Goal: Task Accomplishment & Management: Use online tool/utility

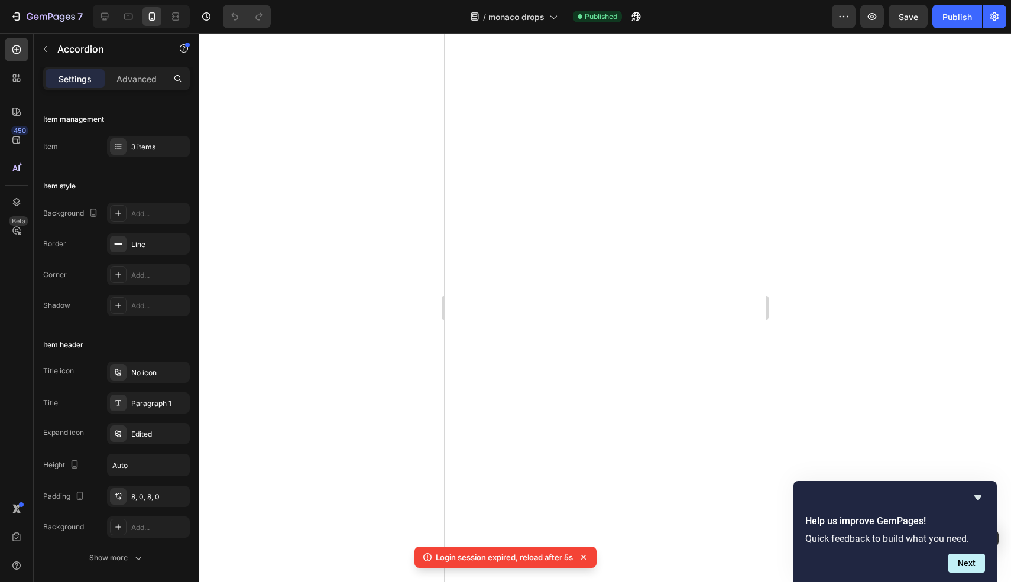
scroll to position [689, 0]
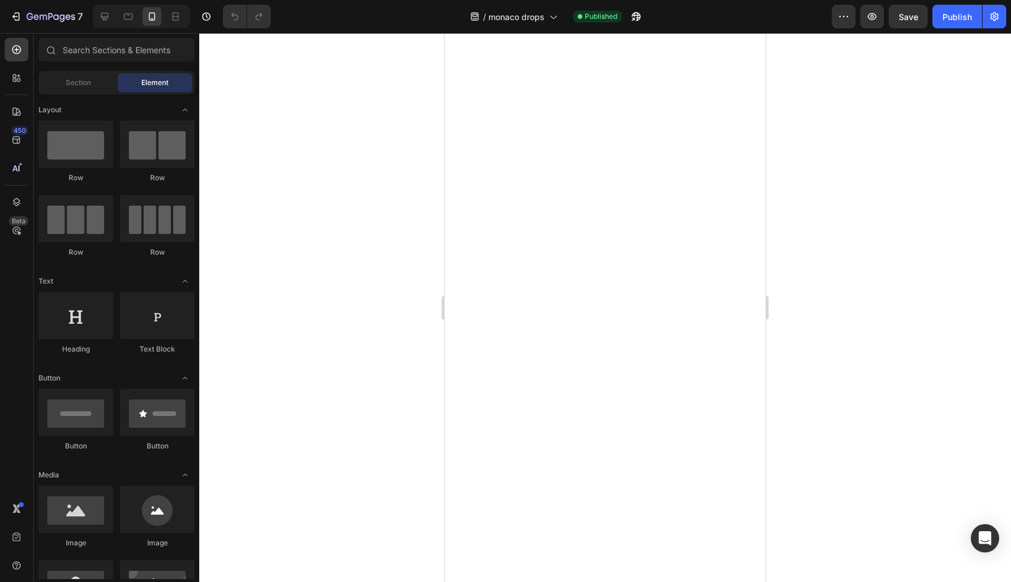
scroll to position [1471, 0]
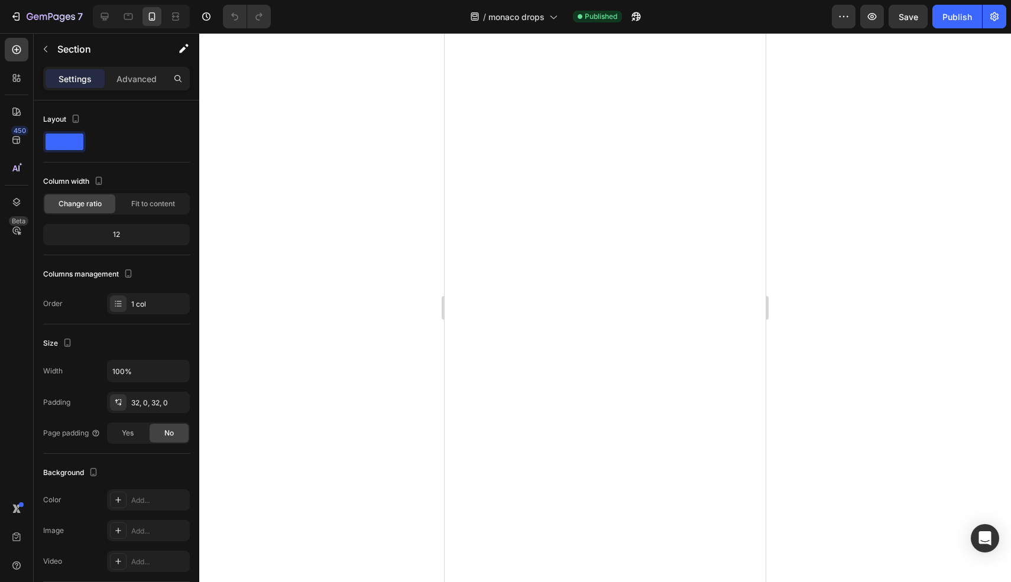
click at [780, 435] on div at bounding box center [605, 307] width 812 height 549
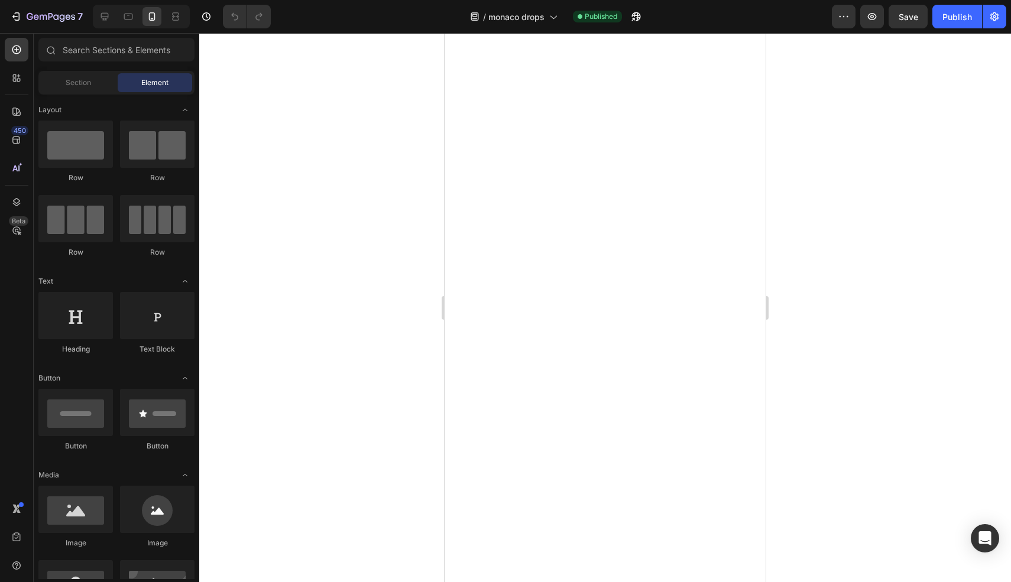
scroll to position [1541, 0]
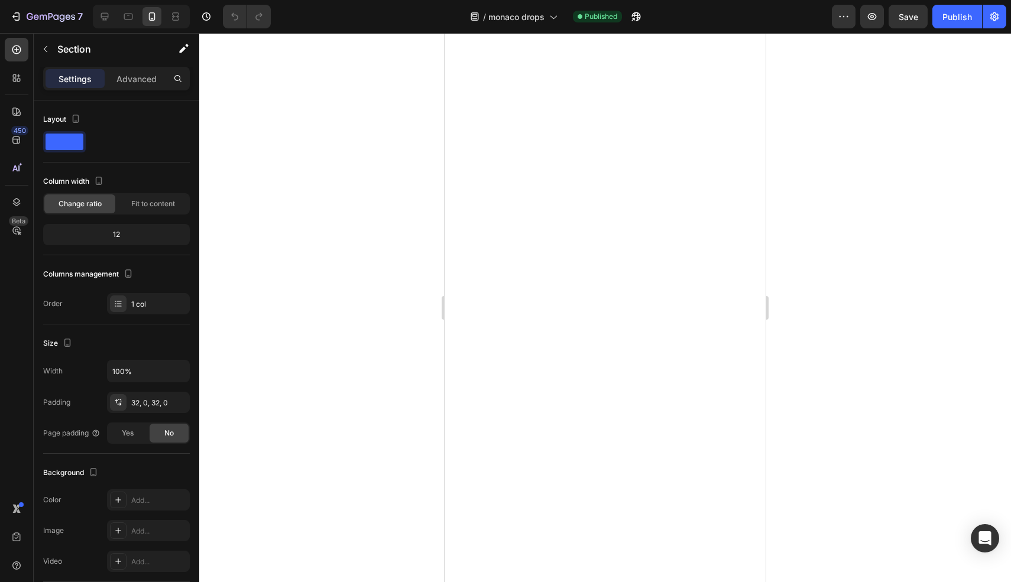
click at [127, 84] on p "Advanced" at bounding box center [136, 79] width 40 height 12
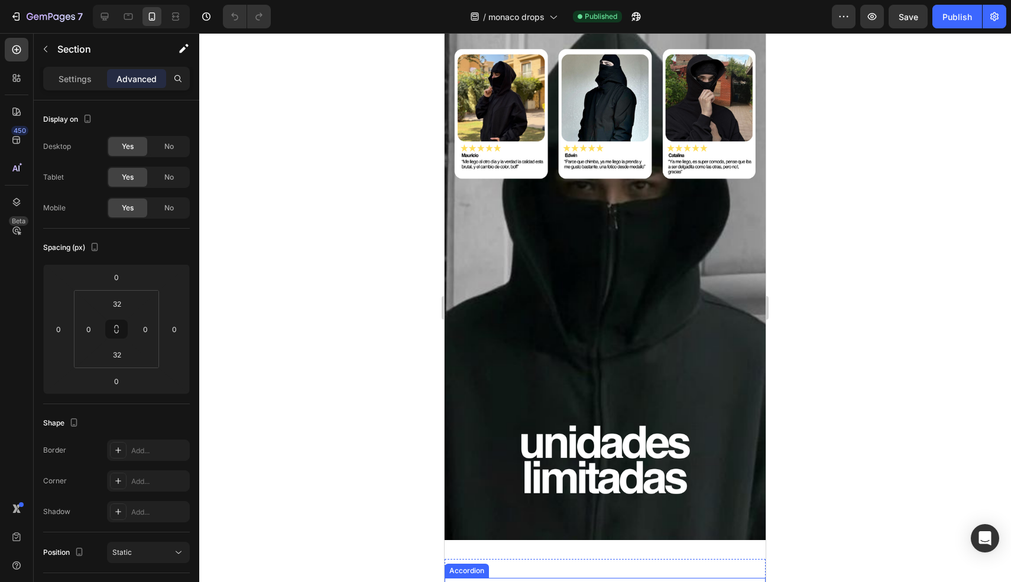
scroll to position [3154, 0]
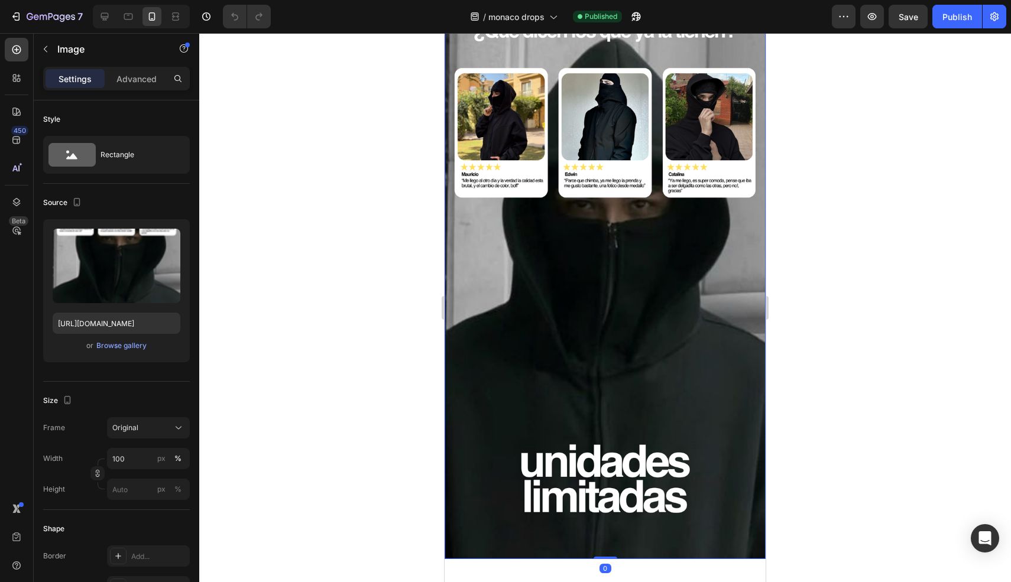
click at [636, 334] on img at bounding box center [605, 274] width 321 height 571
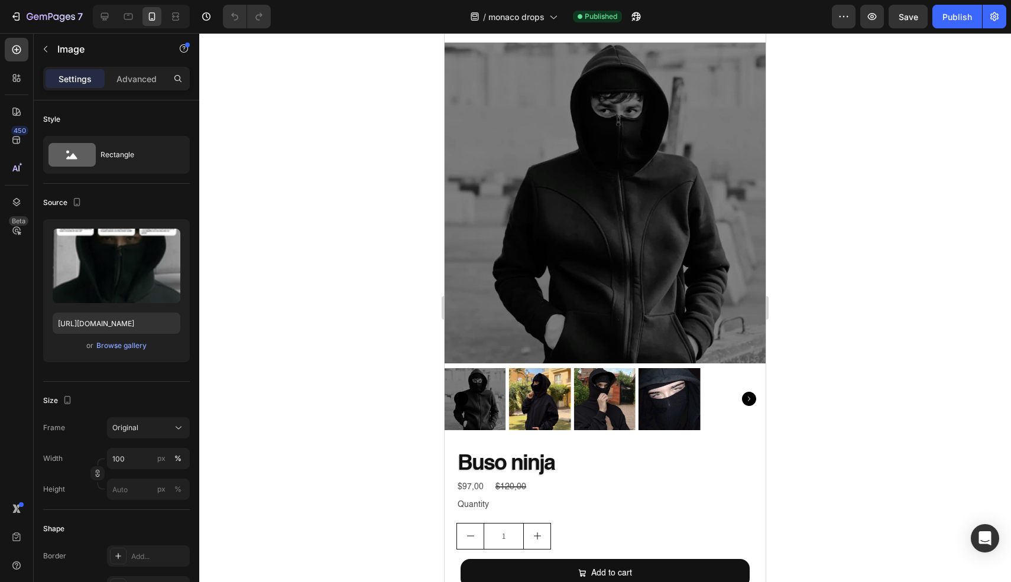
scroll to position [0, 0]
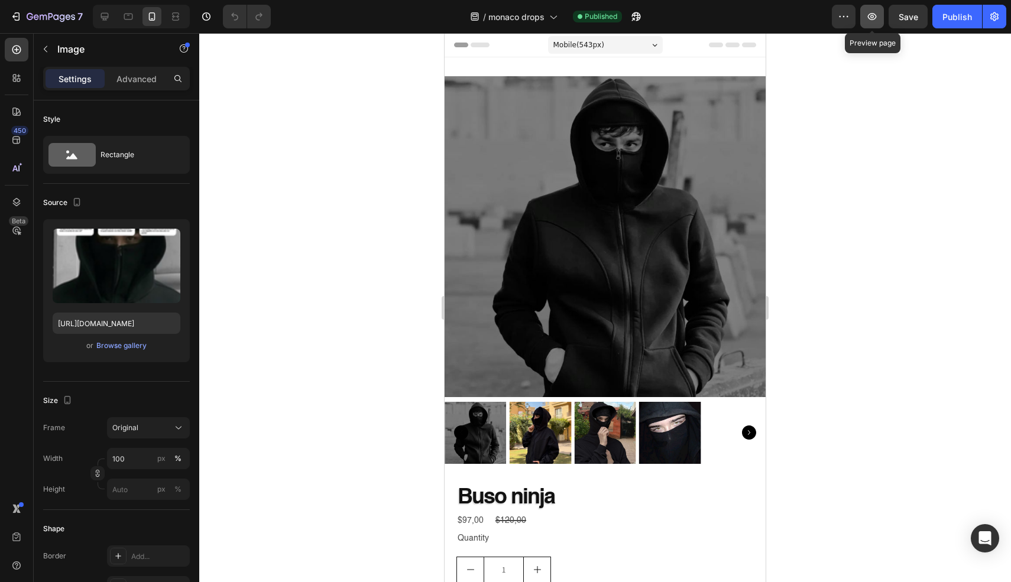
click at [869, 17] on icon "button" at bounding box center [872, 16] width 9 height 7
click at [905, 12] on span "Save" at bounding box center [909, 17] width 20 height 10
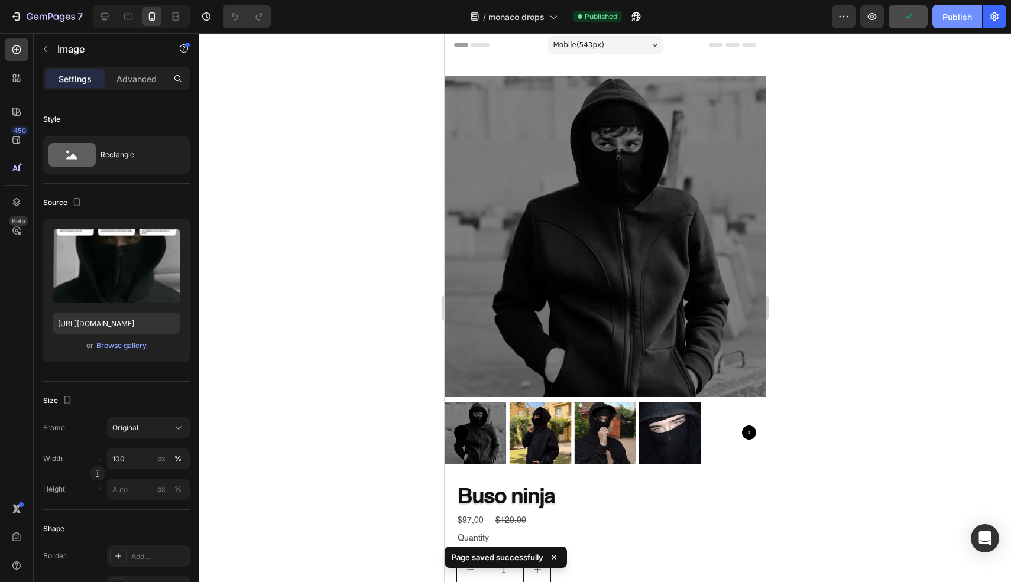
click at [961, 20] on div "Publish" at bounding box center [958, 17] width 30 height 12
click at [841, 21] on icon "button" at bounding box center [844, 17] width 12 height 12
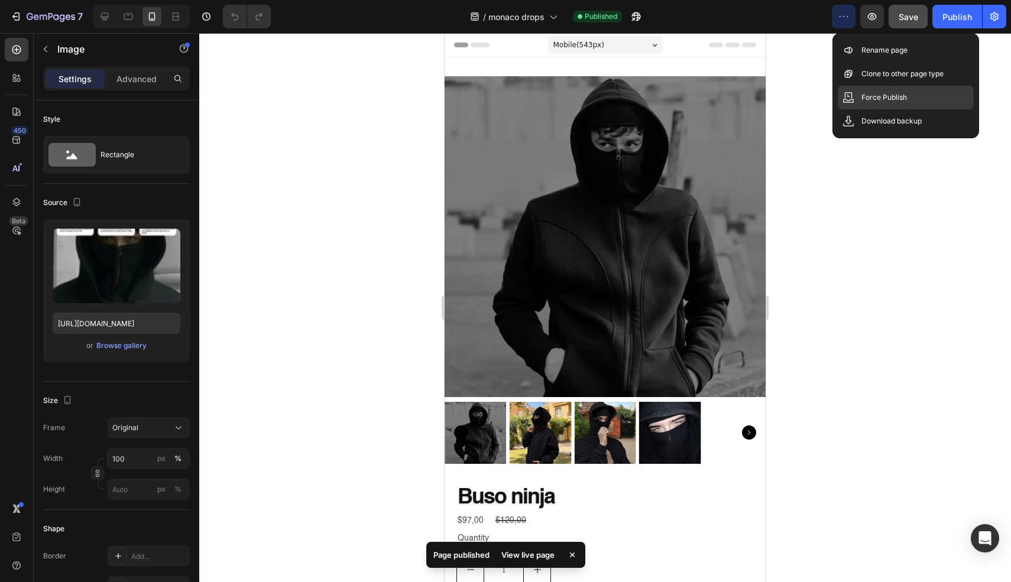
click at [940, 99] on div "Force Publish" at bounding box center [906, 98] width 136 height 24
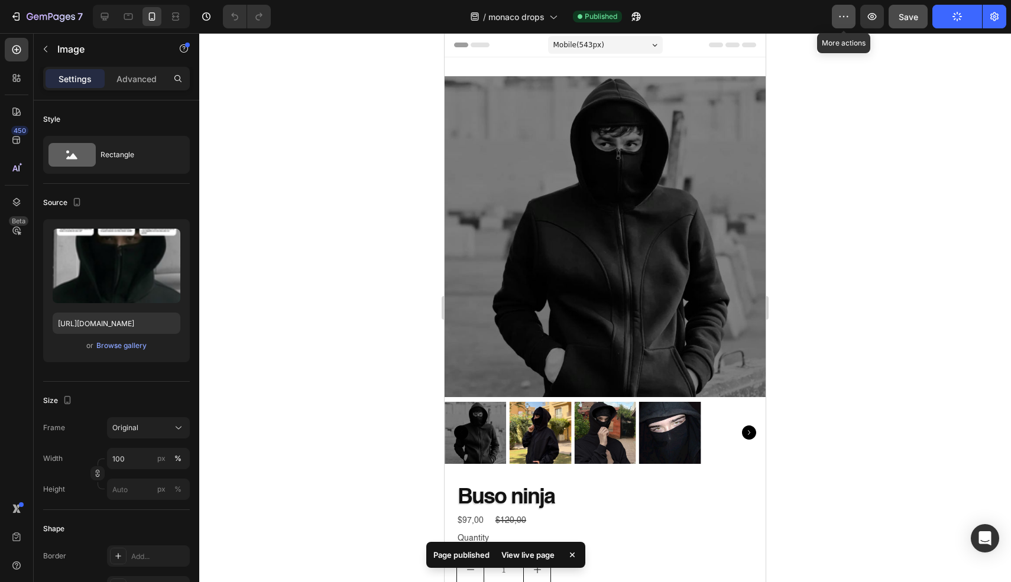
click at [839, 17] on icon "button" at bounding box center [844, 17] width 12 height 12
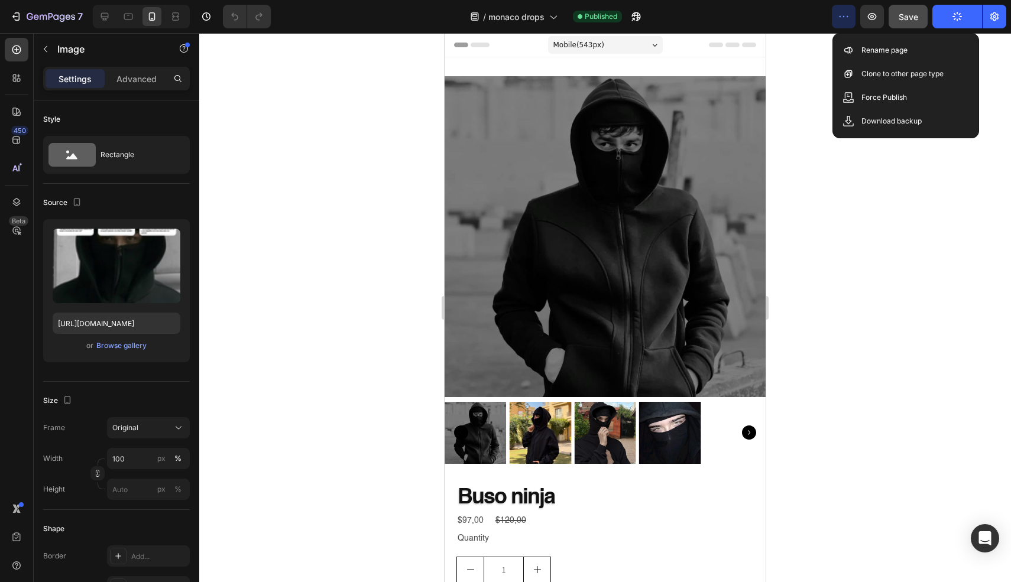
click at [864, 198] on div at bounding box center [605, 307] width 812 height 549
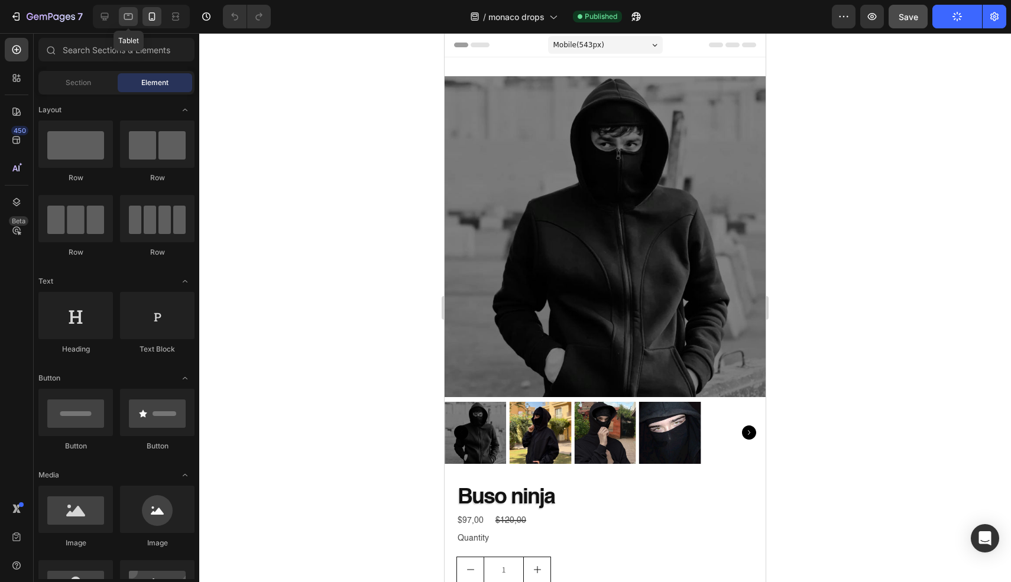
click at [130, 20] on icon at bounding box center [128, 17] width 12 height 12
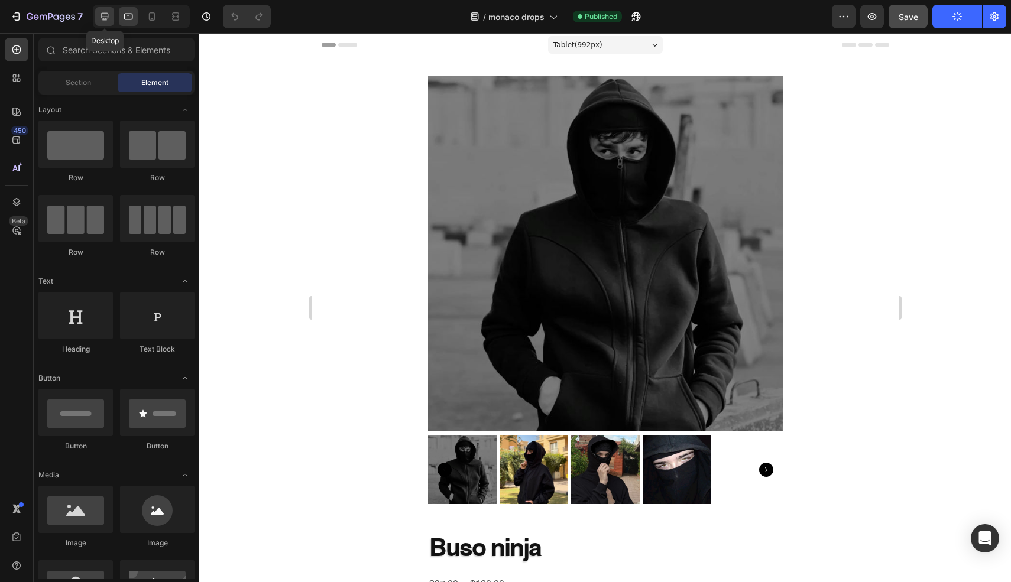
click at [101, 17] on icon at bounding box center [105, 17] width 12 height 12
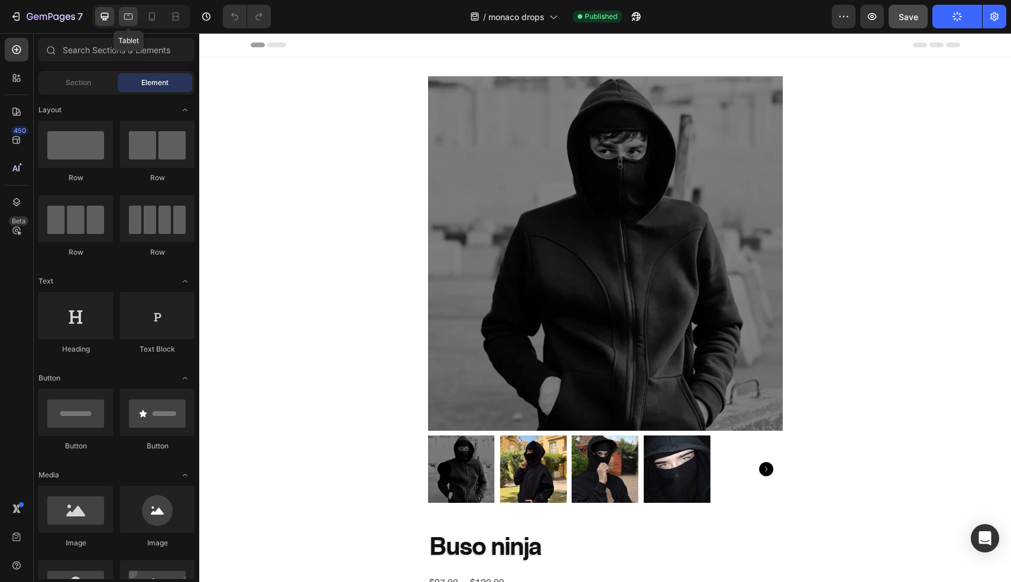
click at [119, 13] on div at bounding box center [128, 16] width 19 height 19
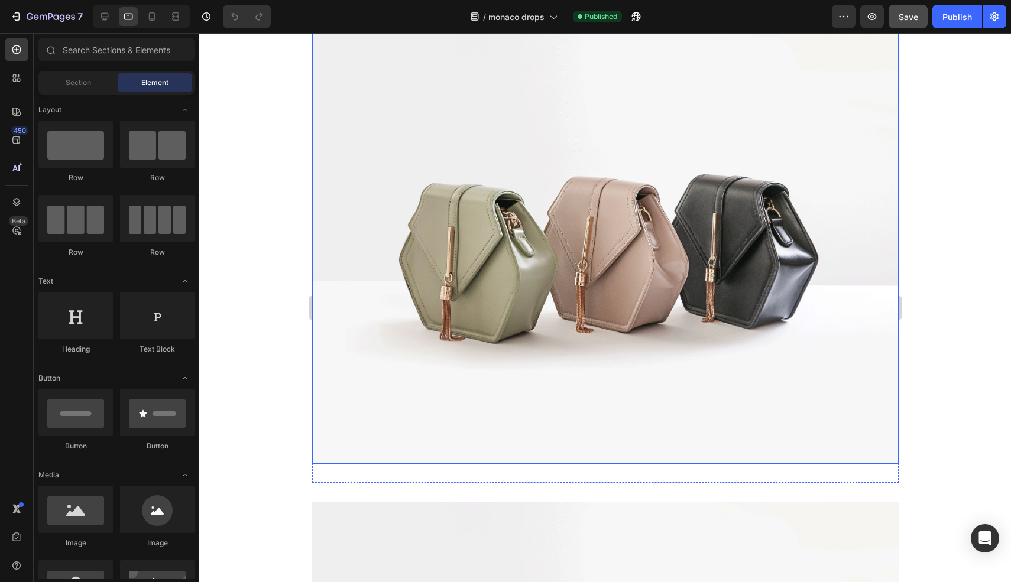
scroll to position [856, 0]
click at [577, 247] on img at bounding box center [605, 245] width 587 height 440
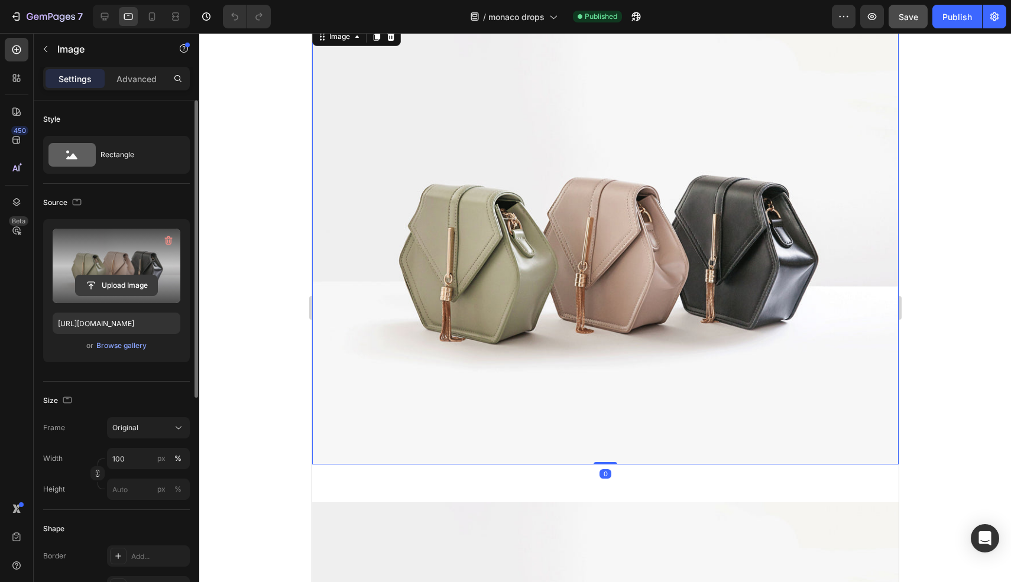
click at [128, 280] on input "file" at bounding box center [117, 286] width 82 height 20
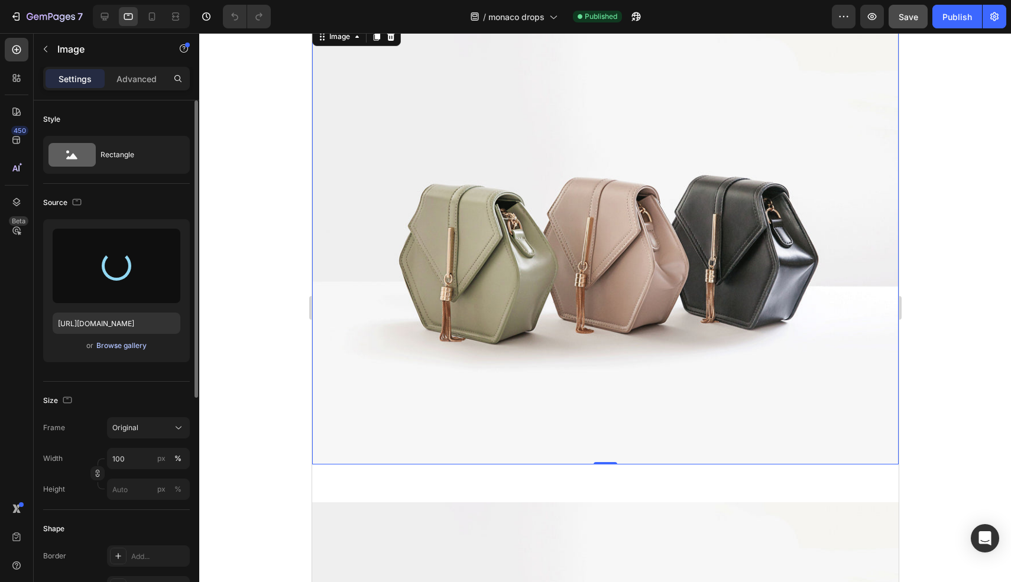
type input "[URL][DOMAIN_NAME]"
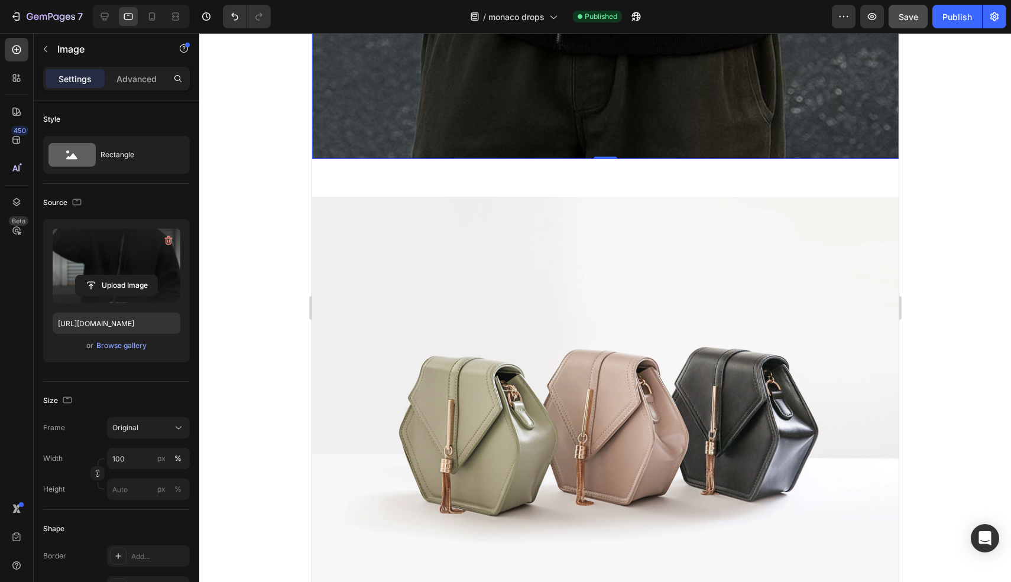
scroll to position [1782, 0]
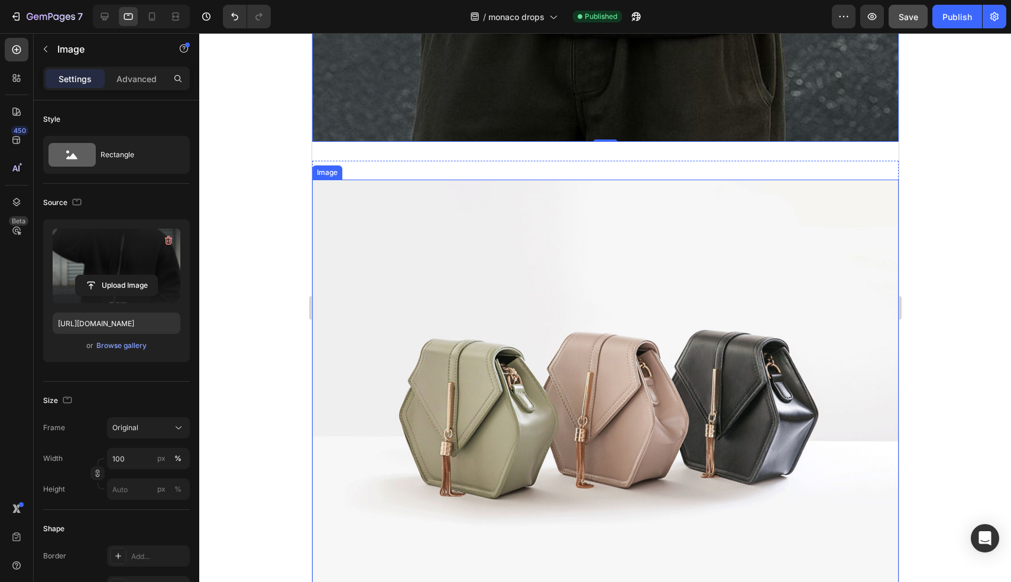
click at [532, 285] on img at bounding box center [605, 400] width 587 height 440
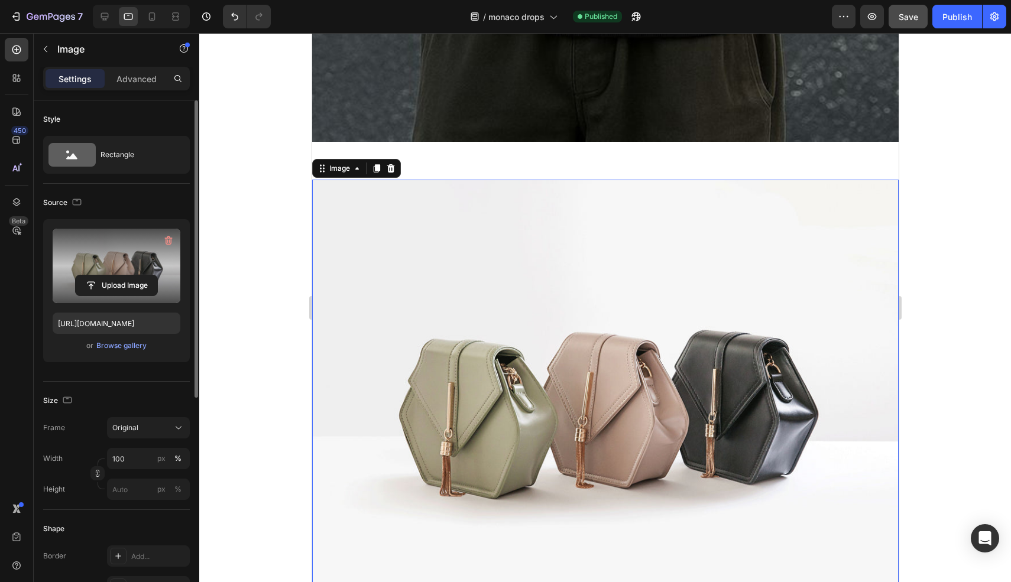
click at [105, 247] on label at bounding box center [117, 266] width 128 height 75
click at [105, 276] on input "file" at bounding box center [117, 286] width 82 height 20
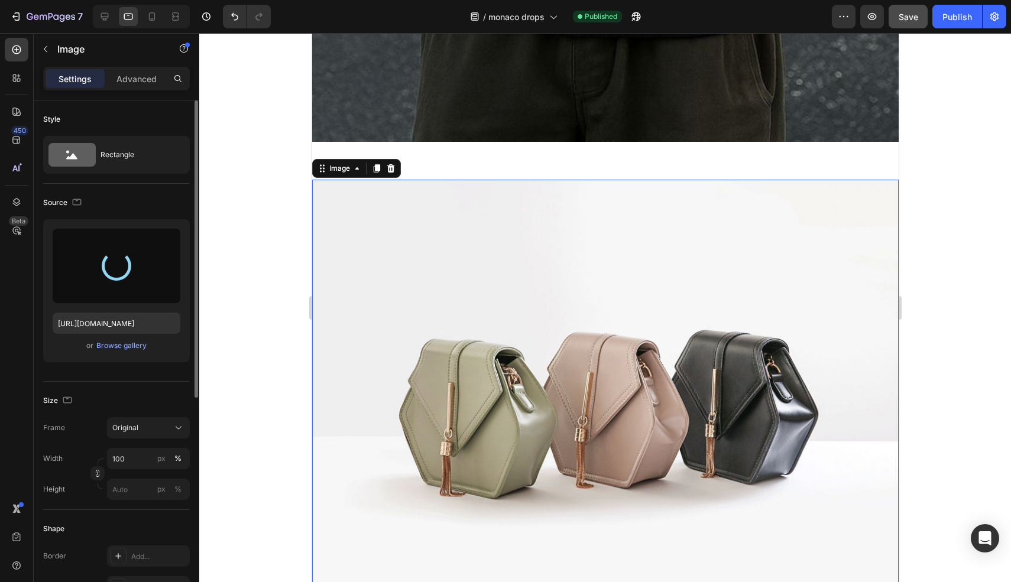
type input "[URL][DOMAIN_NAME]"
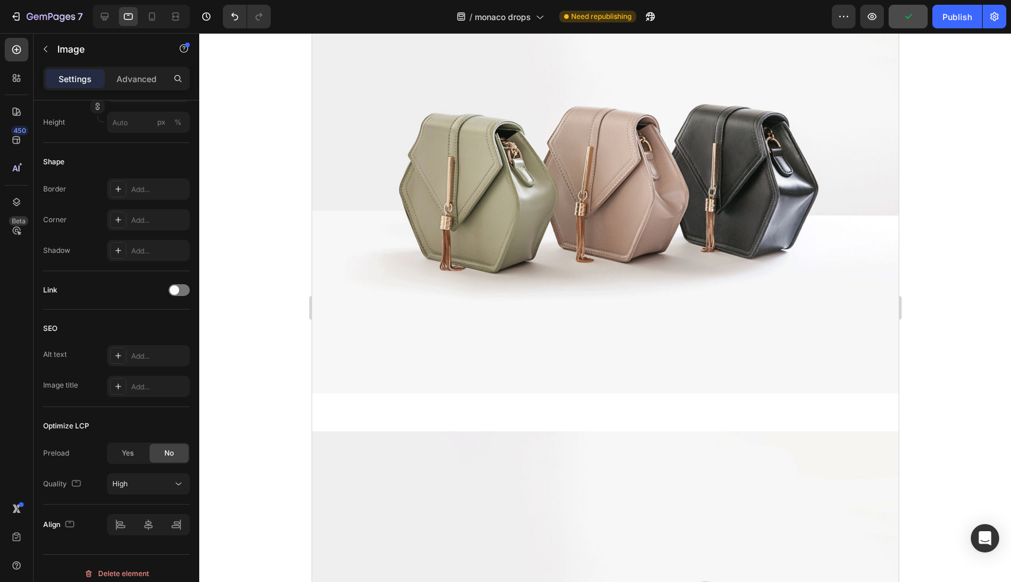
scroll to position [3047, 0]
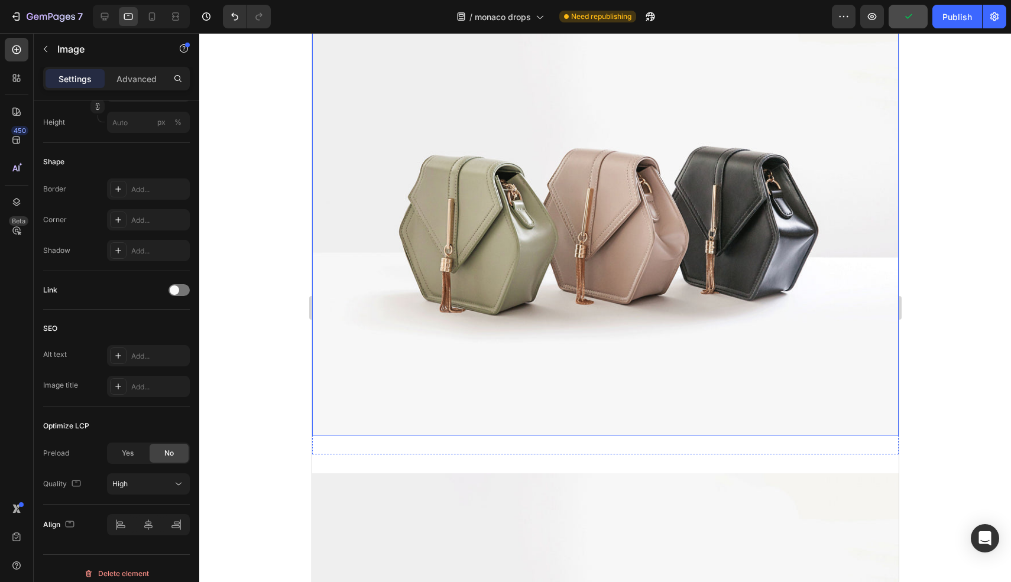
click at [532, 279] on img at bounding box center [605, 216] width 587 height 440
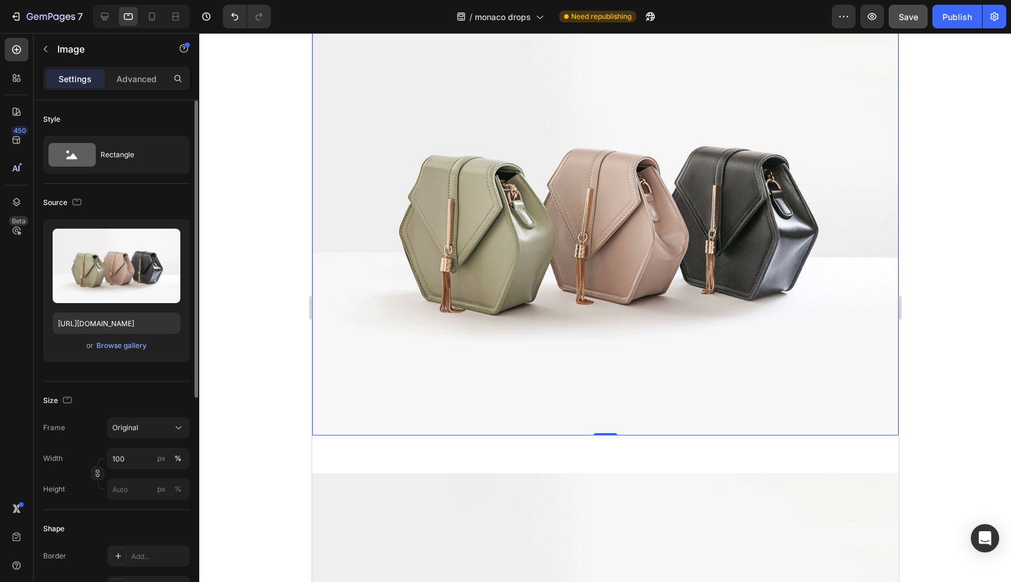
scroll to position [0, 0]
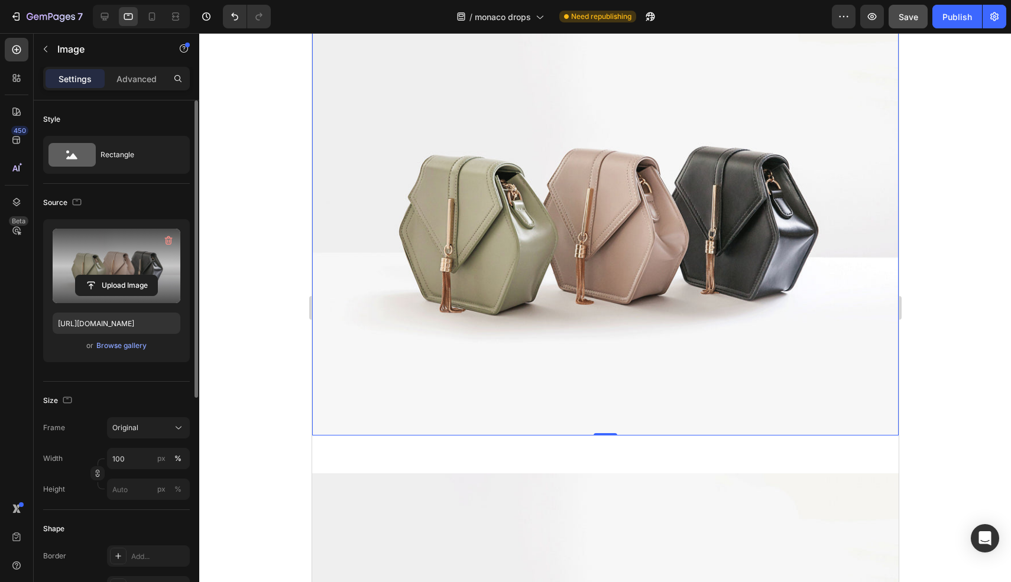
click at [114, 273] on label at bounding box center [117, 266] width 128 height 75
click at [114, 276] on input "file" at bounding box center [117, 286] width 82 height 20
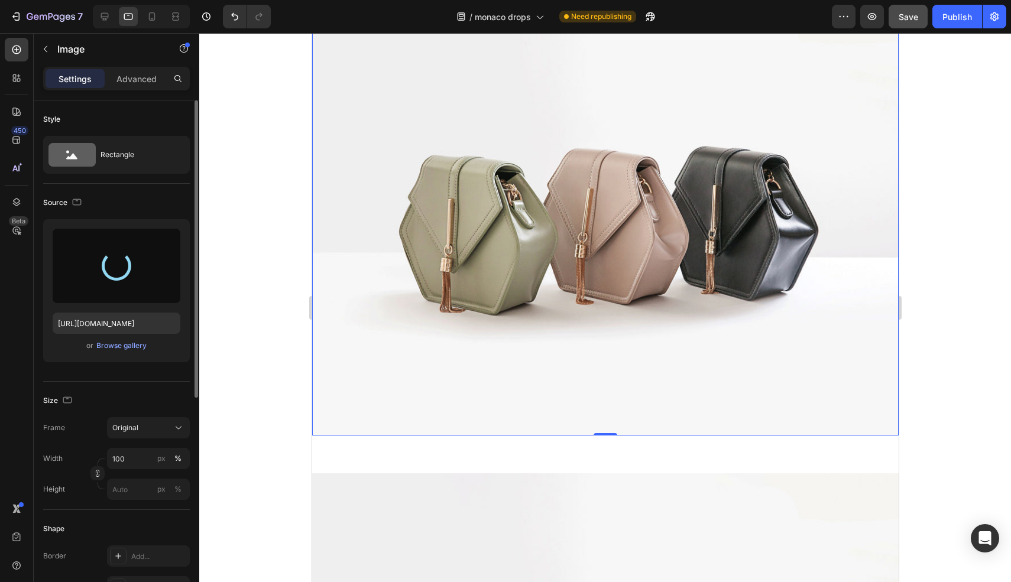
type input "[URL][DOMAIN_NAME]"
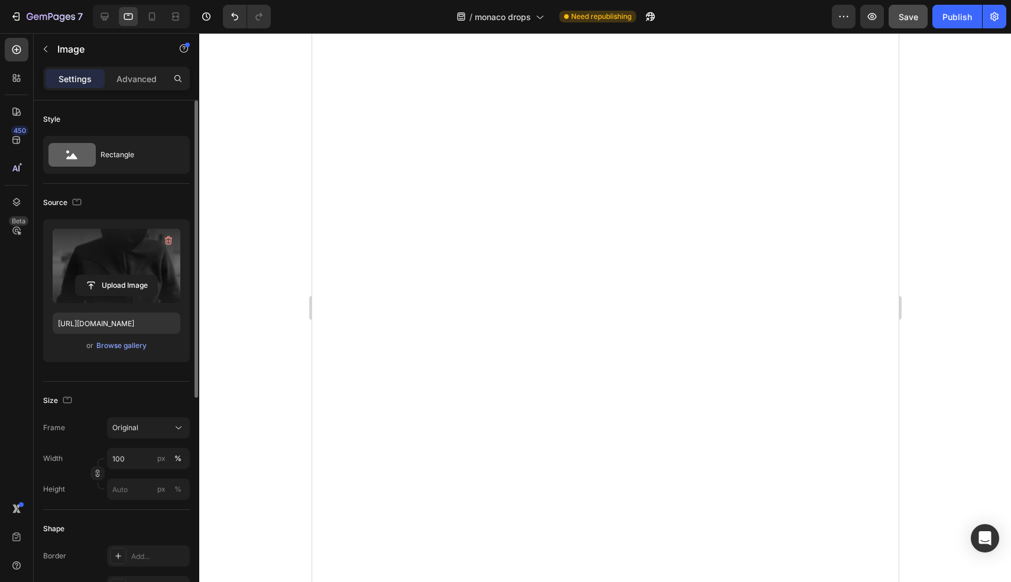
scroll to position [3980, 0]
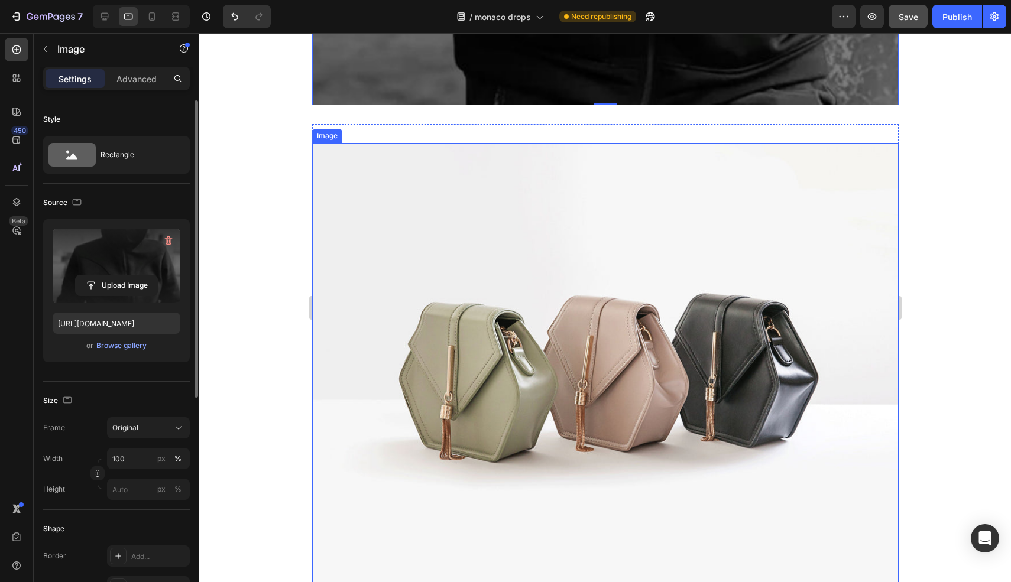
click at [708, 345] on img at bounding box center [605, 363] width 587 height 440
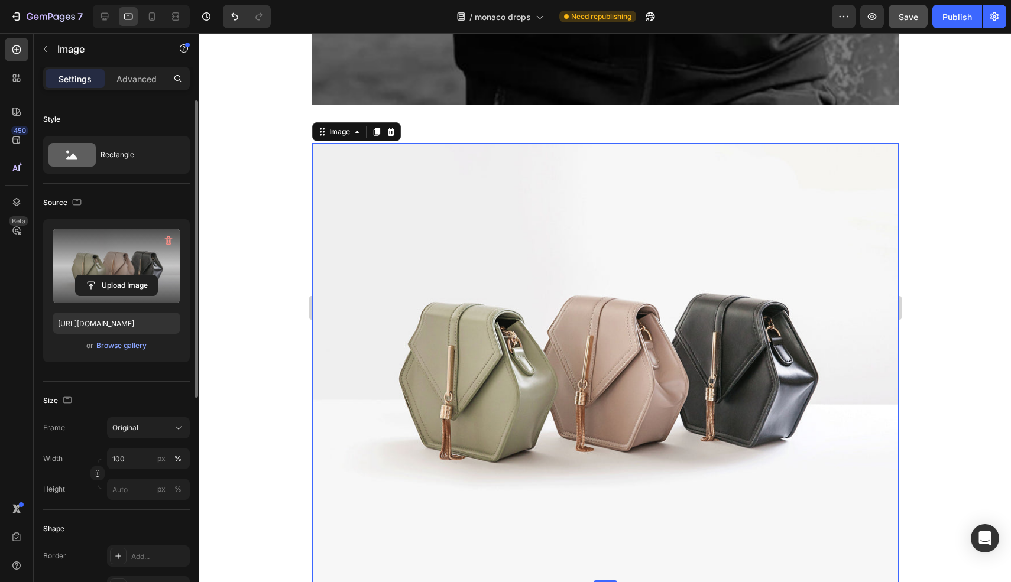
click at [99, 268] on label at bounding box center [117, 266] width 128 height 75
click at [99, 276] on input "file" at bounding box center [117, 286] width 82 height 20
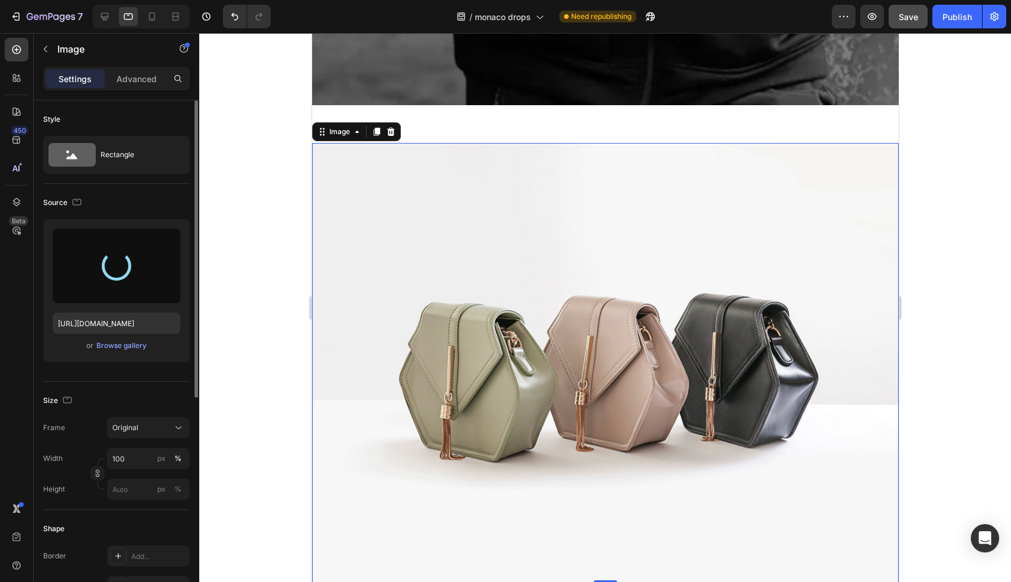
type input "[URL][DOMAIN_NAME]"
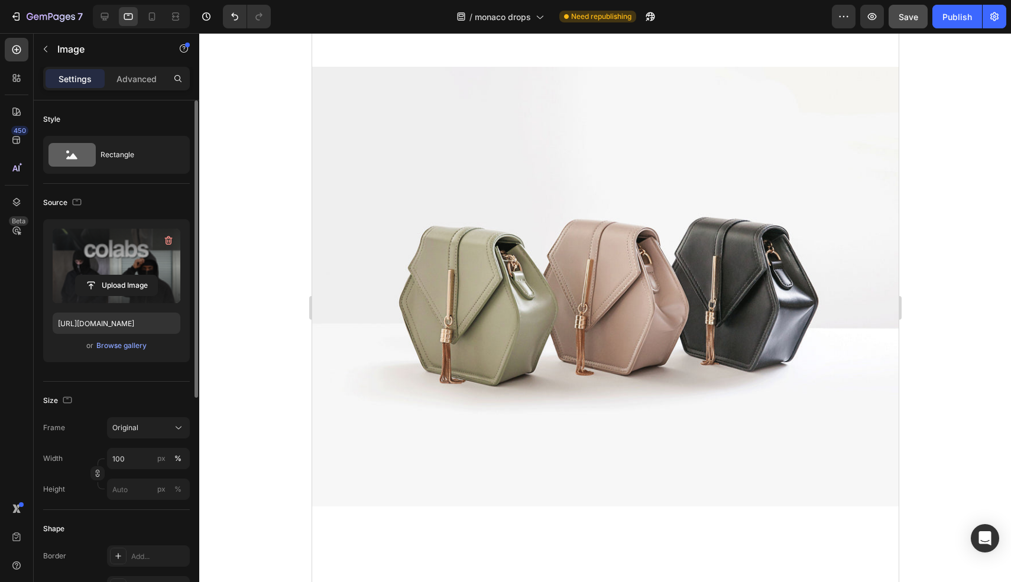
scroll to position [4505, 0]
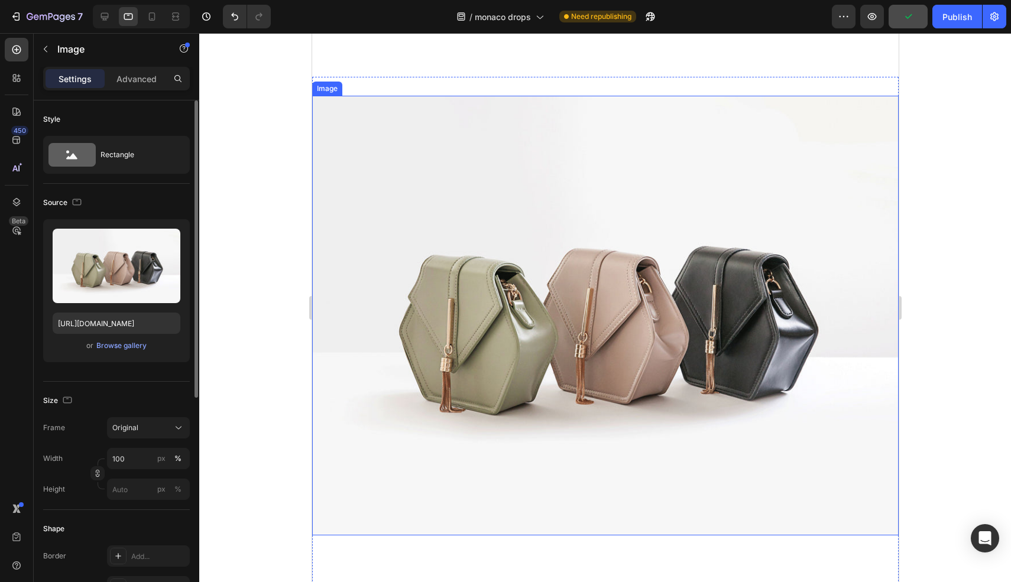
click at [629, 342] on img at bounding box center [605, 316] width 587 height 440
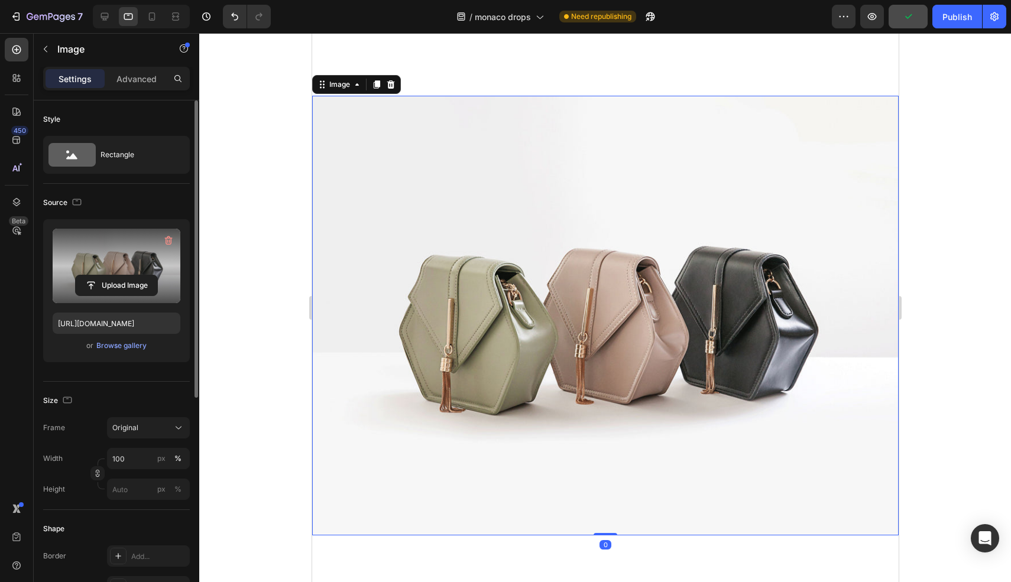
click at [137, 267] on label at bounding box center [117, 266] width 128 height 75
click at [137, 276] on input "file" at bounding box center [117, 286] width 82 height 20
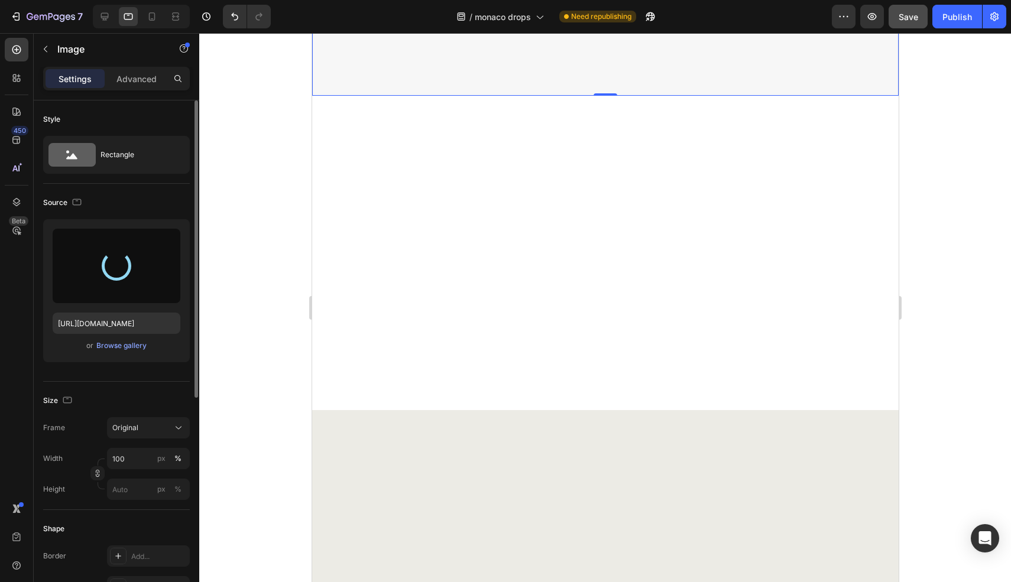
type input "[URL][DOMAIN_NAME]"
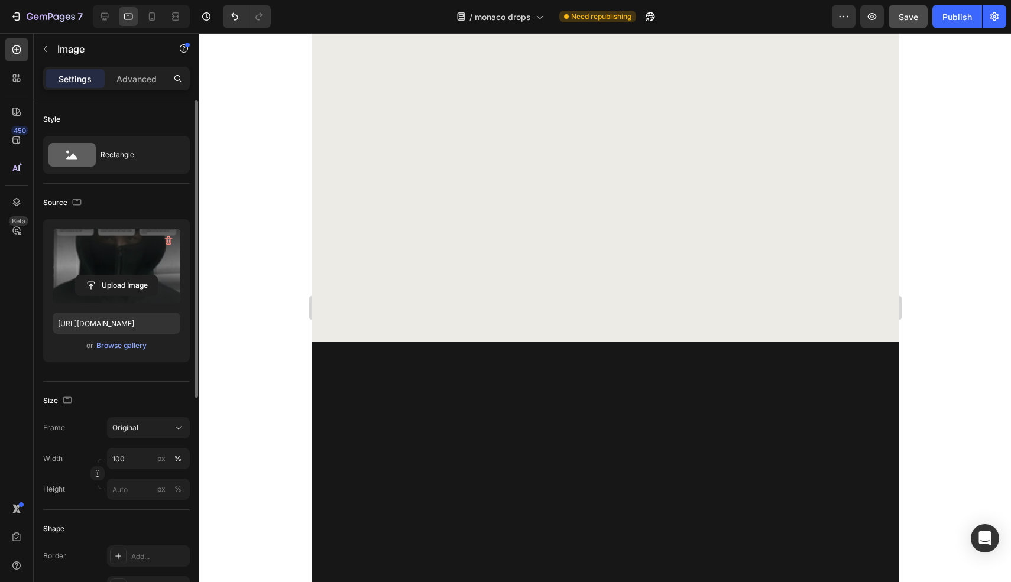
scroll to position [6162, 0]
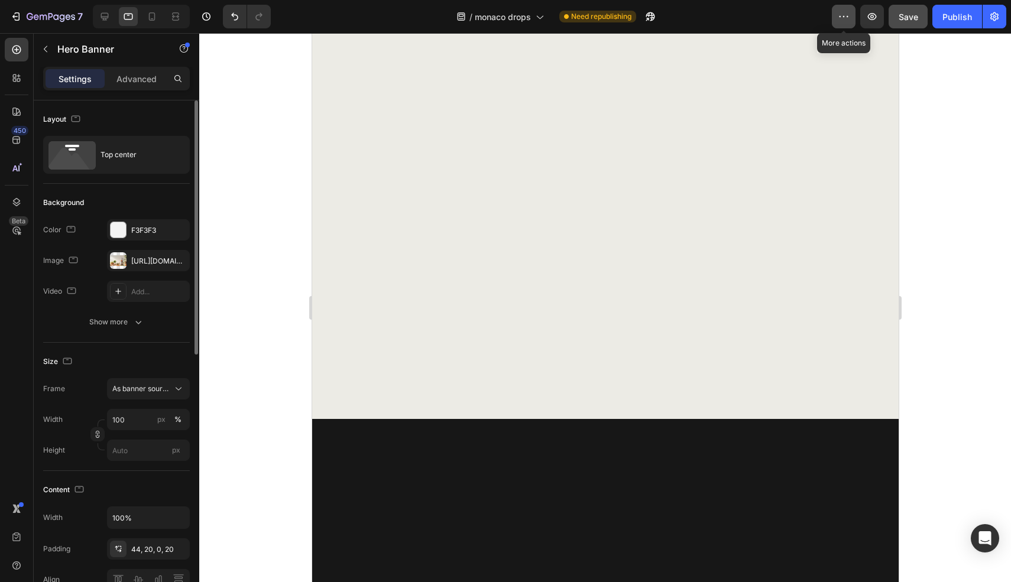
click at [846, 18] on icon "button" at bounding box center [844, 17] width 12 height 12
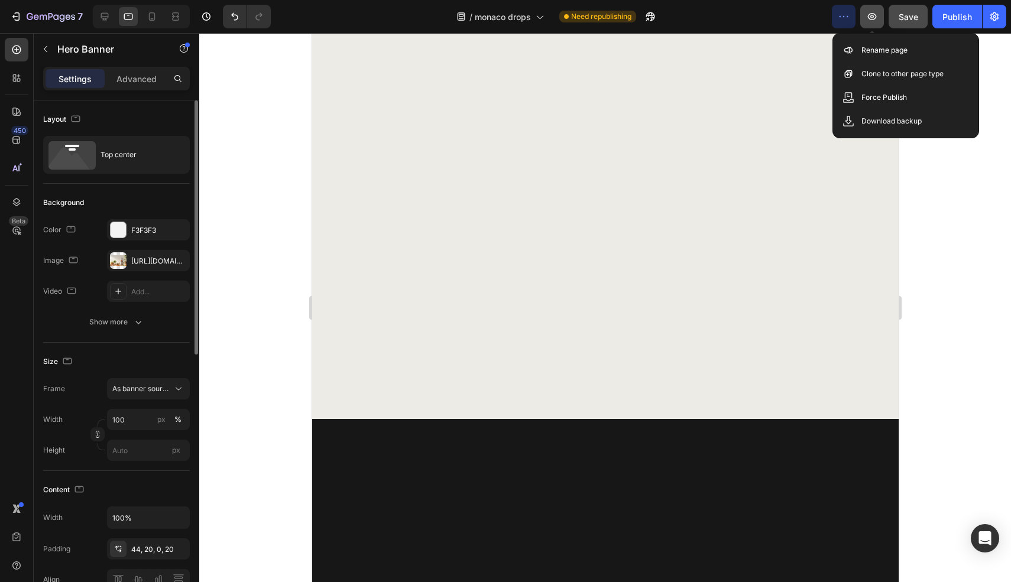
click at [870, 21] on icon "button" at bounding box center [872, 17] width 12 height 12
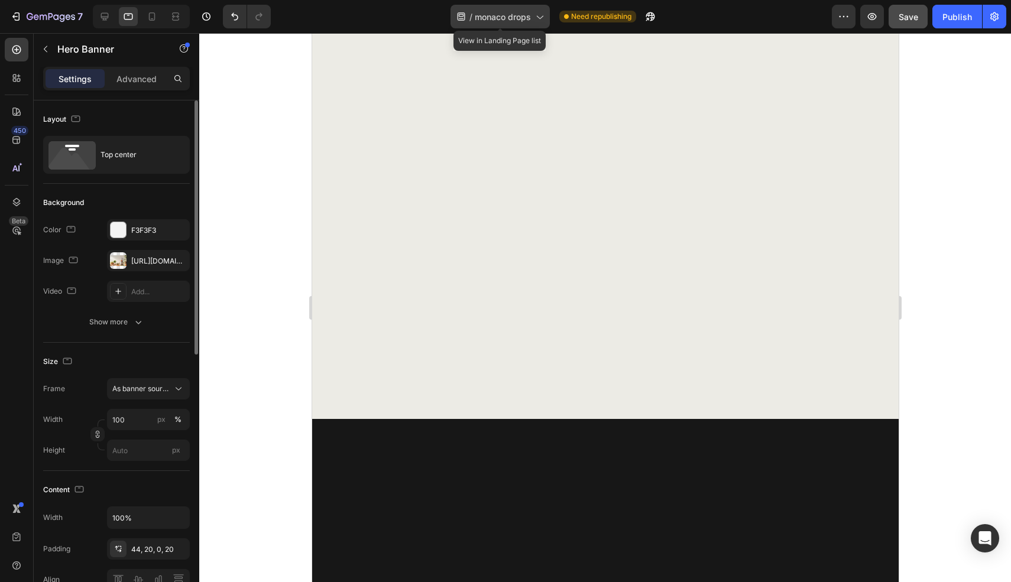
click at [529, 19] on span "monaco drops" at bounding box center [503, 17] width 56 height 12
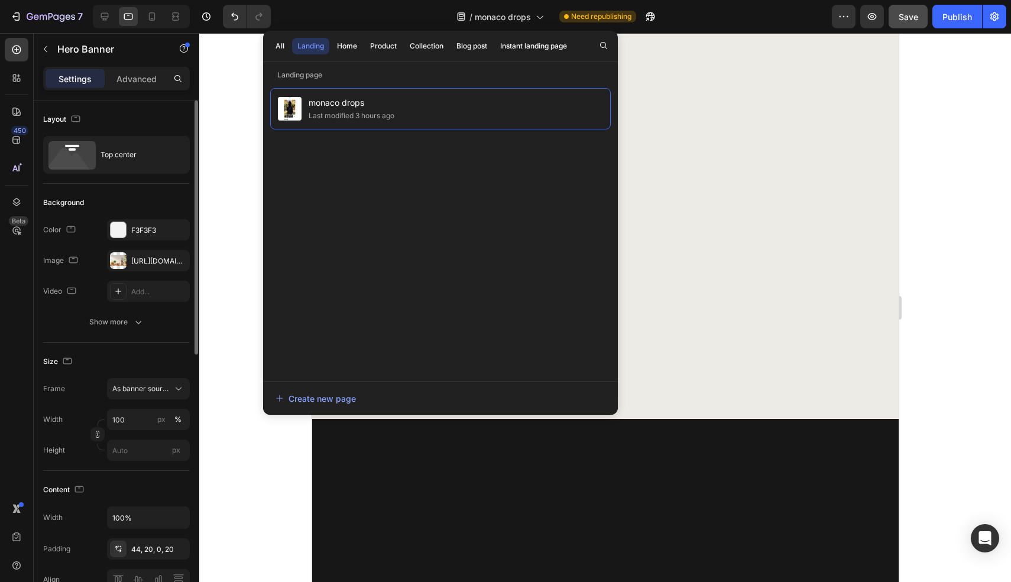
click at [962, 137] on div at bounding box center [605, 307] width 812 height 549
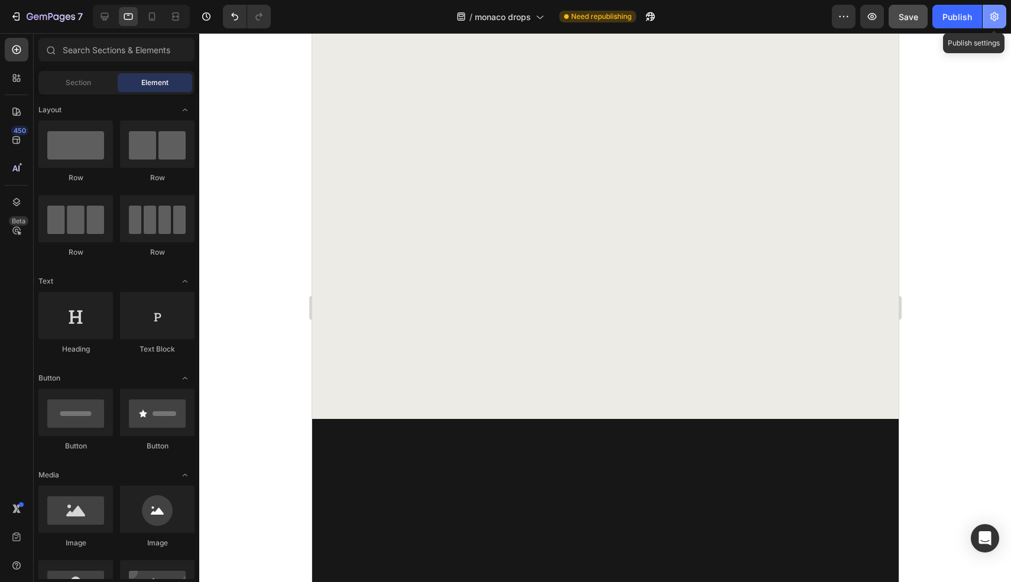
click at [998, 23] on button "button" at bounding box center [995, 17] width 24 height 24
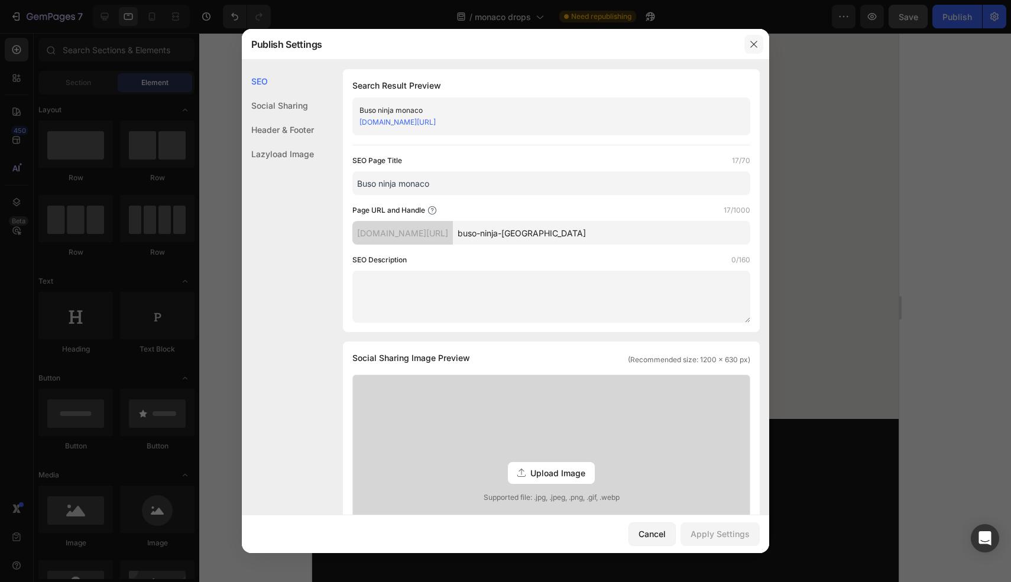
click at [752, 48] on icon "button" at bounding box center [753, 44] width 9 height 9
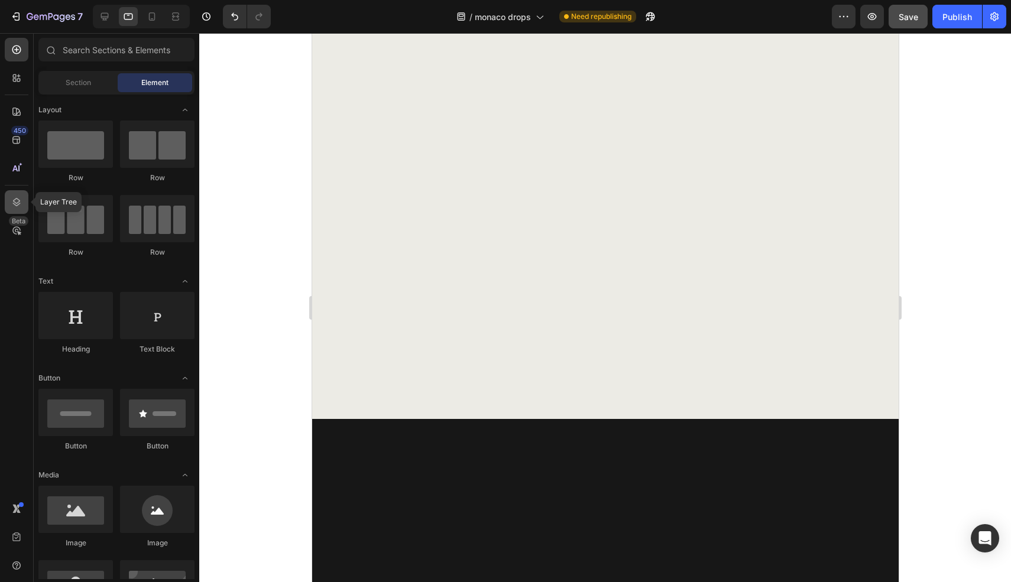
click at [6, 203] on div at bounding box center [17, 202] width 24 height 24
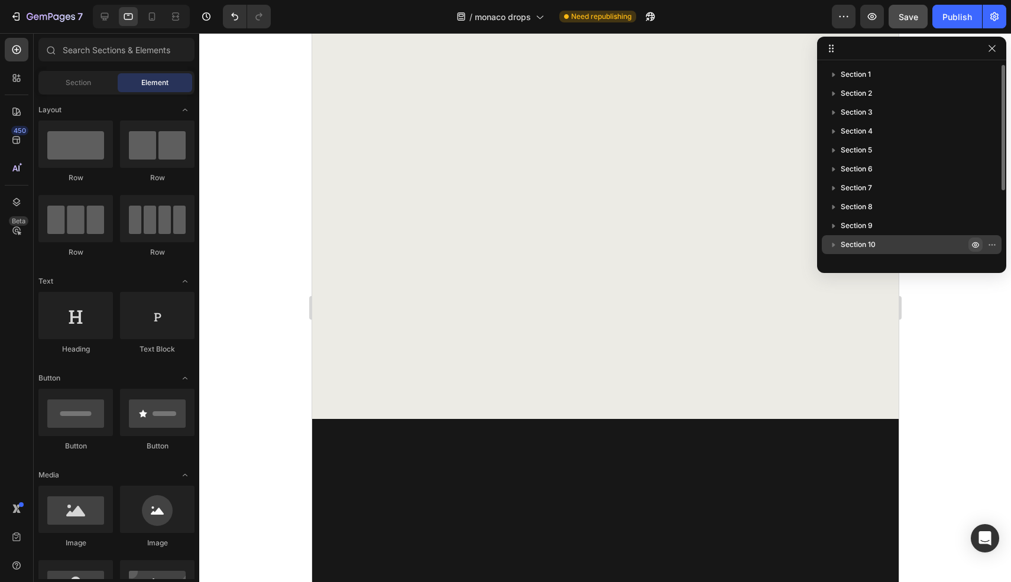
click at [971, 245] on icon "button" at bounding box center [975, 244] width 9 height 9
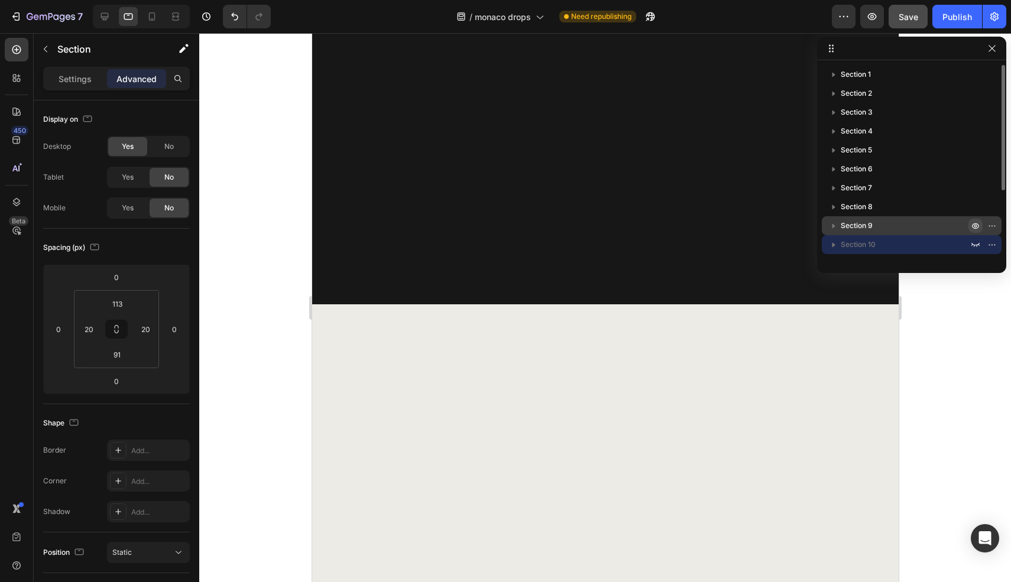
click at [973, 224] on icon "button" at bounding box center [975, 225] width 9 height 9
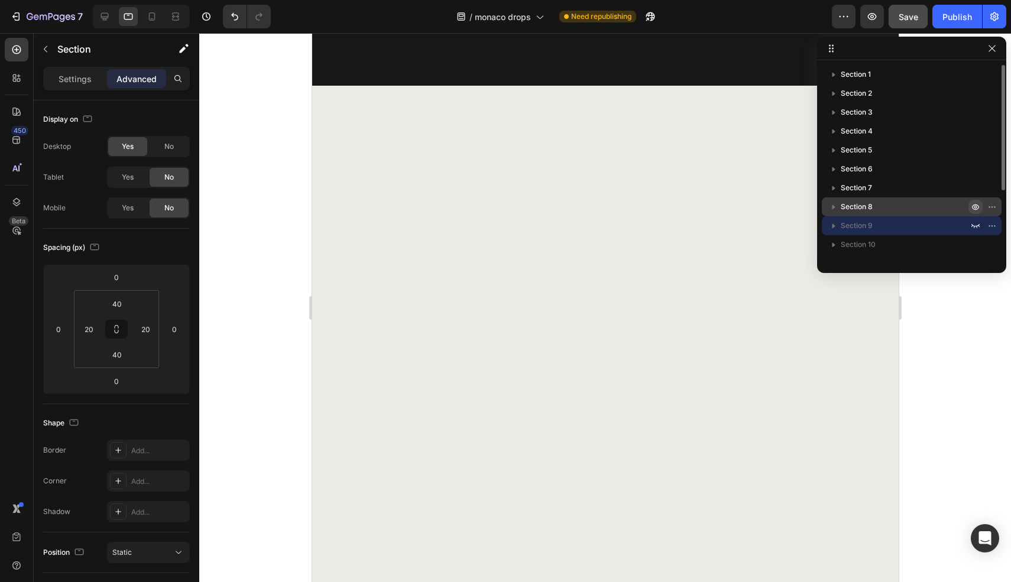
click at [974, 209] on icon "button" at bounding box center [975, 208] width 7 height 6
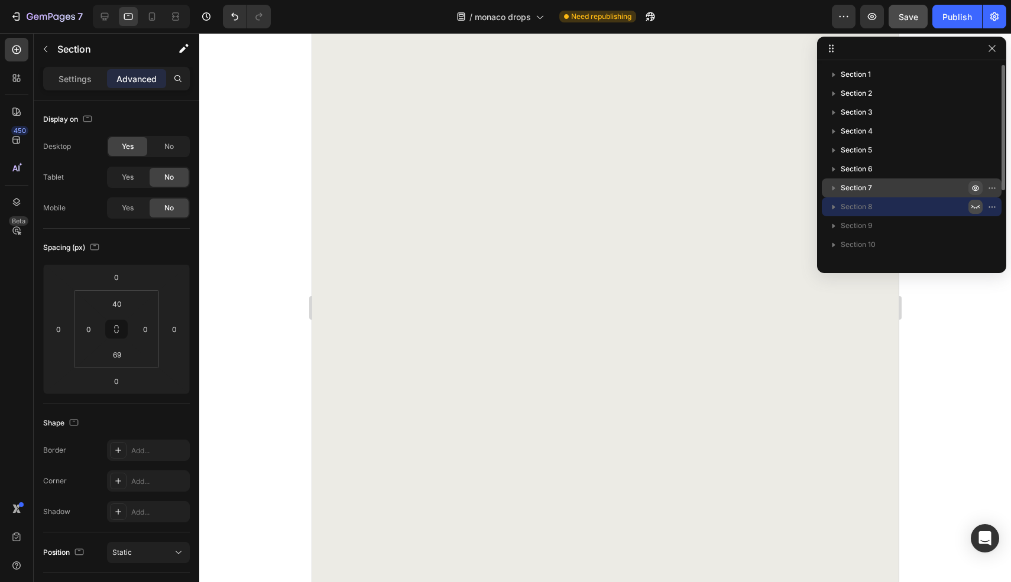
click at [976, 185] on icon "button" at bounding box center [975, 187] width 9 height 9
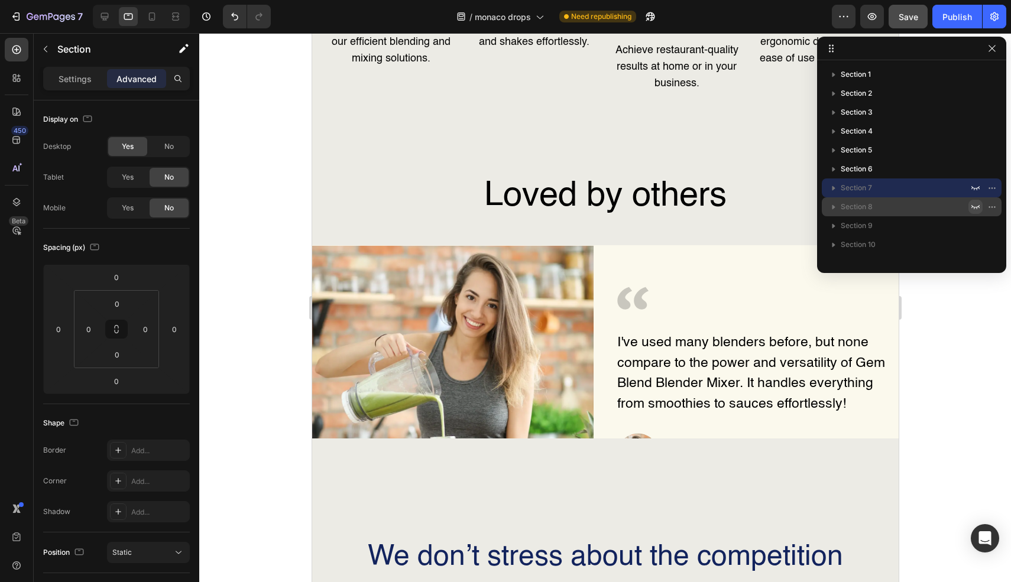
scroll to position [6669, 0]
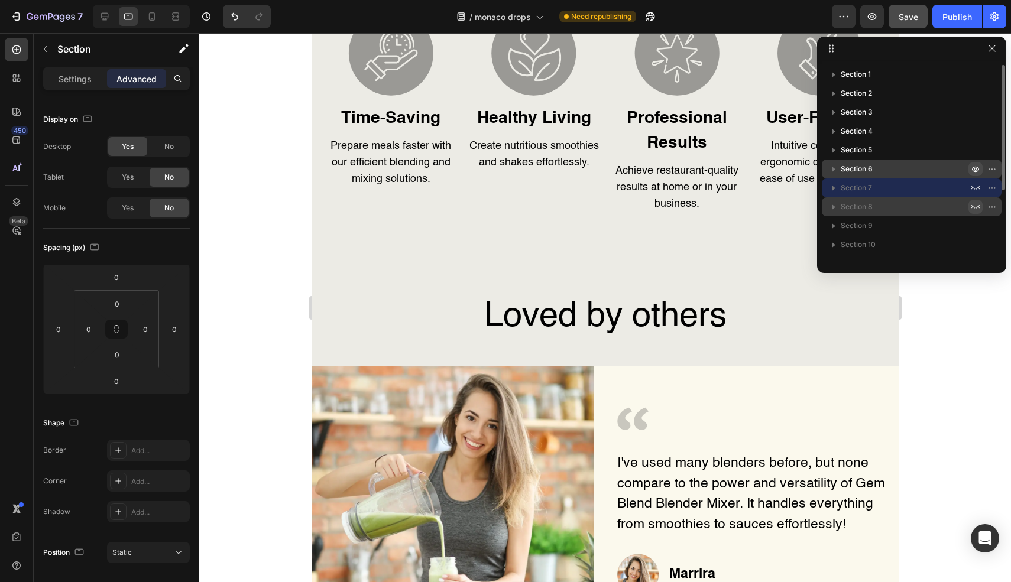
click at [973, 173] on icon "button" at bounding box center [975, 168] width 9 height 9
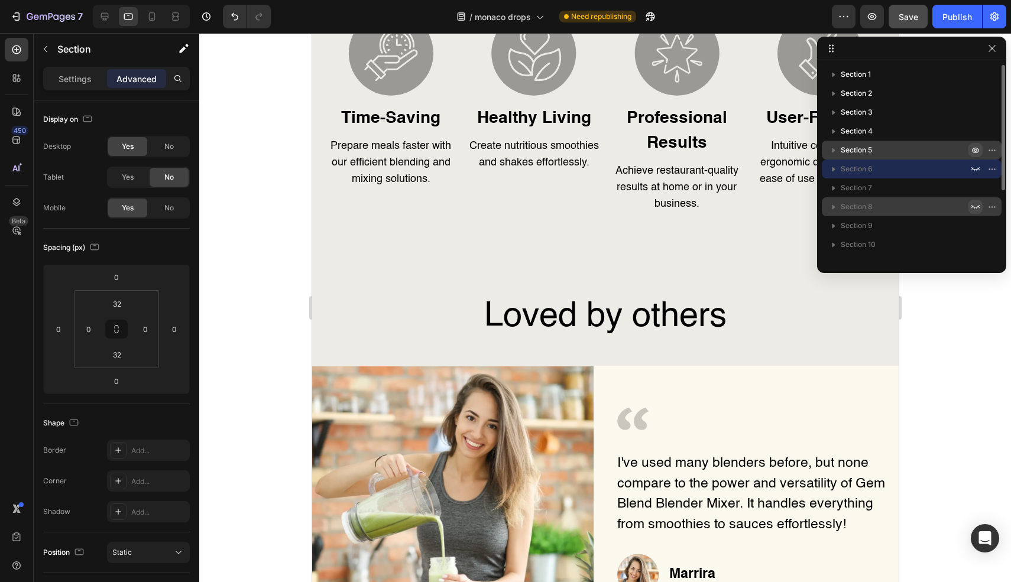
click at [975, 151] on icon "button" at bounding box center [975, 149] width 9 height 9
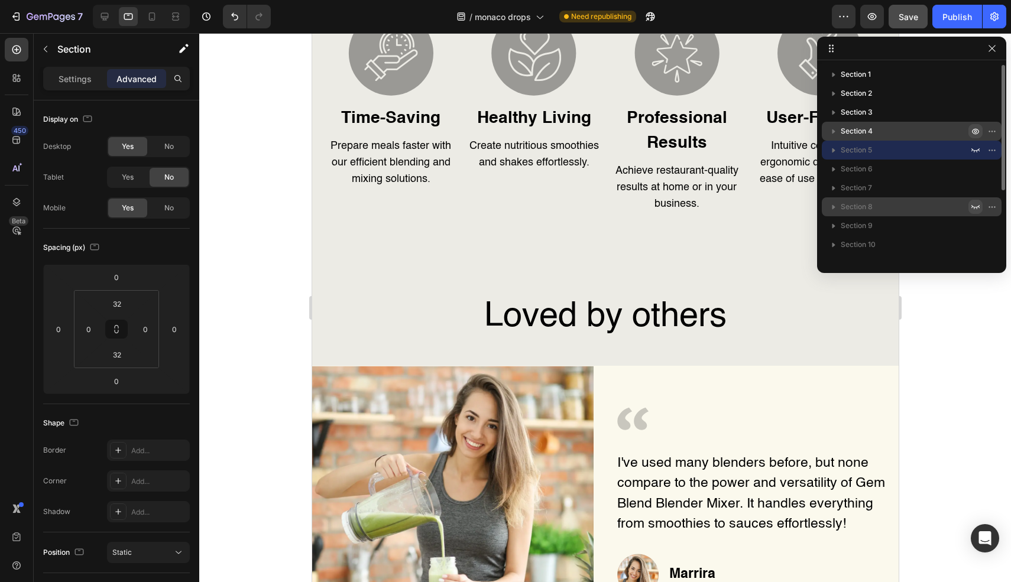
click at [977, 136] on button "button" at bounding box center [976, 131] width 14 height 14
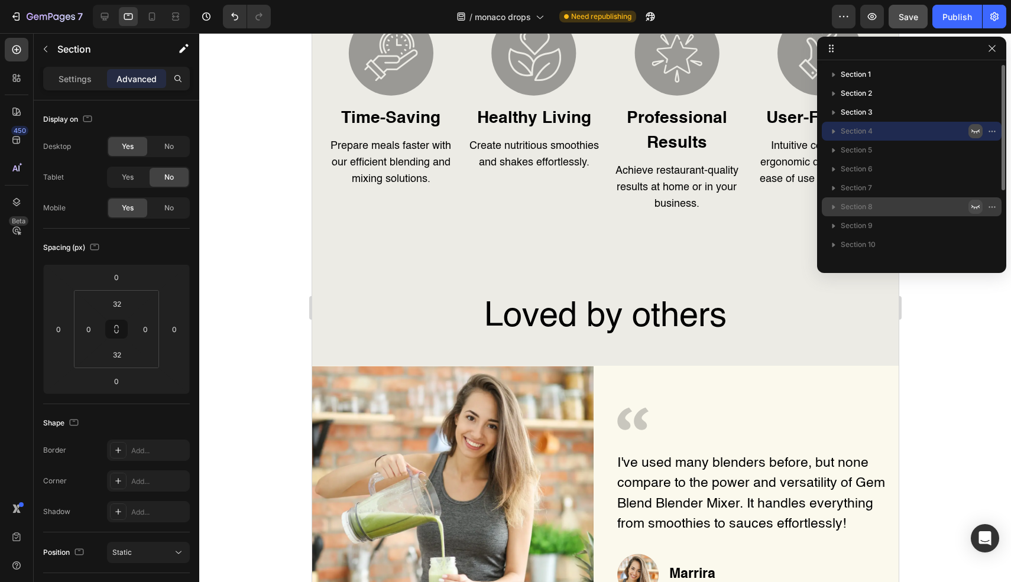
scroll to position [3427, 0]
click at [977, 114] on icon "button" at bounding box center [975, 112] width 9 height 9
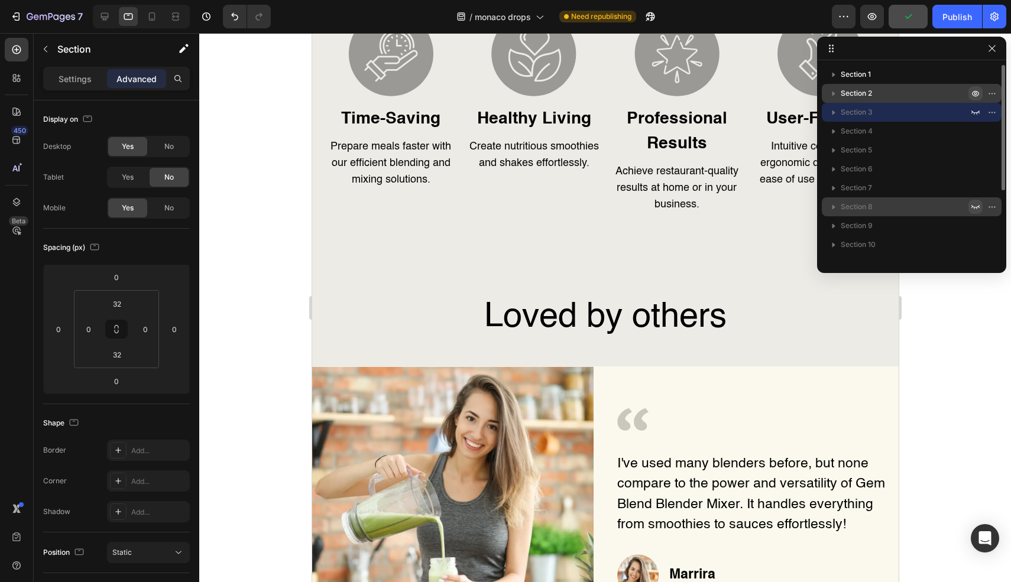
click at [969, 93] on button "button" at bounding box center [976, 93] width 14 height 14
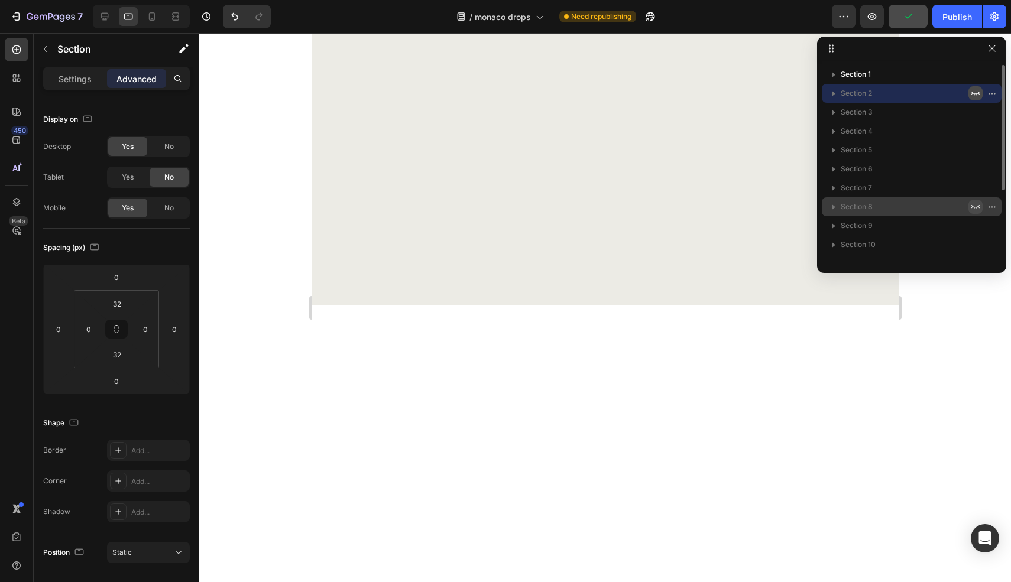
scroll to position [1267, 0]
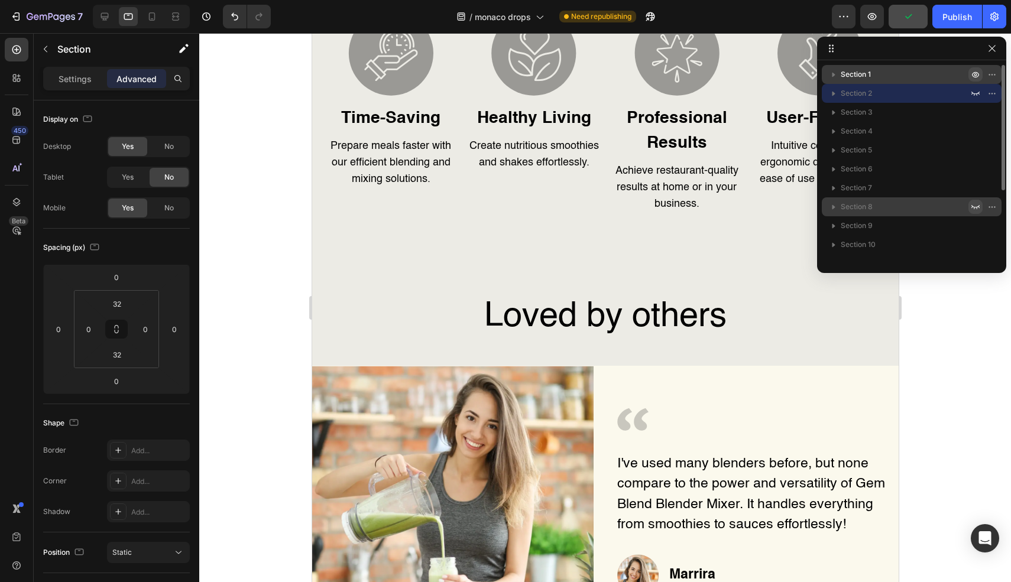
click at [975, 74] on icon "button" at bounding box center [975, 74] width 9 height 9
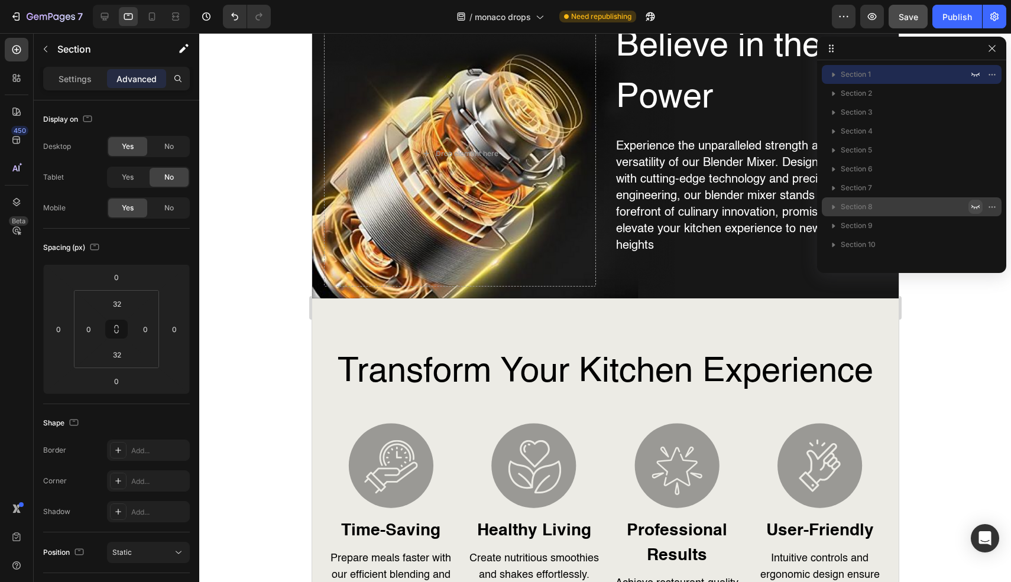
scroll to position [0, 0]
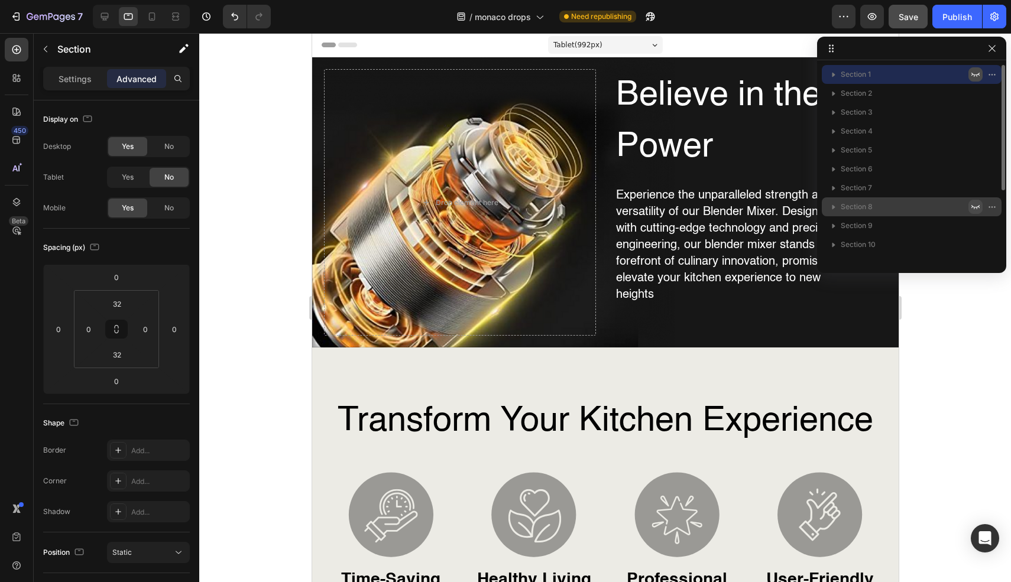
click at [978, 71] on icon "button" at bounding box center [975, 74] width 9 height 9
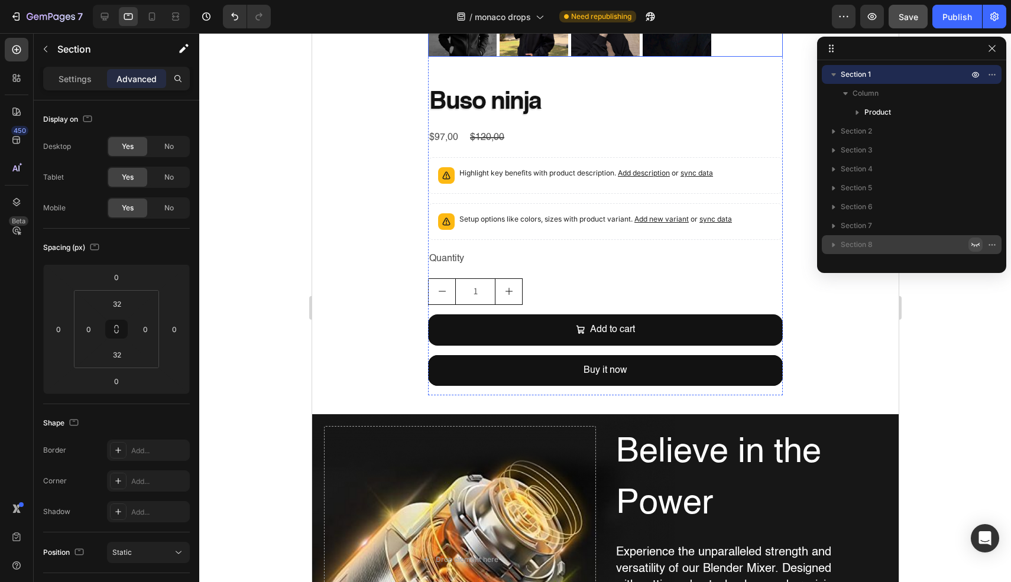
scroll to position [436, 0]
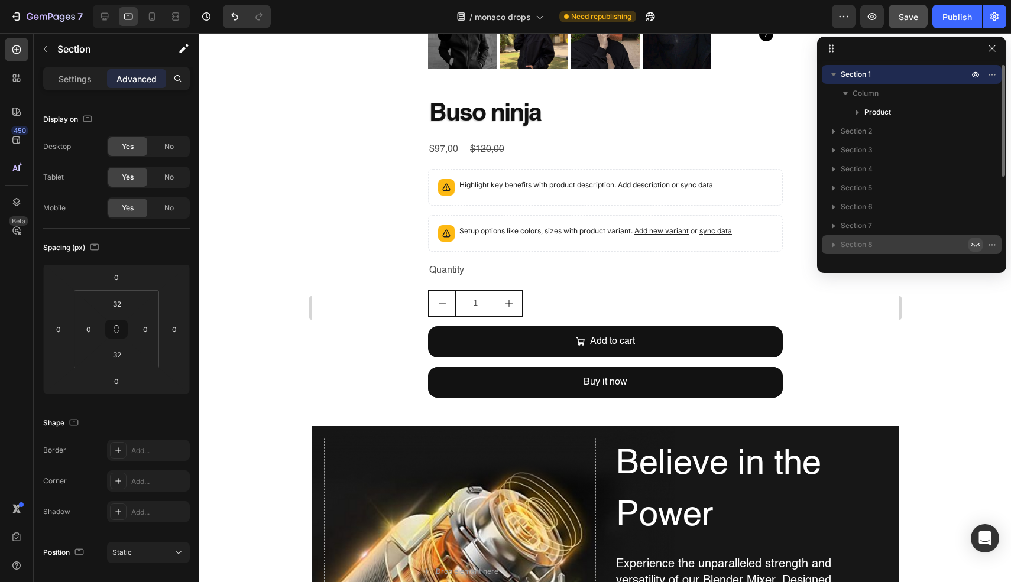
click at [833, 75] on icon "button" at bounding box center [833, 74] width 5 height 3
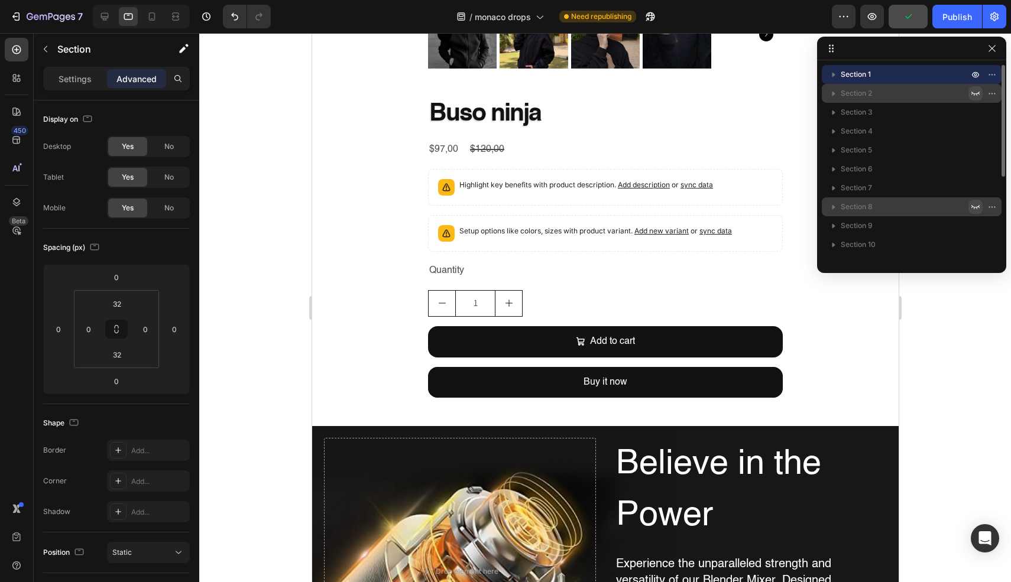
click at [973, 95] on icon "button" at bounding box center [975, 93] width 9 height 9
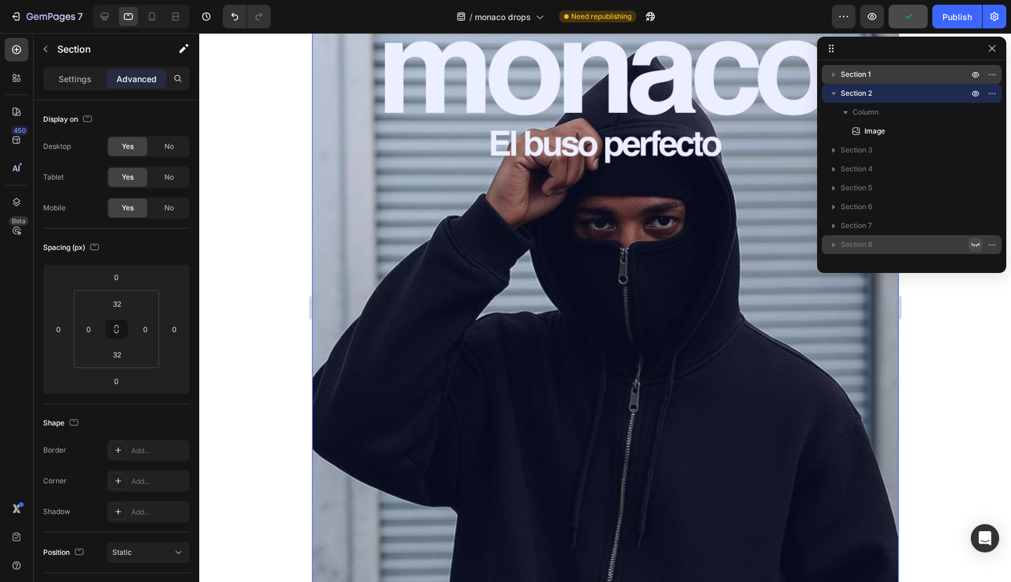
scroll to position [905, 0]
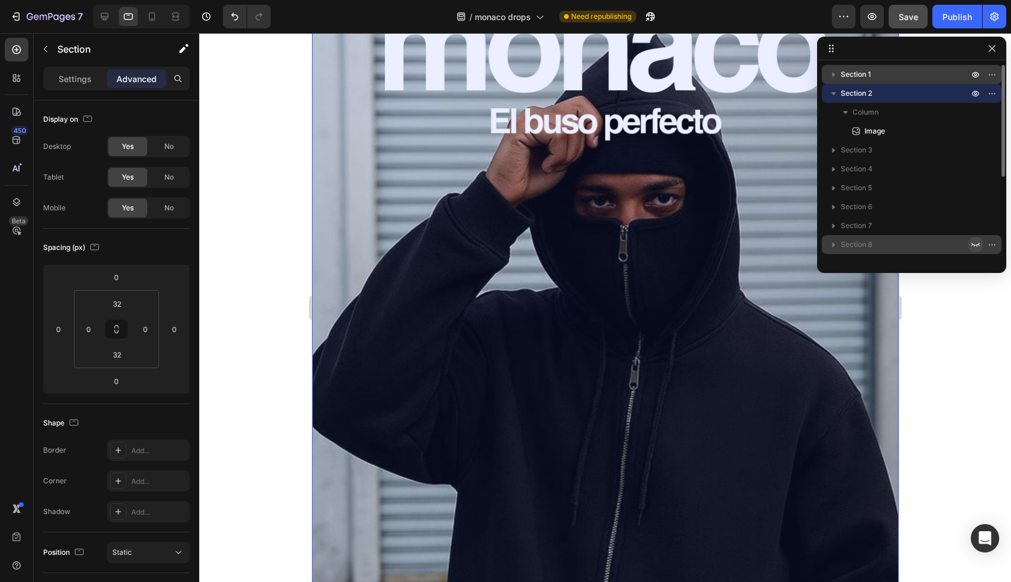
click at [837, 94] on icon "button" at bounding box center [834, 94] width 12 height 12
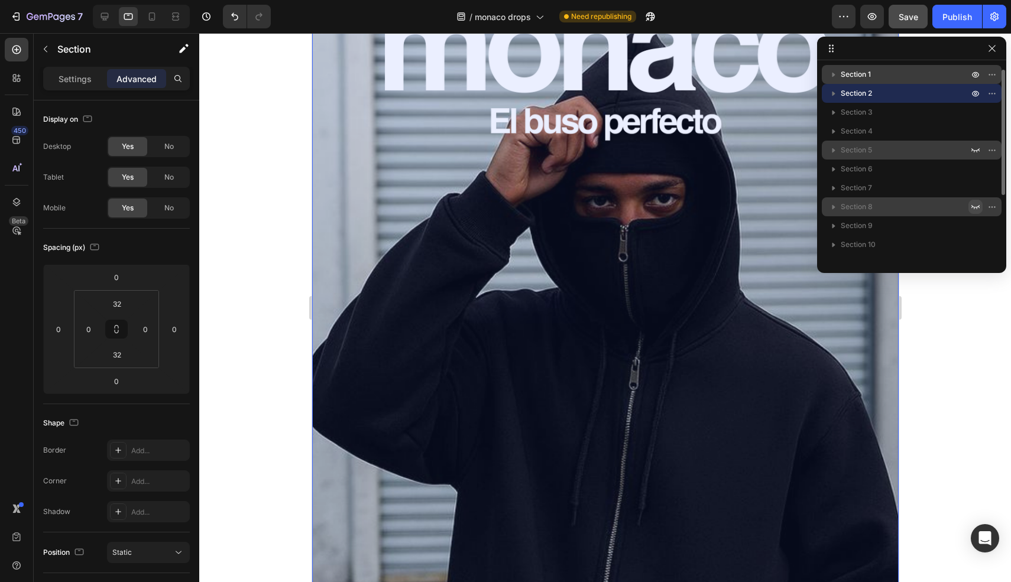
scroll to position [18, 0]
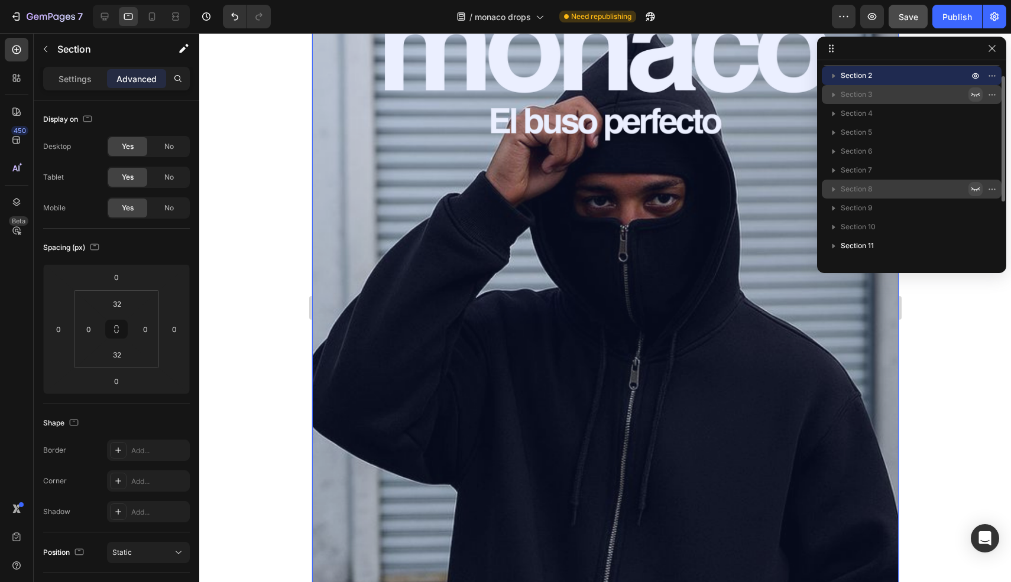
click at [980, 95] on button "button" at bounding box center [976, 95] width 14 height 14
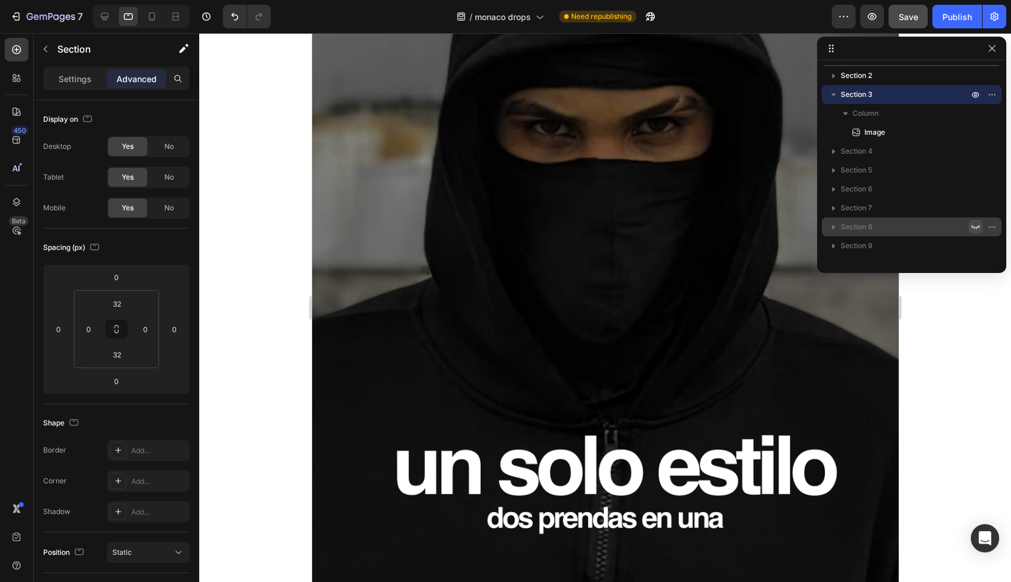
scroll to position [2336, 0]
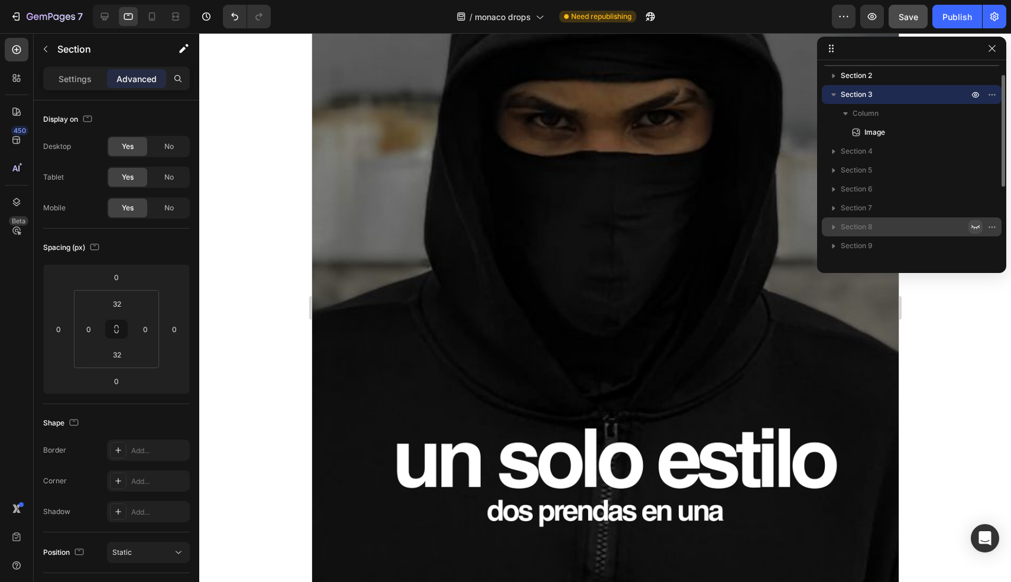
click at [833, 101] on button "button" at bounding box center [834, 95] width 14 height 14
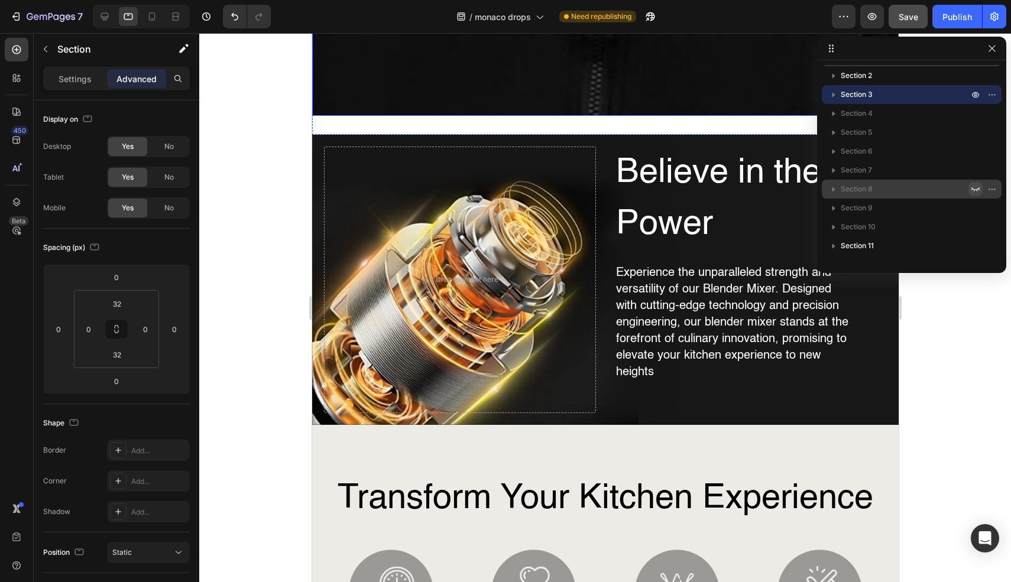
scroll to position [2889, 0]
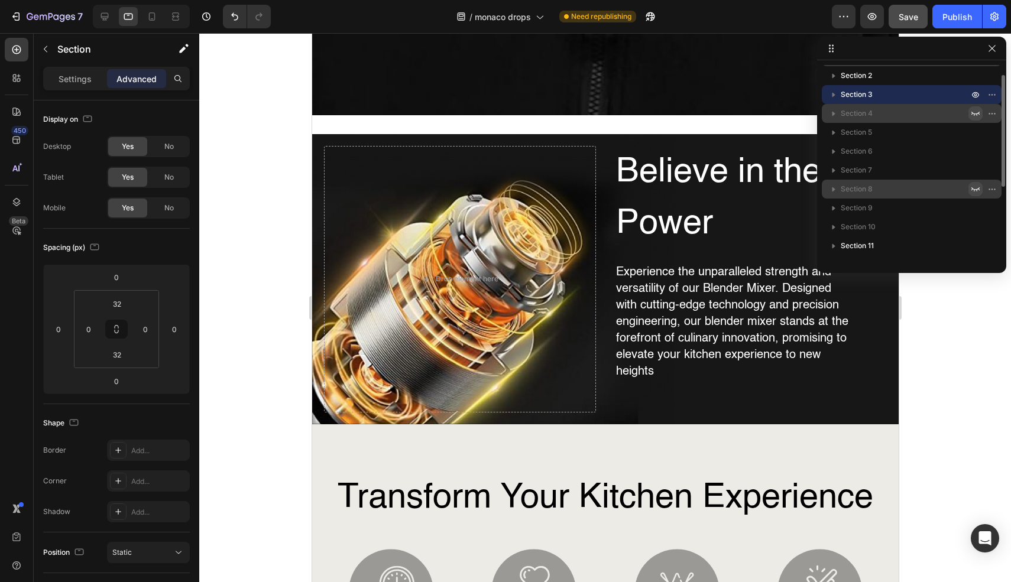
click at [975, 113] on icon "button" at bounding box center [975, 113] width 9 height 9
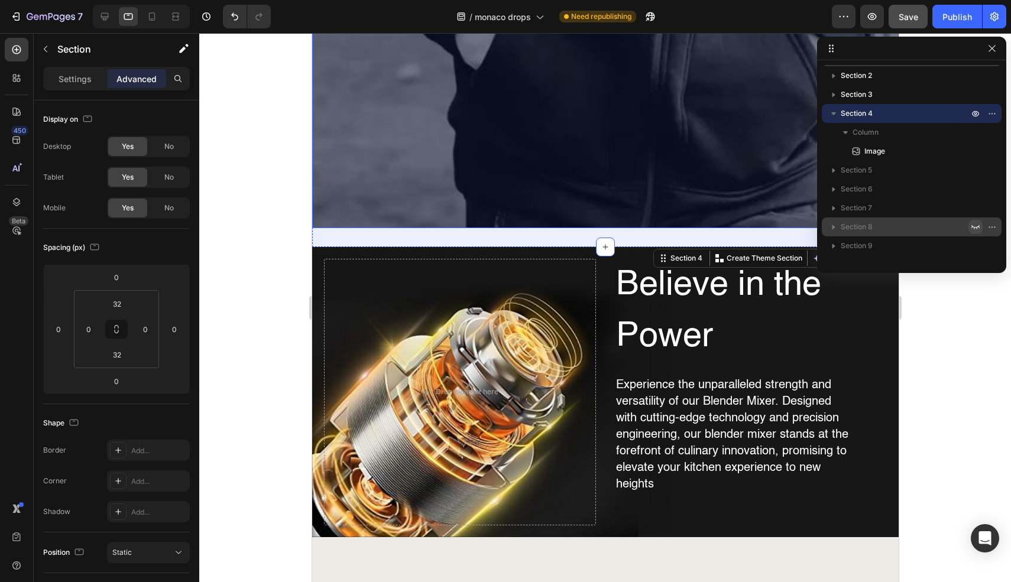
scroll to position [3896, 0]
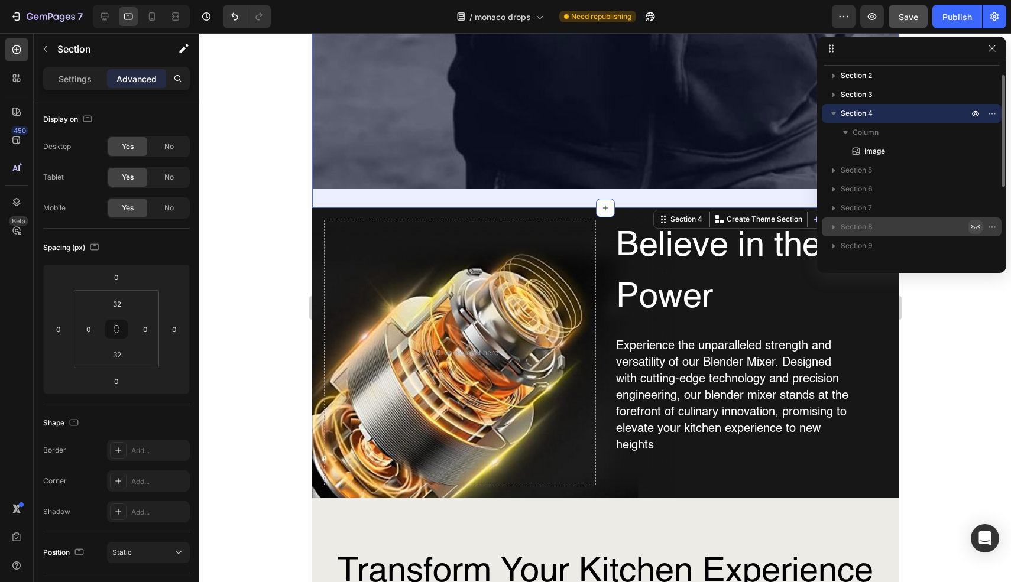
click at [836, 114] on icon "button" at bounding box center [834, 114] width 12 height 12
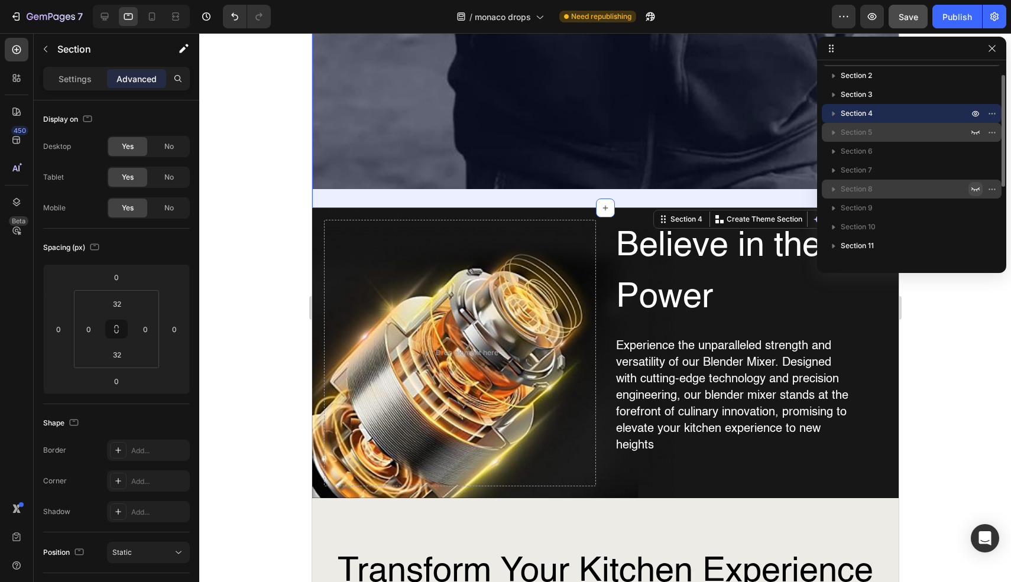
click at [836, 136] on icon "button" at bounding box center [834, 133] width 12 height 12
click at [978, 131] on icon "button" at bounding box center [976, 133] width 8 height 4
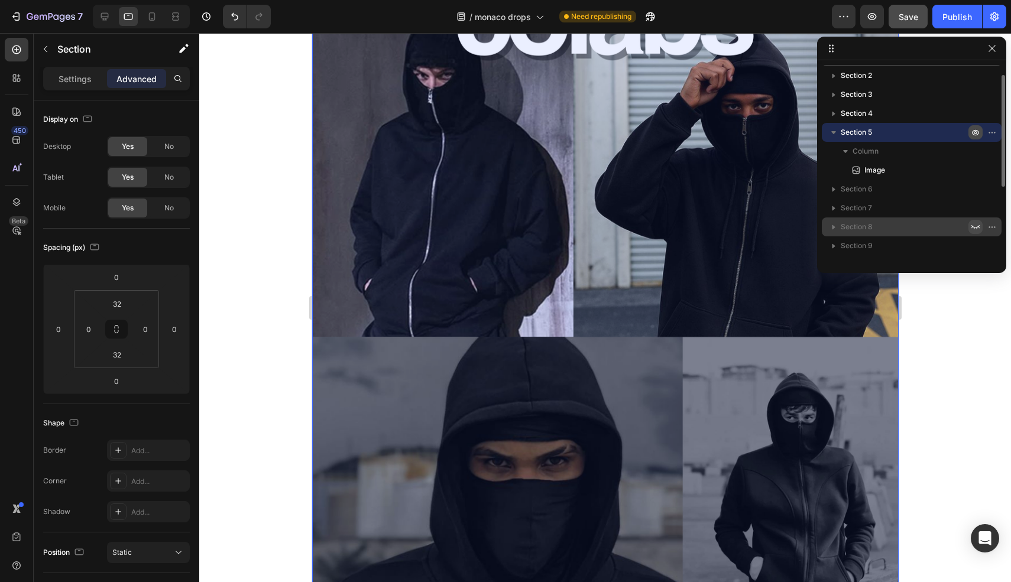
scroll to position [4554, 0]
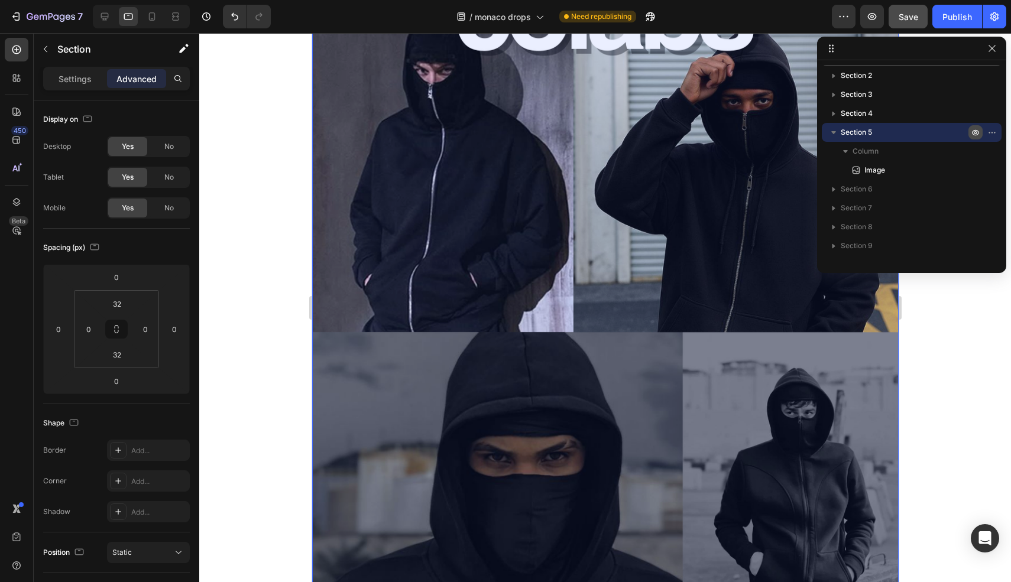
click at [833, 132] on icon "button" at bounding box center [833, 132] width 5 height 3
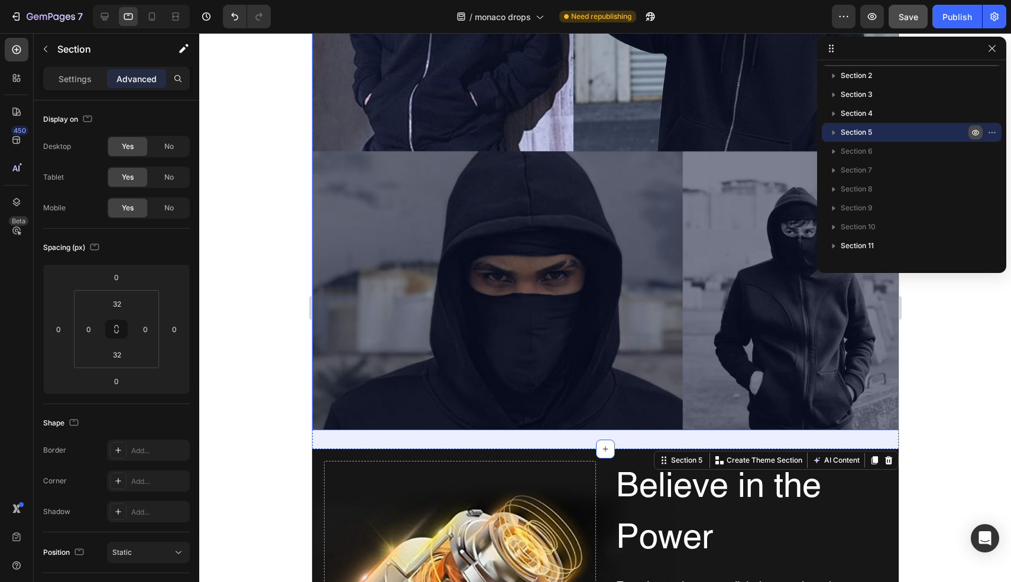
scroll to position [5000, 0]
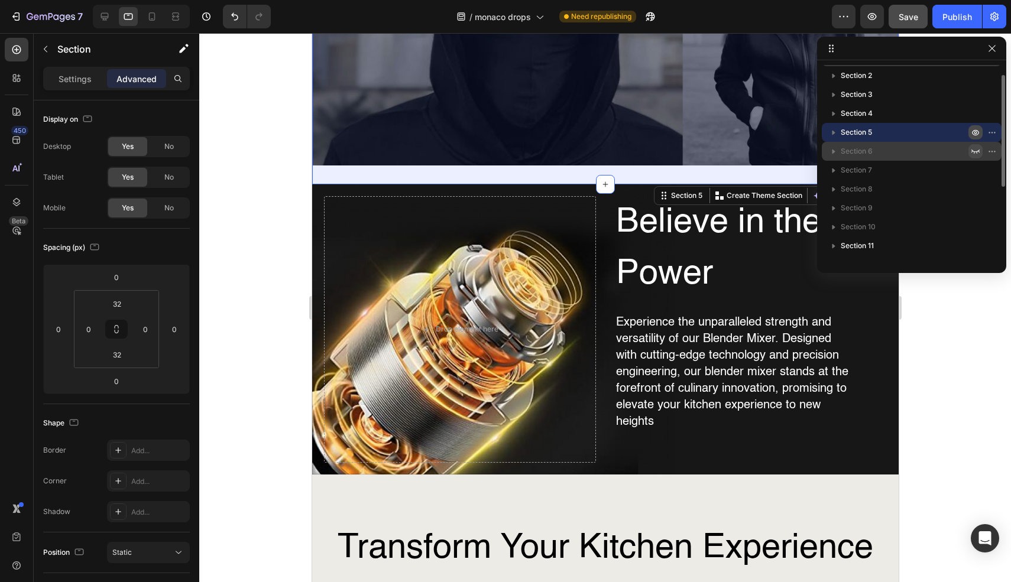
click at [979, 154] on icon "button" at bounding box center [975, 151] width 9 height 9
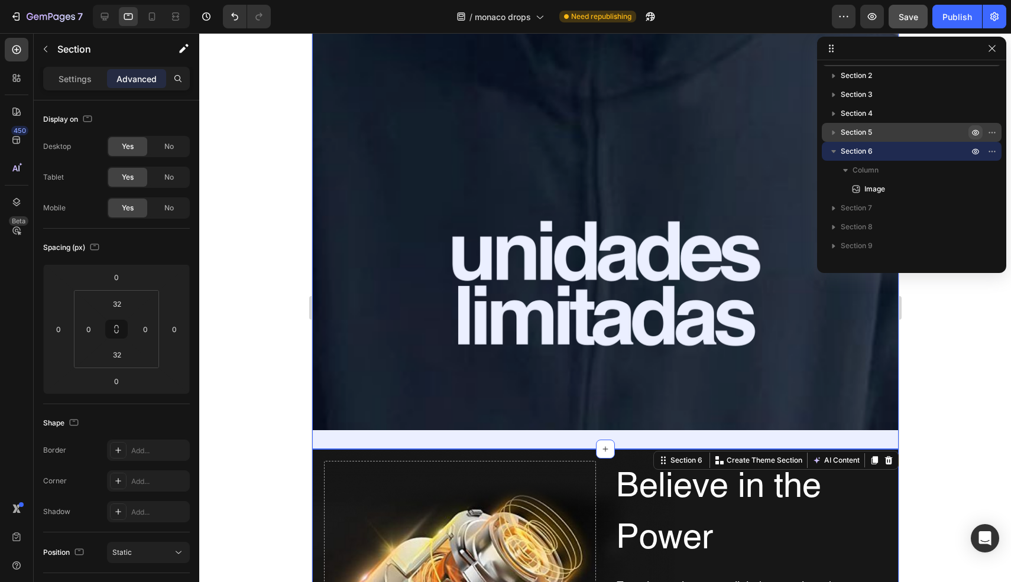
scroll to position [5834, 0]
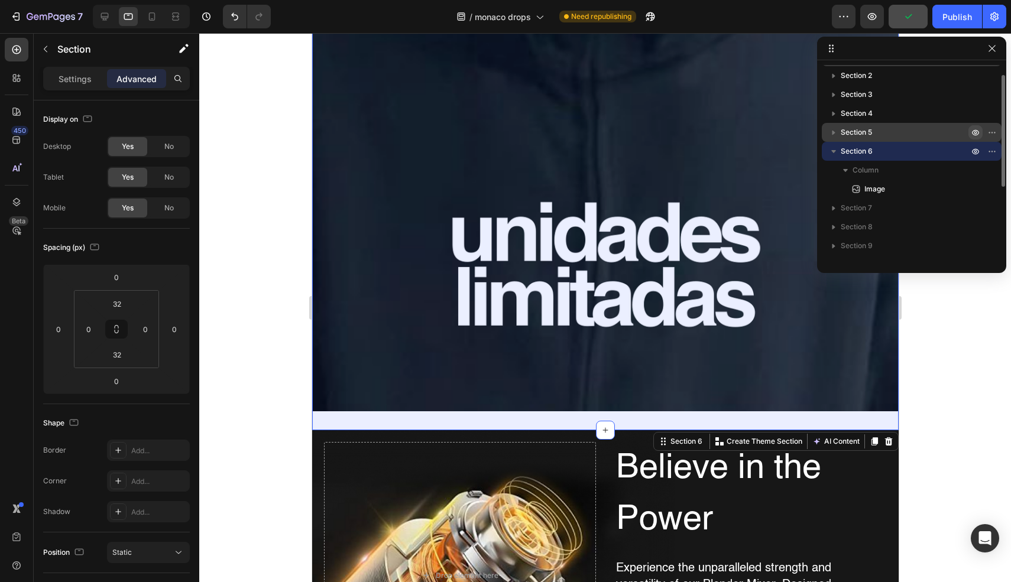
click at [831, 152] on icon "button" at bounding box center [834, 151] width 12 height 12
click at [973, 164] on button "button" at bounding box center [976, 170] width 14 height 14
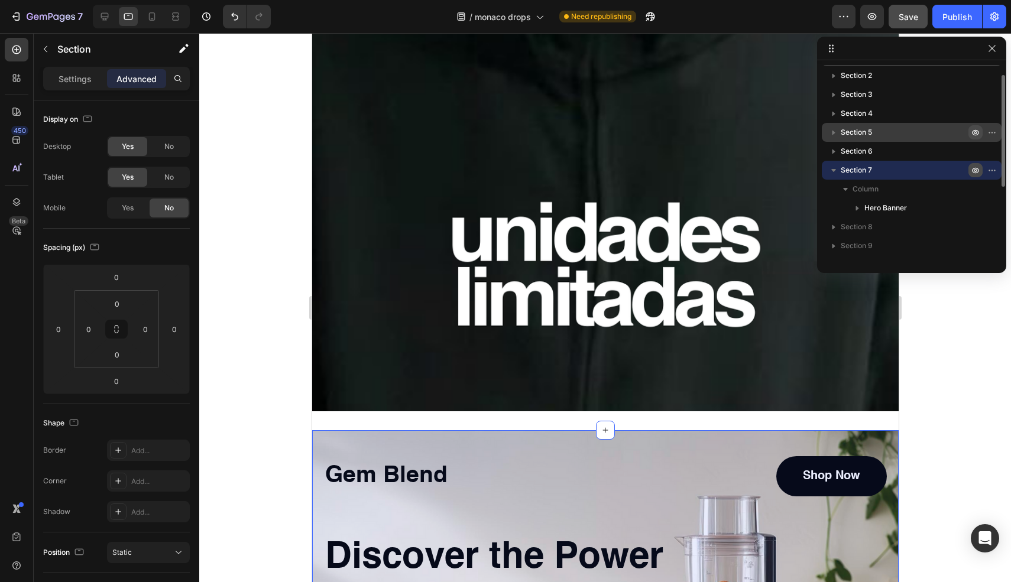
click at [973, 164] on button "button" at bounding box center [976, 170] width 14 height 14
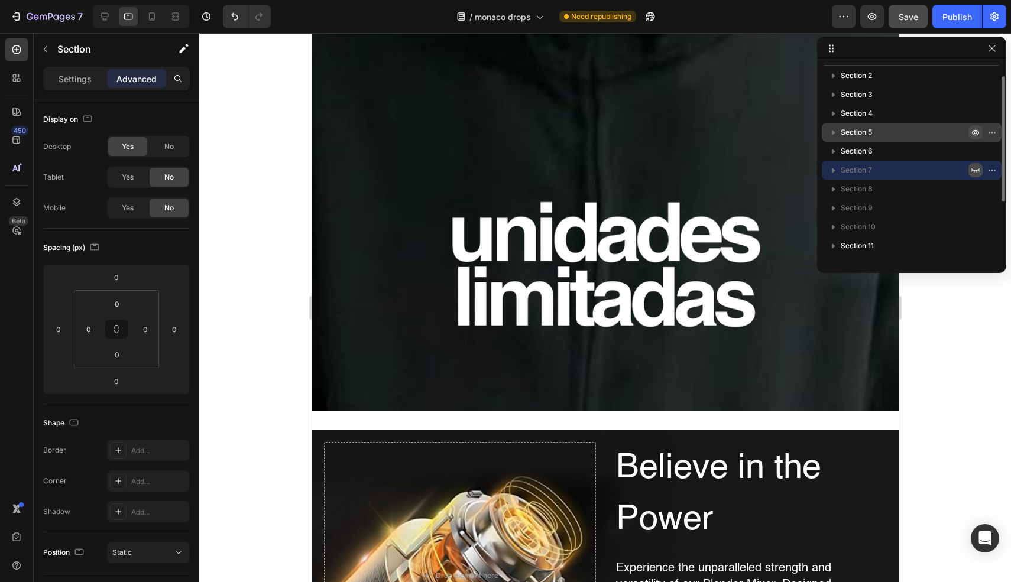
click at [973, 164] on button "button" at bounding box center [976, 170] width 14 height 14
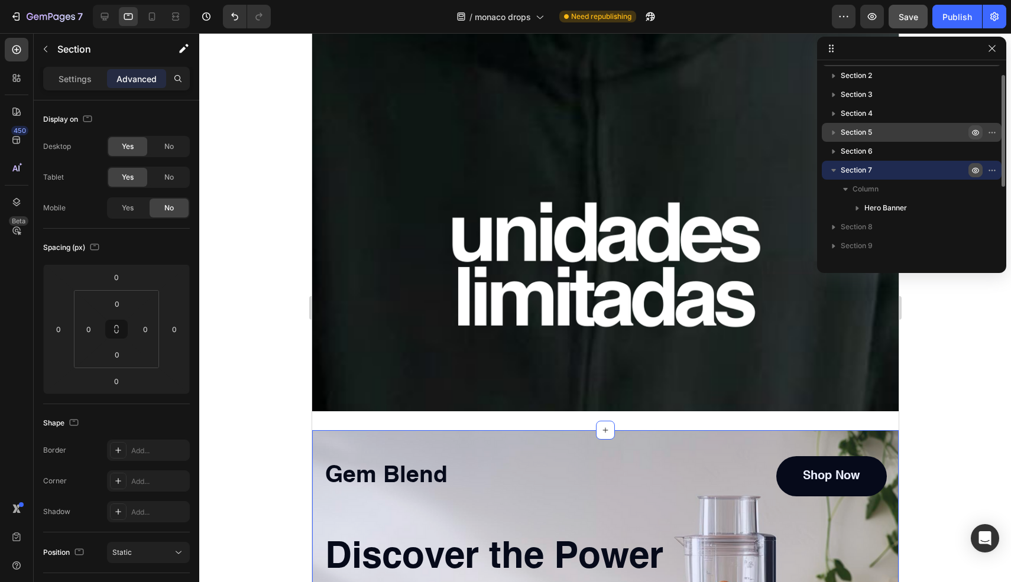
click at [977, 173] on icon "button" at bounding box center [975, 170] width 9 height 9
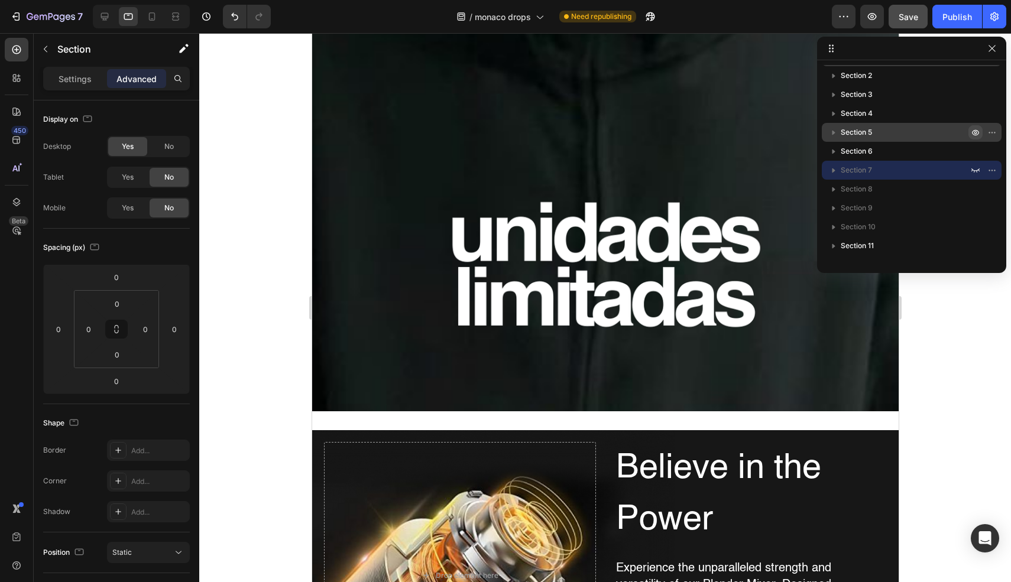
click at [976, 190] on icon "button" at bounding box center [976, 189] width 8 height 4
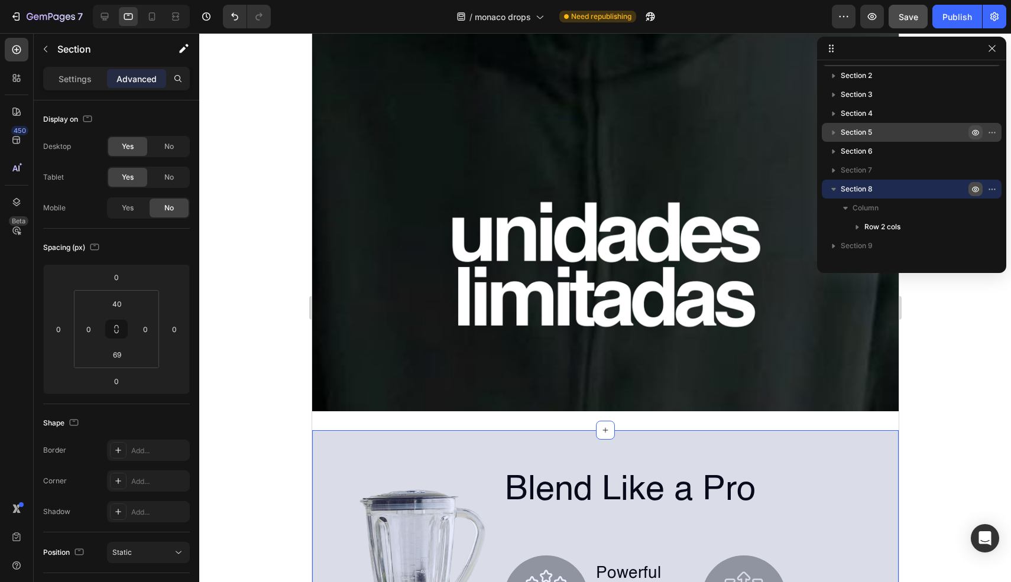
click at [976, 190] on icon "button" at bounding box center [976, 189] width 3 height 3
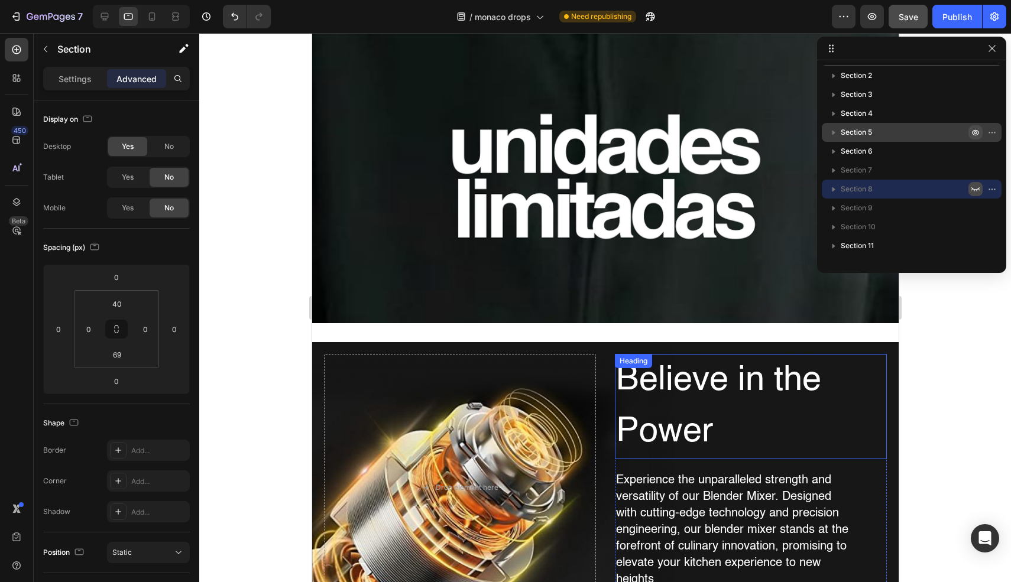
scroll to position [5938, 0]
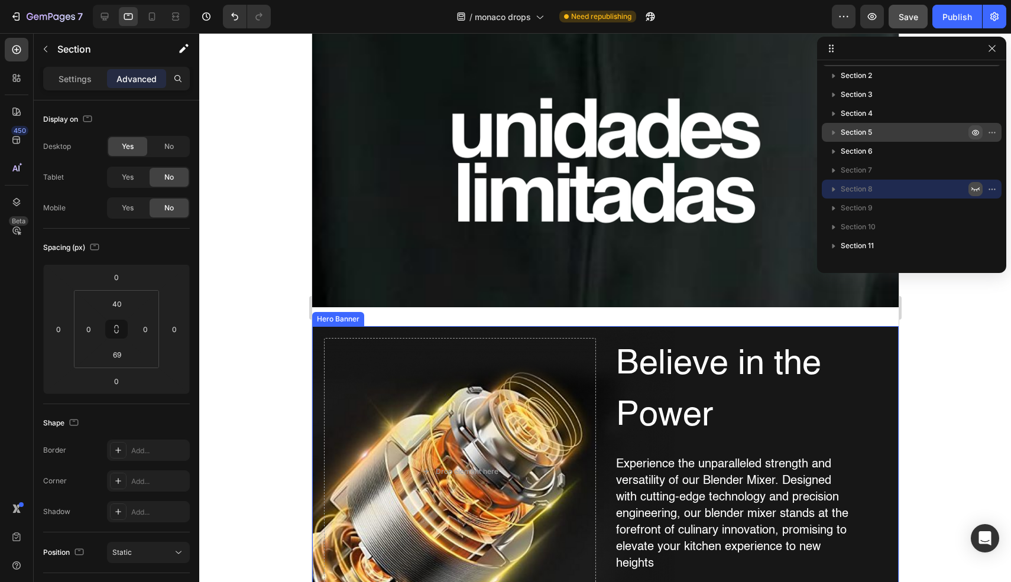
click at [606, 336] on div "Believe in the Power Heading Experience the unparalleled strength and versatili…" at bounding box center [605, 471] width 587 height 290
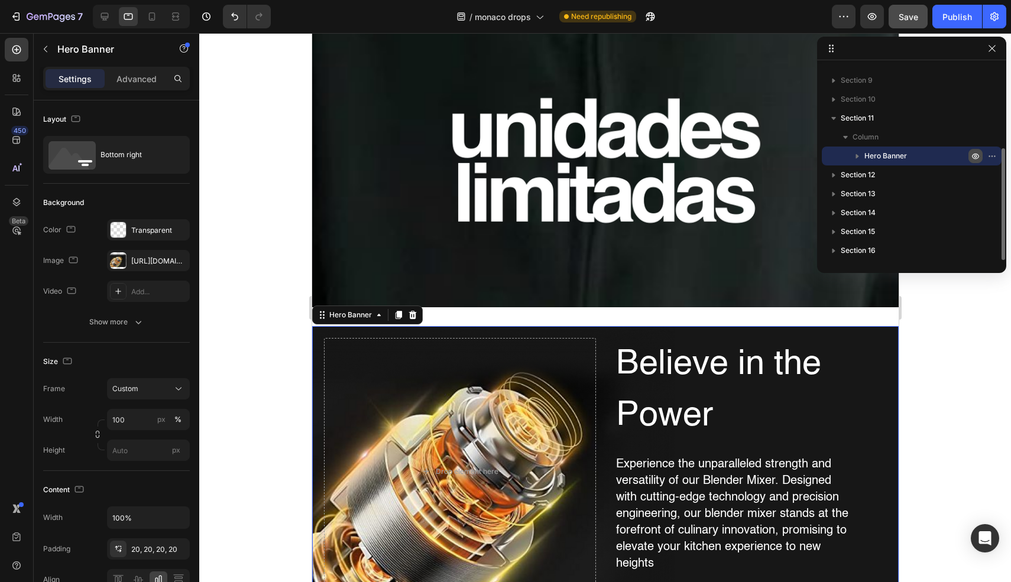
click at [975, 157] on icon "button" at bounding box center [975, 155] width 9 height 9
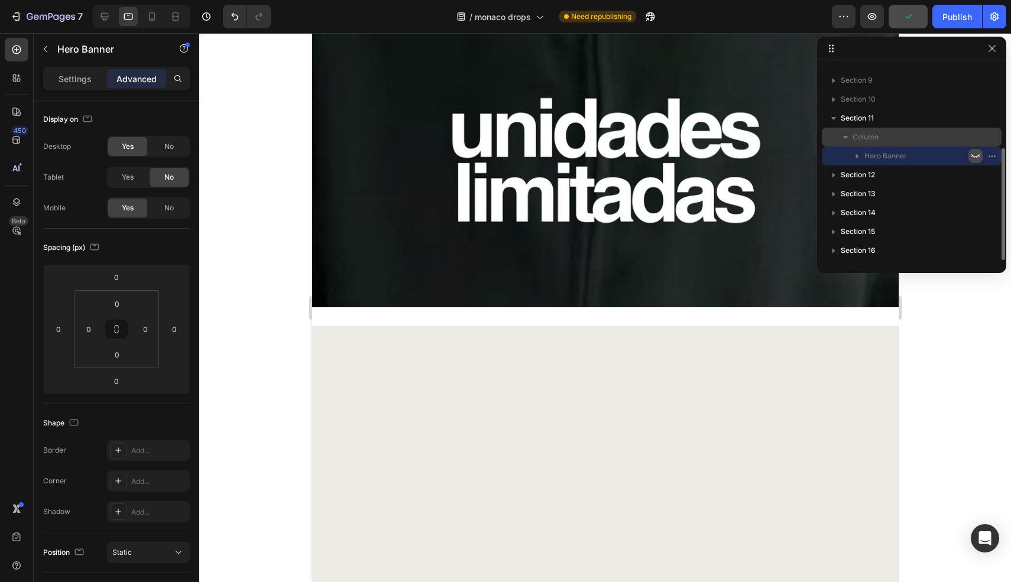
click at [843, 132] on icon "button" at bounding box center [846, 137] width 12 height 12
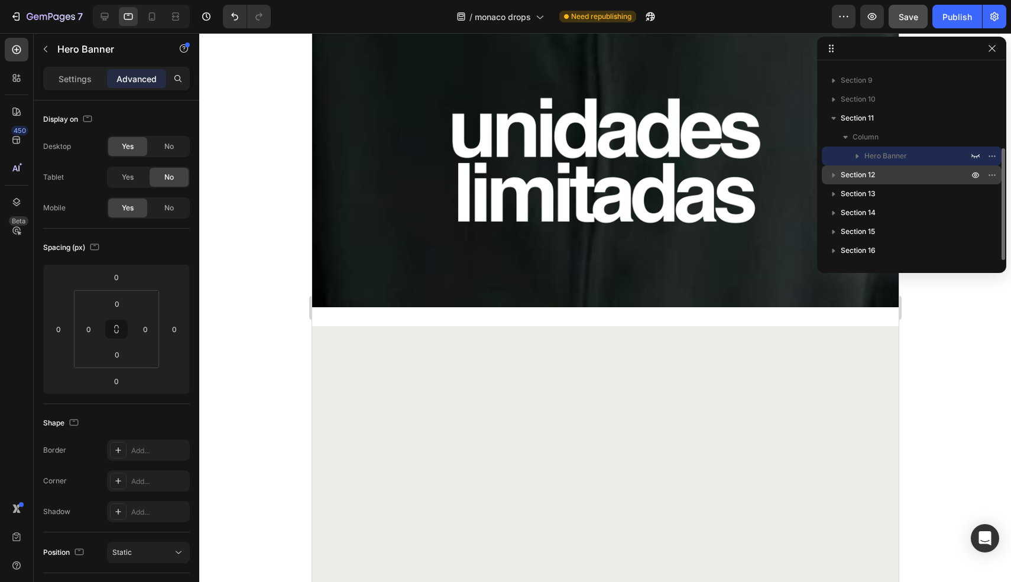
click at [835, 175] on icon "button" at bounding box center [834, 175] width 12 height 12
click at [975, 173] on icon "button" at bounding box center [975, 174] width 9 height 9
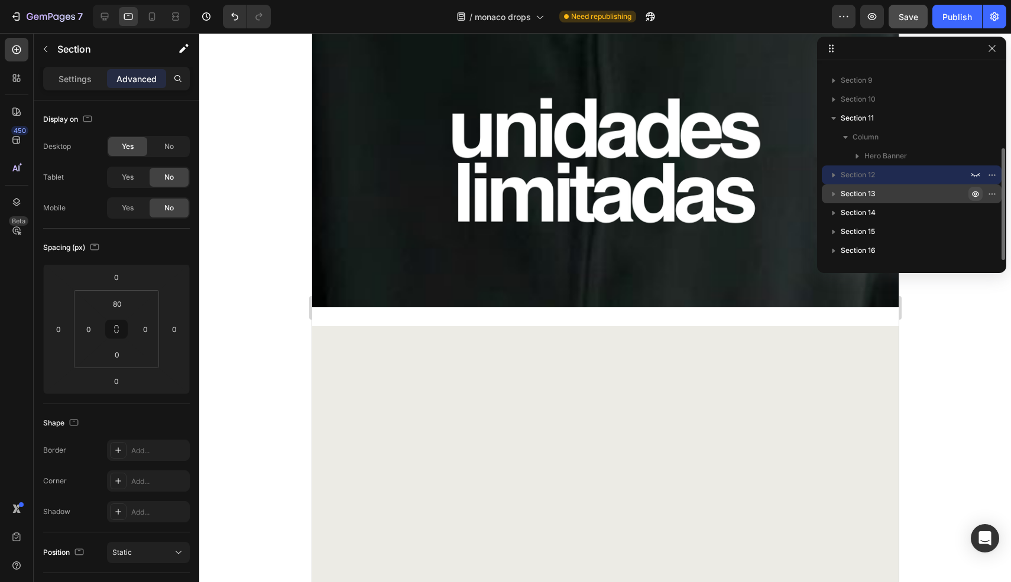
click at [976, 198] on icon "button" at bounding box center [975, 193] width 9 height 9
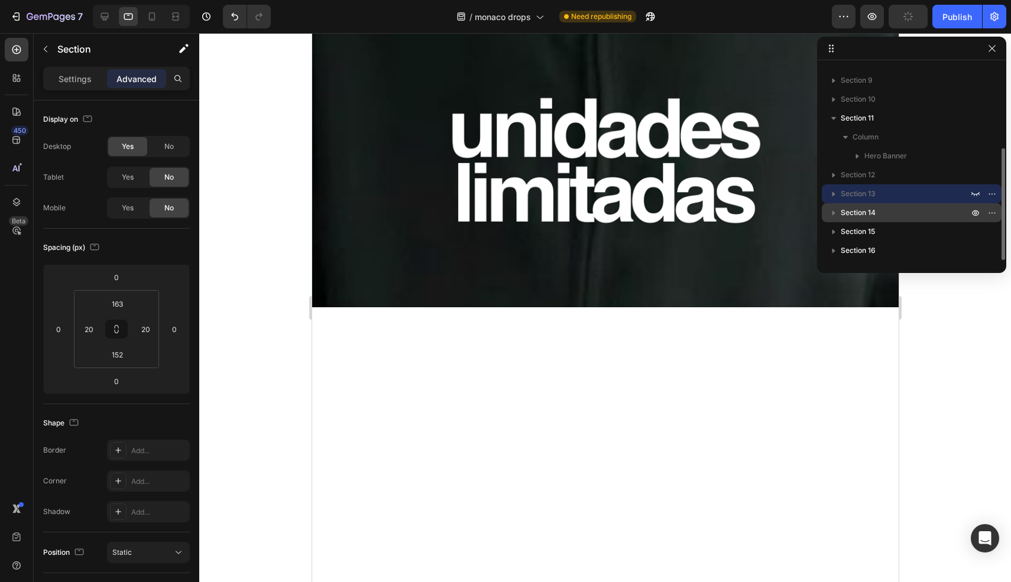
click at [976, 221] on div at bounding box center [984, 212] width 31 height 19
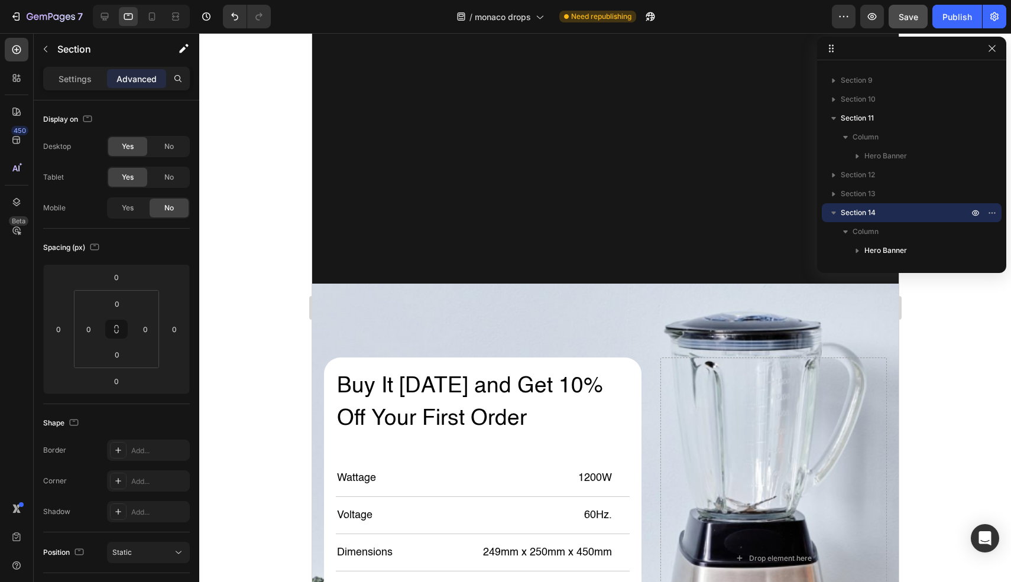
scroll to position [6303, 0]
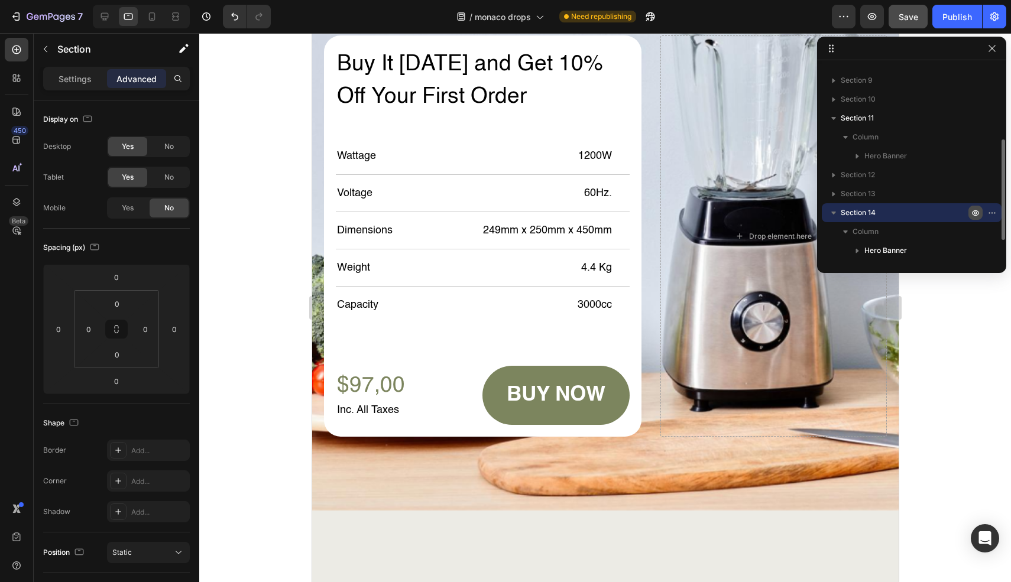
click at [978, 212] on icon "button" at bounding box center [975, 212] width 9 height 9
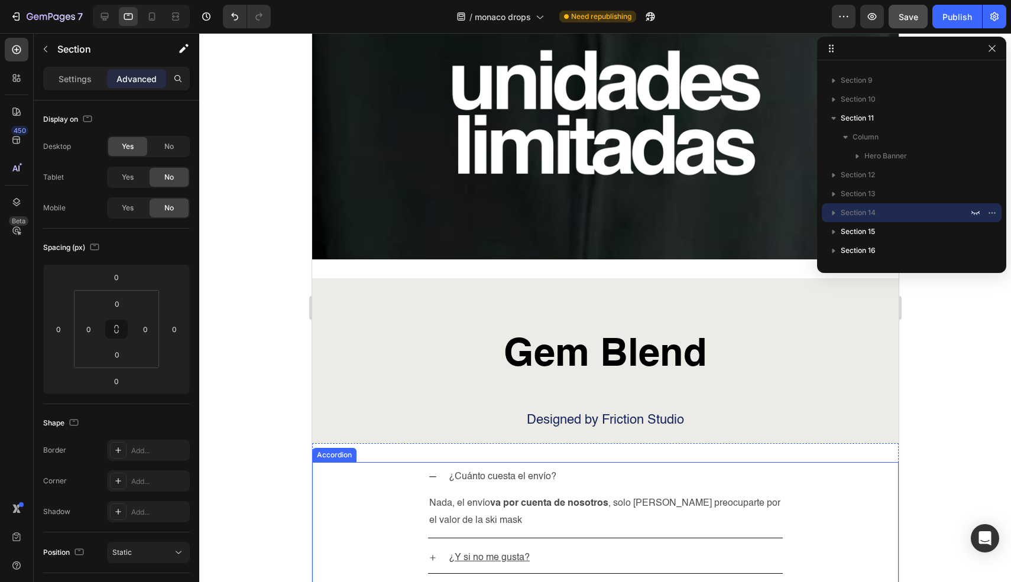
scroll to position [6007, 0]
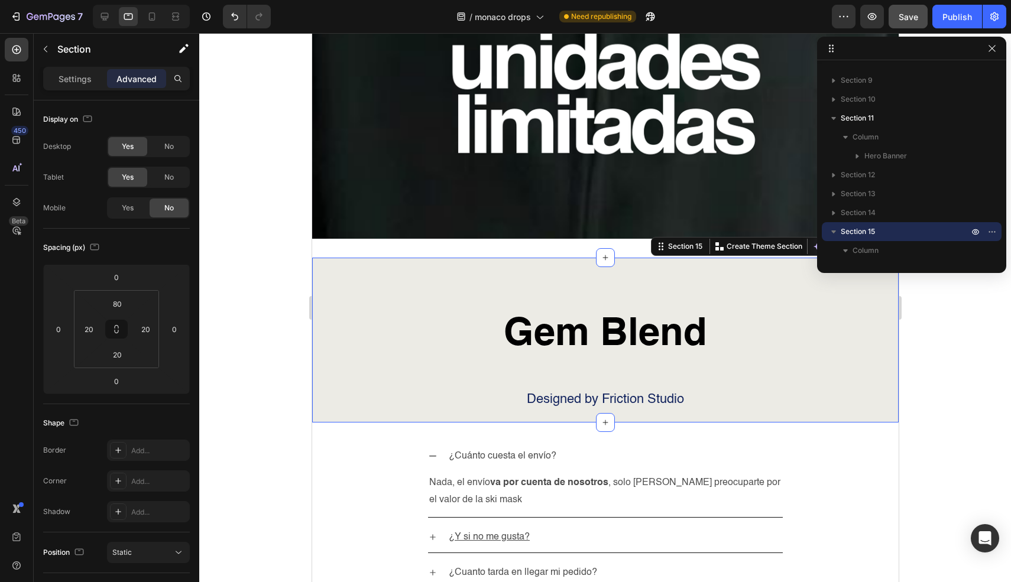
click at [679, 289] on div "Gem Blend Heading Designed by Friction Studio Text Block Row Section 15 You can…" at bounding box center [605, 340] width 587 height 165
click at [975, 227] on icon "button" at bounding box center [975, 231] width 9 height 9
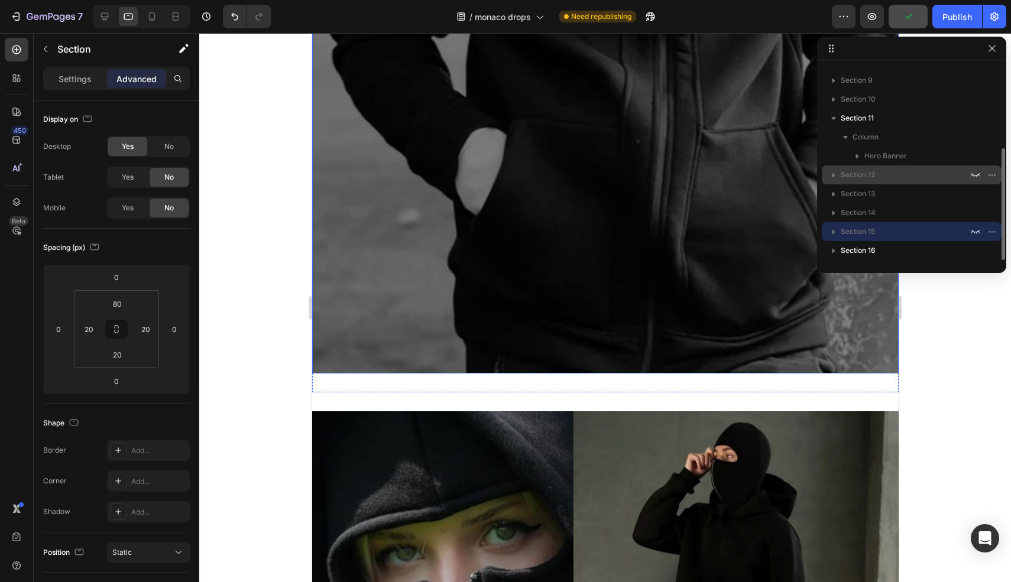
scroll to position [3627, 0]
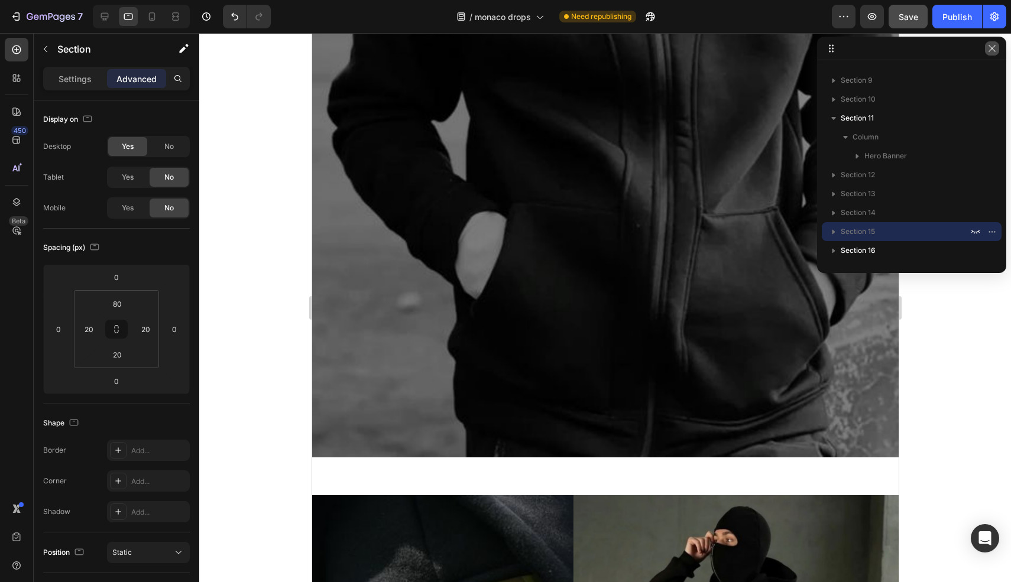
click at [989, 54] on button "button" at bounding box center [992, 48] width 14 height 14
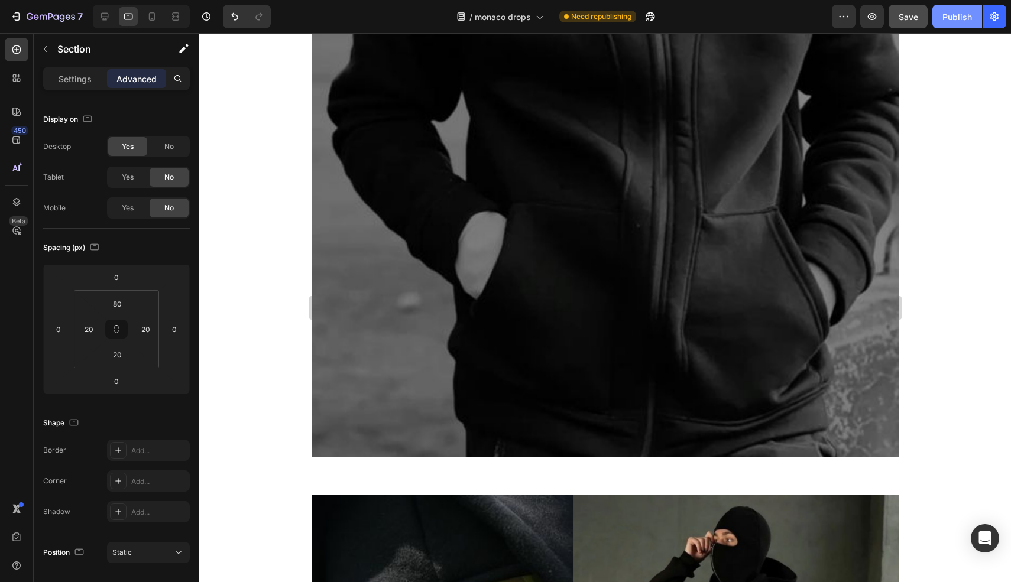
click at [964, 22] on button "Publish" at bounding box center [958, 17] width 50 height 24
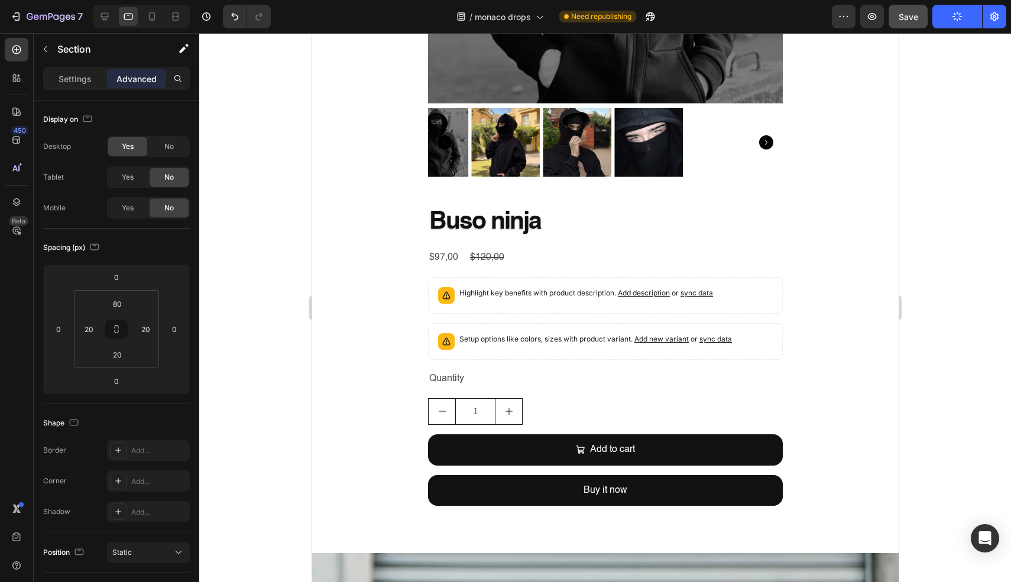
scroll to position [0, 0]
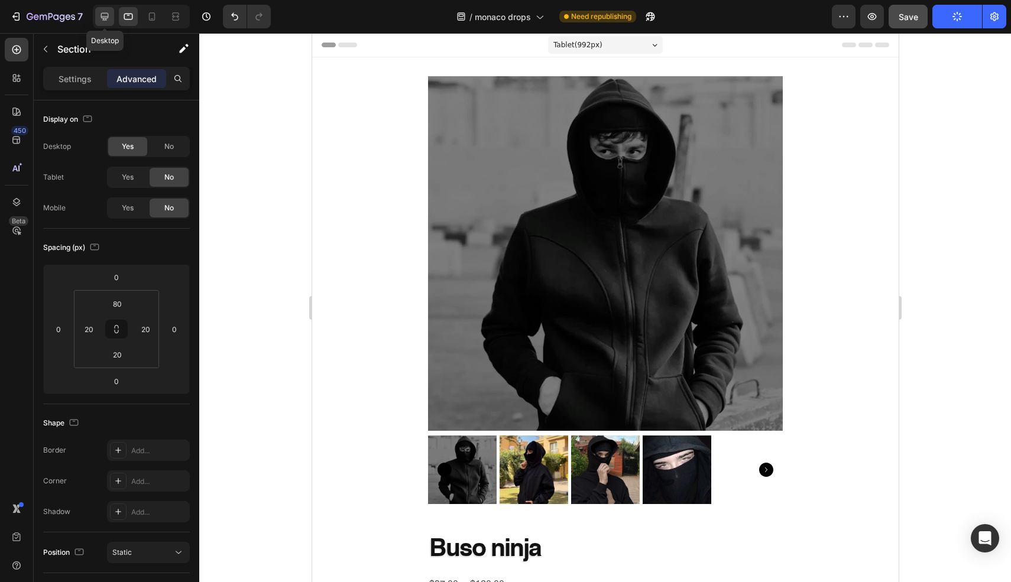
click at [112, 18] on div at bounding box center [104, 16] width 19 height 19
type input "120"
type input "30"
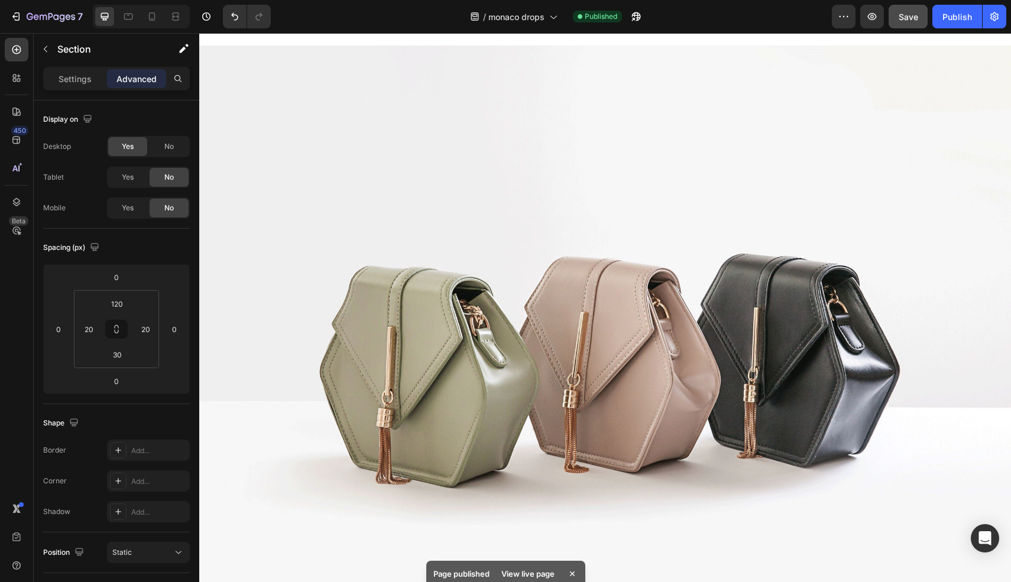
scroll to position [907, 0]
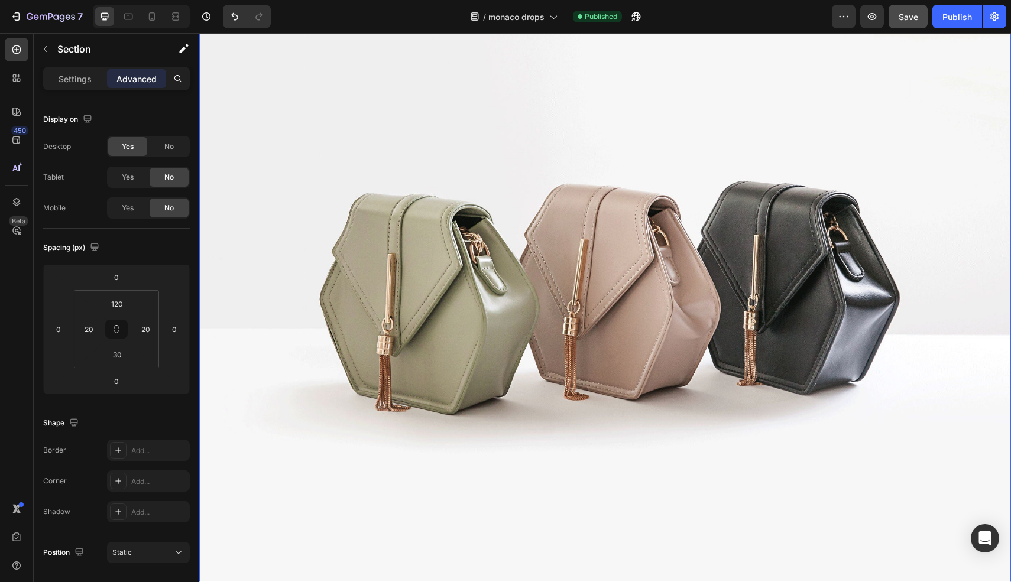
click at [644, 289] on img at bounding box center [605, 277] width 812 height 609
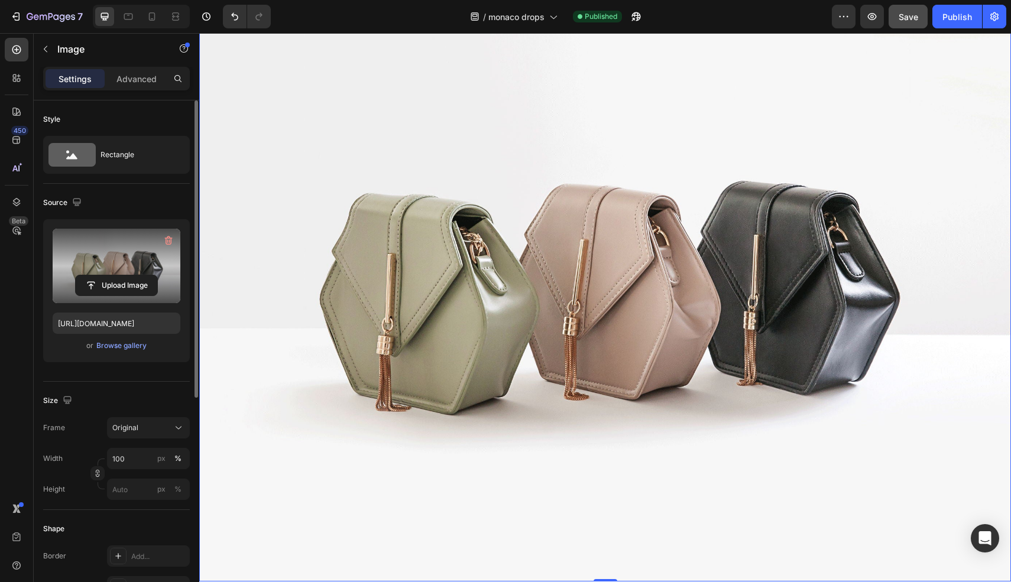
click at [134, 267] on label at bounding box center [117, 266] width 128 height 75
click at [134, 276] on input "file" at bounding box center [117, 286] width 82 height 20
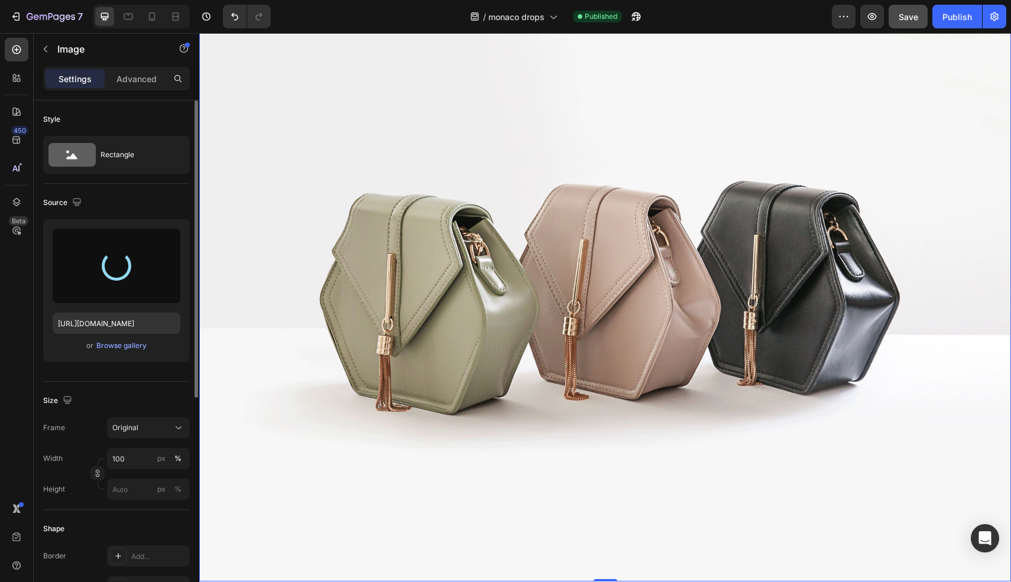
type input "[URL][DOMAIN_NAME]"
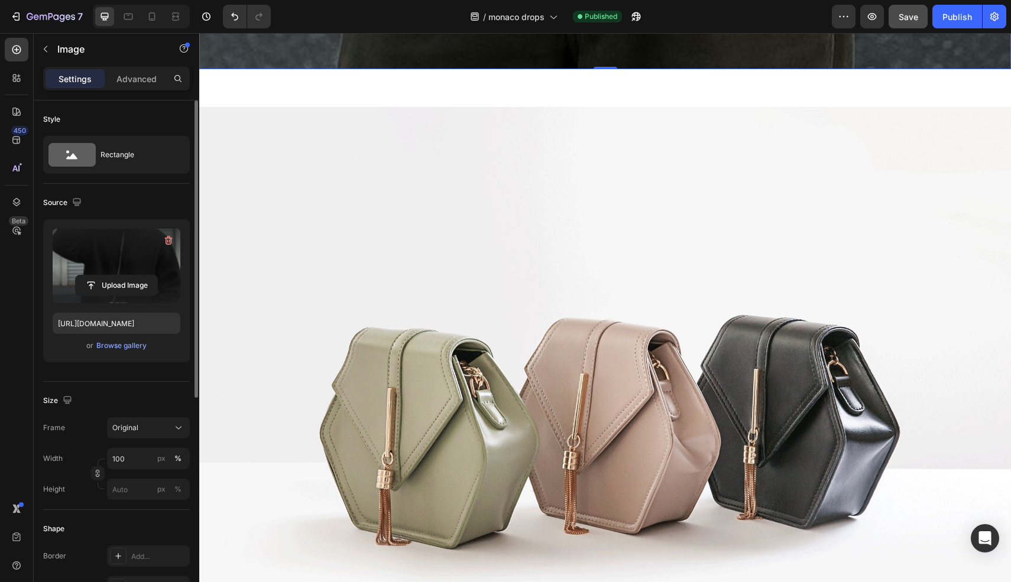
scroll to position [2296, 0]
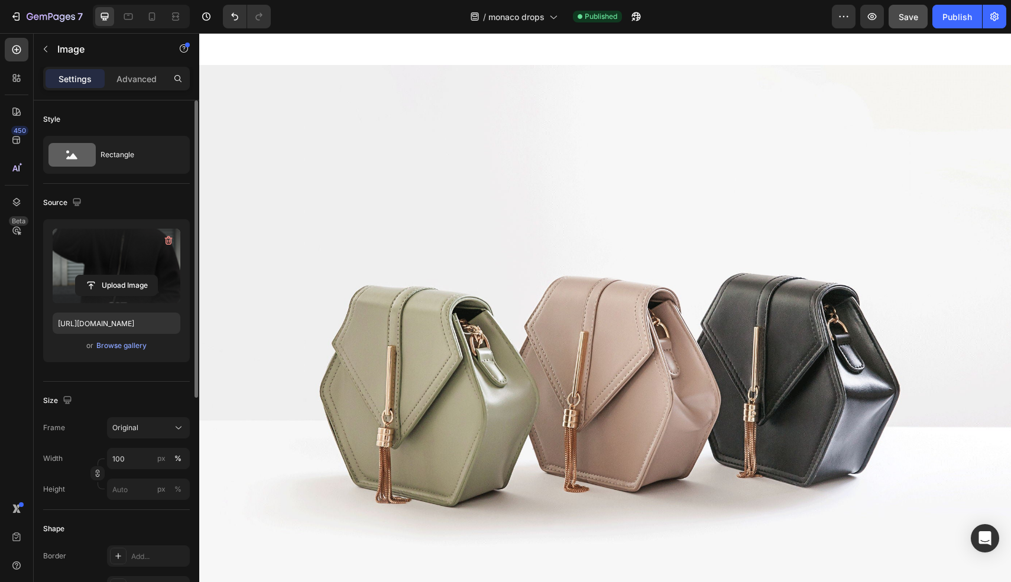
click at [577, 205] on img at bounding box center [605, 369] width 812 height 609
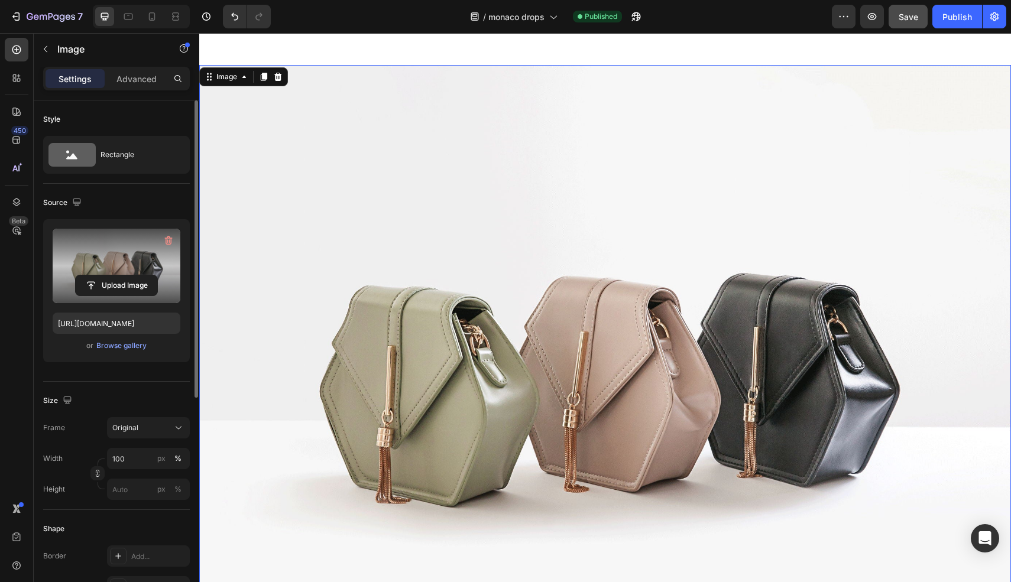
click at [116, 252] on label at bounding box center [117, 266] width 128 height 75
click at [116, 276] on input "file" at bounding box center [117, 286] width 82 height 20
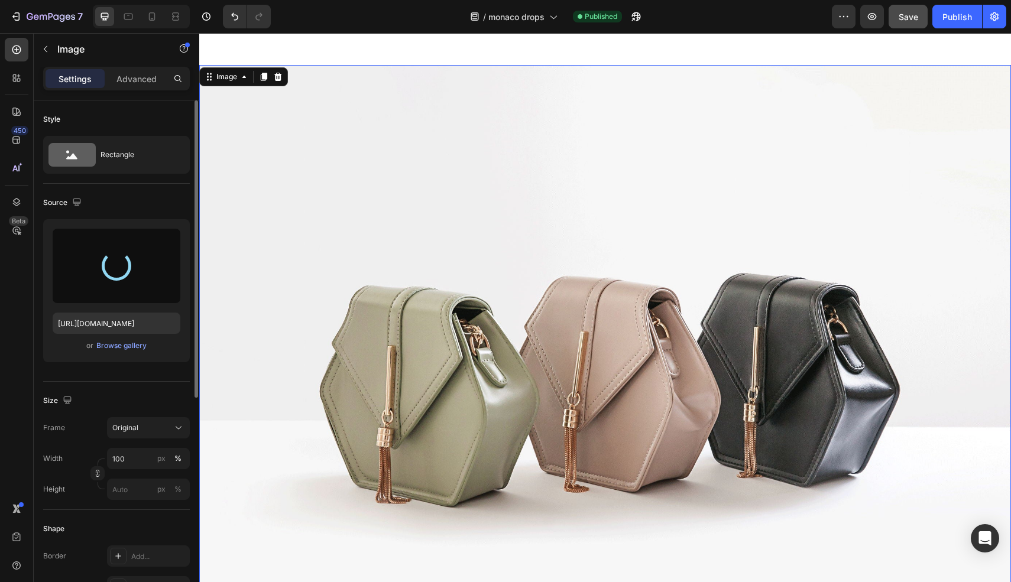
type input "[URL][DOMAIN_NAME]"
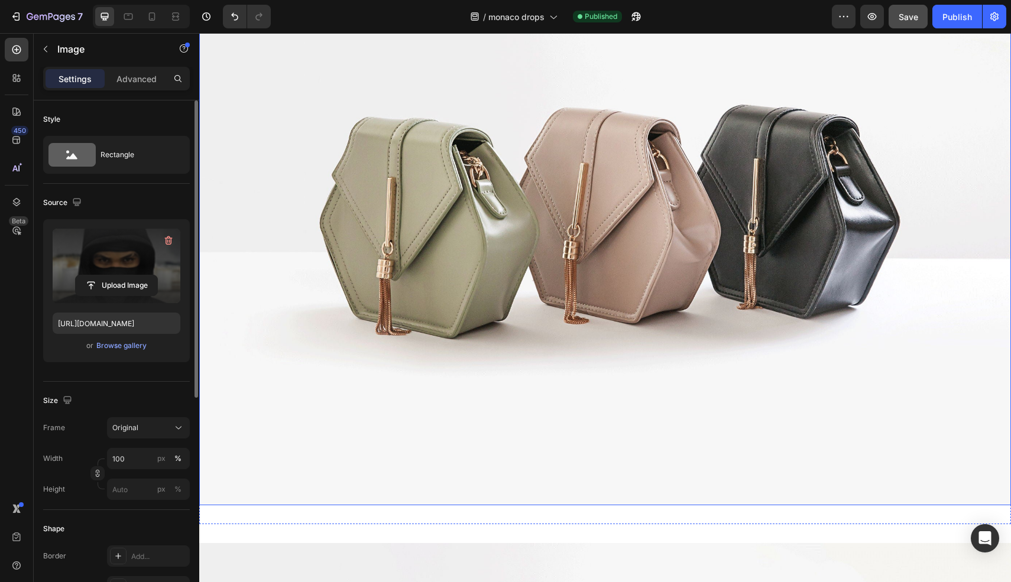
scroll to position [3114, 0]
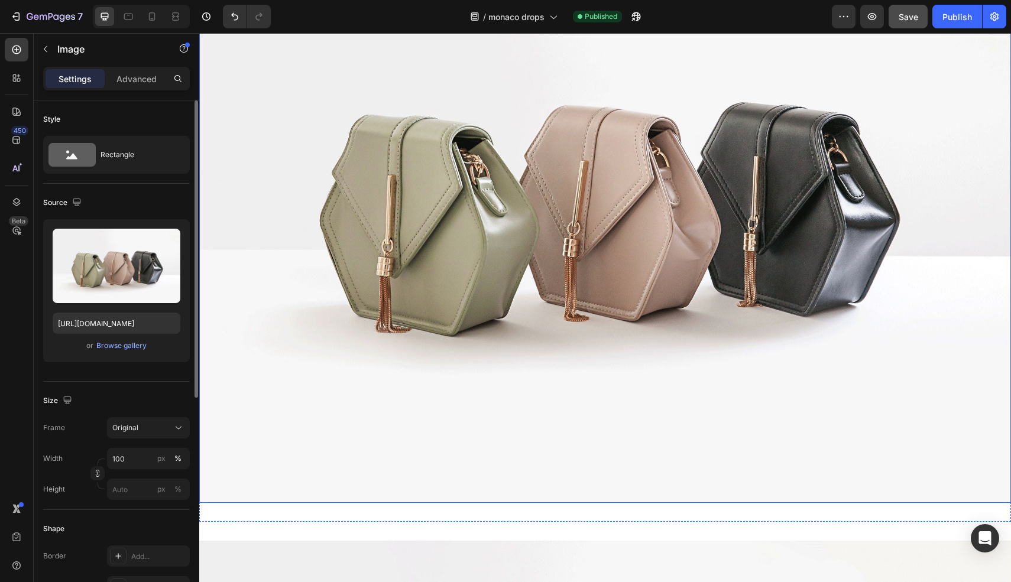
click at [574, 254] on img at bounding box center [605, 198] width 812 height 609
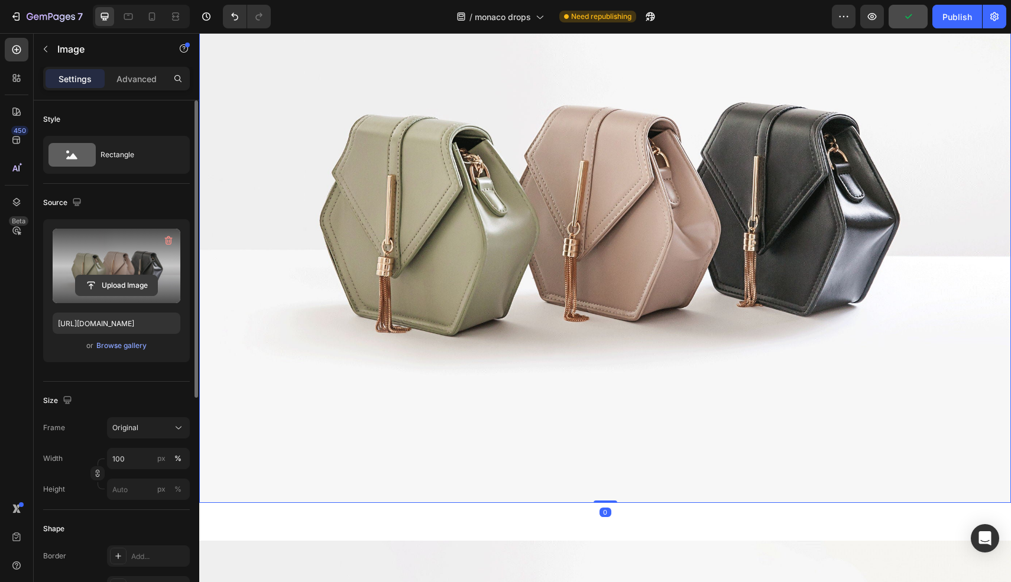
click at [120, 277] on input "file" at bounding box center [117, 286] width 82 height 20
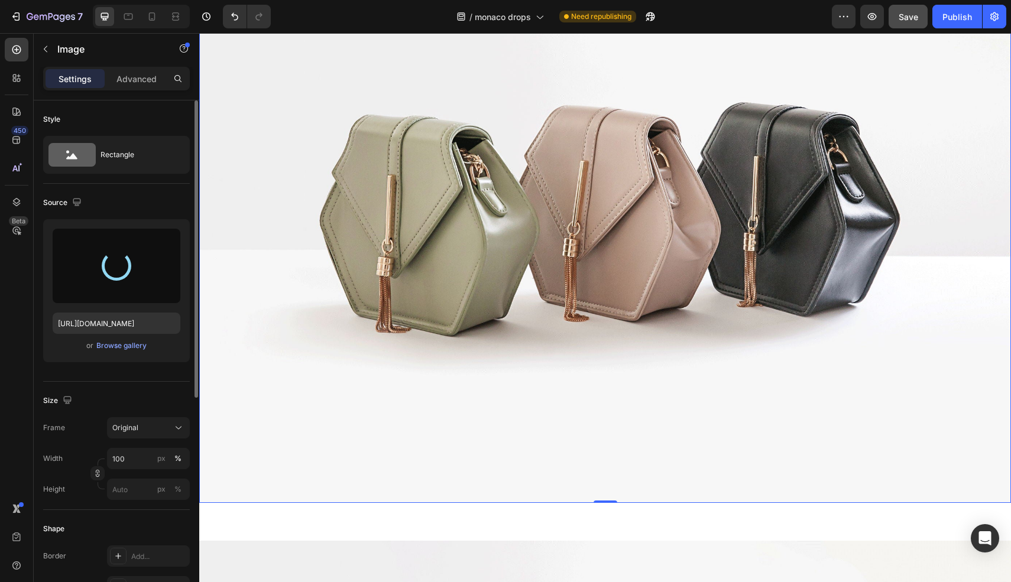
type input "[URL][DOMAIN_NAME]"
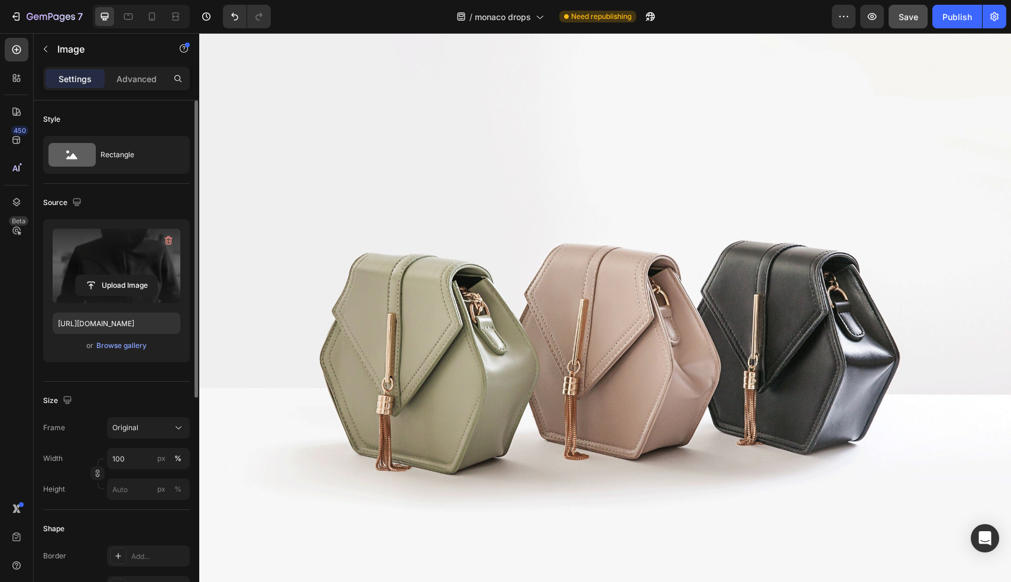
scroll to position [3640, 0]
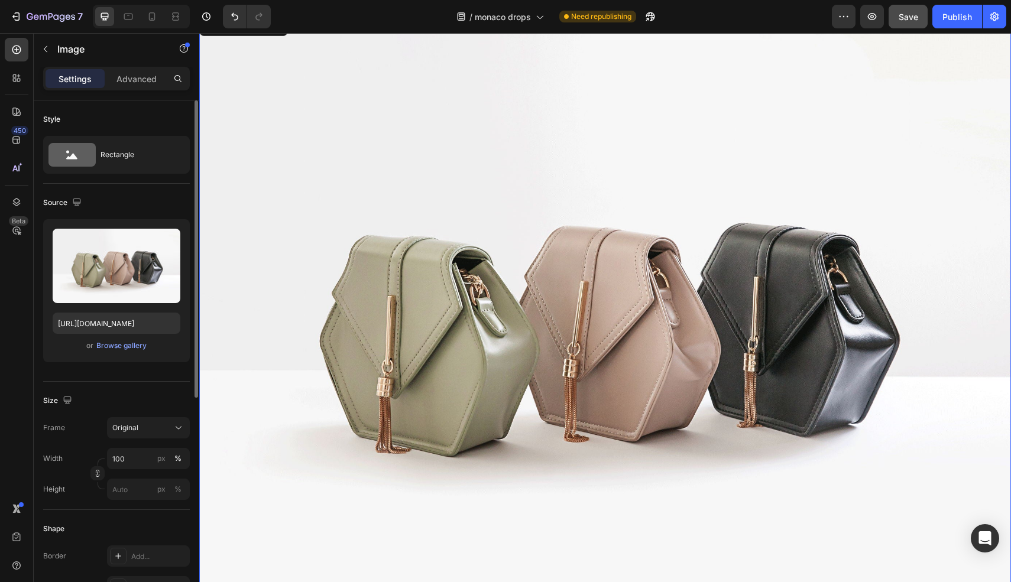
click at [585, 354] on img at bounding box center [605, 319] width 812 height 609
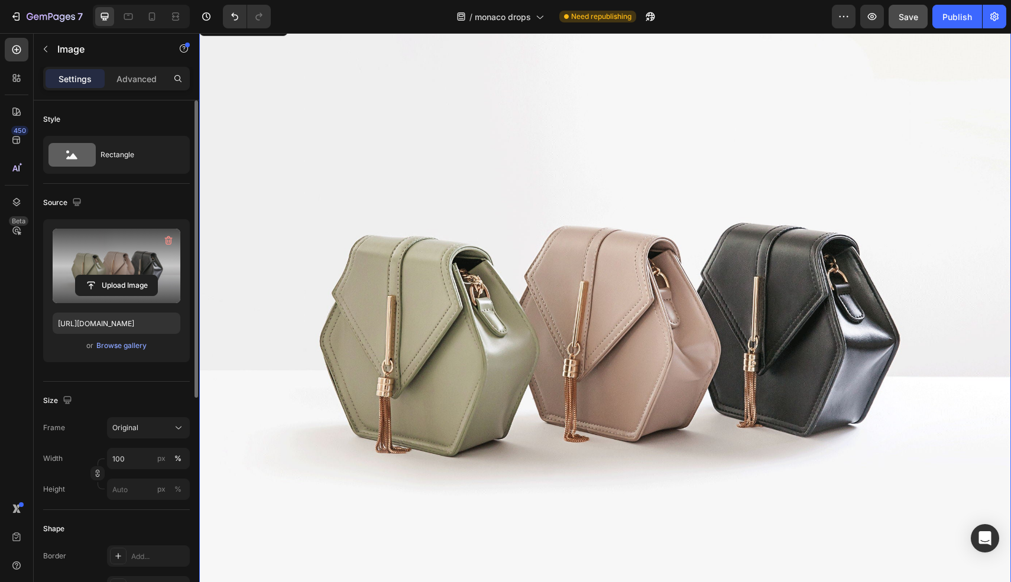
click at [143, 267] on label at bounding box center [117, 266] width 128 height 75
click at [143, 276] on input "file" at bounding box center [117, 286] width 82 height 20
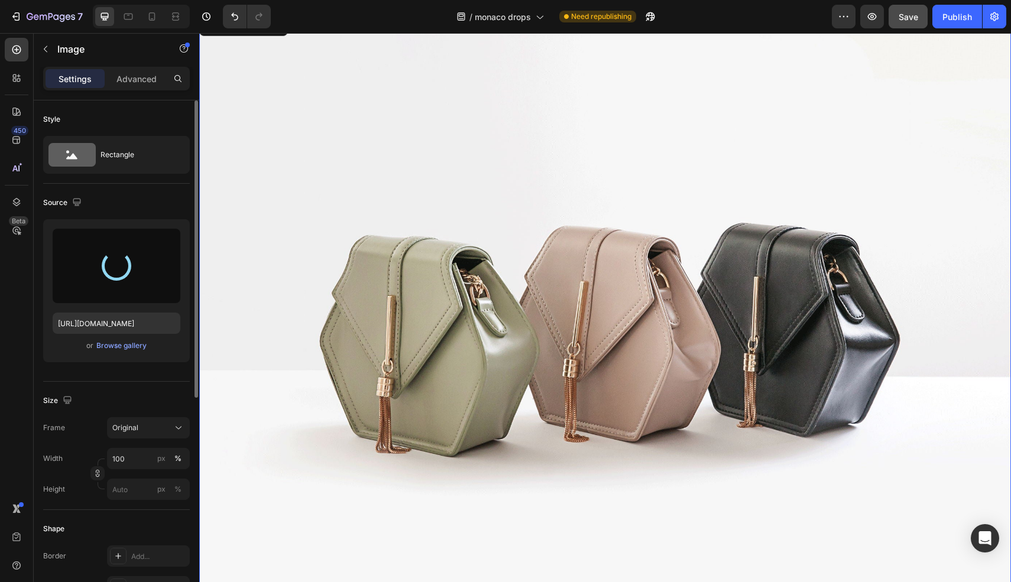
type input "[URL][DOMAIN_NAME]"
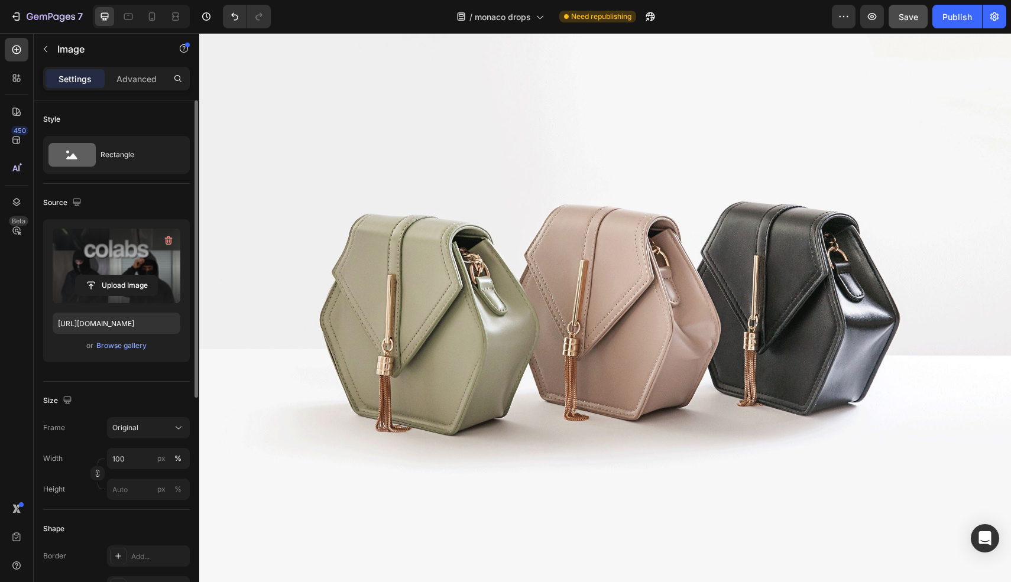
scroll to position [5149, 0]
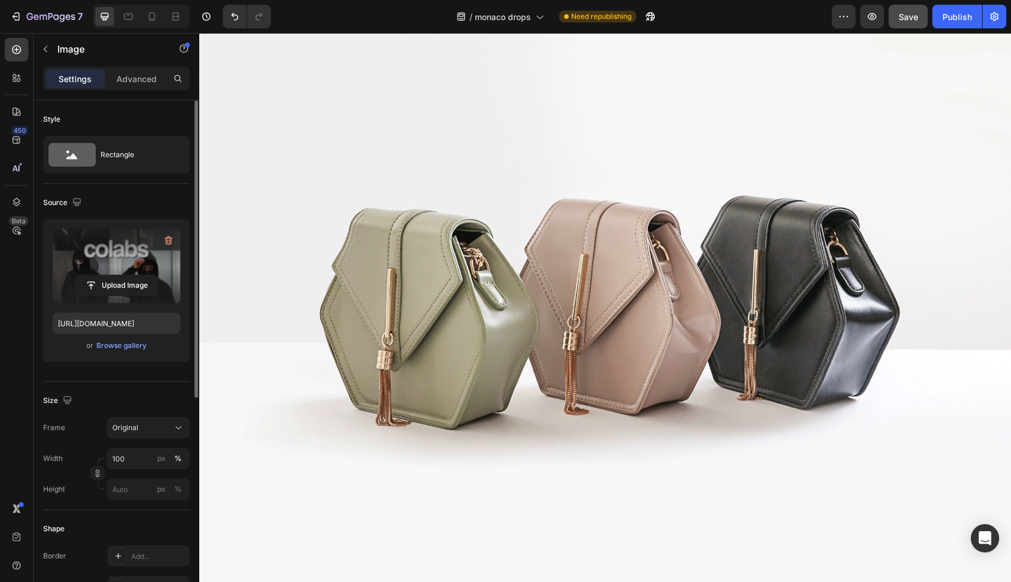
click at [571, 400] on img at bounding box center [605, 292] width 812 height 609
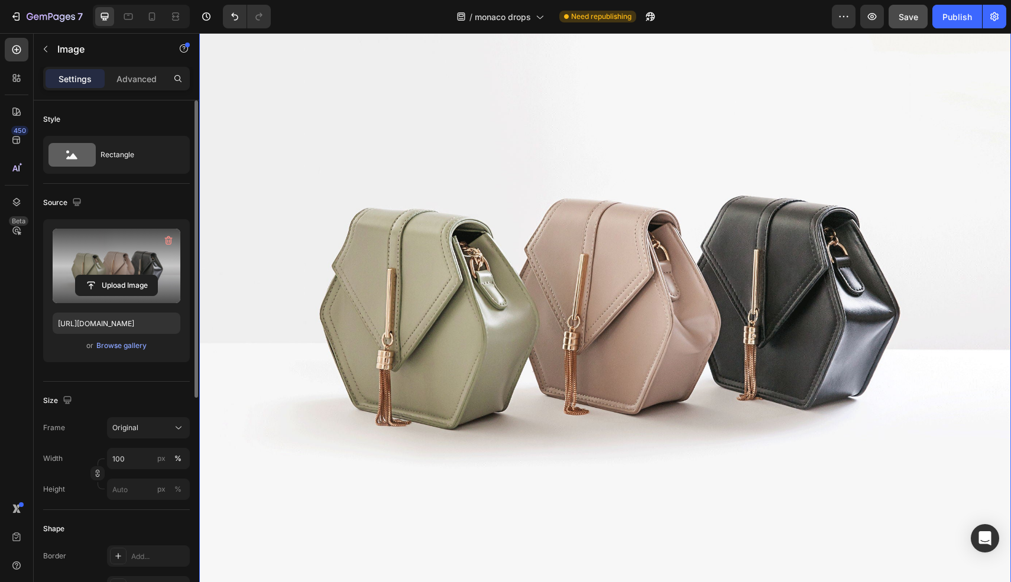
click at [135, 256] on label at bounding box center [117, 266] width 128 height 75
click at [135, 276] on input "file" at bounding box center [117, 286] width 82 height 20
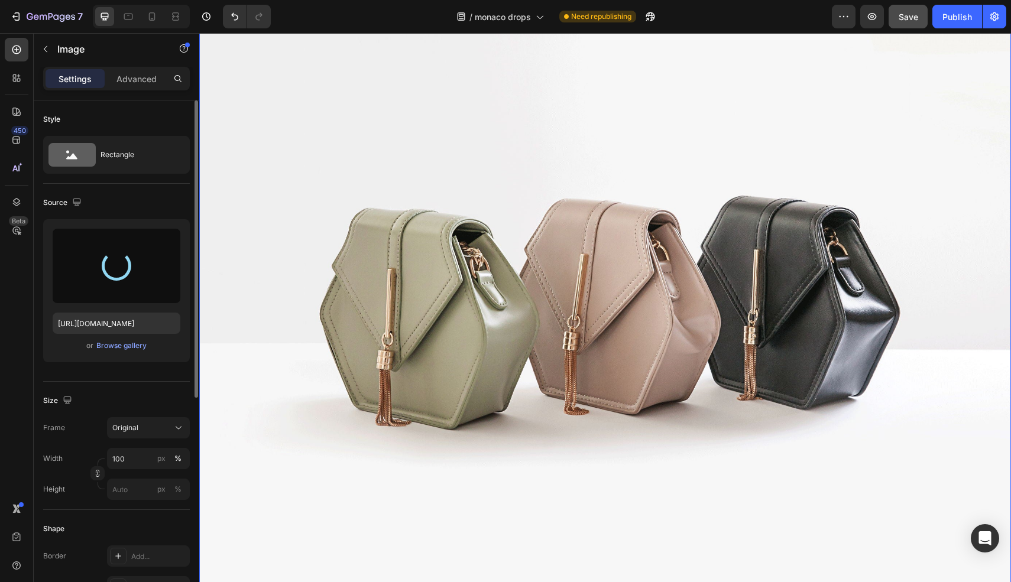
type input "[URL][DOMAIN_NAME]"
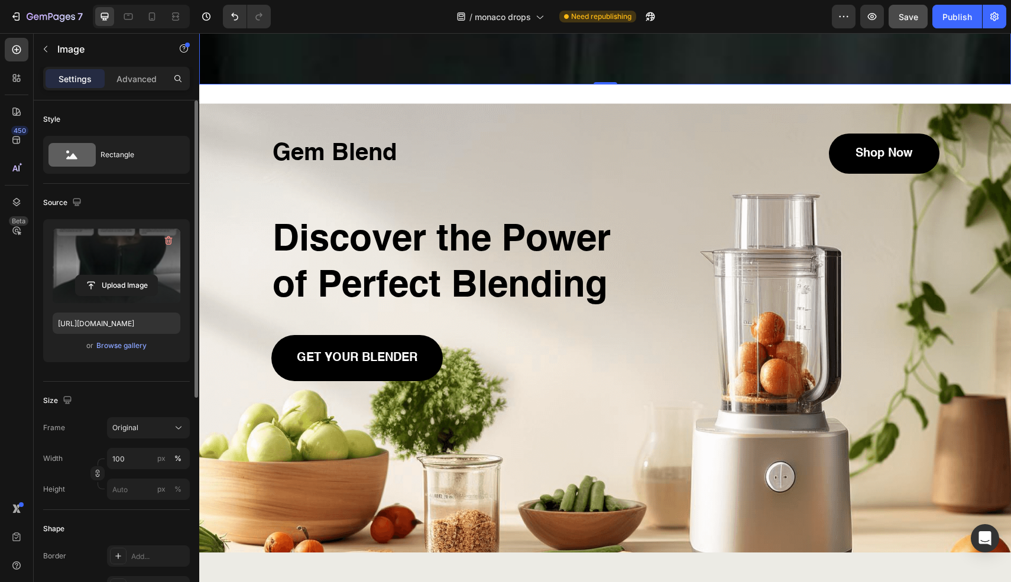
scroll to position [6531, 0]
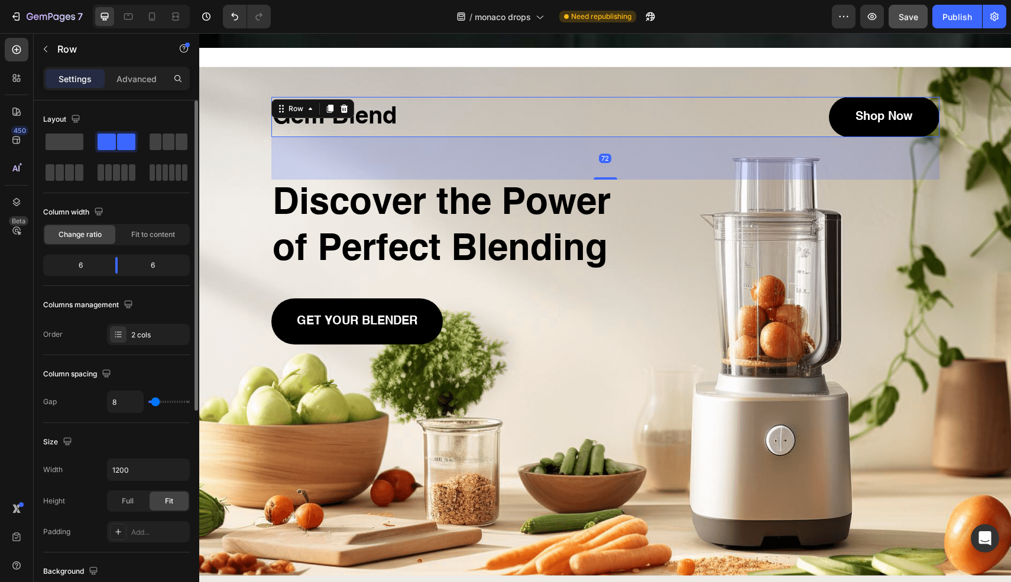
click at [556, 136] on div "Gem Blend Heading" at bounding box center [437, 117] width 332 height 40
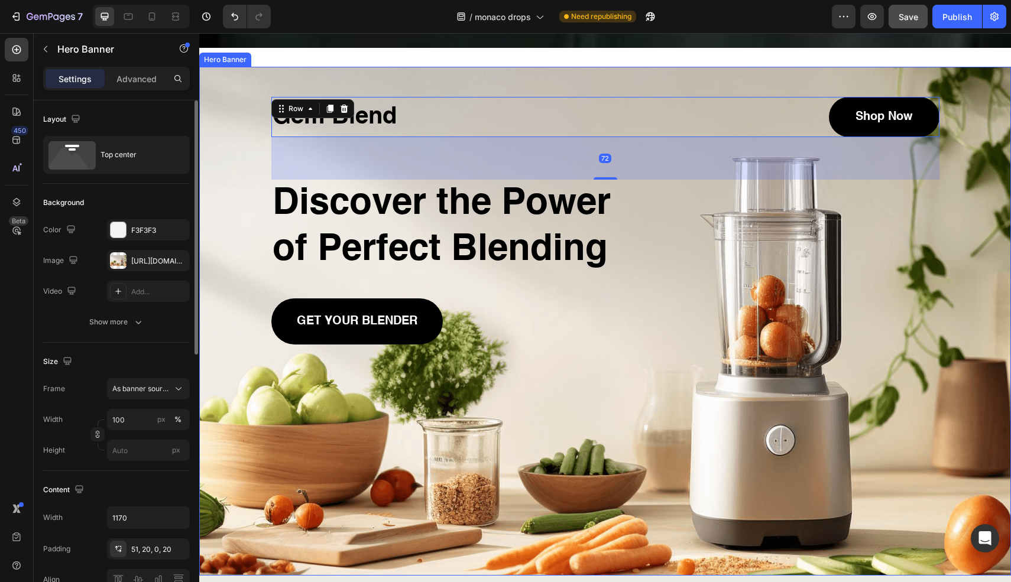
click at [819, 91] on div "Gem Blend Heading Shop Now Button Row 72 Discover the Power of Perfect Blending…" at bounding box center [606, 206] width 692 height 278
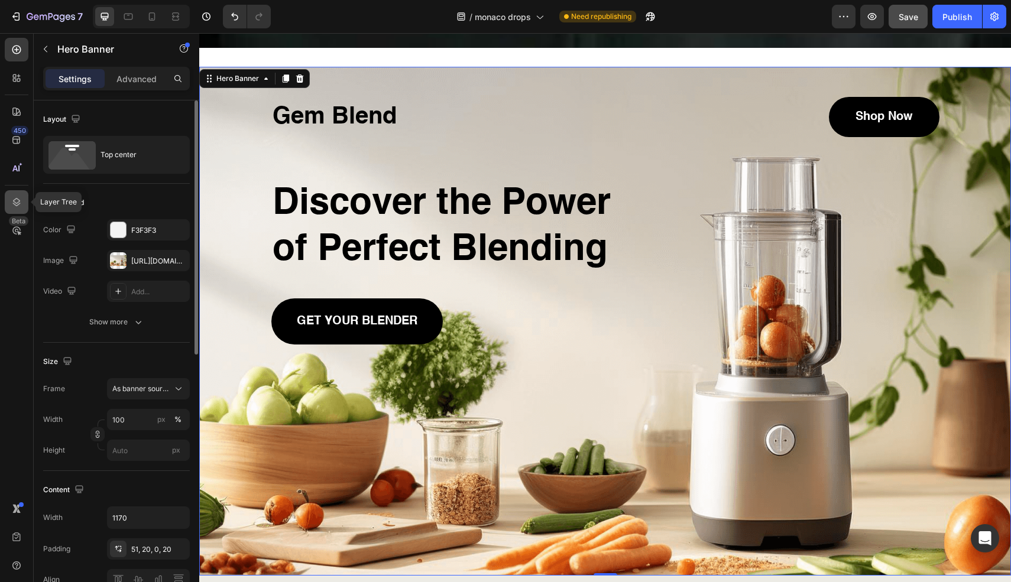
click at [21, 212] on div at bounding box center [17, 202] width 24 height 24
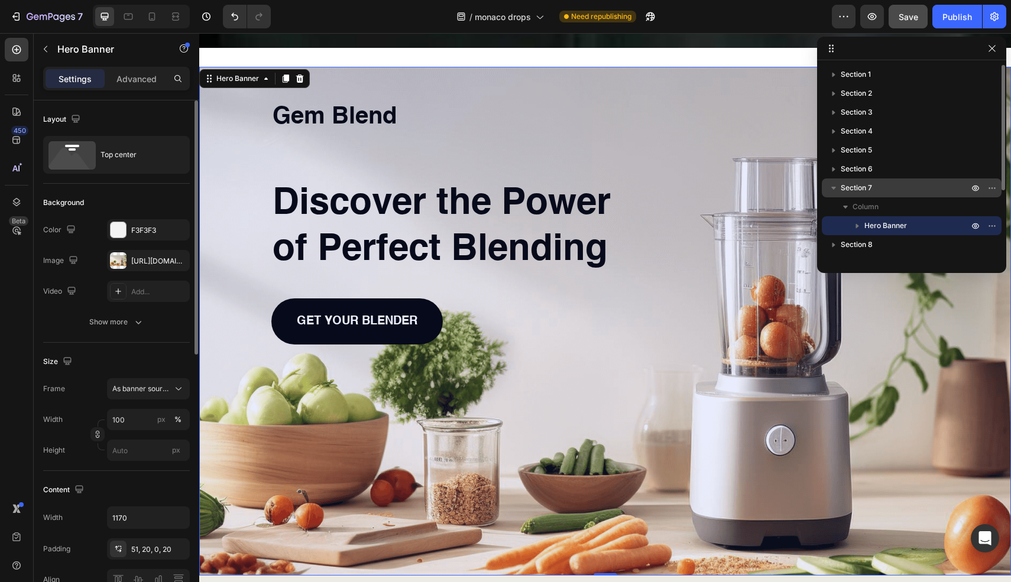
click at [832, 190] on icon "button" at bounding box center [834, 188] width 12 height 12
click at [973, 188] on icon "button" at bounding box center [975, 187] width 9 height 9
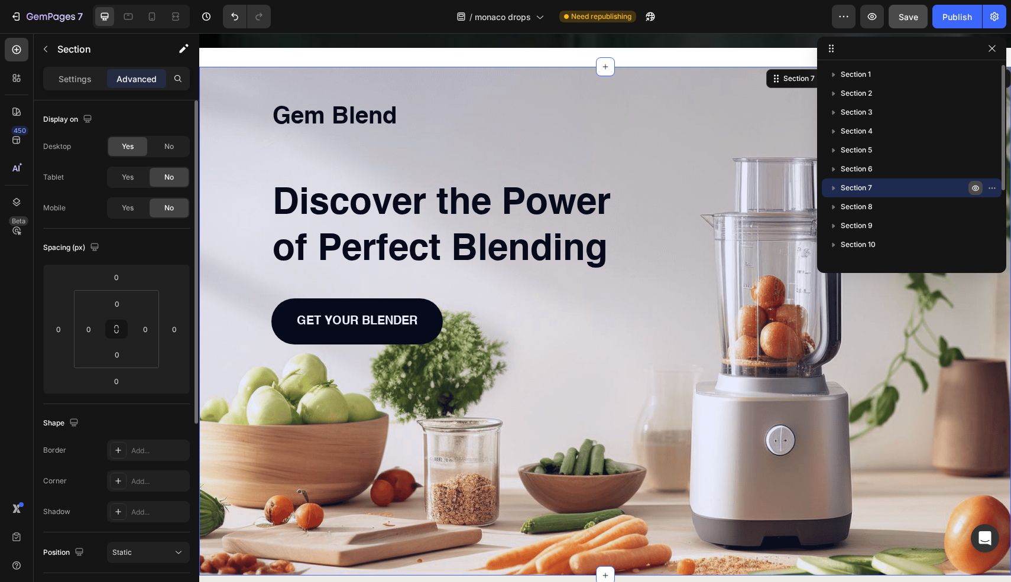
click at [972, 191] on icon "button" at bounding box center [975, 187] width 9 height 9
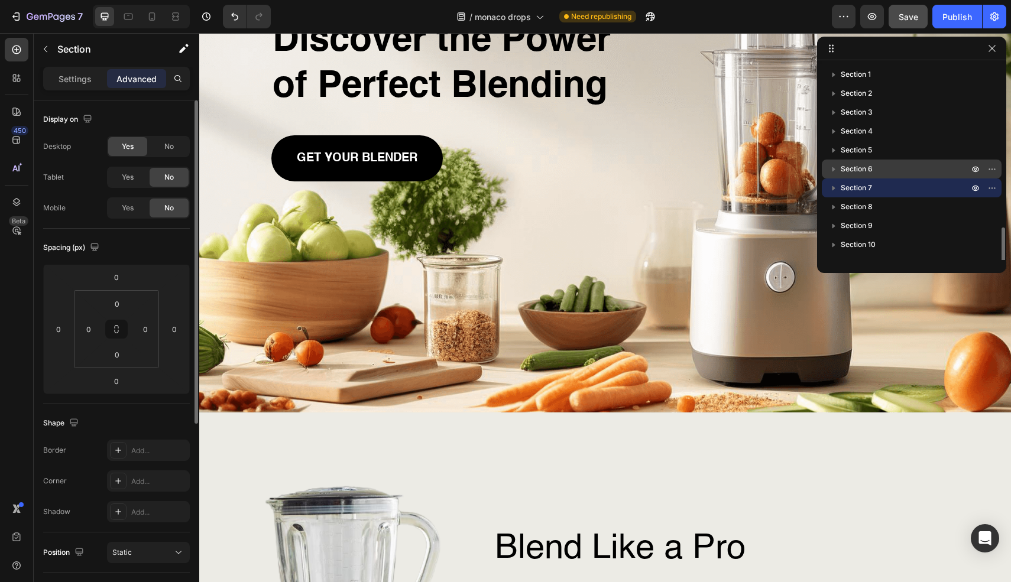
scroll to position [108, 0]
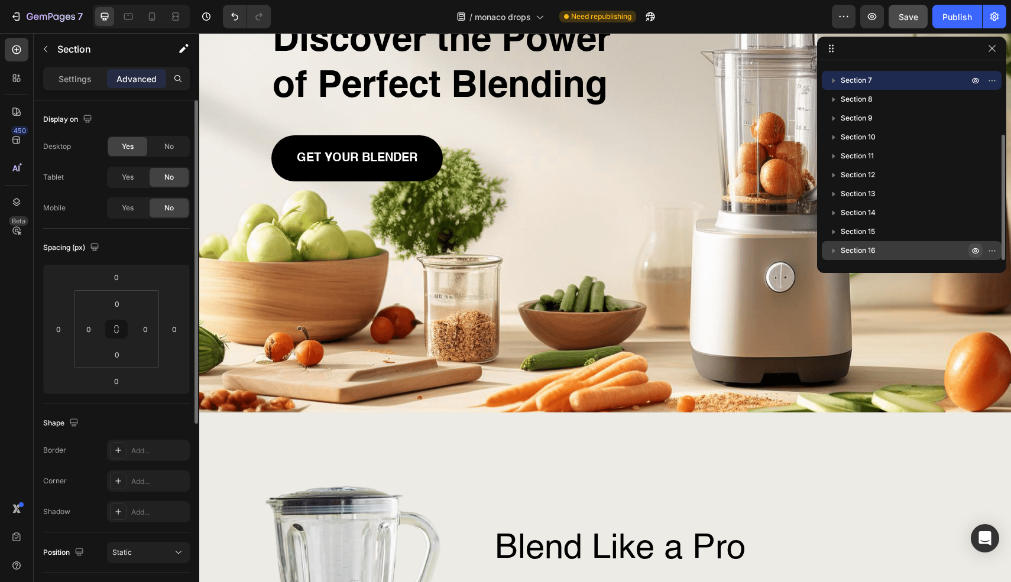
click at [978, 251] on icon "button" at bounding box center [975, 251] width 7 height 6
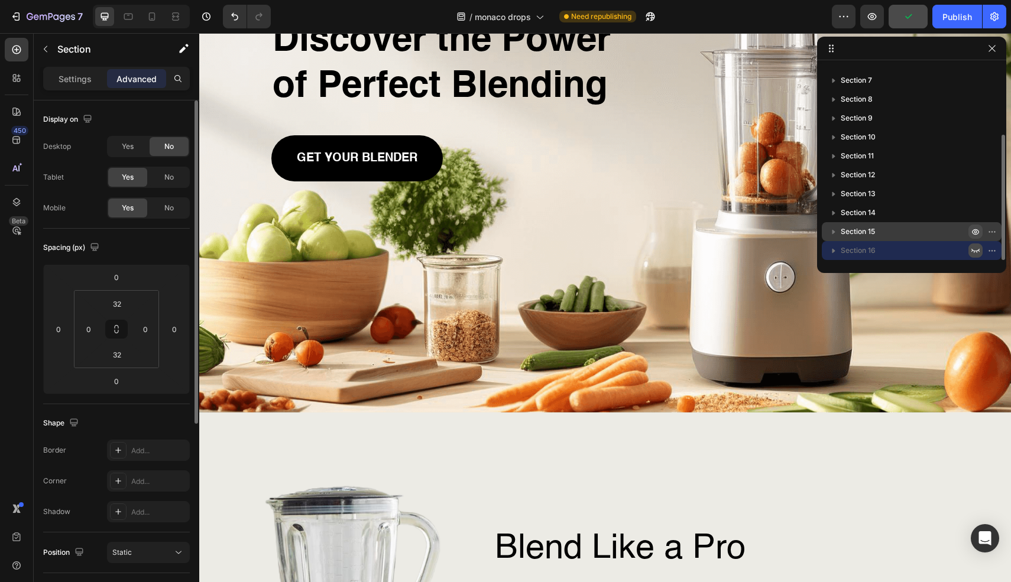
click at [977, 234] on icon "button" at bounding box center [975, 231] width 9 height 9
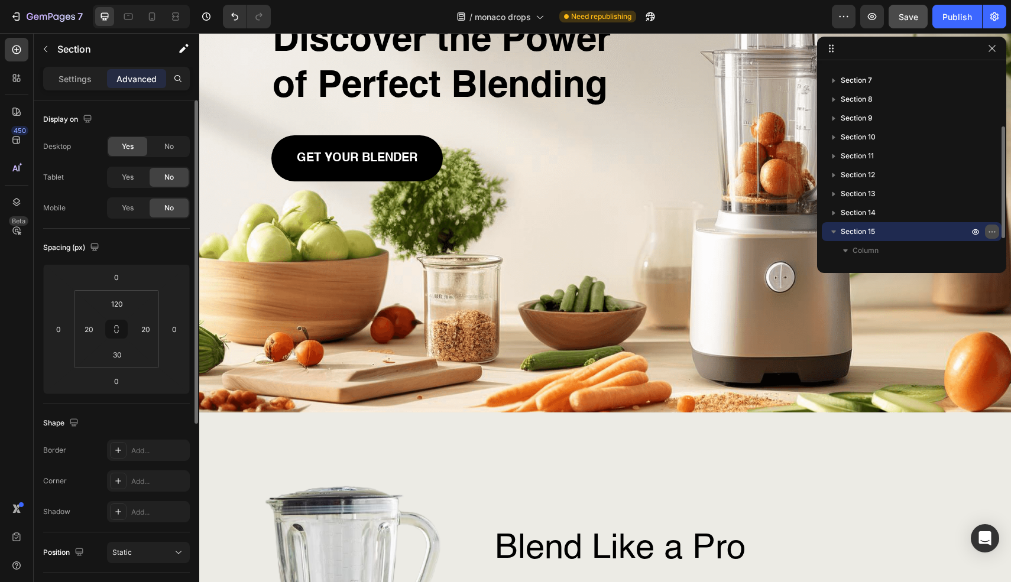
click at [988, 235] on icon "button" at bounding box center [992, 231] width 9 height 9
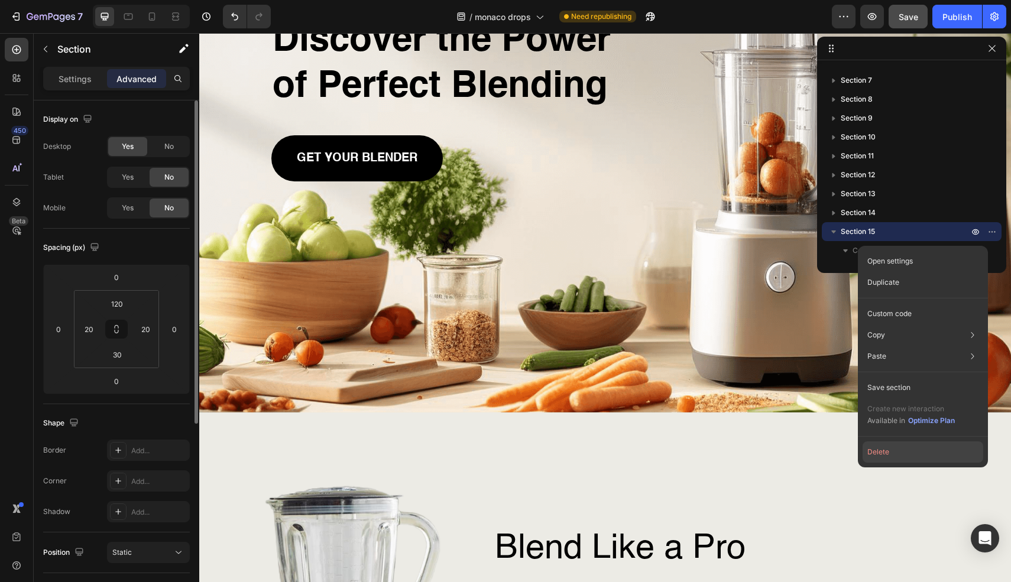
click at [919, 454] on button "Delete" at bounding box center [923, 452] width 121 height 21
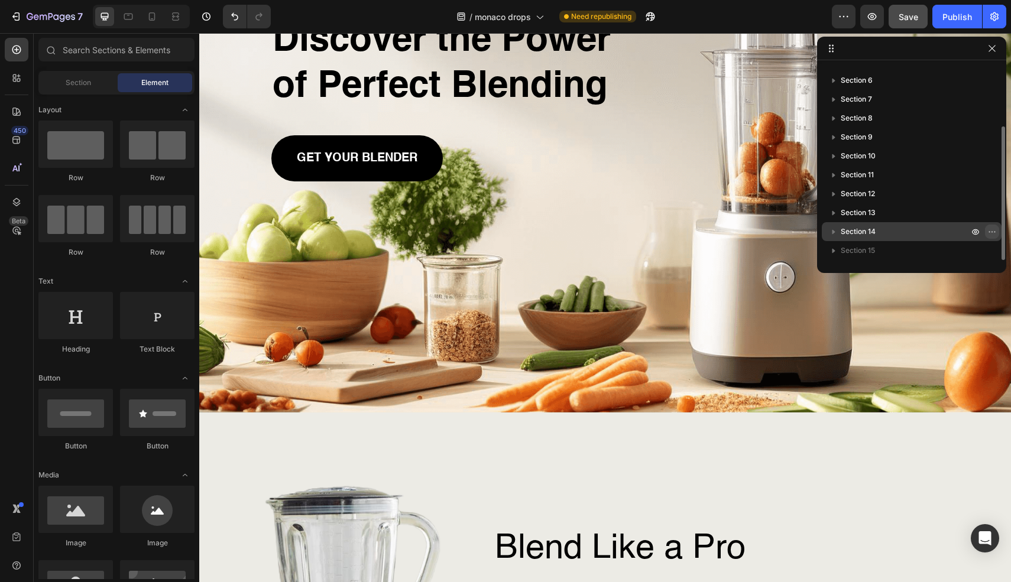
click at [986, 226] on button "button" at bounding box center [992, 232] width 14 height 14
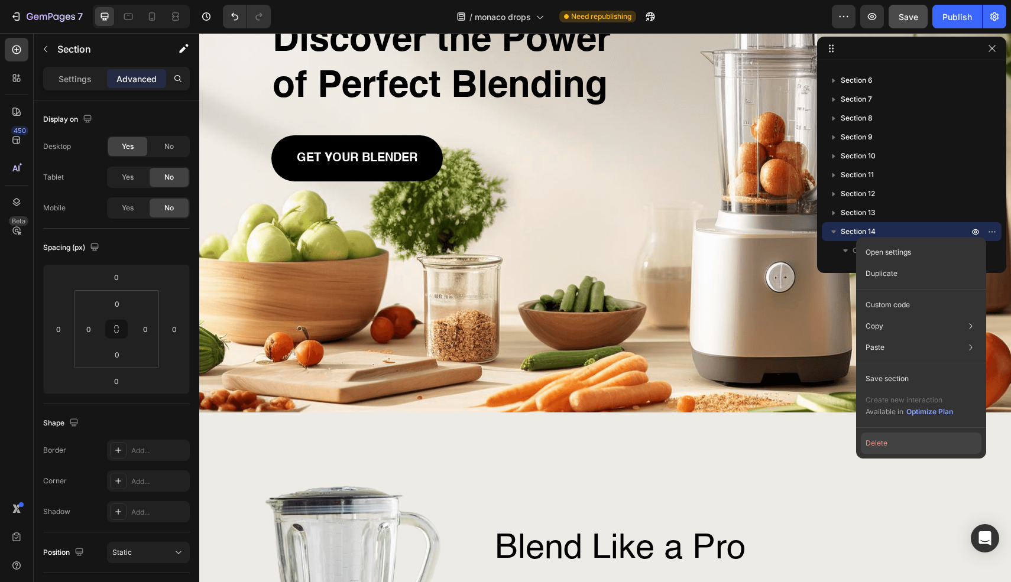
click at [911, 444] on button "Delete" at bounding box center [921, 443] width 121 height 21
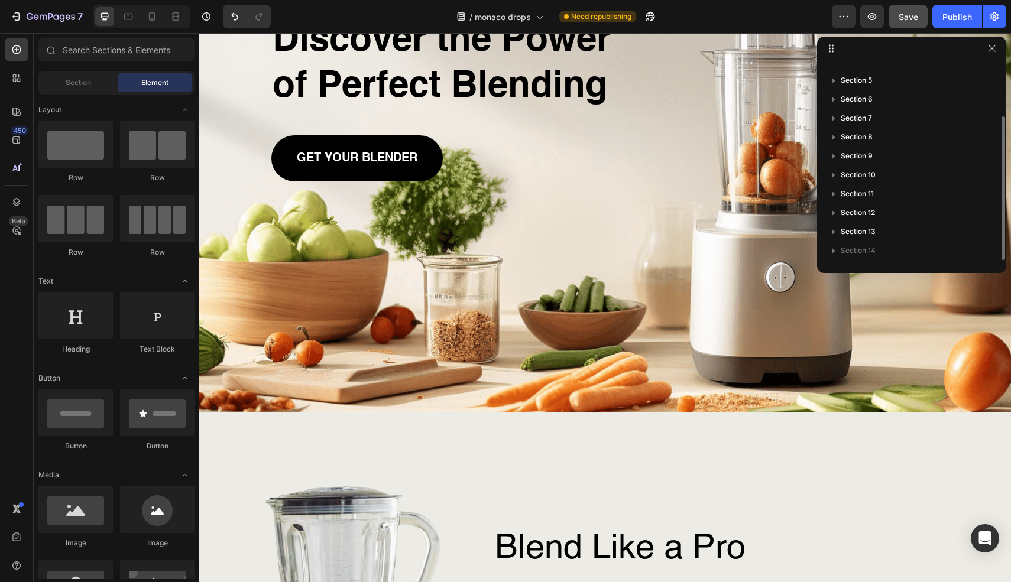
scroll to position [70, 0]
click at [990, 236] on icon "button" at bounding box center [992, 231] width 9 height 9
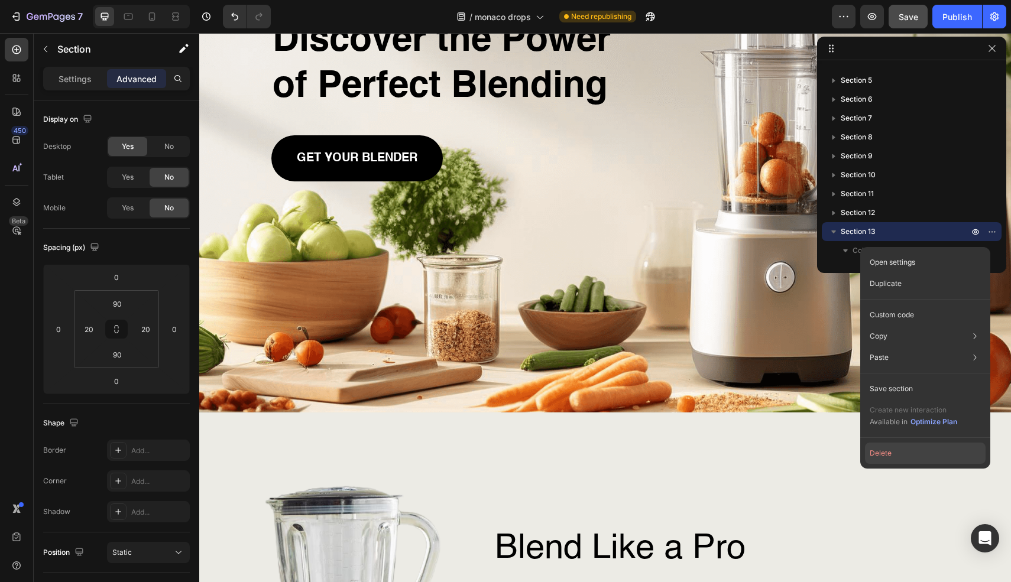
click at [917, 458] on button "Delete" at bounding box center [925, 453] width 121 height 21
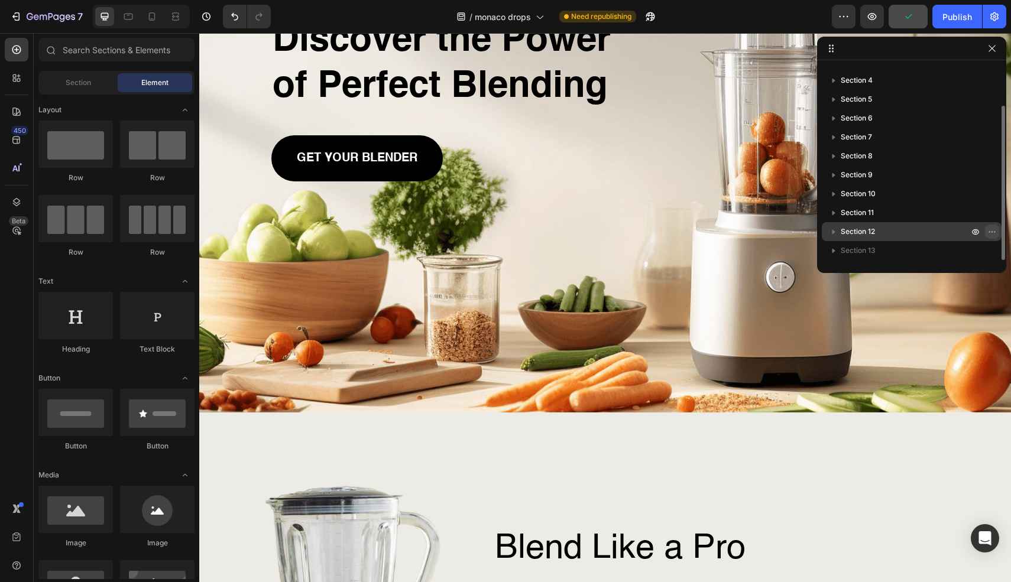
click at [988, 237] on button "button" at bounding box center [992, 232] width 14 height 14
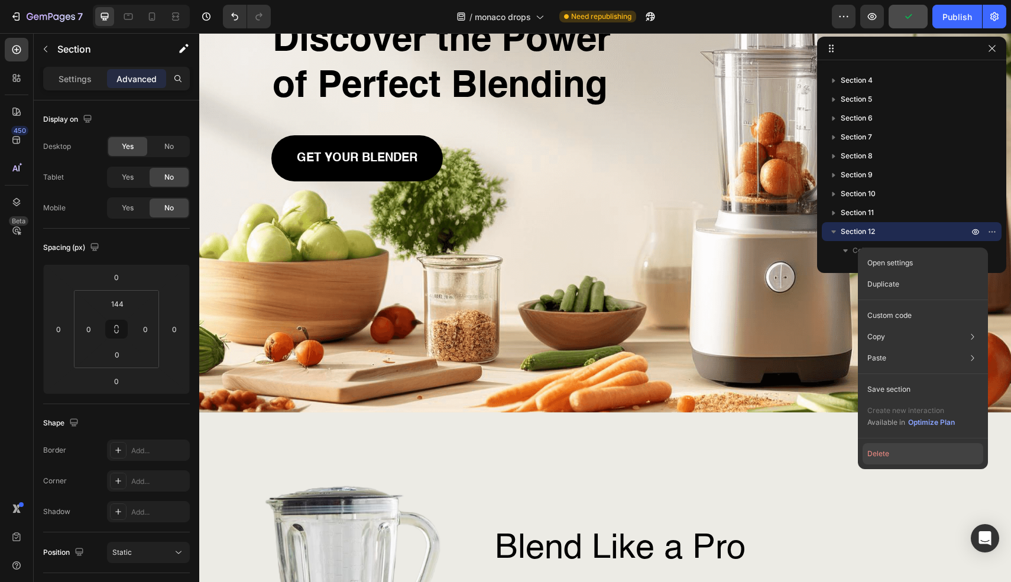
click at [896, 450] on button "Delete" at bounding box center [923, 454] width 121 height 21
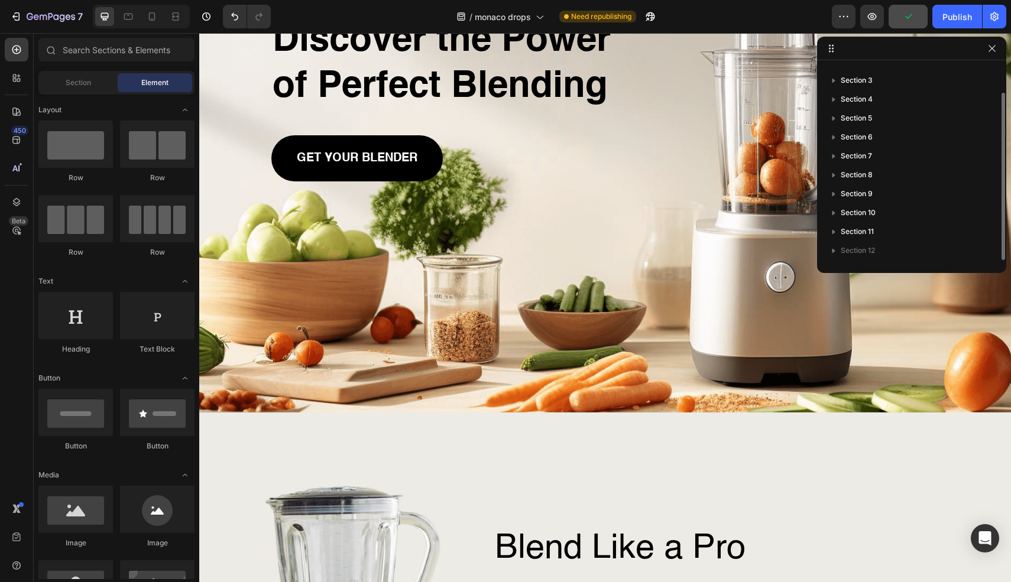
scroll to position [32, 0]
click at [988, 250] on icon "button" at bounding box center [992, 250] width 9 height 9
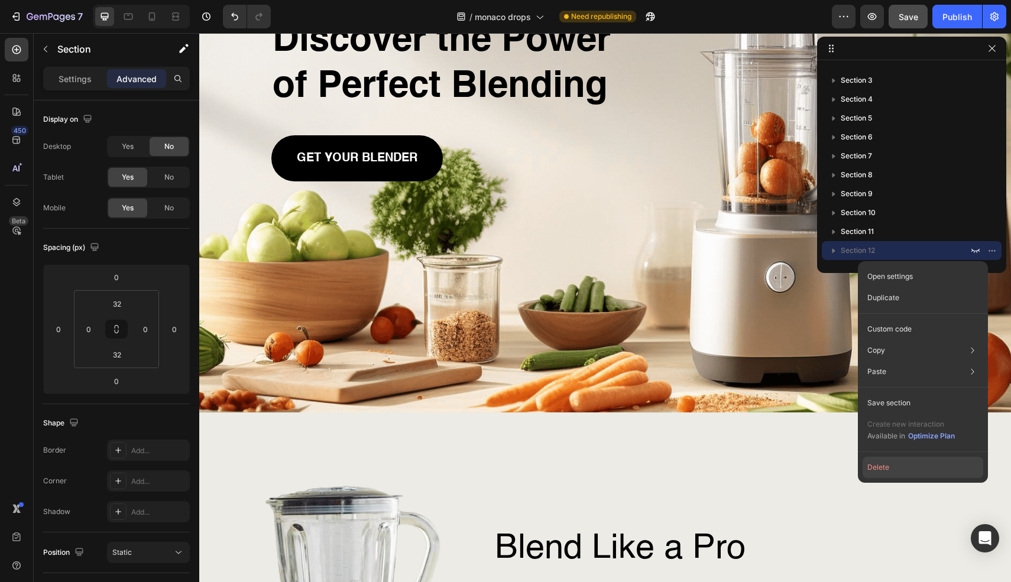
click at [887, 470] on button "Delete" at bounding box center [923, 467] width 121 height 21
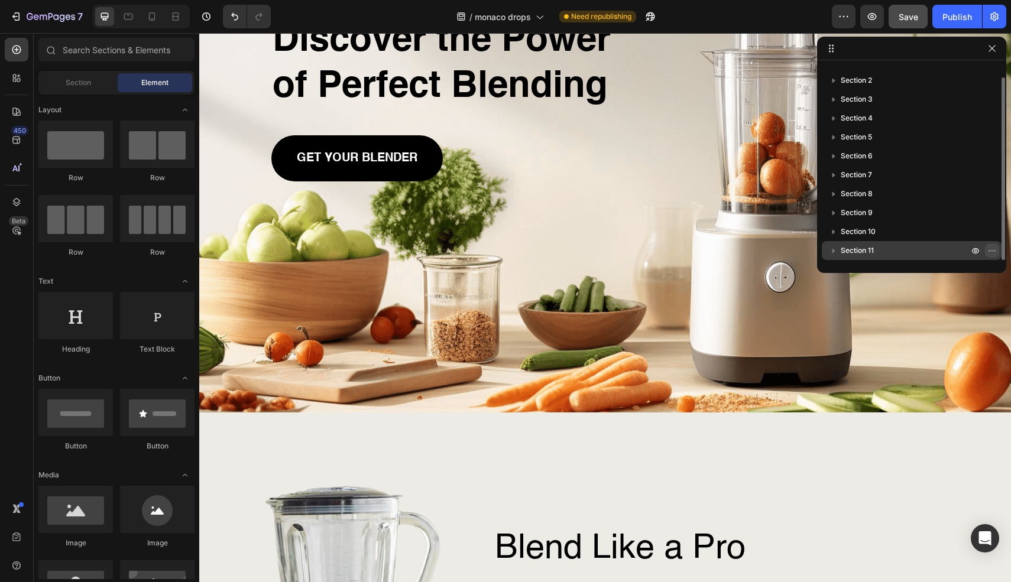
click at [990, 252] on icon "button" at bounding box center [992, 250] width 9 height 9
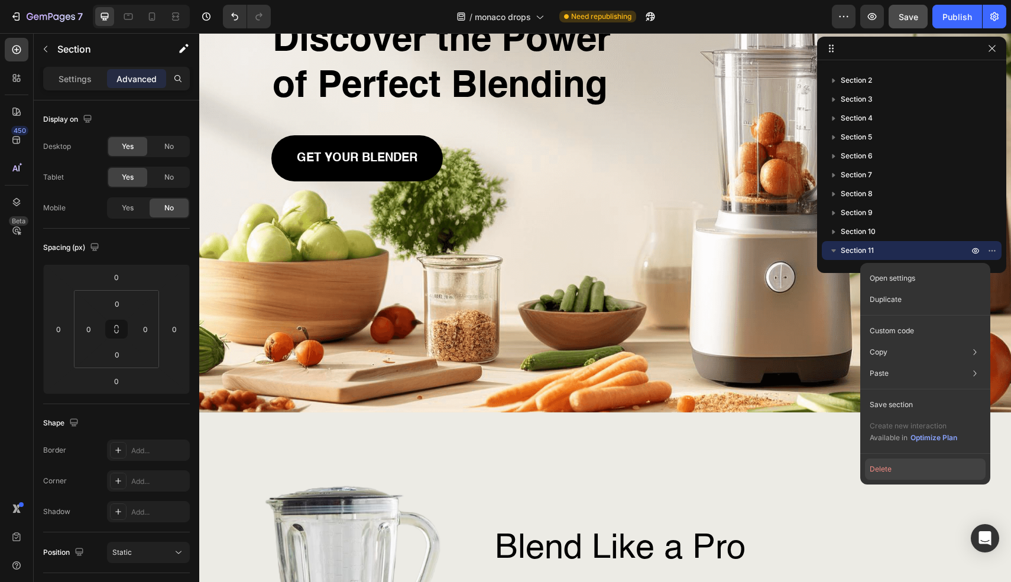
click at [908, 465] on button "Delete" at bounding box center [925, 469] width 121 height 21
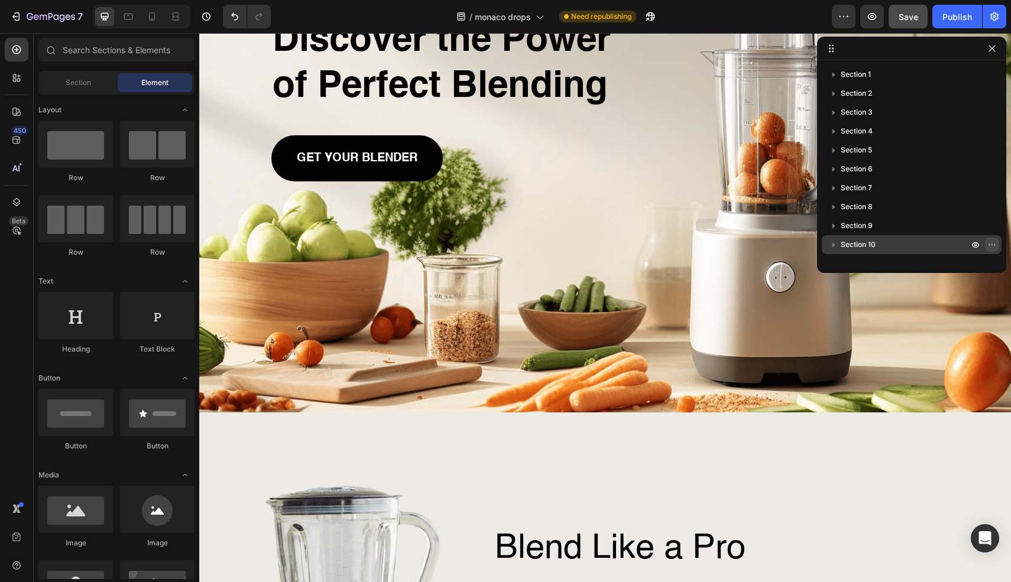
click at [992, 244] on icon "button" at bounding box center [992, 244] width 9 height 9
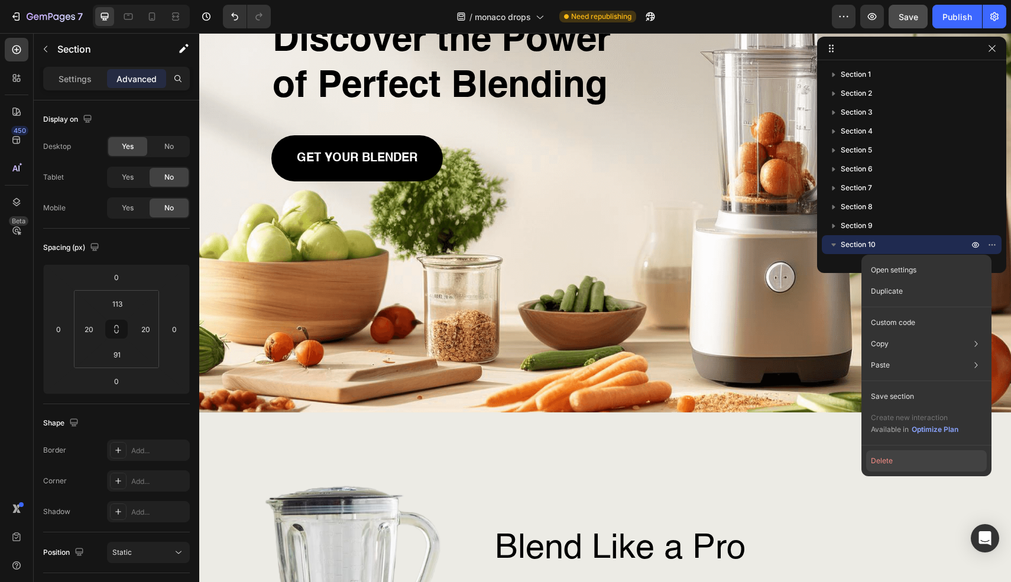
drag, startPoint x: 888, startPoint y: 455, endPoint x: 689, endPoint y: 413, distance: 203.7
click at [888, 455] on button "Delete" at bounding box center [926, 461] width 121 height 21
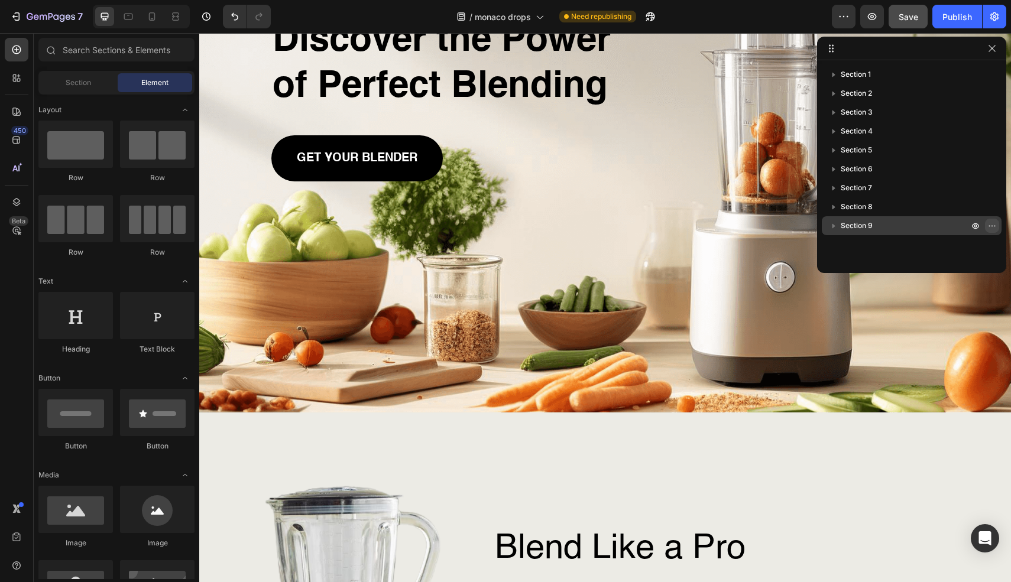
click at [993, 230] on icon "button" at bounding box center [992, 225] width 9 height 9
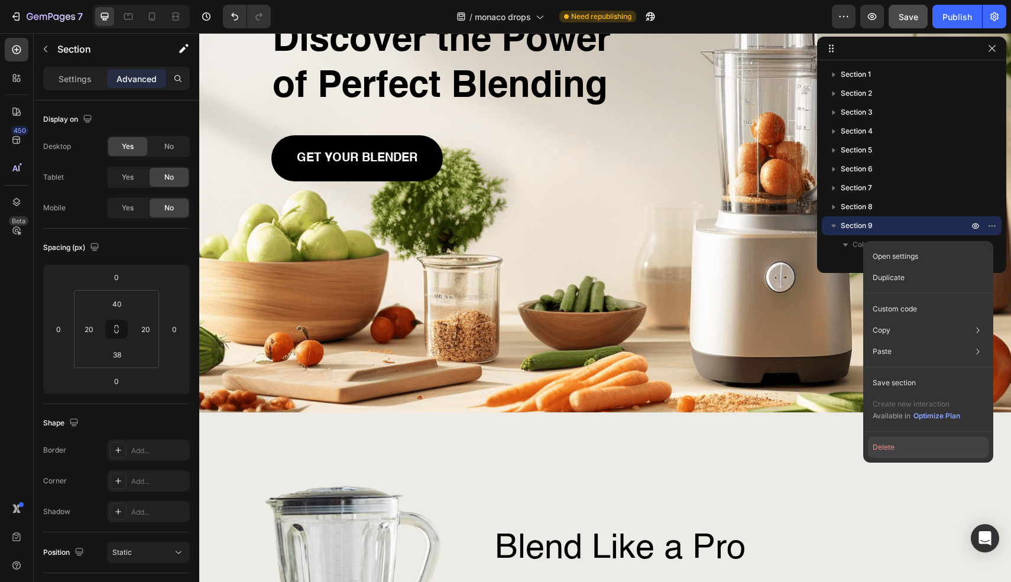
click at [901, 442] on button "Delete" at bounding box center [928, 447] width 121 height 21
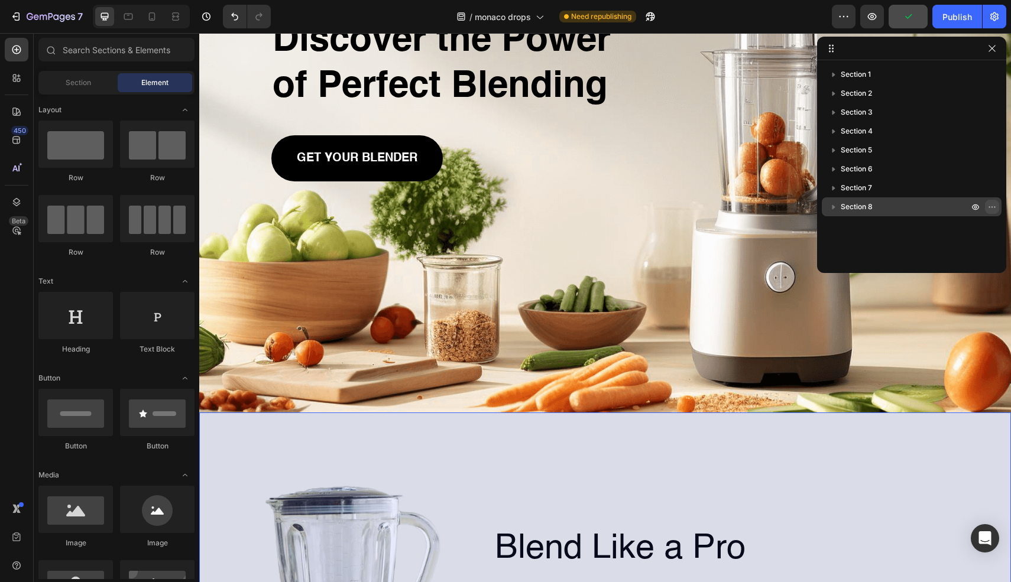
click at [986, 201] on button "button" at bounding box center [992, 207] width 14 height 14
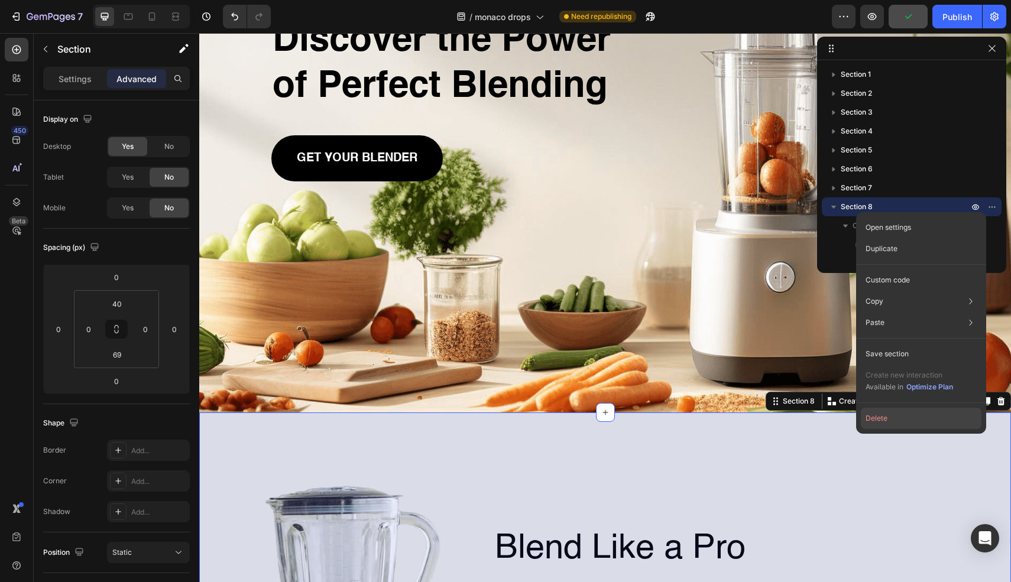
click at [881, 428] on button "Delete" at bounding box center [921, 418] width 121 height 21
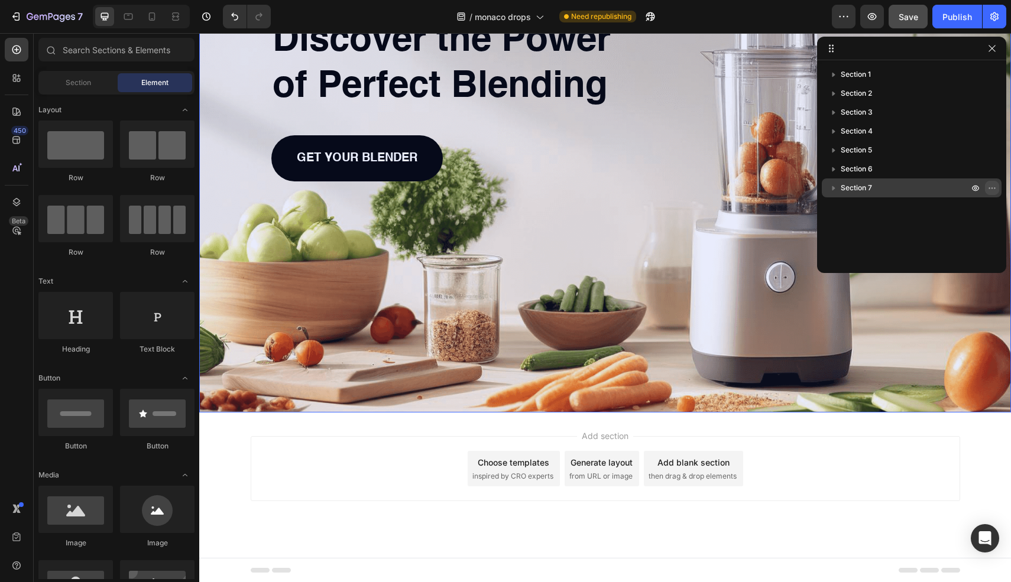
click at [996, 187] on icon "button" at bounding box center [992, 187] width 9 height 9
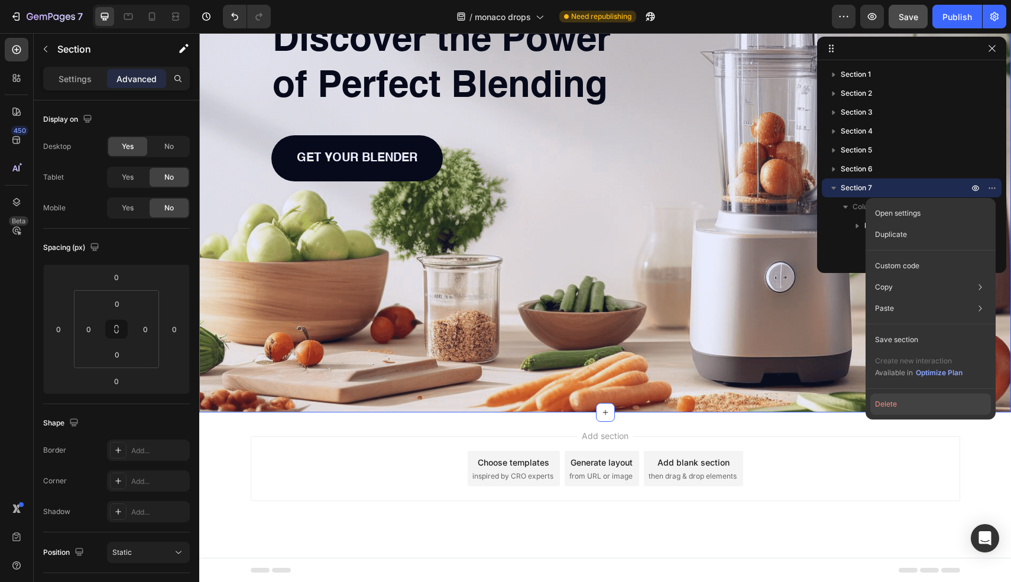
click at [920, 410] on button "Delete" at bounding box center [930, 404] width 121 height 21
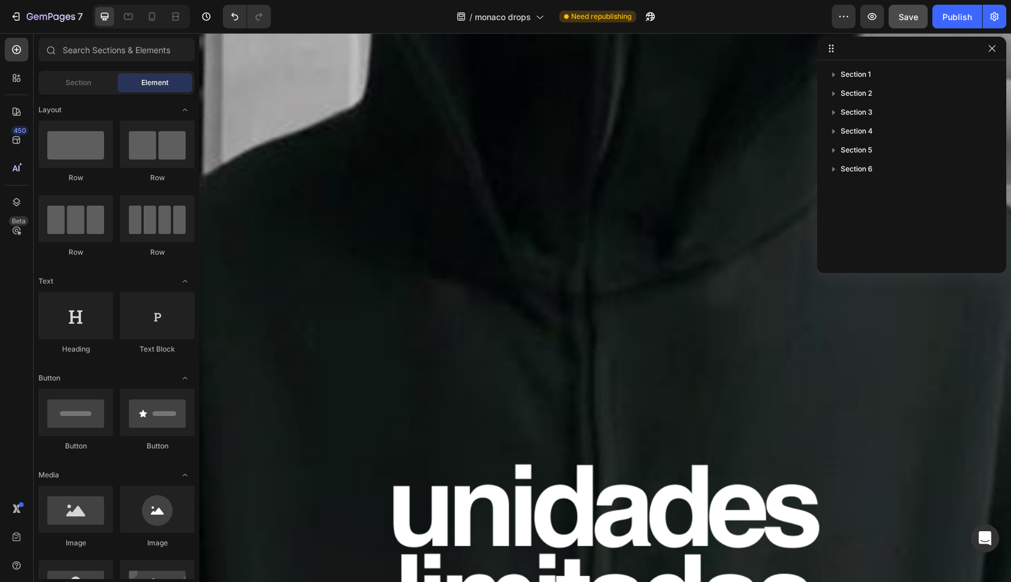
scroll to position [6186, 0]
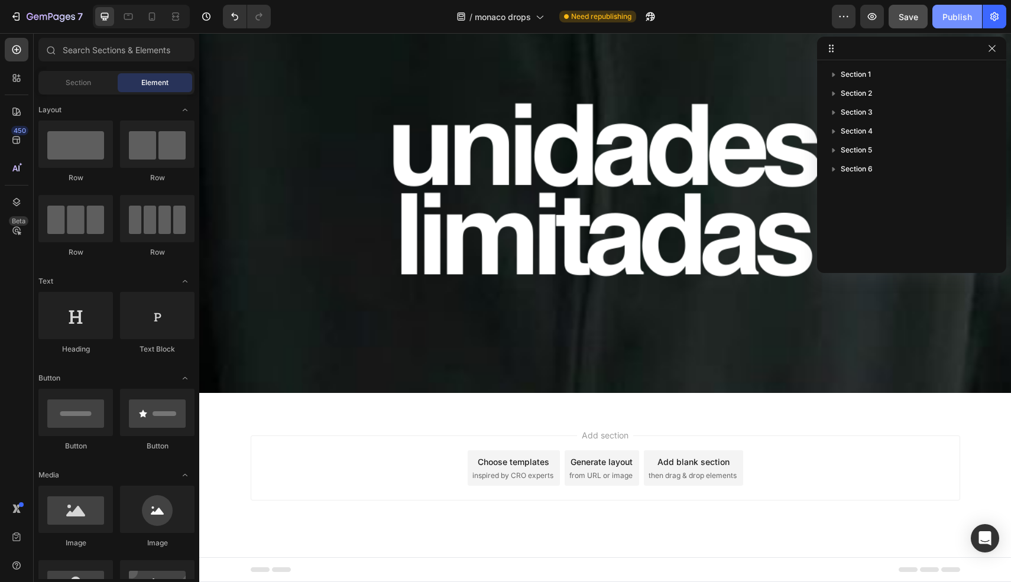
click at [965, 23] on button "Publish" at bounding box center [958, 17] width 50 height 24
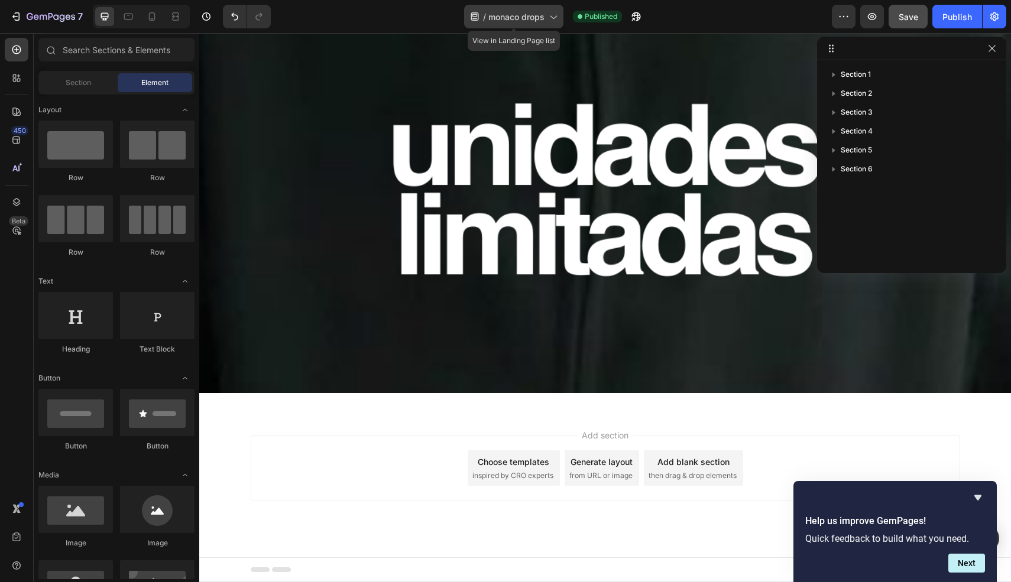
click at [554, 21] on icon at bounding box center [553, 17] width 12 height 12
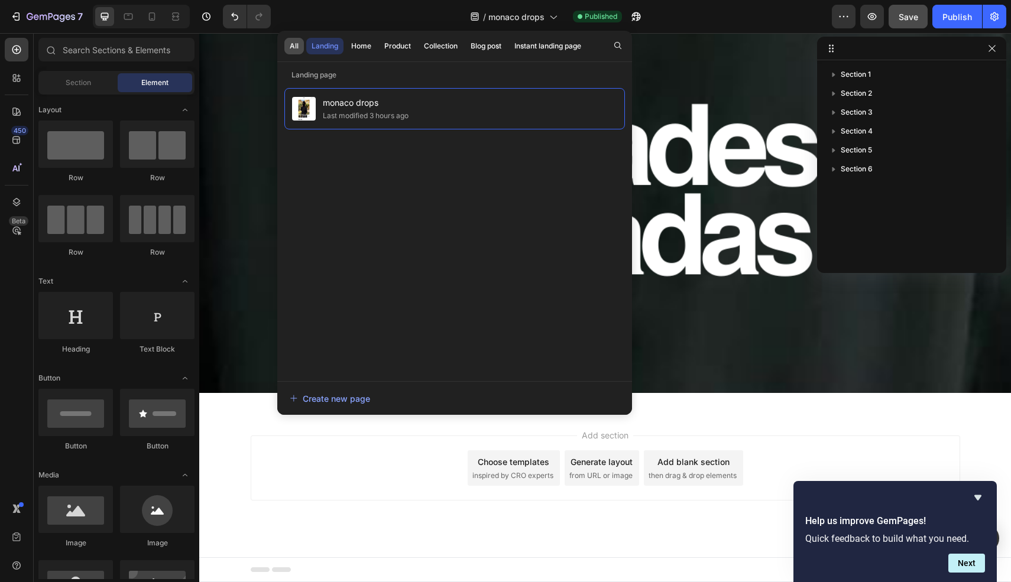
click at [297, 46] on div "All" at bounding box center [294, 46] width 9 height 11
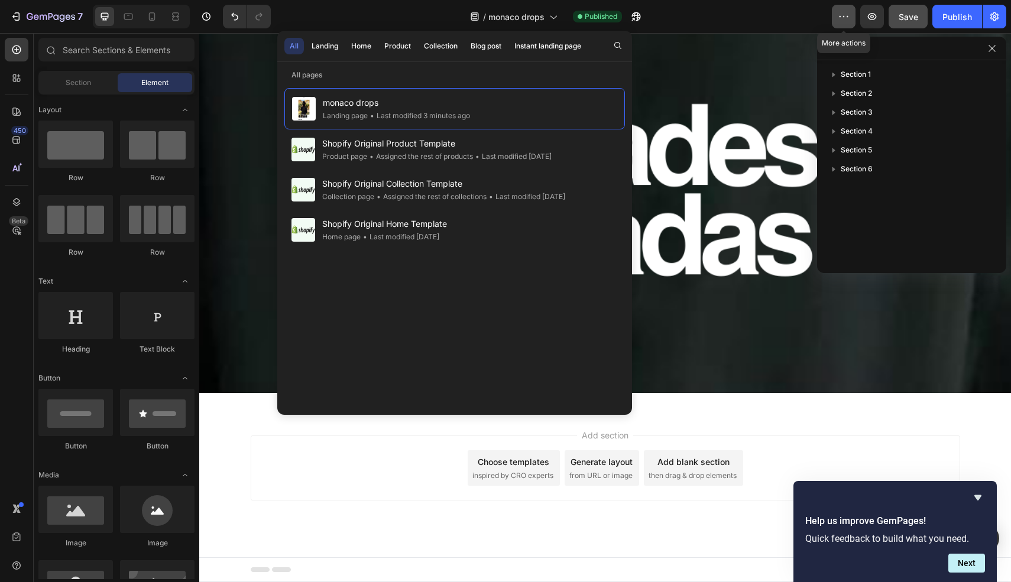
click at [844, 25] on button "button" at bounding box center [844, 17] width 24 height 24
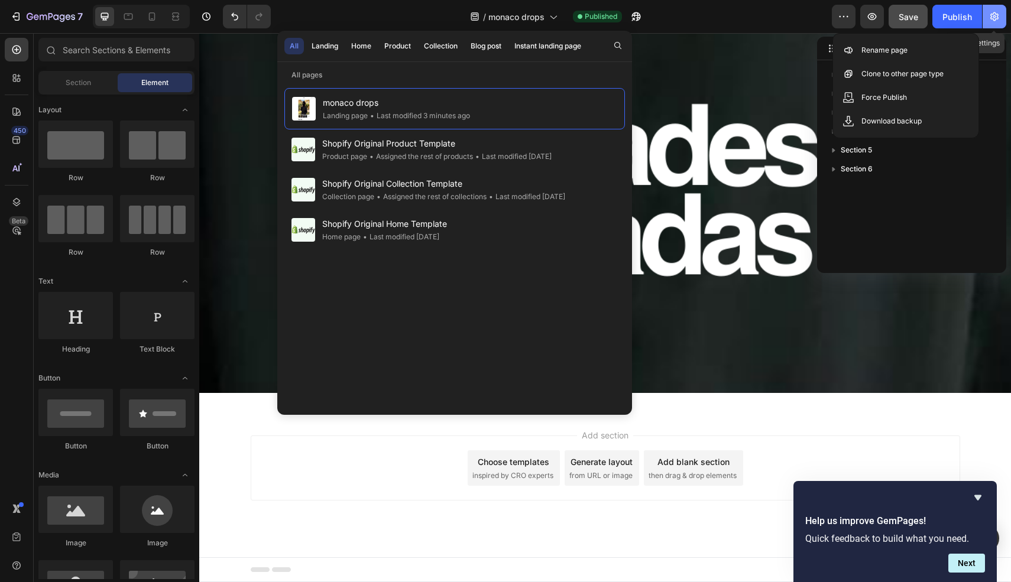
click at [995, 21] on icon "button" at bounding box center [995, 17] width 12 height 12
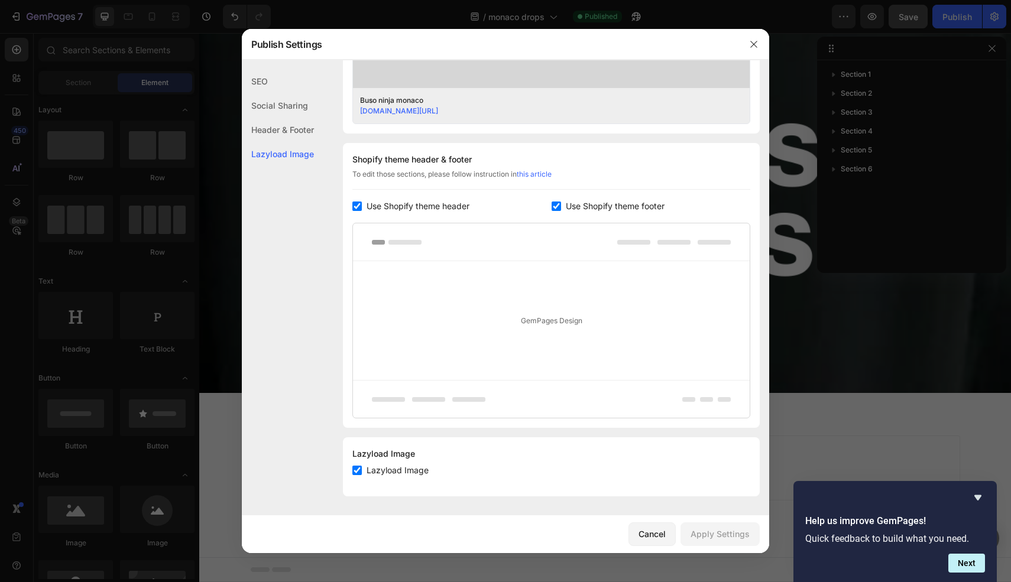
scroll to position [0, 0]
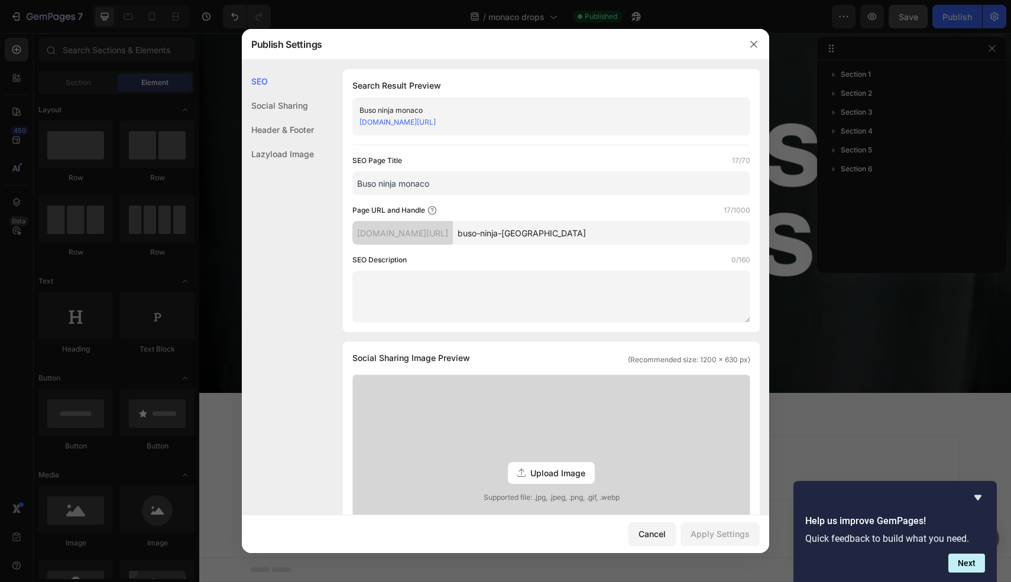
click at [620, 127] on div "[DOMAIN_NAME][URL]" at bounding box center [542, 122] width 364 height 12
click at [491, 185] on input "Buso ninja monaco" at bounding box center [551, 183] width 398 height 24
click at [290, 112] on div "Social Sharing" at bounding box center [278, 105] width 72 height 24
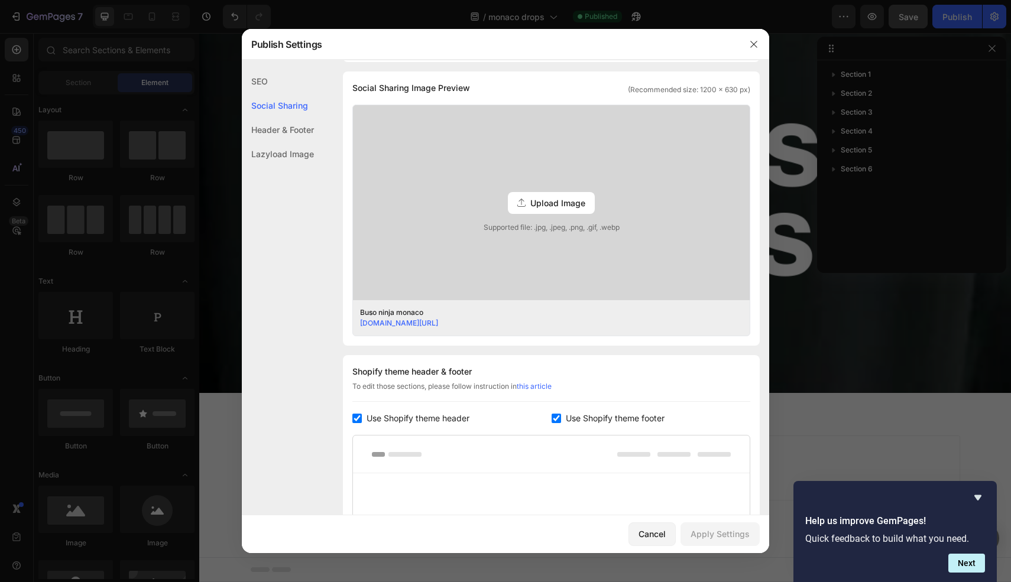
click at [290, 125] on div "Header & Footer" at bounding box center [278, 130] width 72 height 24
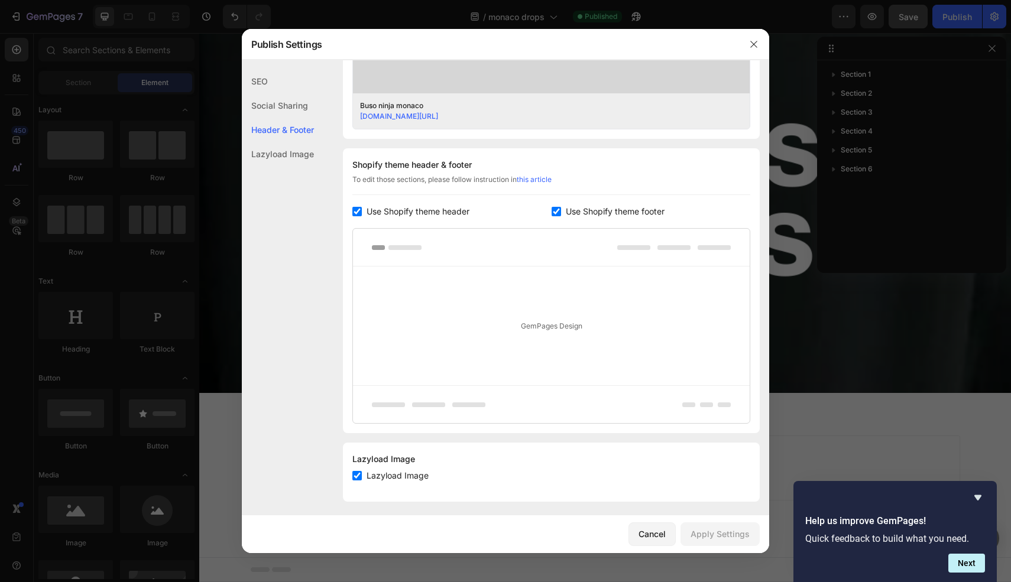
scroll to position [483, 0]
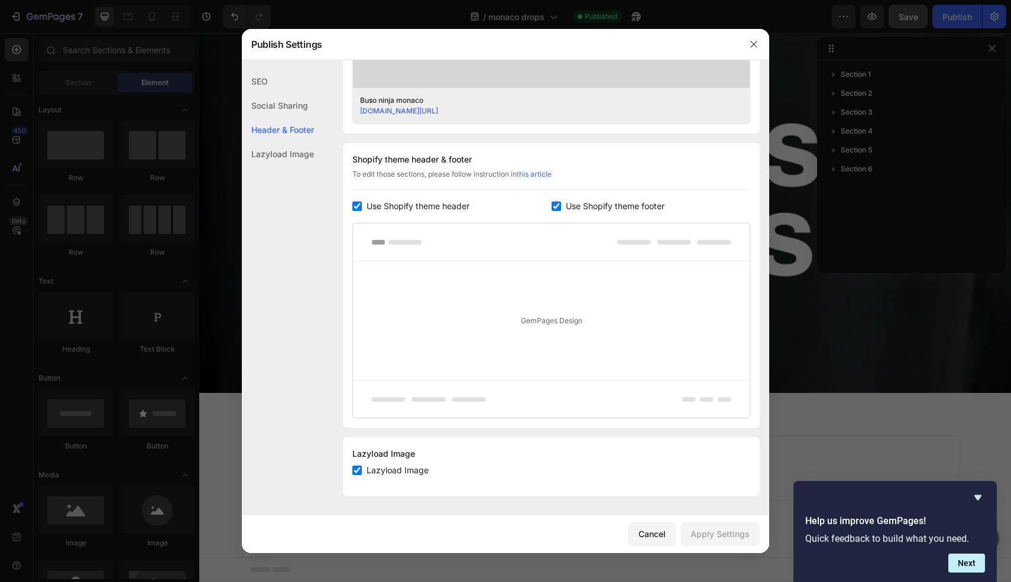
click at [290, 154] on div "Lazyload Image" at bounding box center [278, 154] width 72 height 24
click at [753, 46] on icon "button" at bounding box center [753, 44] width 9 height 9
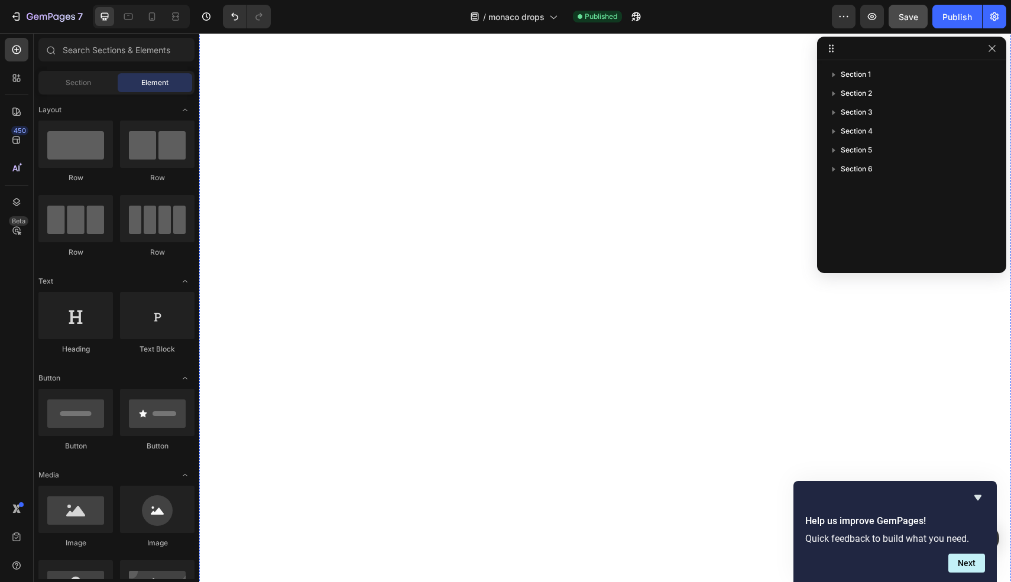
scroll to position [3859, 0]
click at [996, 50] on icon "button" at bounding box center [992, 48] width 9 height 9
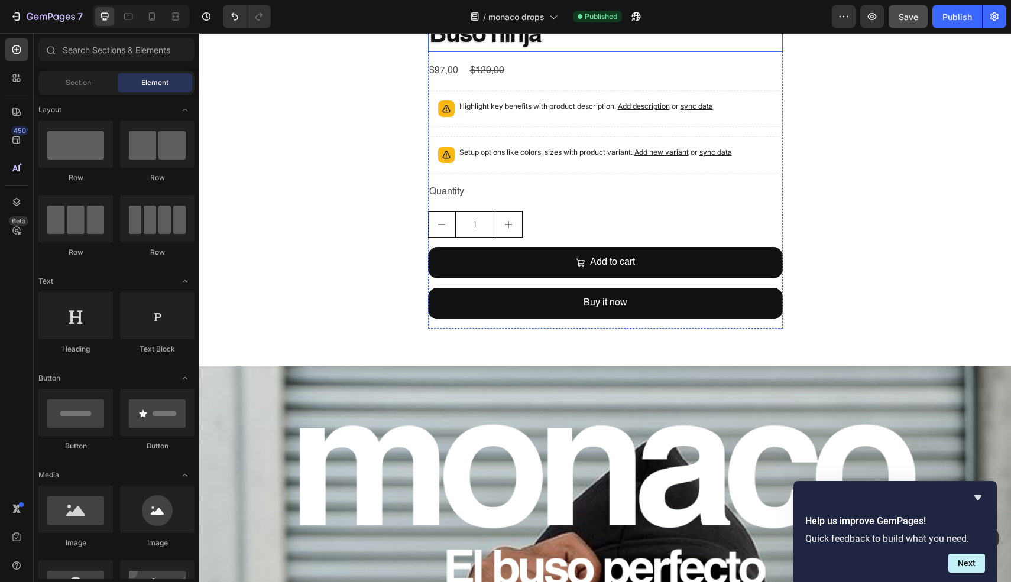
scroll to position [449, 0]
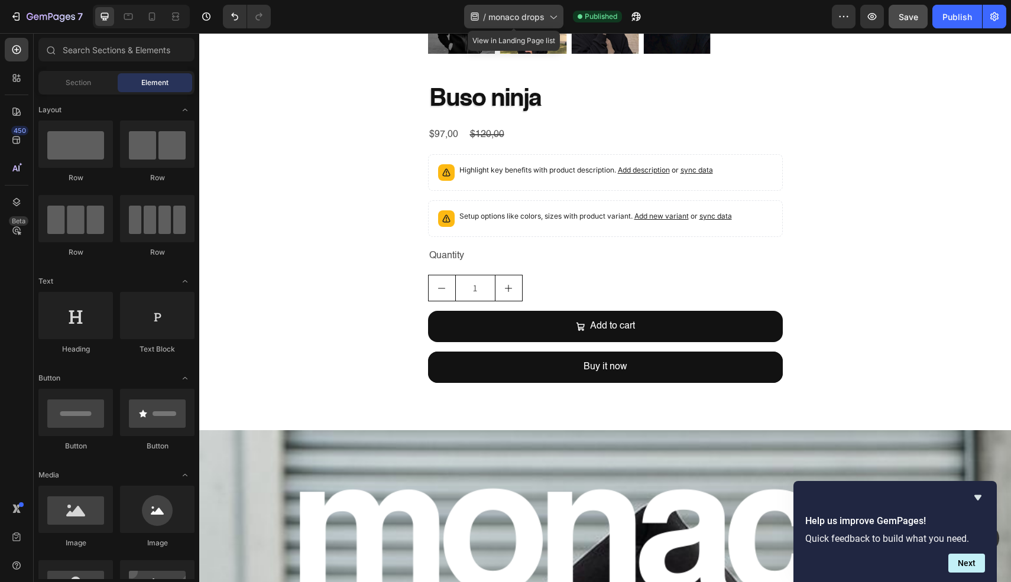
click at [504, 19] on span "monaco drops" at bounding box center [516, 17] width 56 height 12
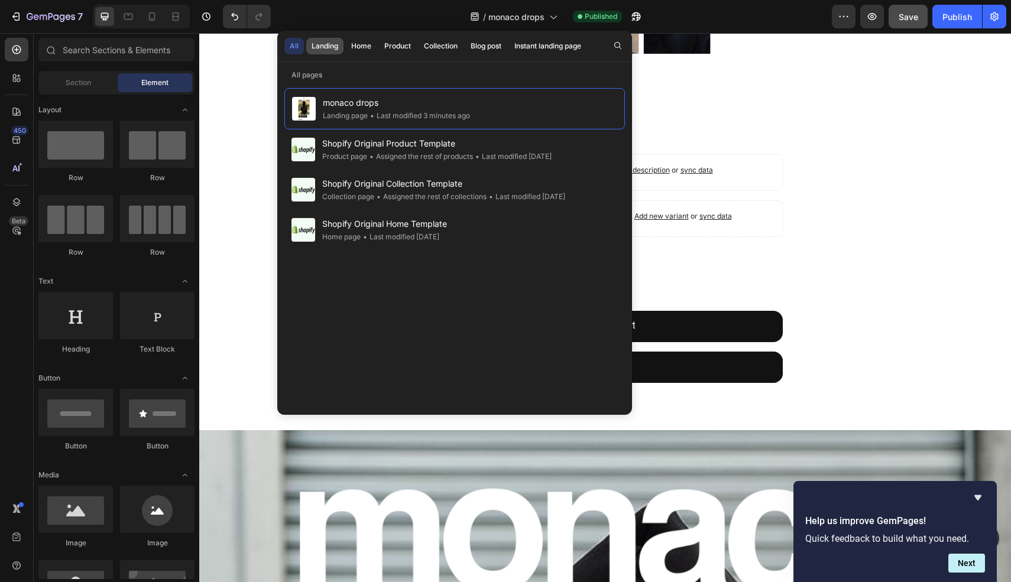
click at [335, 51] on div "Landing" at bounding box center [325, 46] width 27 height 11
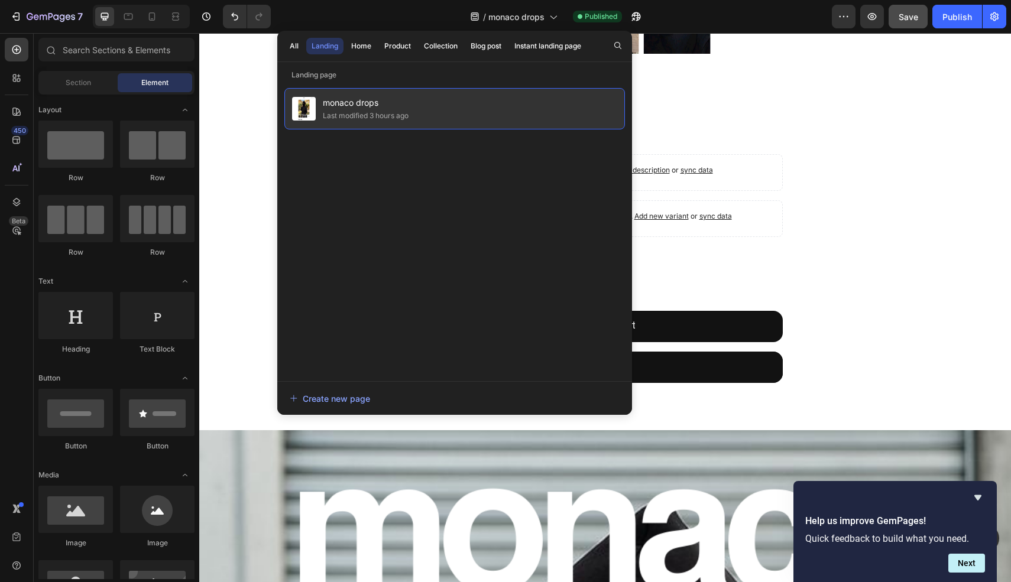
click at [377, 103] on span "monaco drops" at bounding box center [366, 103] width 86 height 14
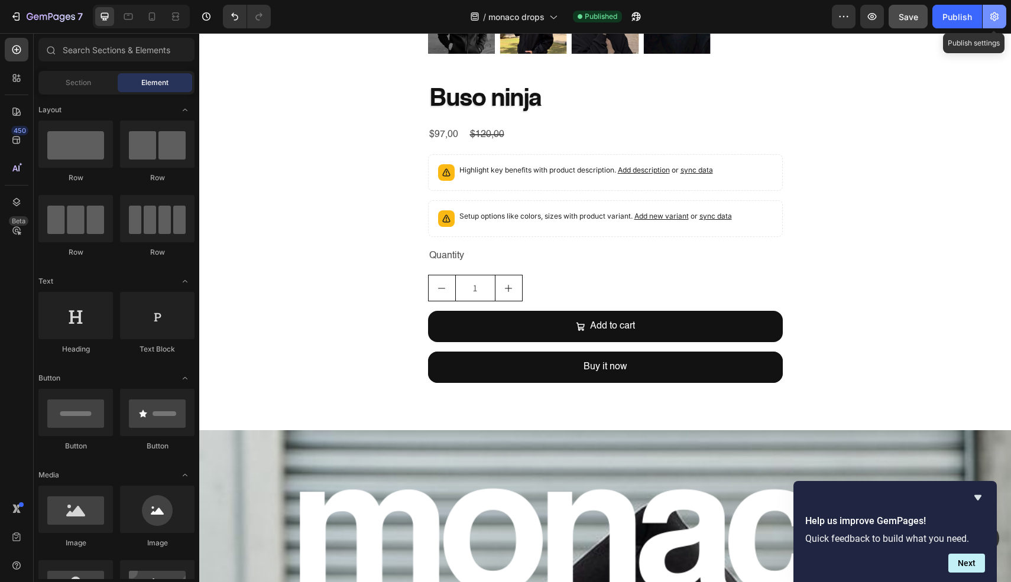
click at [995, 15] on icon "button" at bounding box center [994, 16] width 3 height 3
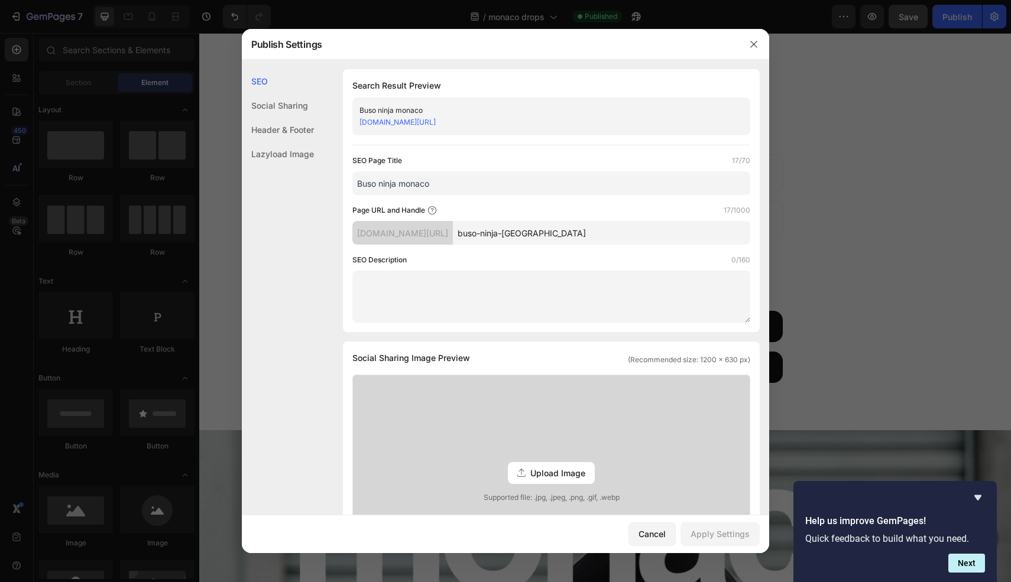
drag, startPoint x: 599, startPoint y: 241, endPoint x: 497, endPoint y: 234, distance: 101.9
click at [497, 234] on input "buso-ninja-[GEOGRAPHIC_DATA]" at bounding box center [601, 233] width 297 height 24
click at [751, 44] on icon "button" at bounding box center [753, 44] width 9 height 9
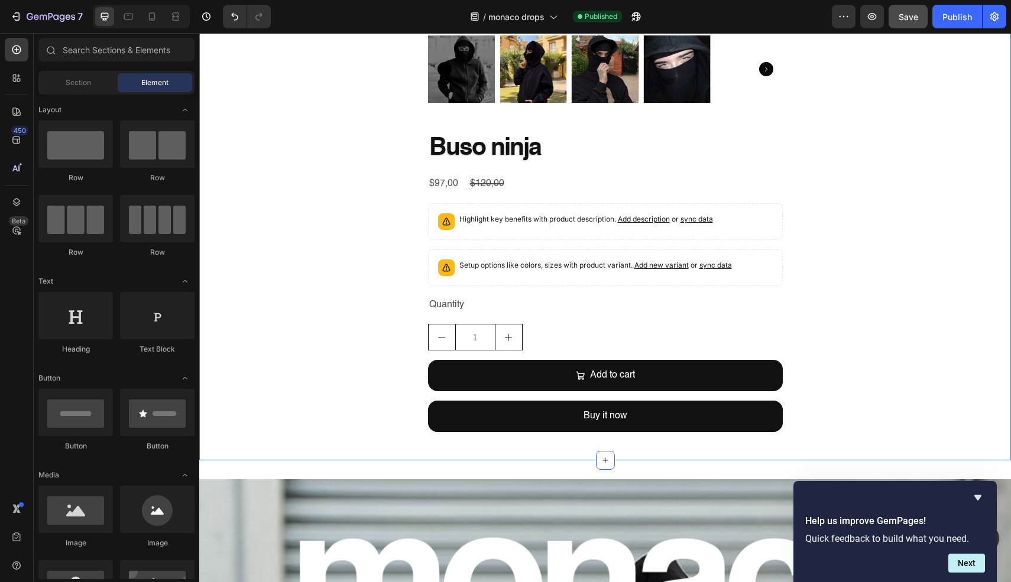
scroll to position [384, 0]
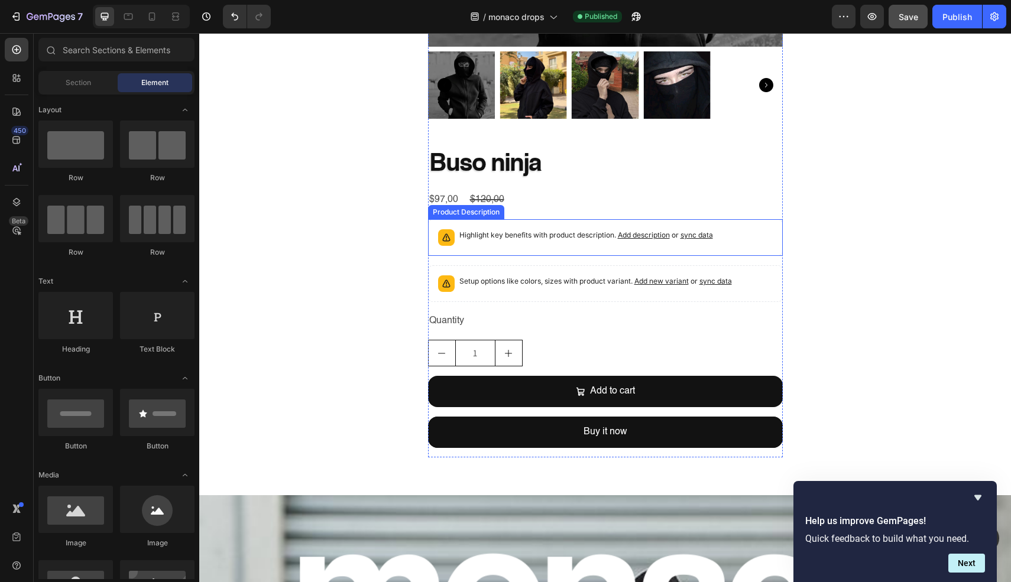
click at [743, 244] on div "Highlight key benefits with product description. Add description or sync data" at bounding box center [605, 238] width 344 height 26
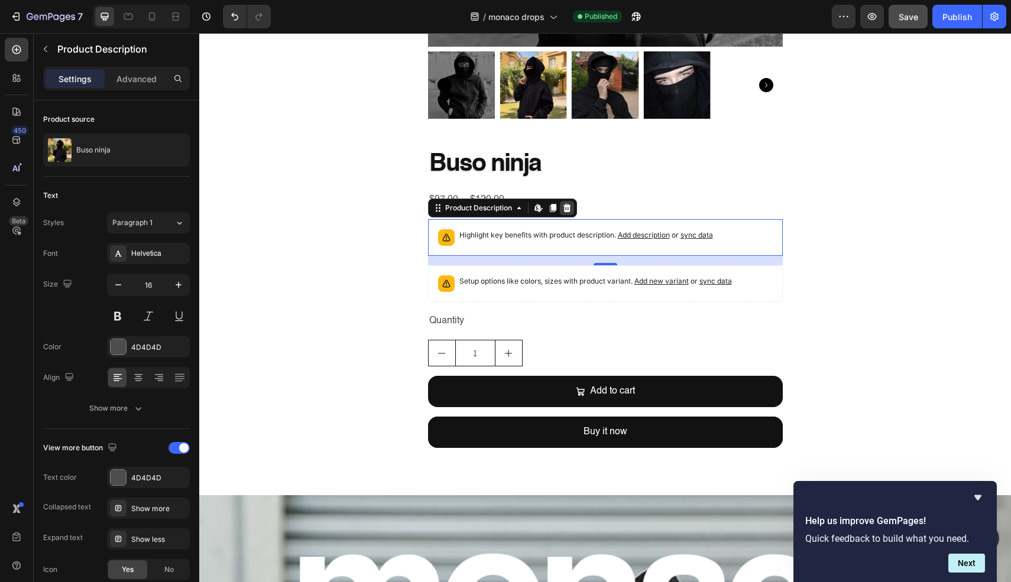
click at [568, 208] on icon at bounding box center [566, 207] width 9 height 9
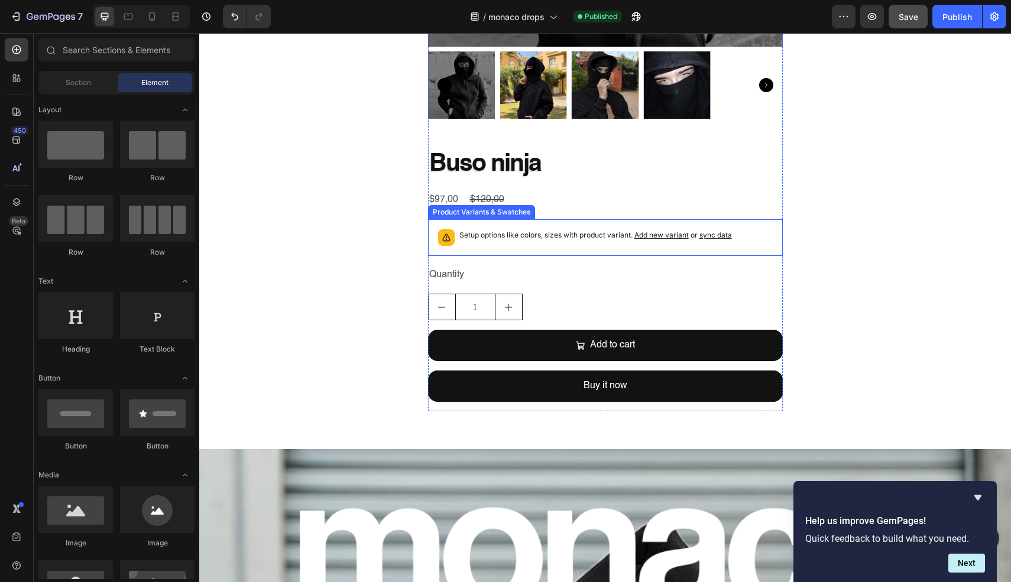
click at [750, 245] on div "Setup options like colors, sizes with product variant. Add new variant or sync …" at bounding box center [605, 238] width 344 height 26
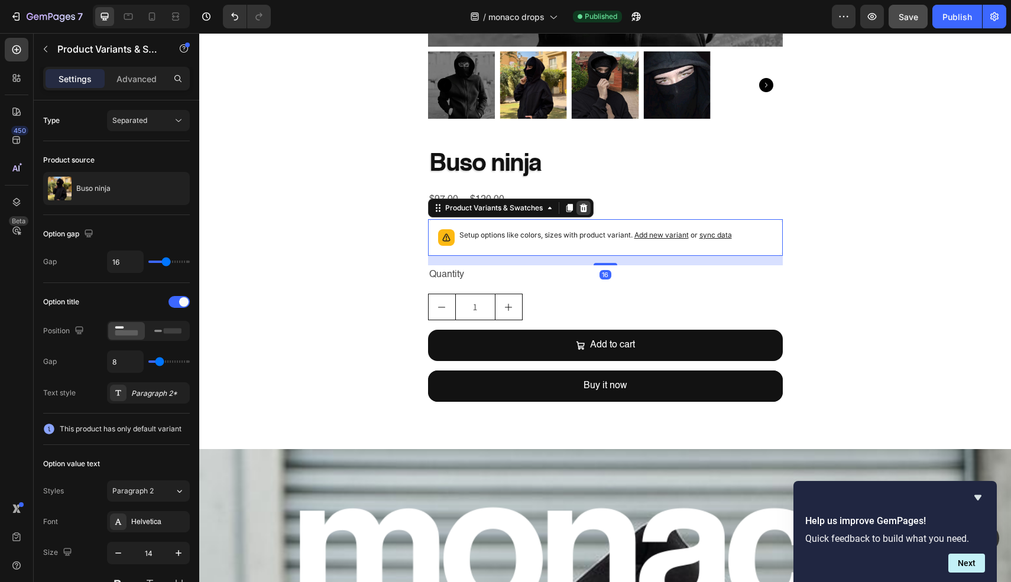
click at [582, 205] on icon at bounding box center [584, 208] width 8 height 8
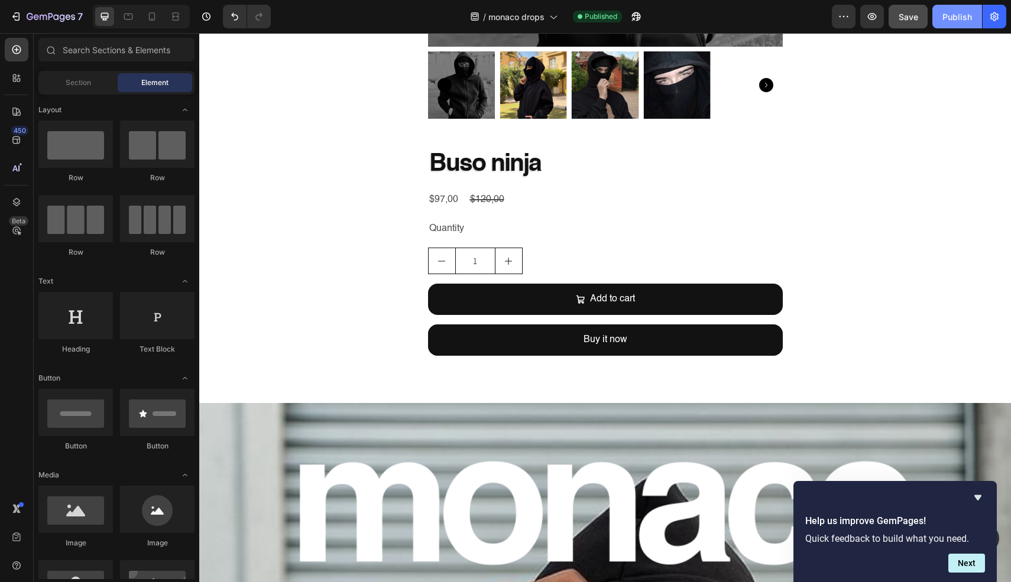
click at [964, 14] on div "Publish" at bounding box center [958, 17] width 30 height 12
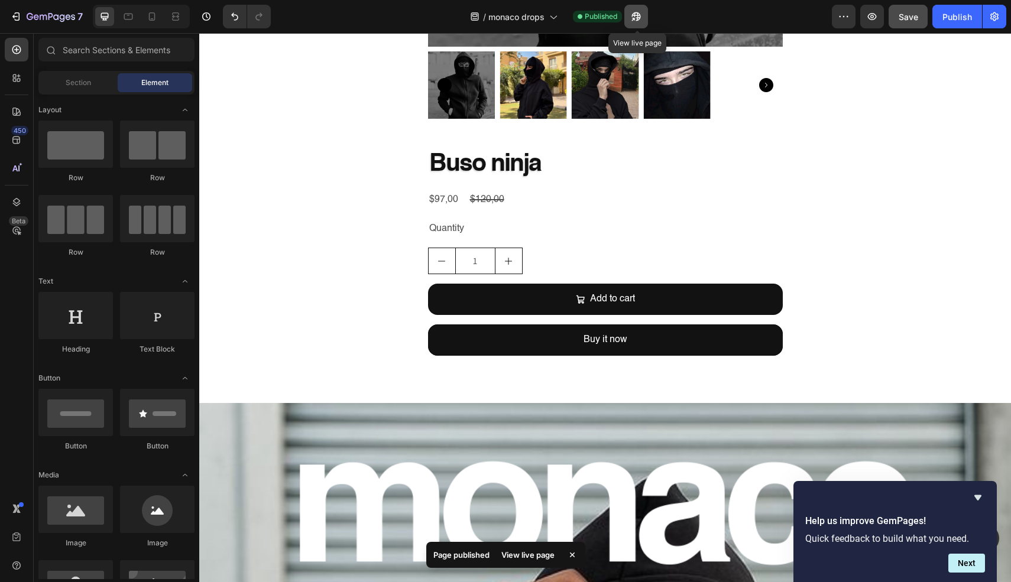
click at [642, 21] on icon "button" at bounding box center [636, 17] width 12 height 12
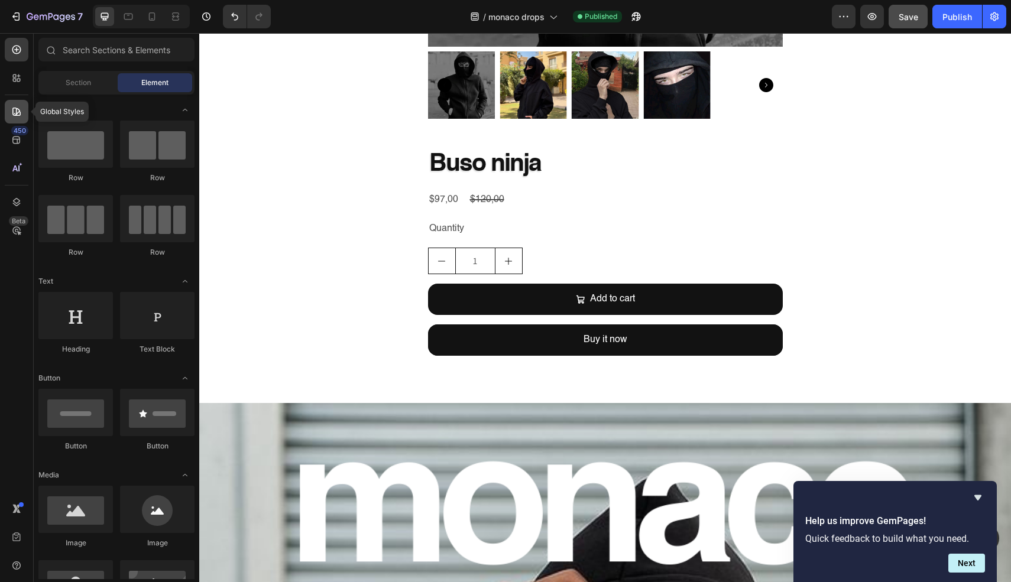
click at [17, 118] on div at bounding box center [17, 112] width 24 height 24
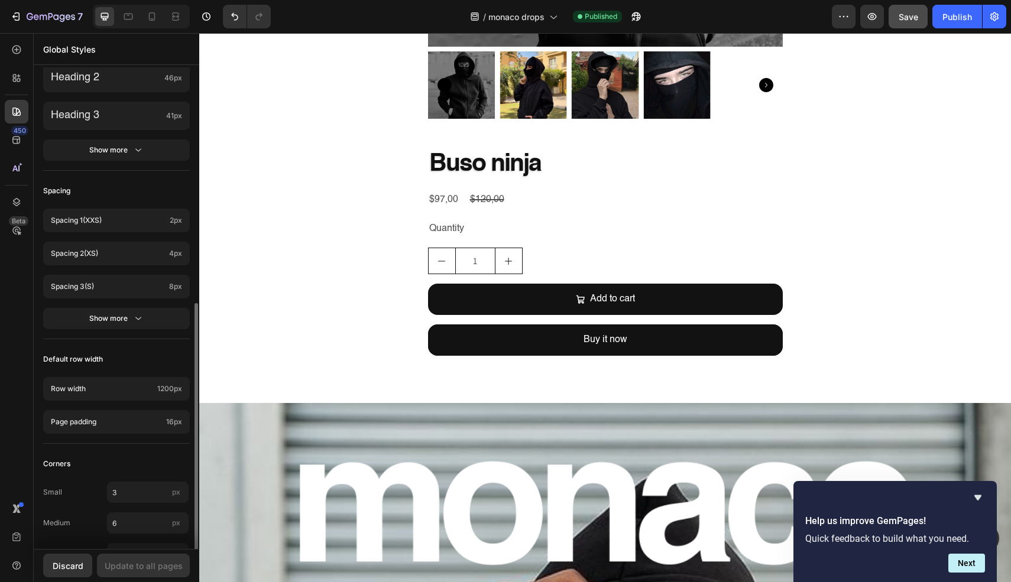
scroll to position [248, 0]
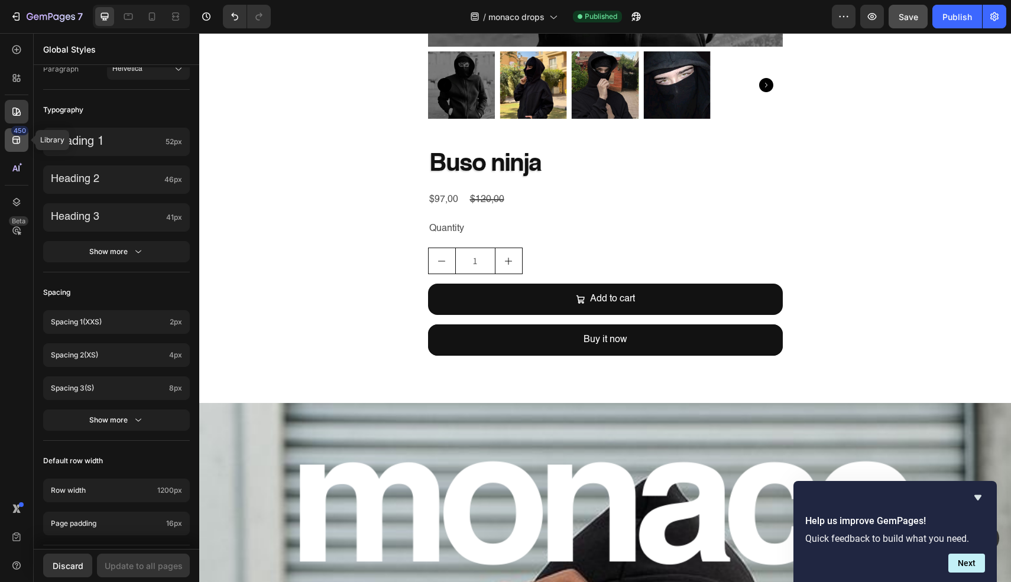
click at [15, 137] on icon at bounding box center [16, 141] width 8 height 8
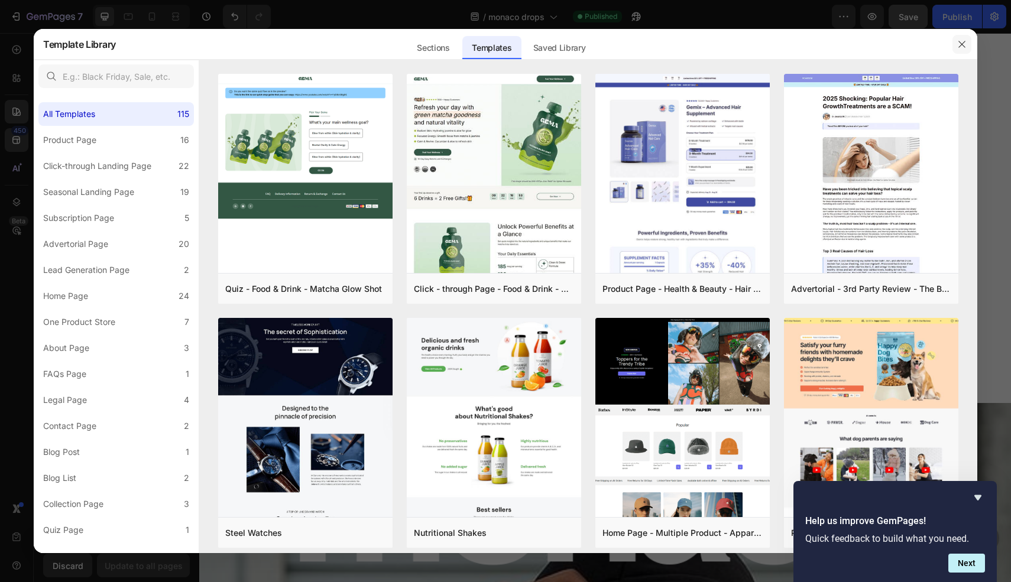
click at [962, 46] on icon "button" at bounding box center [961, 44] width 9 height 9
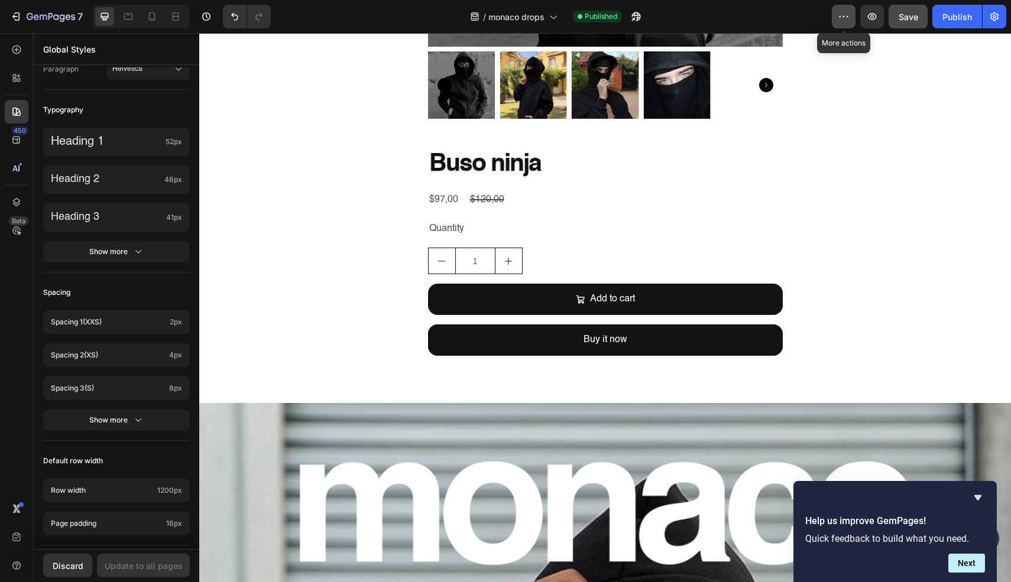
click at [838, 23] on button "button" at bounding box center [844, 17] width 24 height 24
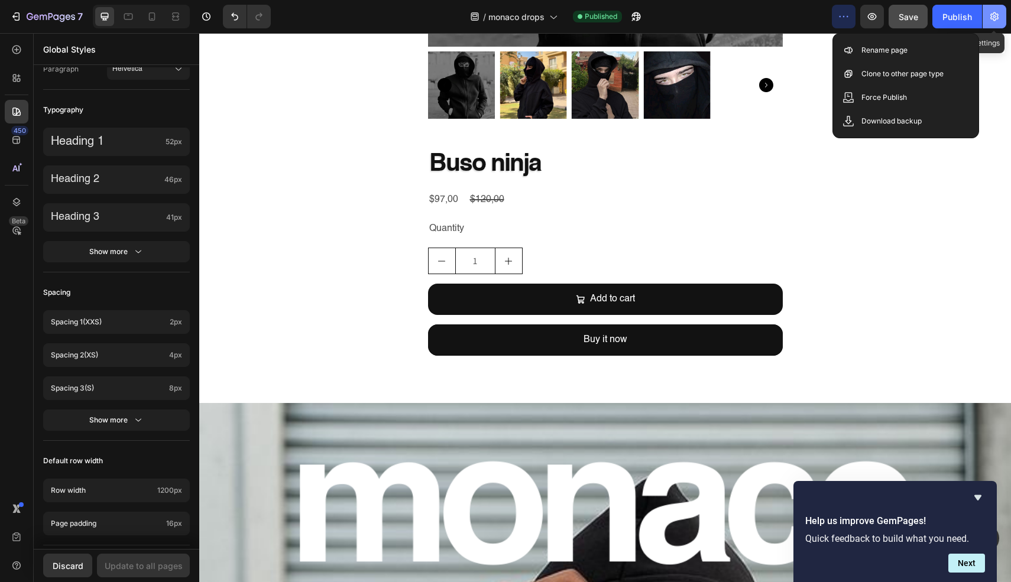
click at [989, 27] on button "button" at bounding box center [995, 17] width 24 height 24
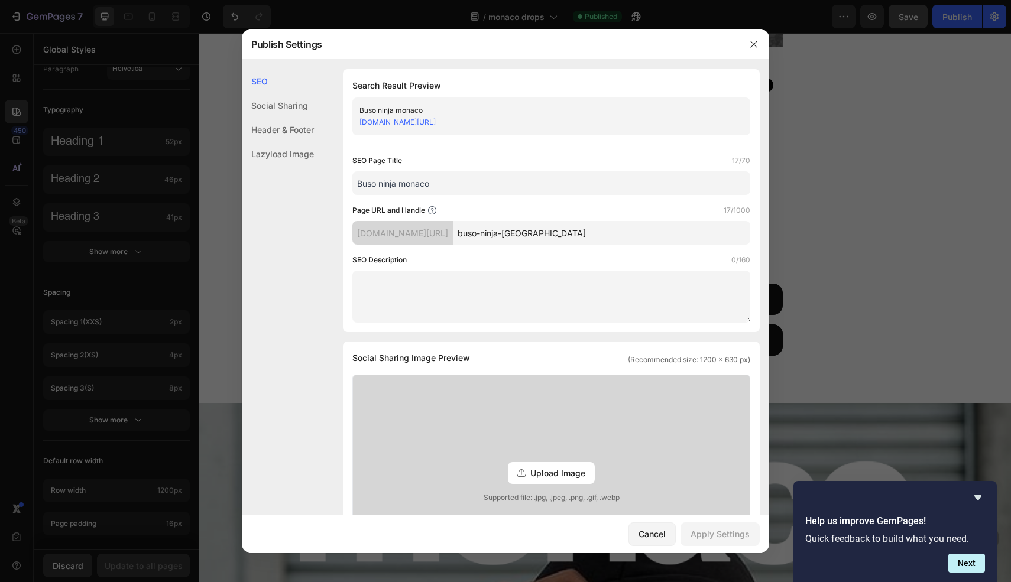
drag, startPoint x: 548, startPoint y: 128, endPoint x: 360, endPoint y: 122, distance: 188.7
click at [360, 122] on div "[DOMAIN_NAME][URL]" at bounding box center [542, 122] width 364 height 12
click at [575, 127] on div "[DOMAIN_NAME][URL]" at bounding box center [542, 122] width 364 height 12
click at [436, 123] on link "[DOMAIN_NAME][URL]" at bounding box center [398, 122] width 76 height 9
click at [761, 51] on button "button" at bounding box center [753, 44] width 19 height 19
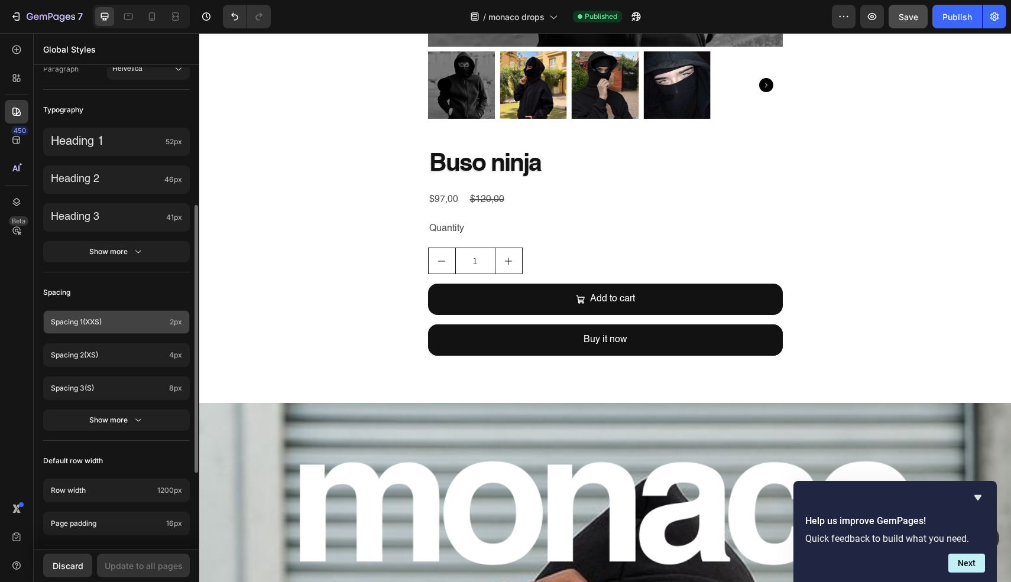
click at [144, 321] on p "Spacing 1 (xxs)" at bounding box center [108, 322] width 114 height 11
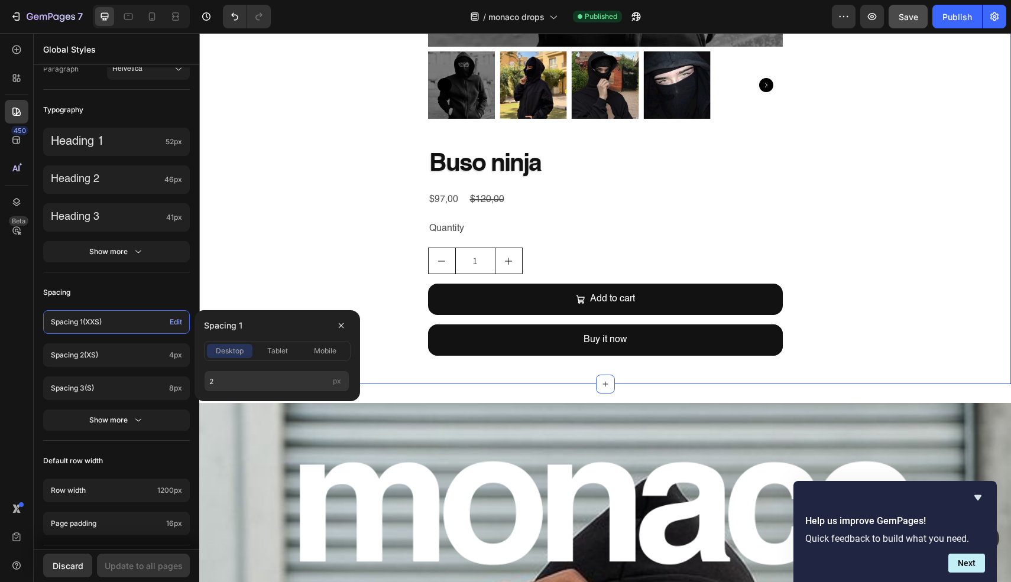
click at [374, 383] on div "Product Images Buso ninja Product Title $97,00 Product Price Product Price $120…" at bounding box center [605, 28] width 812 height 711
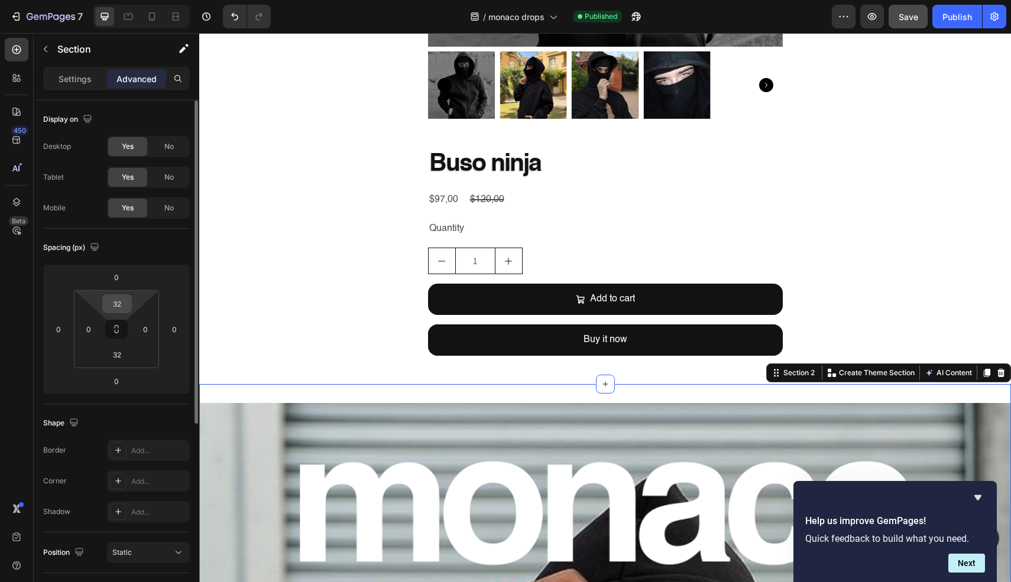
click at [118, 306] on input "32" at bounding box center [117, 304] width 24 height 18
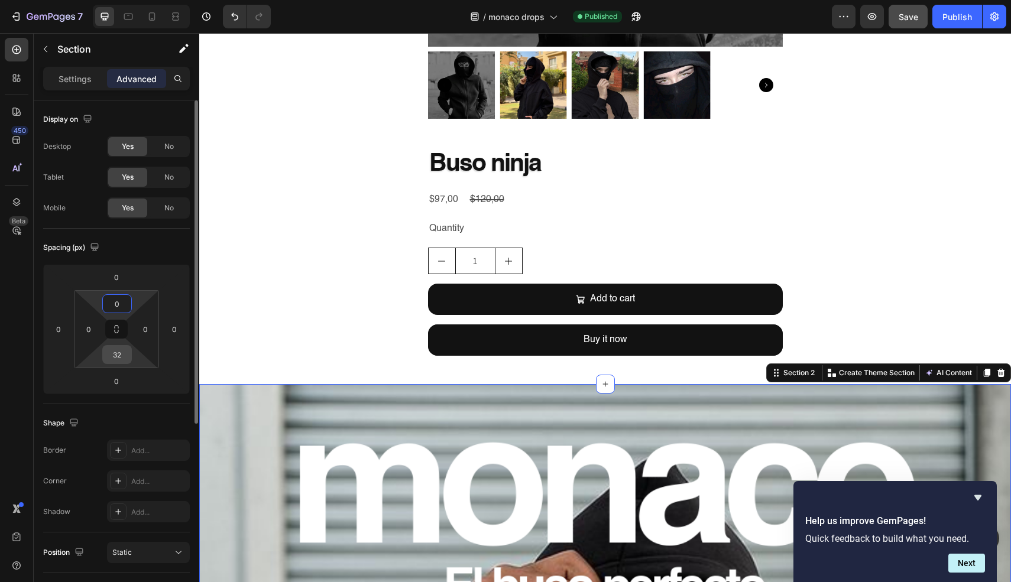
type input "0"
click at [115, 360] on input "32" at bounding box center [117, 355] width 24 height 18
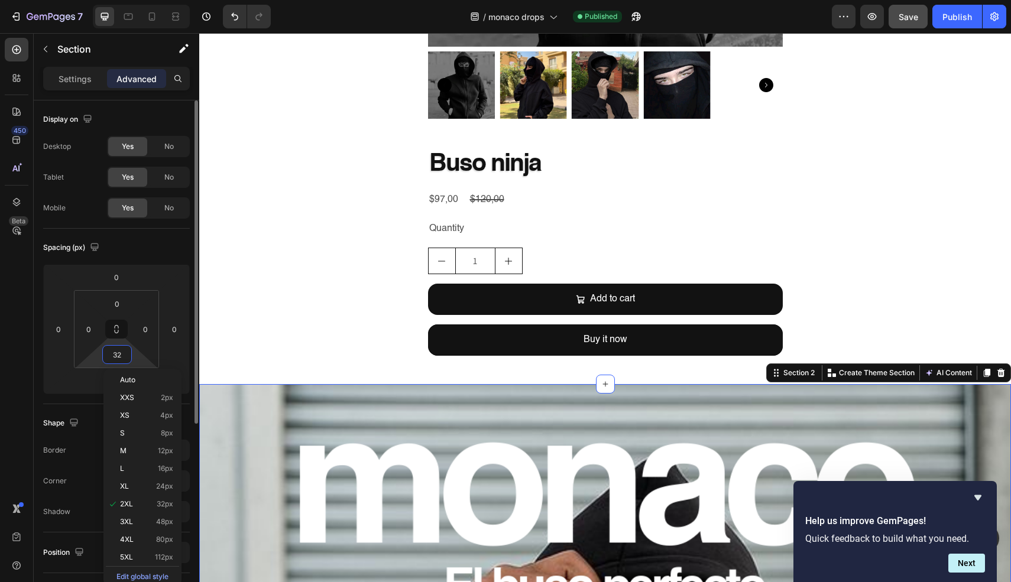
click at [115, 360] on input "32" at bounding box center [117, 355] width 24 height 18
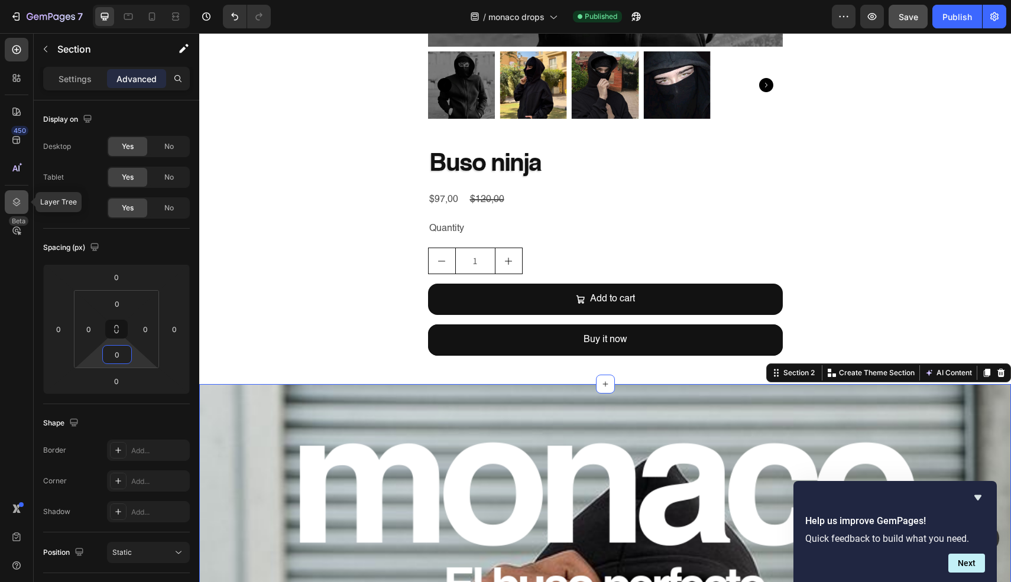
type input "0"
click at [15, 208] on div at bounding box center [17, 202] width 24 height 24
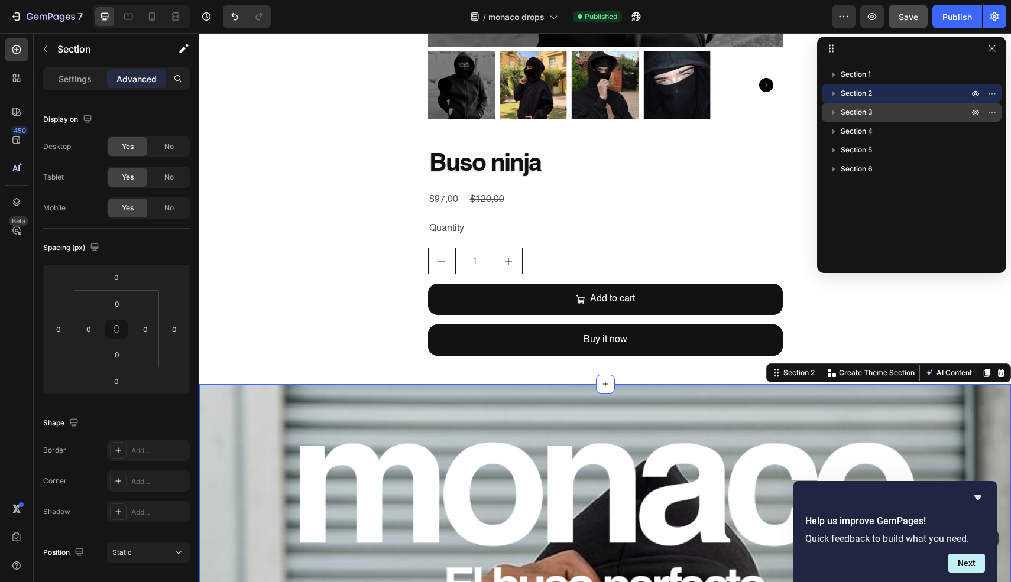
click at [856, 106] on span "Section 3" at bounding box center [857, 112] width 32 height 12
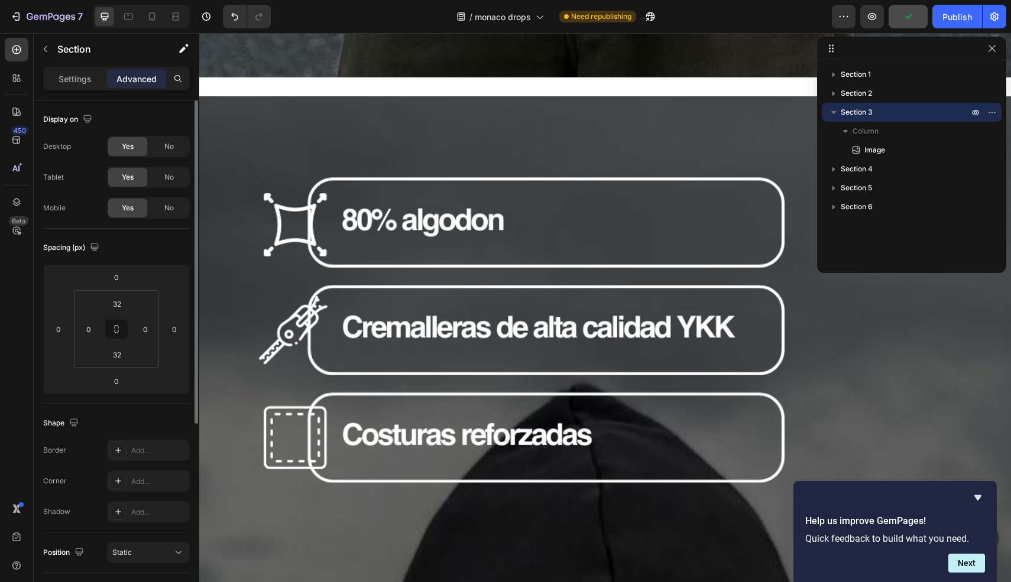
scroll to position [2138, 0]
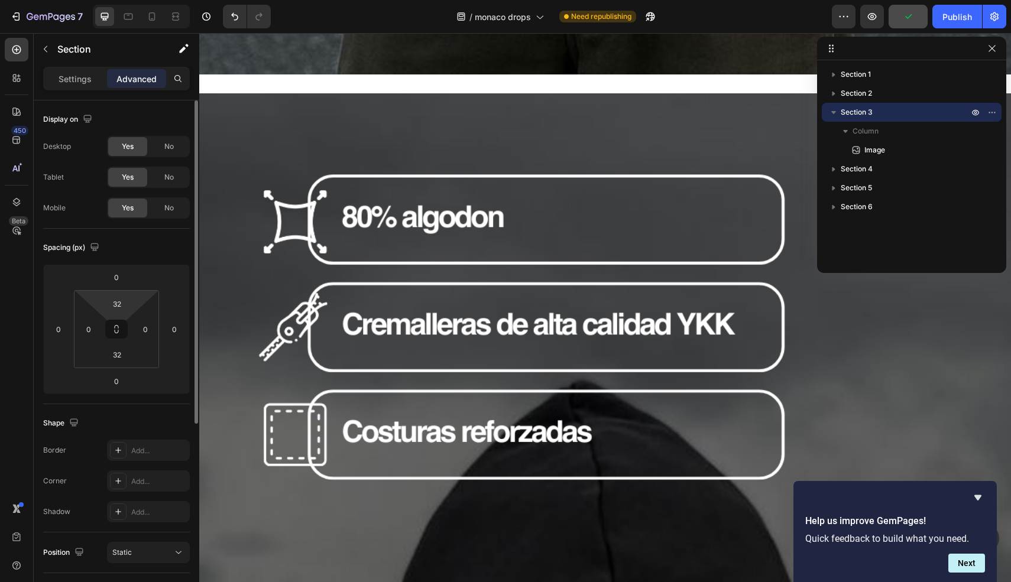
click at [127, 0] on html "7 / monaco drops Need republishing Preview Publish 450 Beta Sections(18) Elemen…" at bounding box center [505, 0] width 1011 height 0
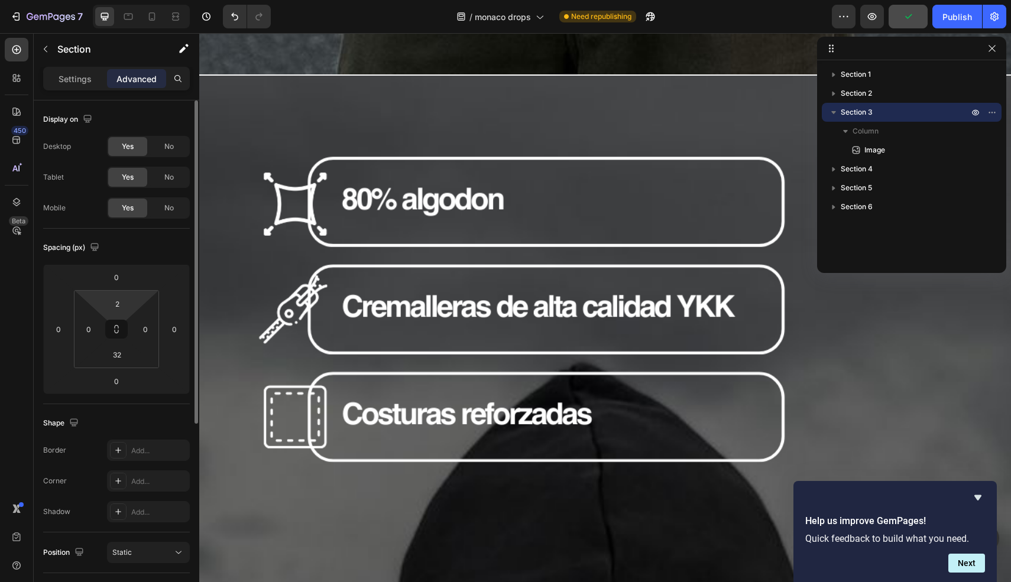
click at [127, 0] on html "7 / monaco drops Need republishing Preview Publish 450 Beta Sections(18) Elemen…" at bounding box center [505, 0] width 1011 height 0
click at [116, 306] on input "2" at bounding box center [117, 304] width 24 height 18
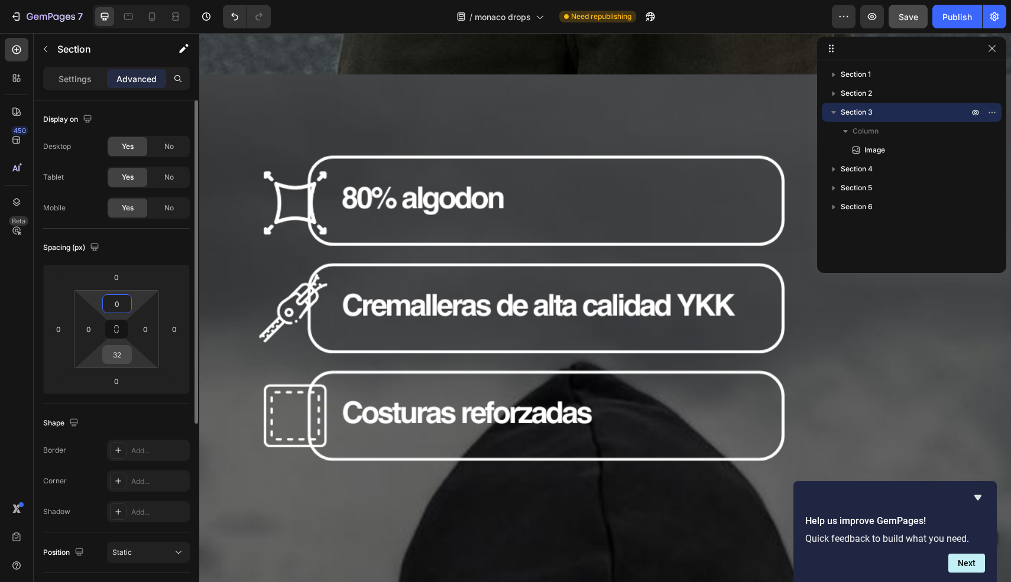
type input "0"
click at [112, 352] on input "32" at bounding box center [117, 355] width 24 height 18
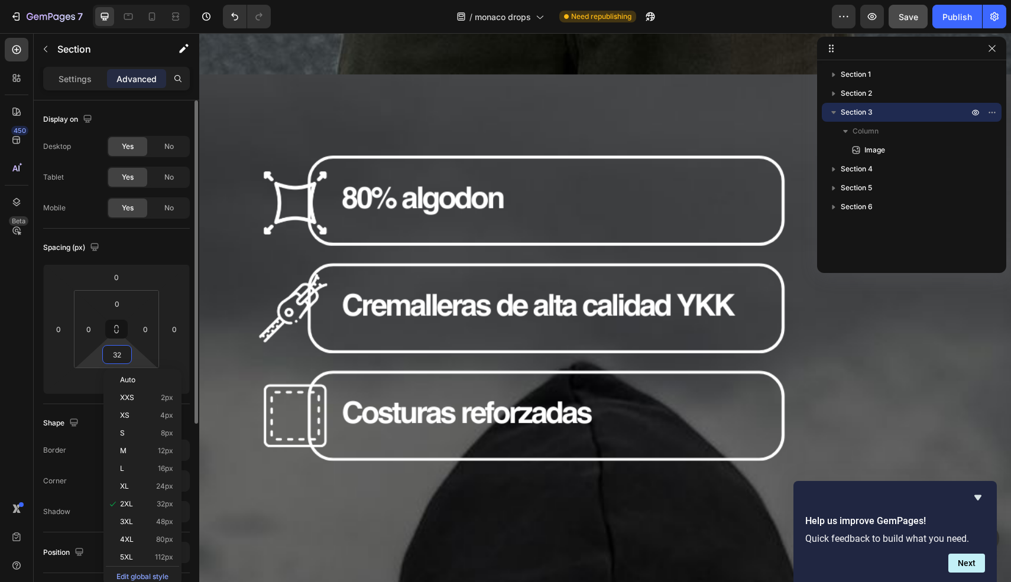
click at [112, 352] on input "32" at bounding box center [117, 355] width 24 height 18
type input "0"
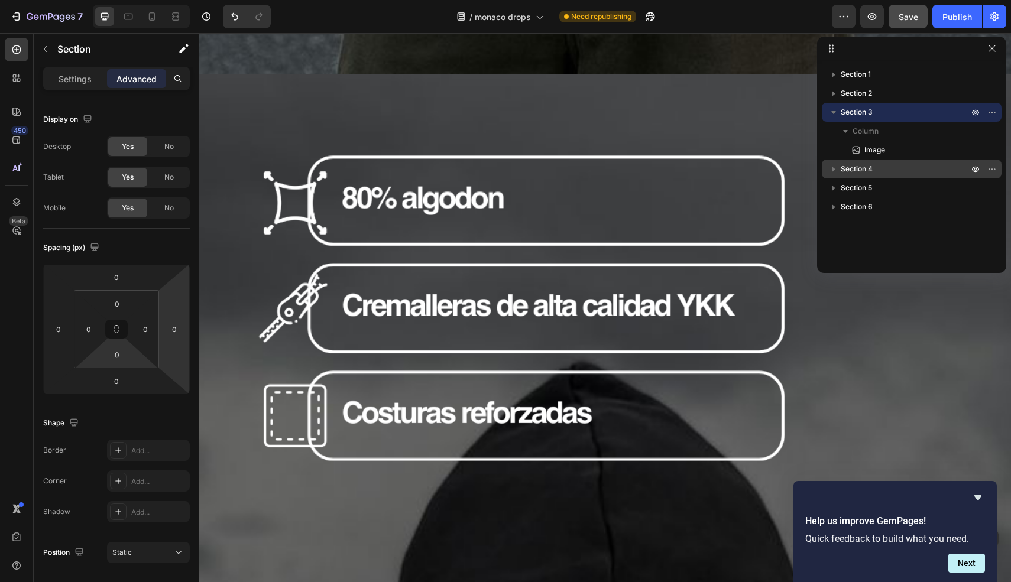
click at [863, 174] on span "Section 4" at bounding box center [857, 169] width 32 height 12
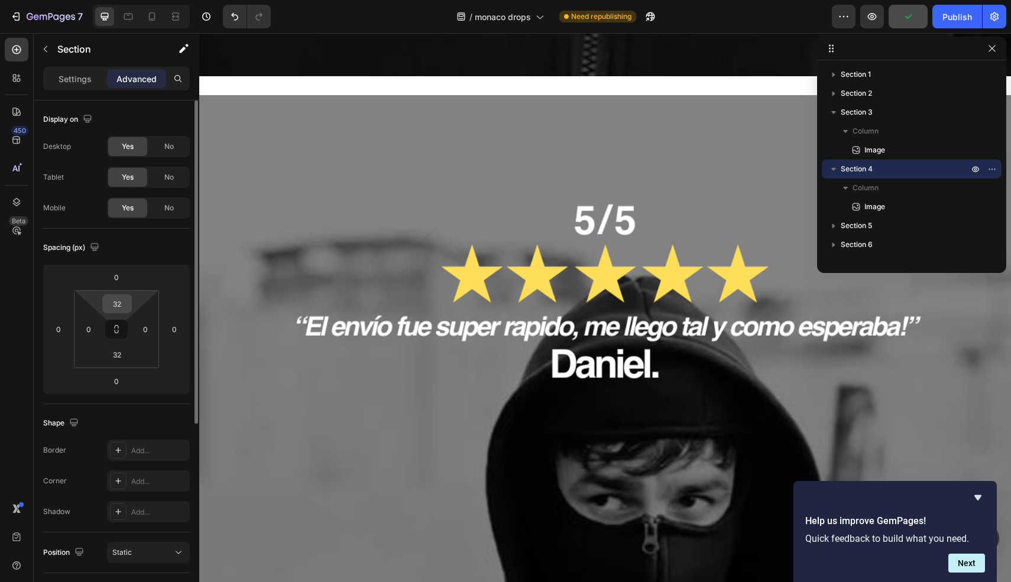
scroll to position [3581, 0]
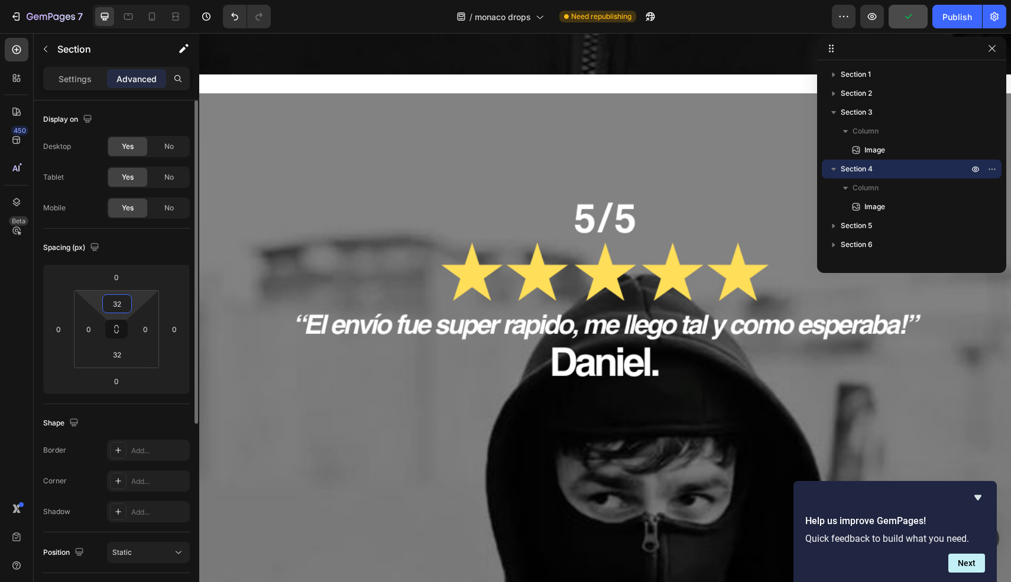
click at [119, 306] on input "32" at bounding box center [117, 304] width 24 height 18
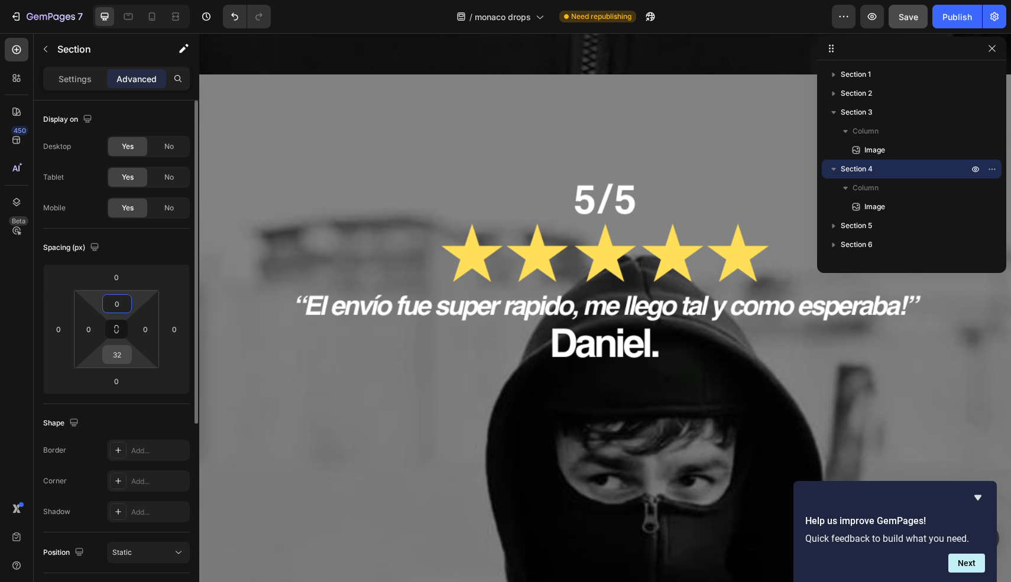
type input "0"
click at [116, 357] on input "32" at bounding box center [117, 355] width 24 height 18
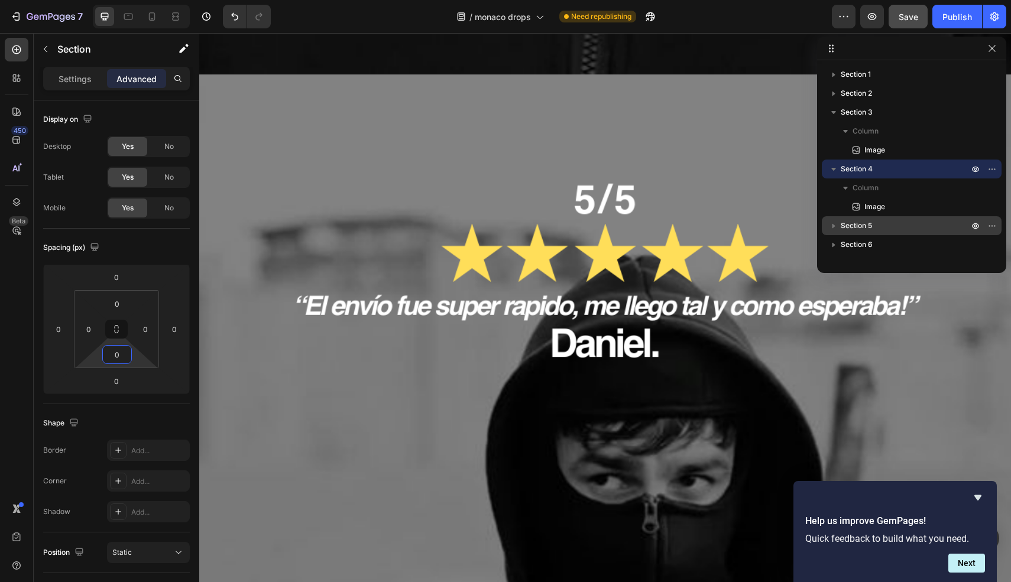
type input "0"
click at [858, 224] on span "Section 5" at bounding box center [856, 226] width 31 height 12
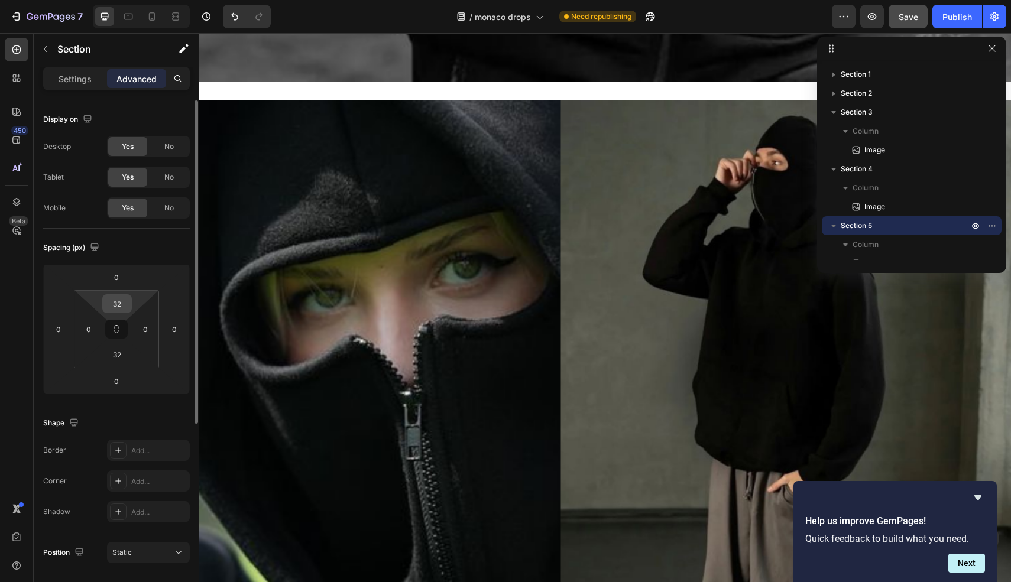
scroll to position [5024, 0]
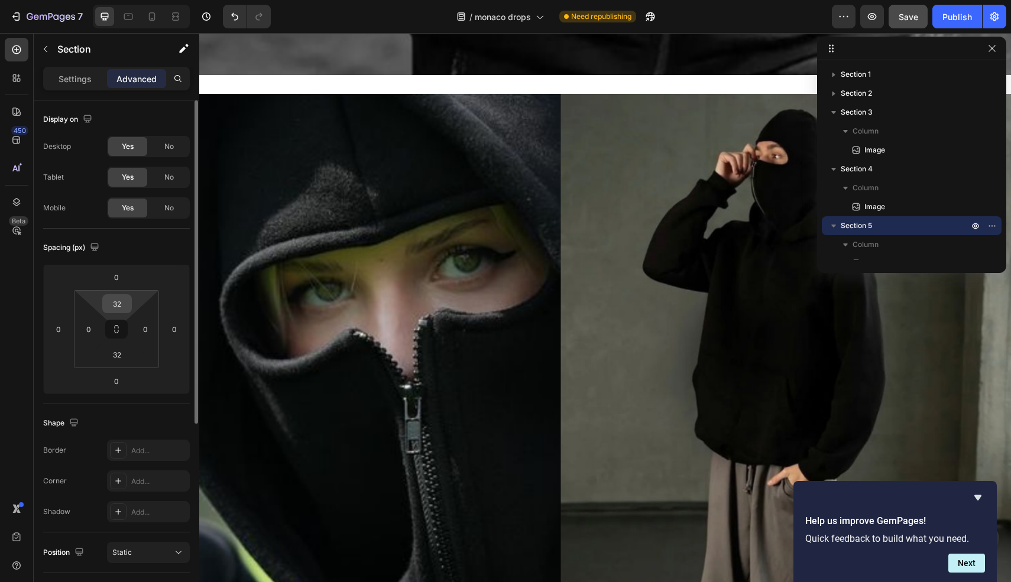
click at [113, 309] on input "32" at bounding box center [117, 304] width 24 height 18
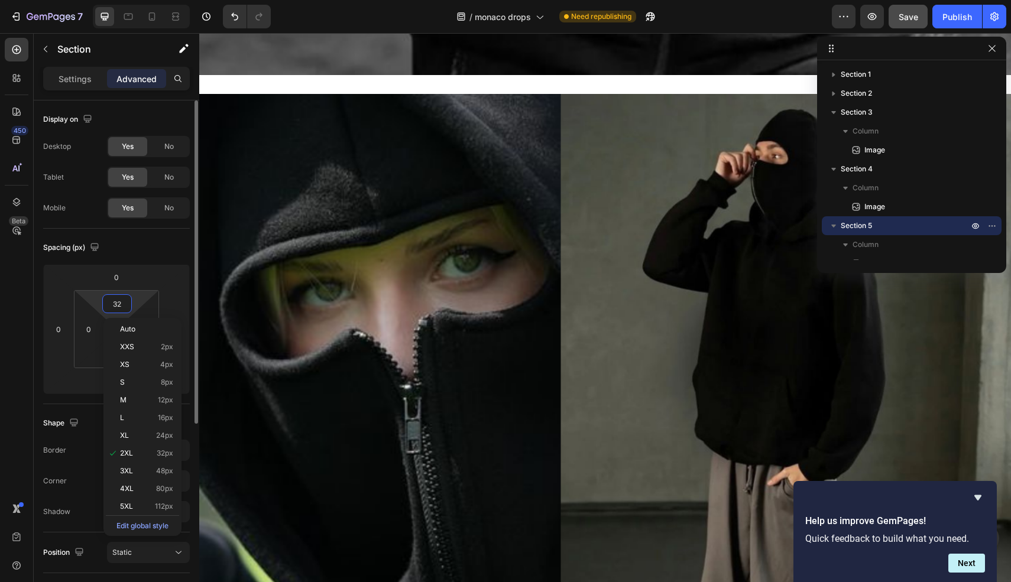
click at [113, 309] on input "32" at bounding box center [117, 304] width 24 height 18
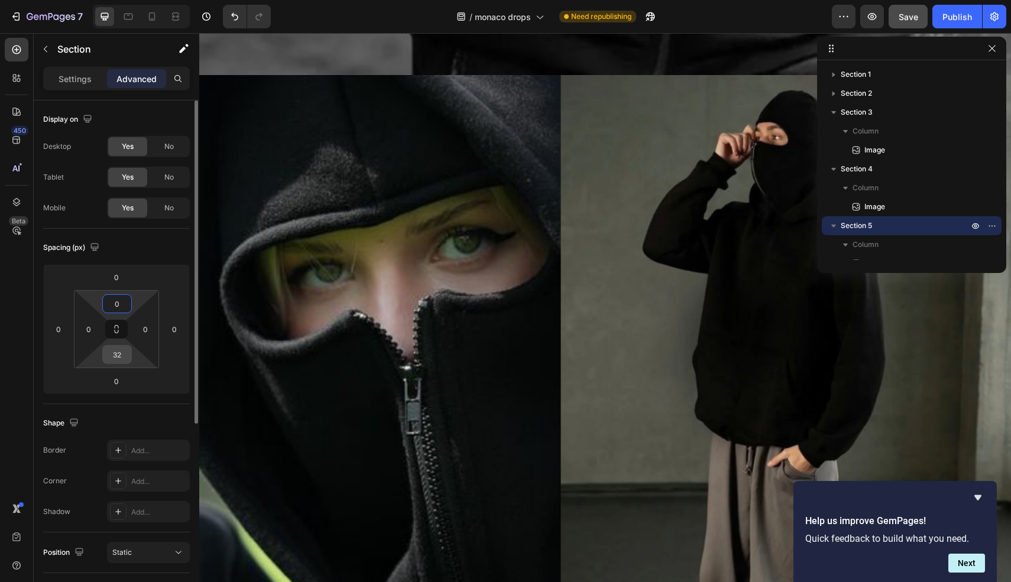
type input "0"
click at [120, 354] on input "32" at bounding box center [117, 355] width 24 height 18
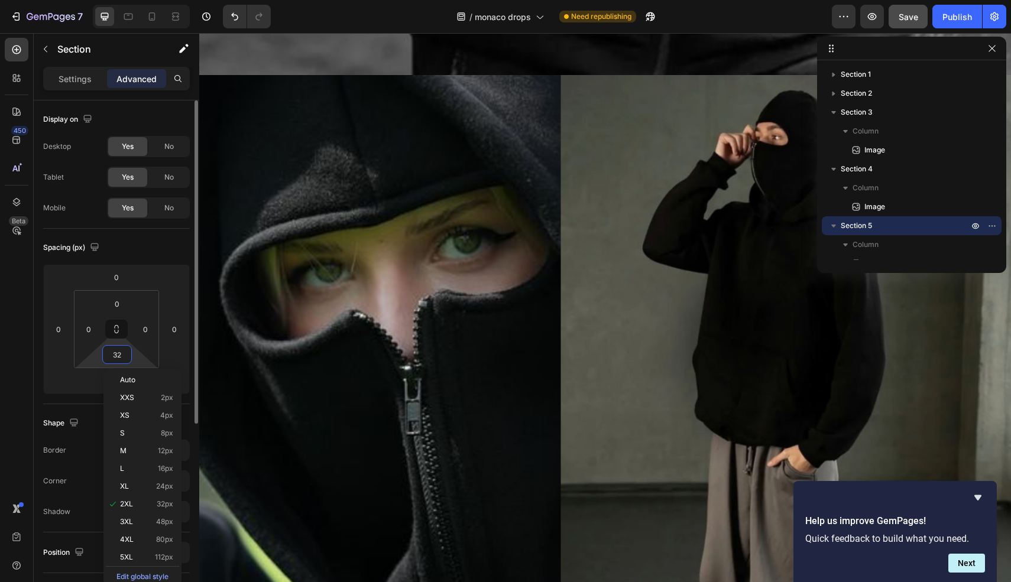
click at [120, 354] on input "32" at bounding box center [117, 355] width 24 height 18
type input "0"
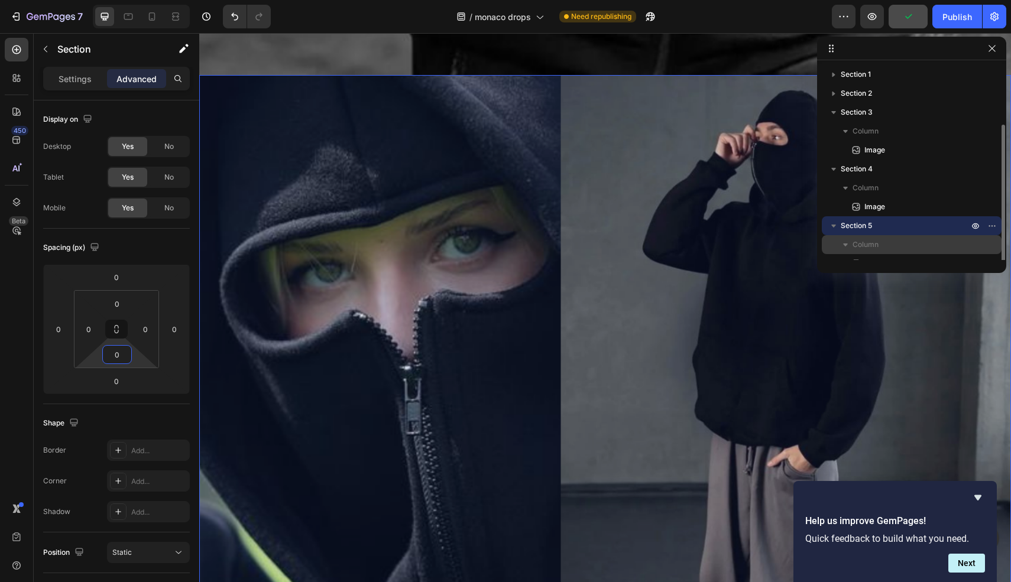
scroll to position [32, 0]
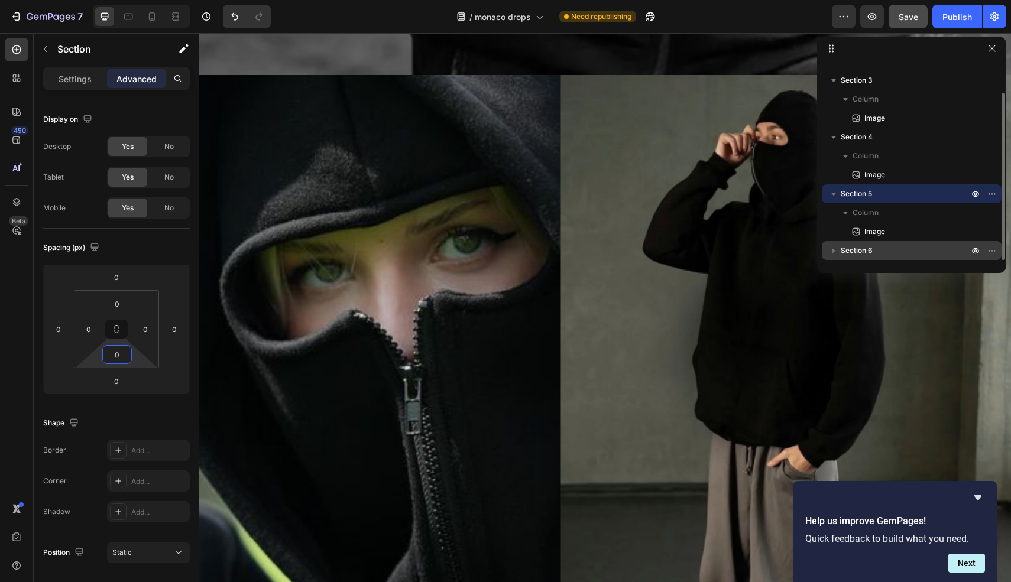
click at [901, 258] on div "Section 6" at bounding box center [912, 250] width 170 height 19
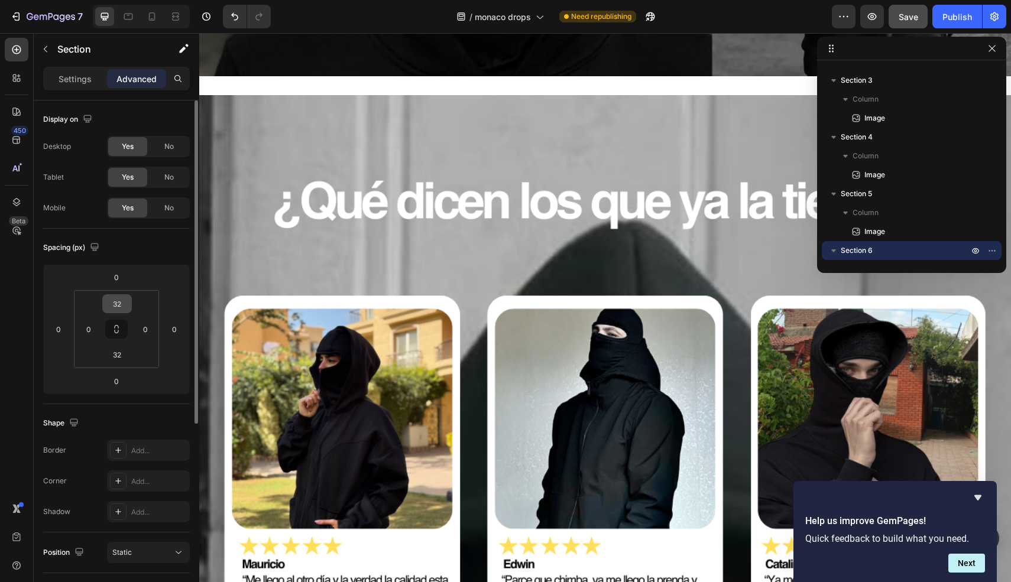
scroll to position [6467, 0]
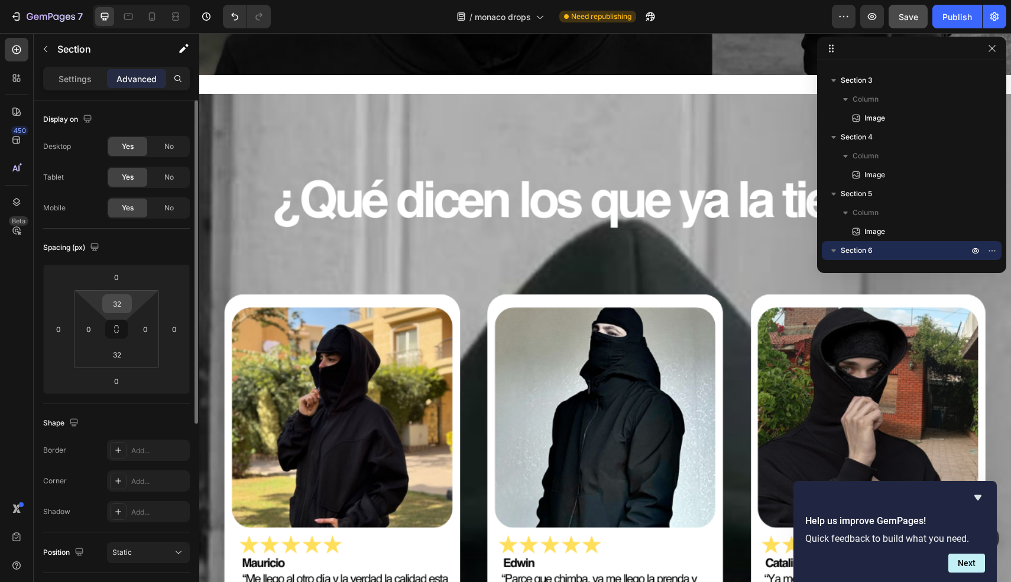
click at [116, 303] on input "32" at bounding box center [117, 304] width 24 height 18
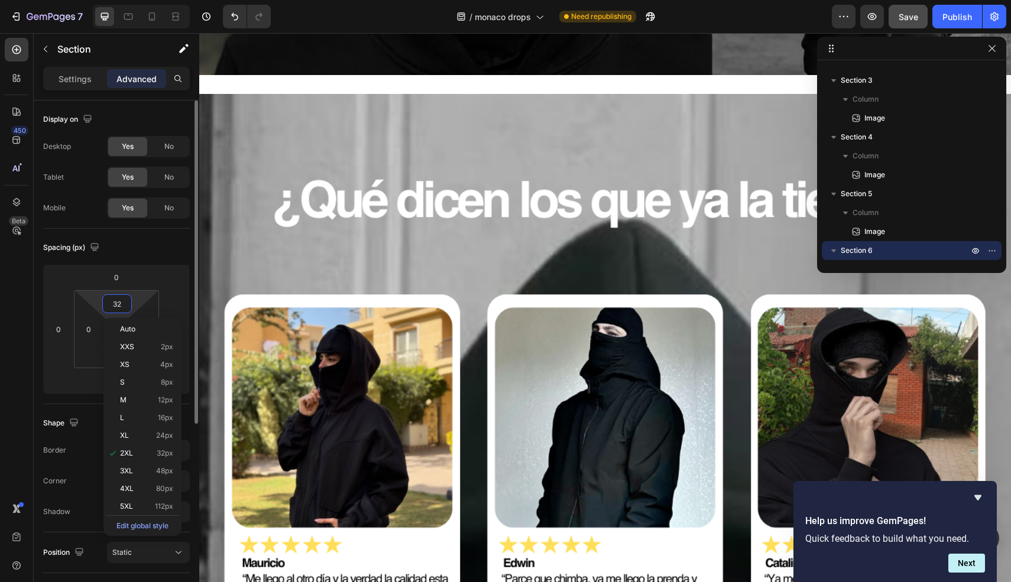
click at [116, 303] on input "32" at bounding box center [117, 304] width 24 height 18
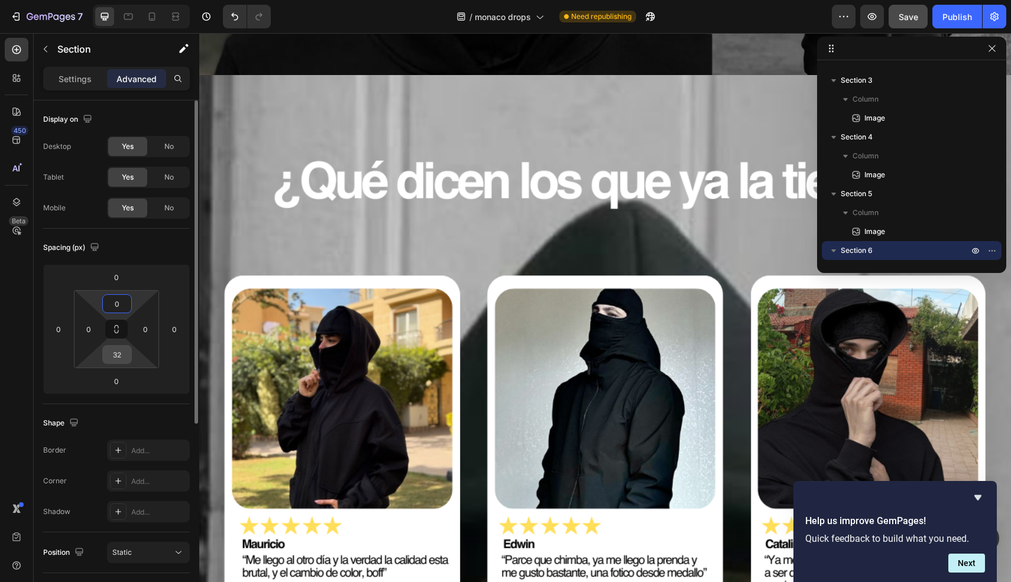
type input "0"
click at [119, 356] on input "32" at bounding box center [117, 355] width 24 height 18
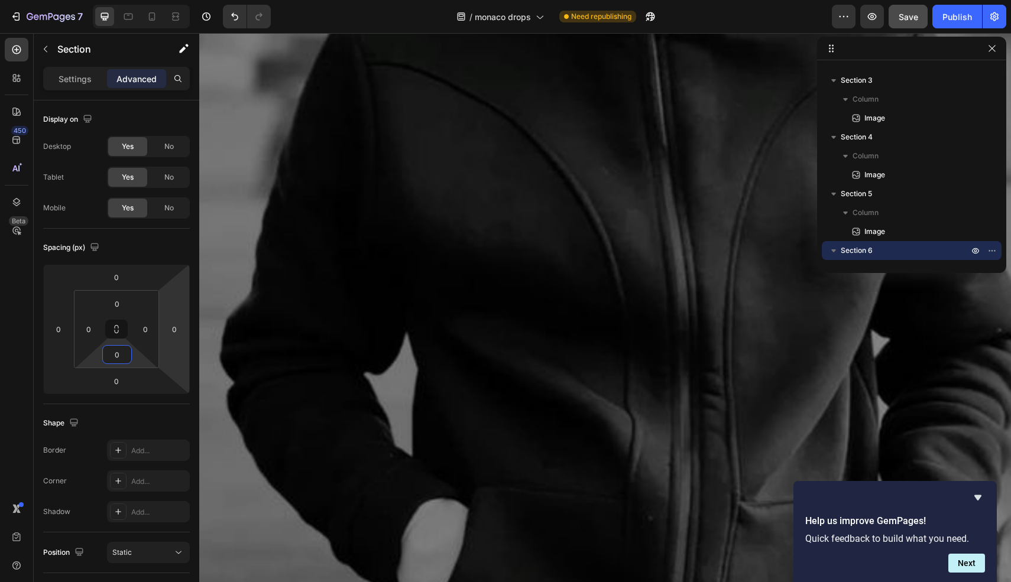
scroll to position [3811, 0]
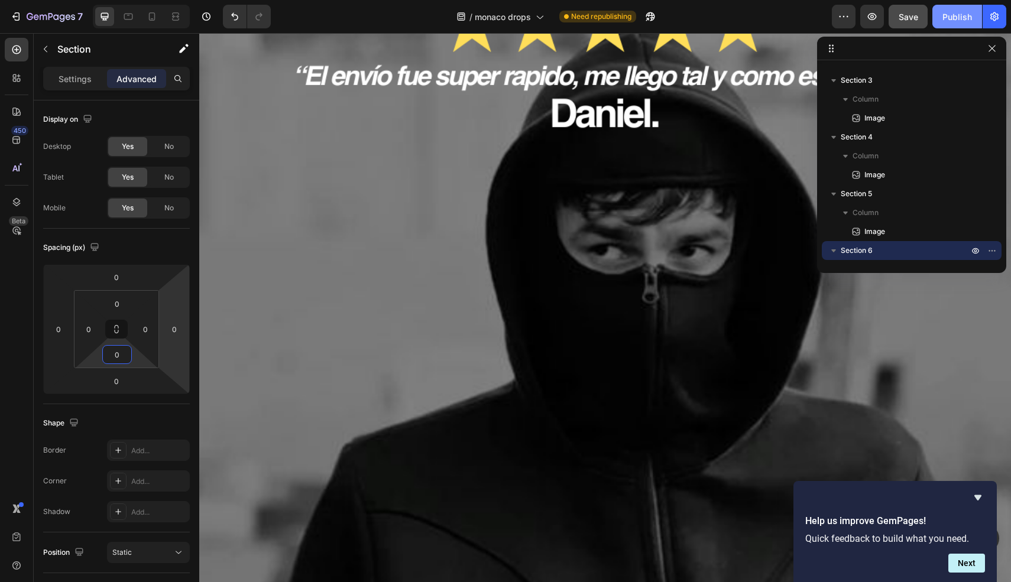
type input "0"
click at [958, 12] on div "Publish" at bounding box center [958, 17] width 30 height 12
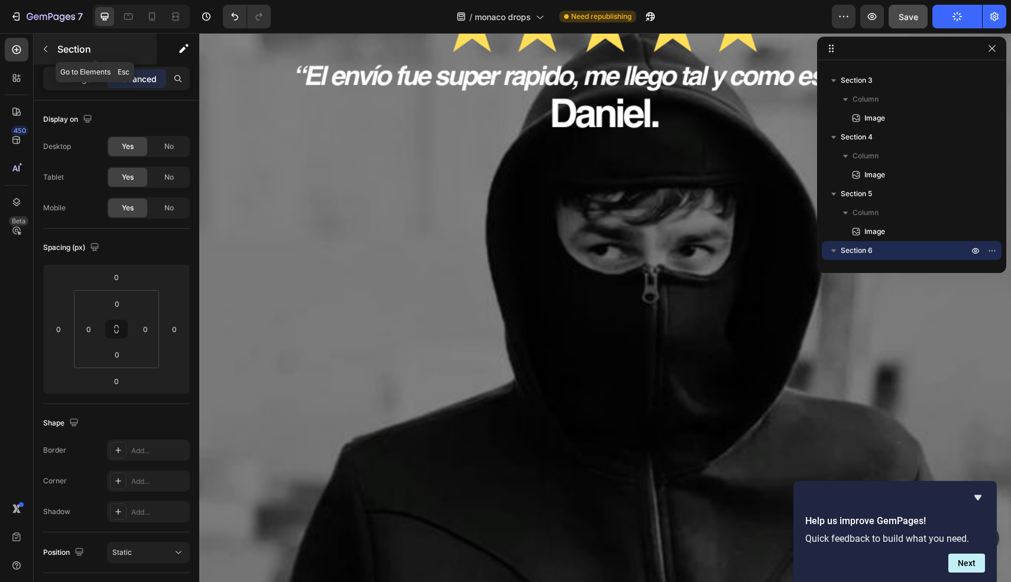
click at [44, 51] on icon "button" at bounding box center [45, 48] width 9 height 9
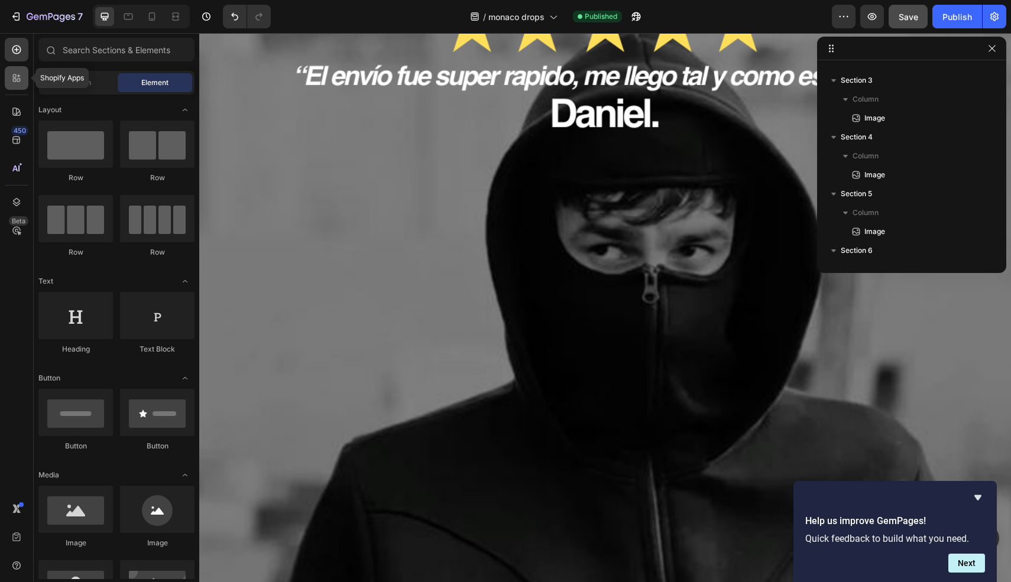
click at [20, 82] on icon at bounding box center [17, 78] width 12 height 12
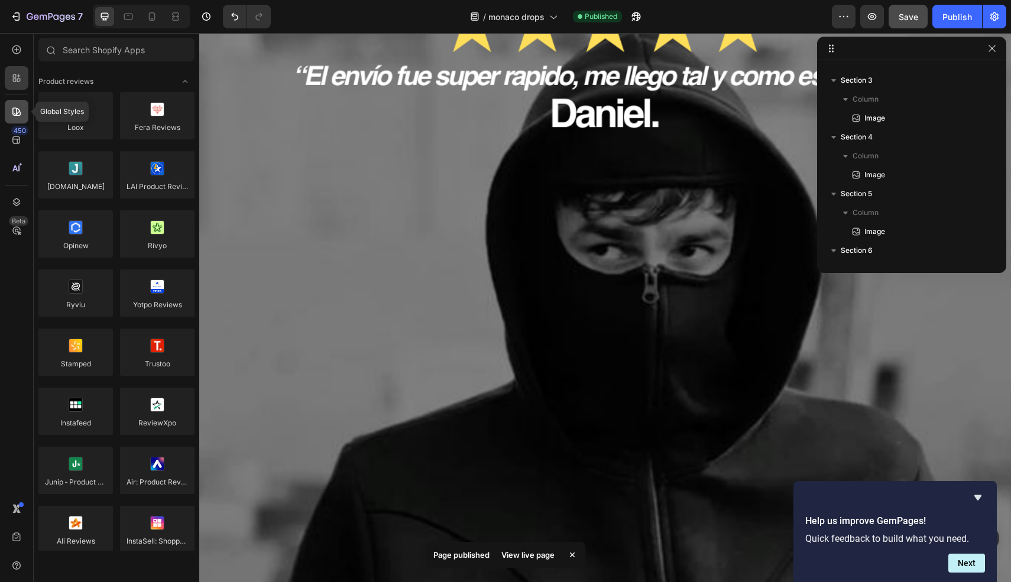
click at [18, 102] on div at bounding box center [17, 112] width 24 height 24
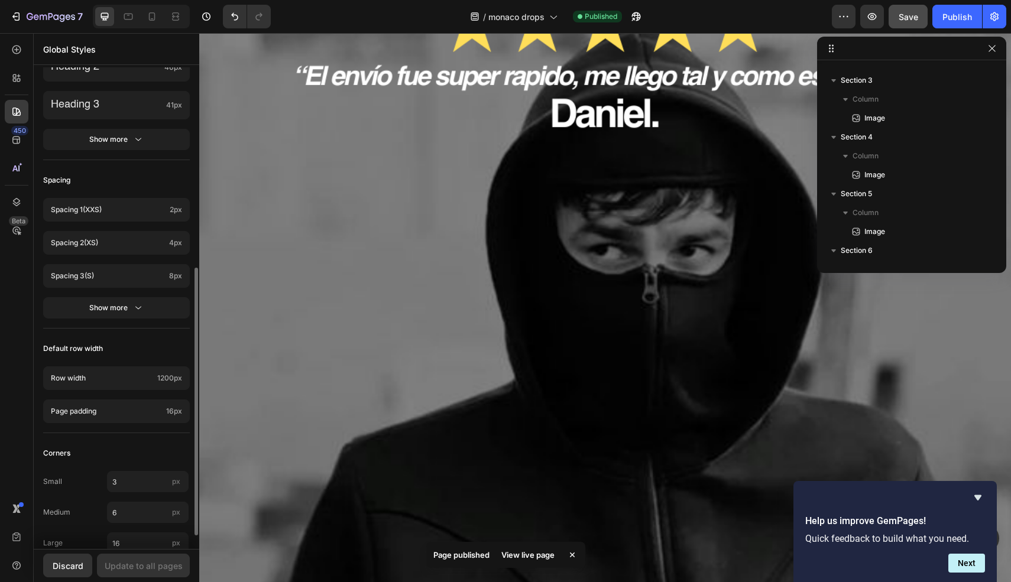
scroll to position [384, 0]
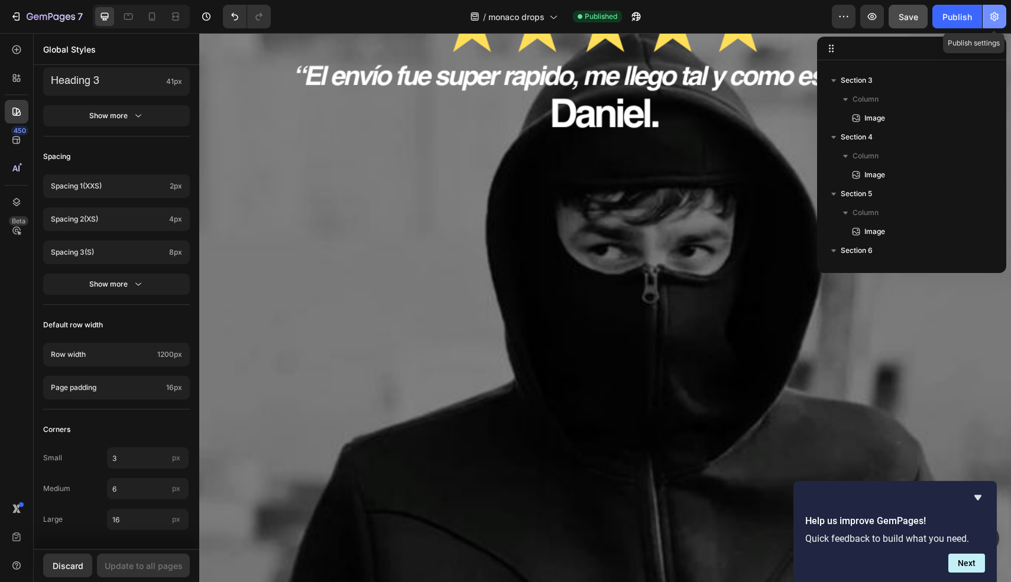
click at [993, 19] on icon "button" at bounding box center [994, 16] width 8 height 9
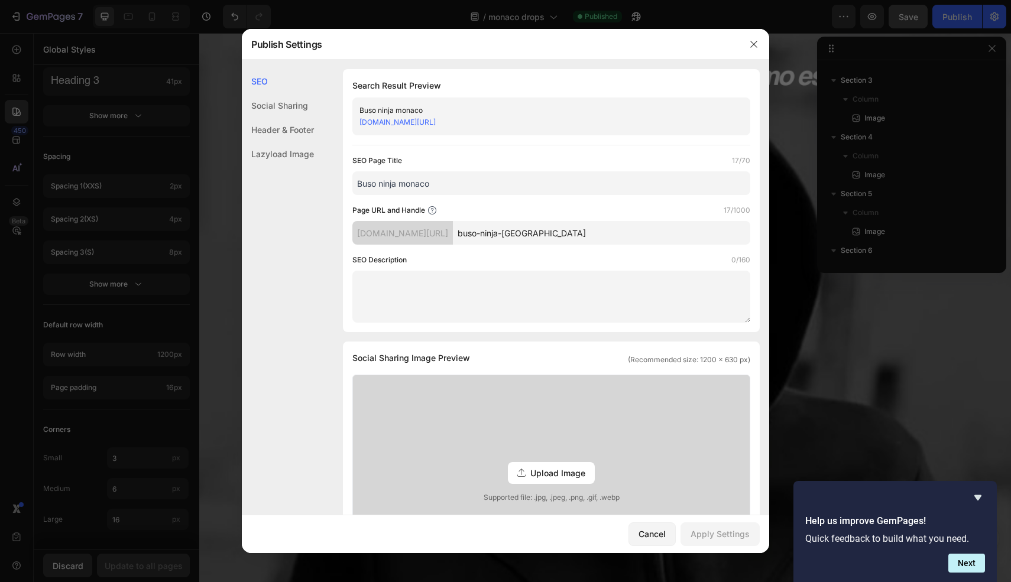
click at [273, 102] on div "Social Sharing" at bounding box center [278, 105] width 72 height 24
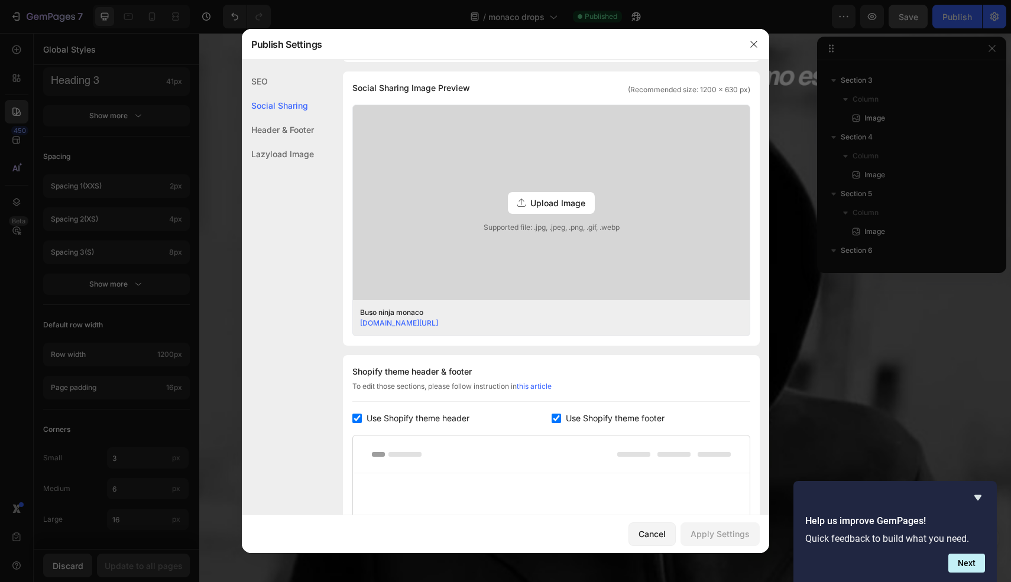
click at [285, 137] on div "Header & Footer" at bounding box center [278, 130] width 72 height 24
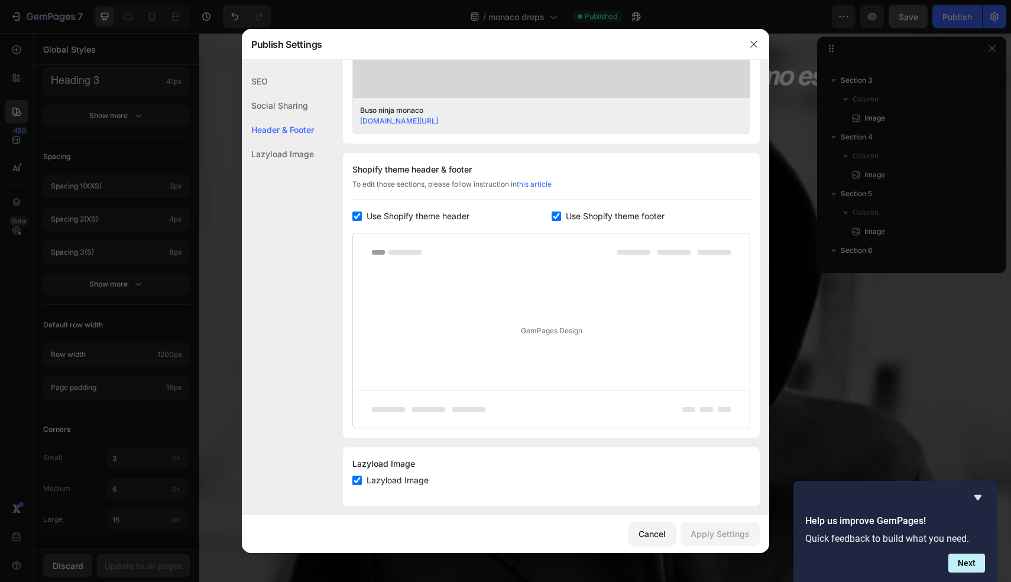
scroll to position [483, 0]
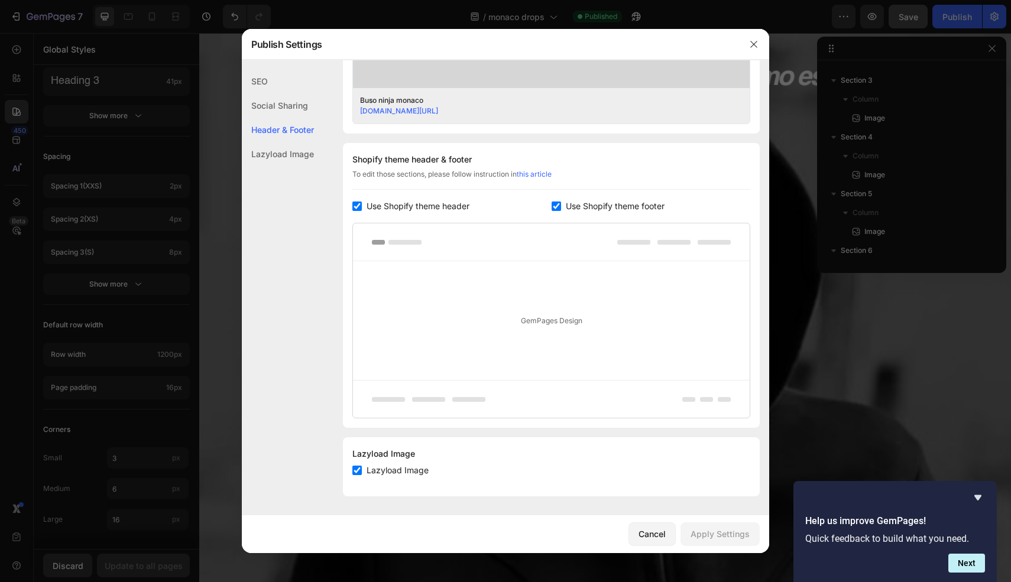
click at [292, 147] on div "Lazyload Image" at bounding box center [278, 154] width 72 height 24
click at [410, 474] on span "Lazyload Image" at bounding box center [398, 471] width 62 height 14
click at [412, 476] on span "Lazyload Image" at bounding box center [398, 471] width 62 height 14
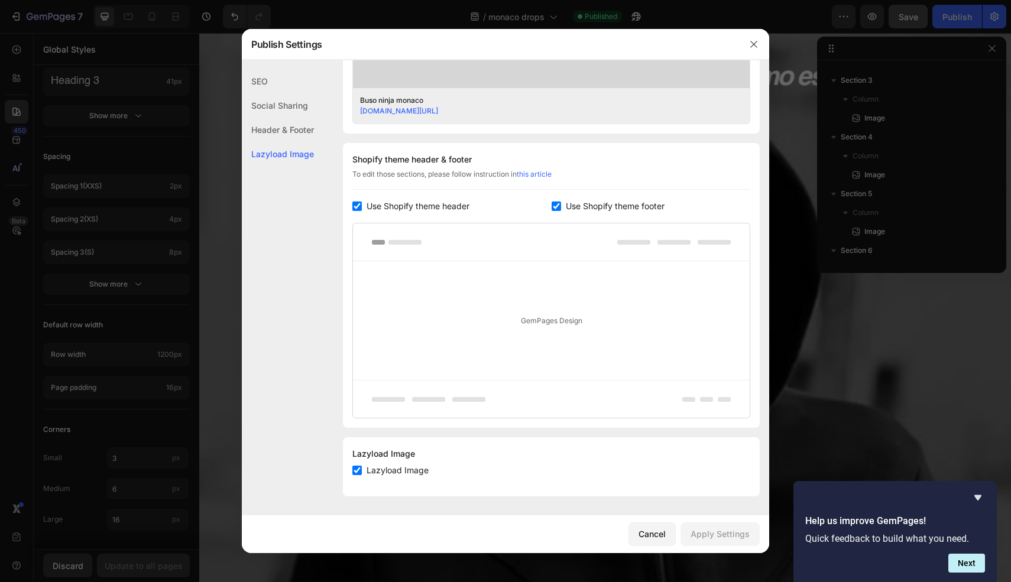
drag, startPoint x: 433, startPoint y: 474, endPoint x: 367, endPoint y: 473, distance: 66.8
click at [366, 473] on div "Lazyload Image" at bounding box center [551, 471] width 398 height 14
click at [377, 465] on span "Lazyload Image" at bounding box center [398, 471] width 62 height 14
checkbox input "true"
click at [744, 44] on button "button" at bounding box center [753, 44] width 19 height 19
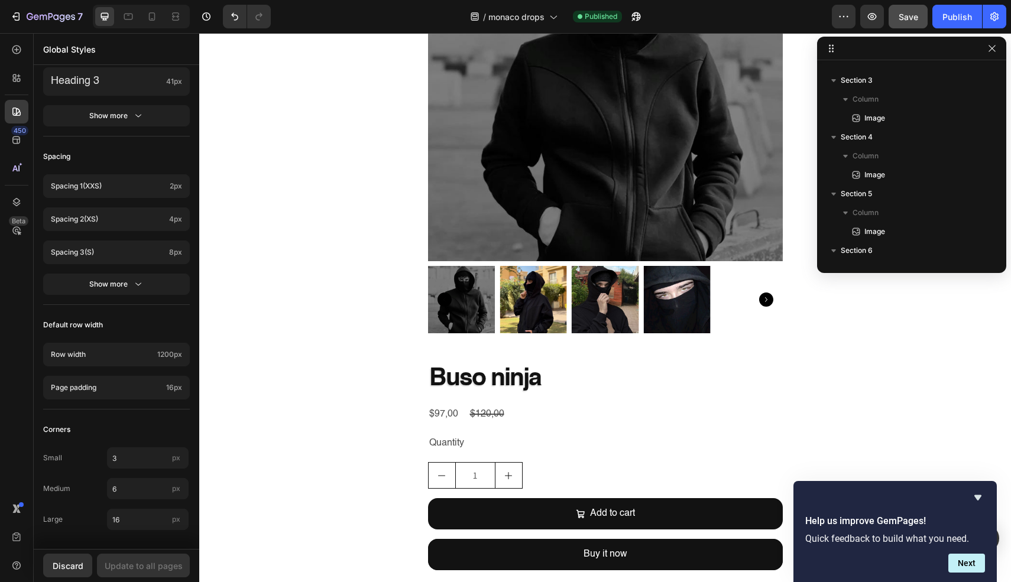
scroll to position [354, 0]
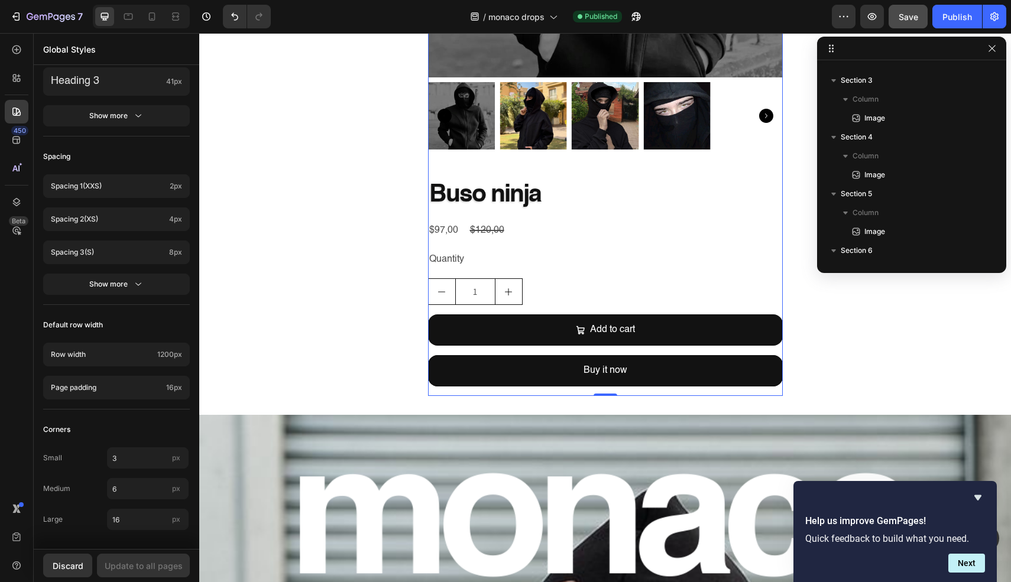
click at [618, 392] on div "Buso ninja Product Title $97,00 Product Price Product Price $120,00 Product Pri…" at bounding box center [605, 287] width 355 height 218
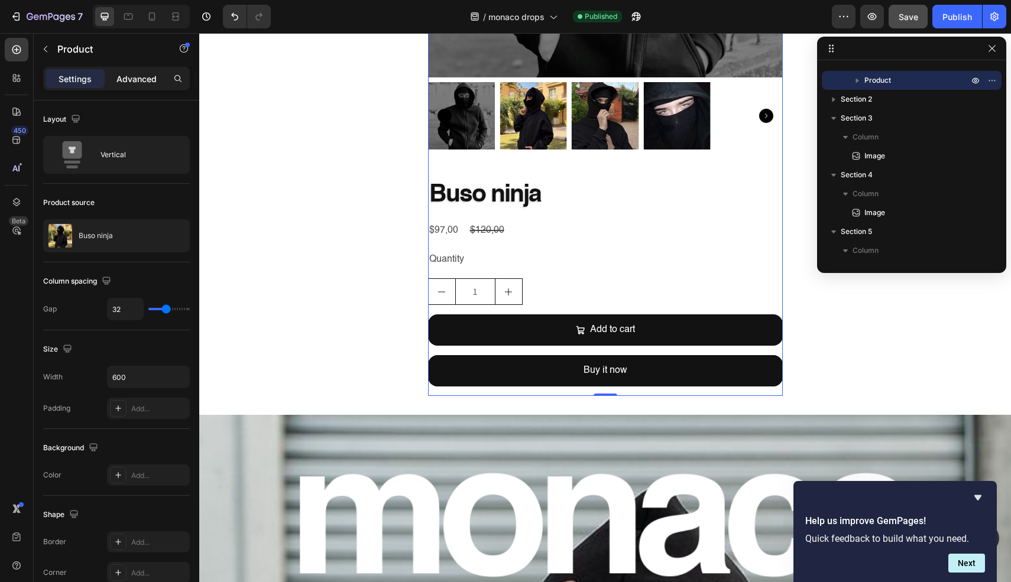
click at [125, 85] on p "Advanced" at bounding box center [136, 79] width 40 height 12
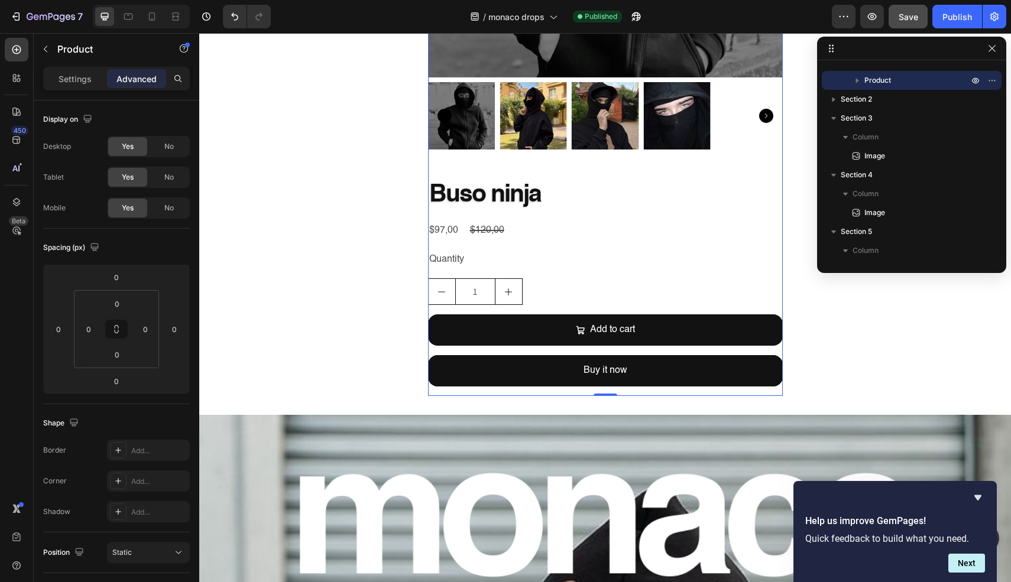
click at [582, 277] on div "Buso ninja Product Title $97,00 Product Price Product Price $120,00 Product Pri…" at bounding box center [605, 287] width 355 height 218
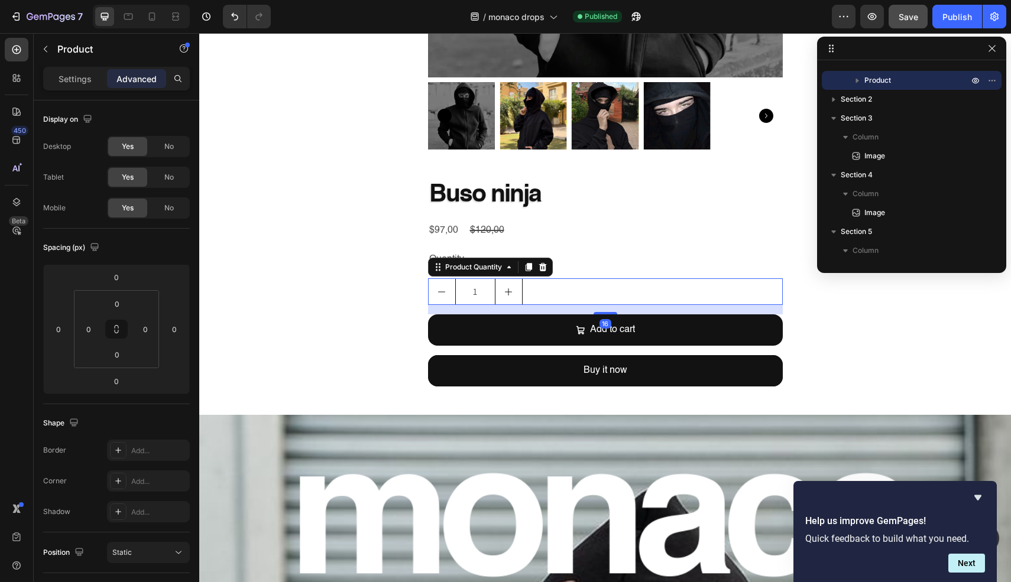
click at [580, 289] on div "1" at bounding box center [605, 292] width 355 height 27
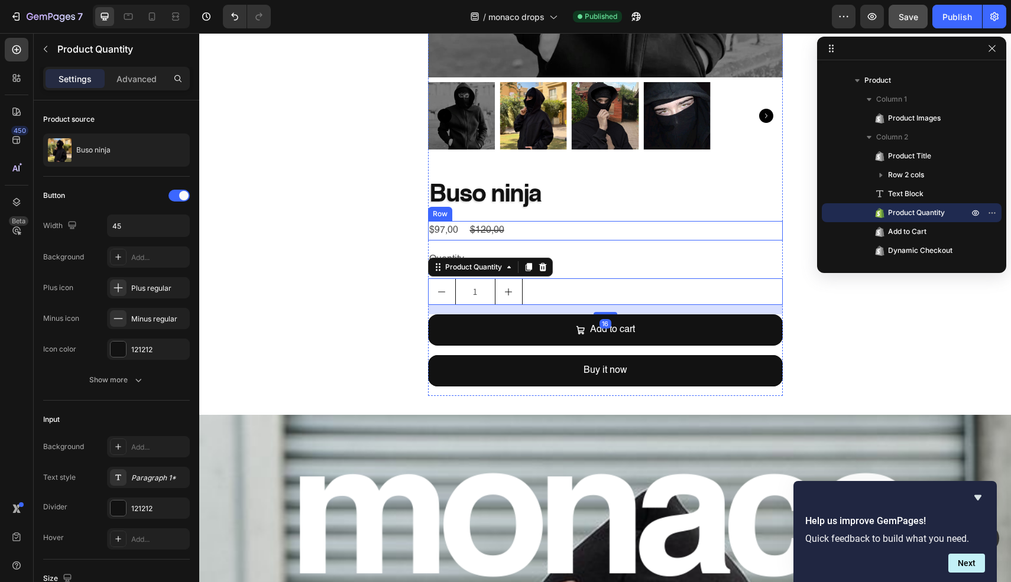
click at [582, 231] on div "$97,00 Product Price Product Price $120,00 Product Price Product Price Row" at bounding box center [605, 231] width 355 height 20
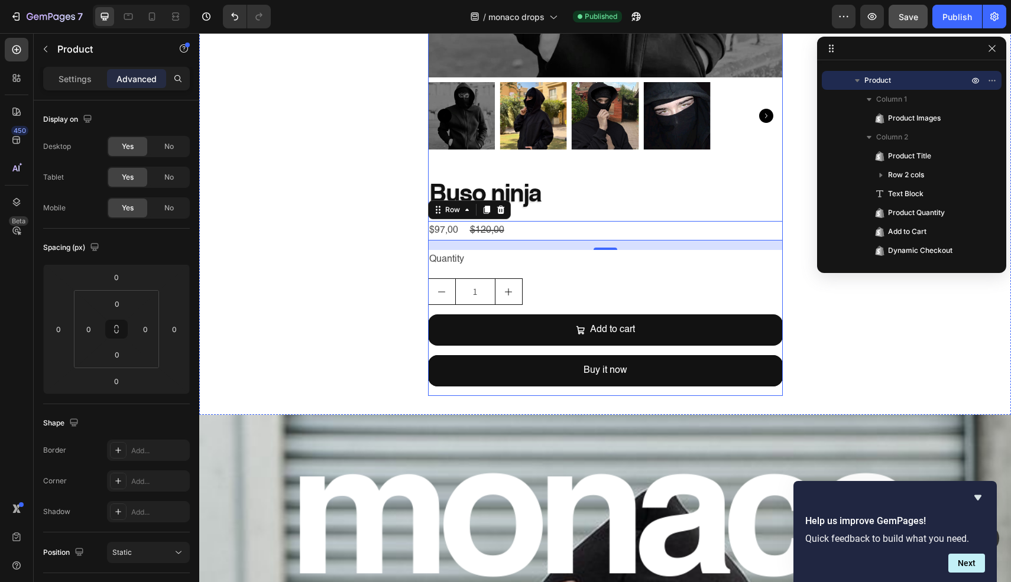
click at [608, 392] on div "Product Images Buso ninja Product Title $97,00 Product Price Product Price $120…" at bounding box center [605, 60] width 355 height 674
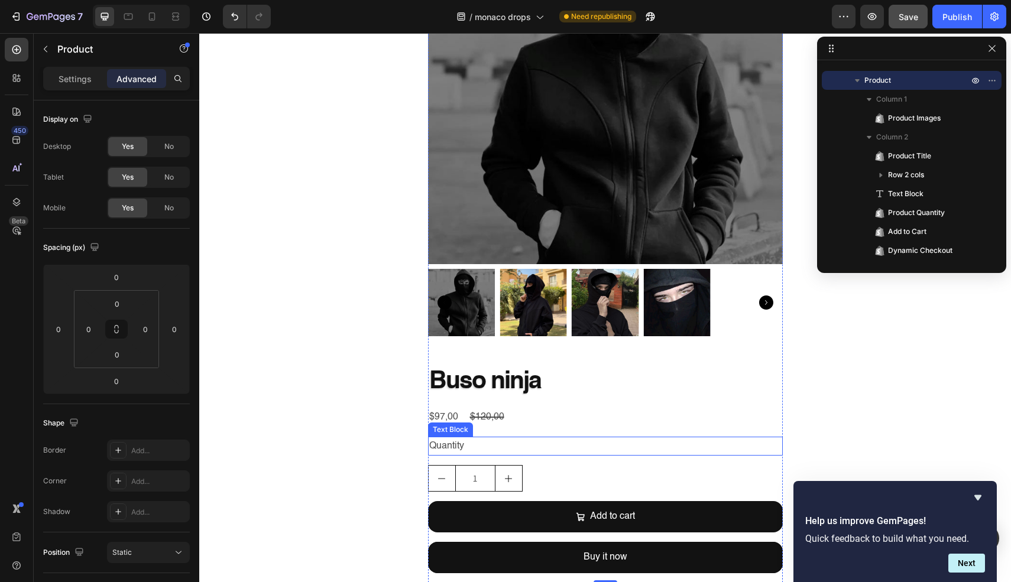
scroll to position [0, 0]
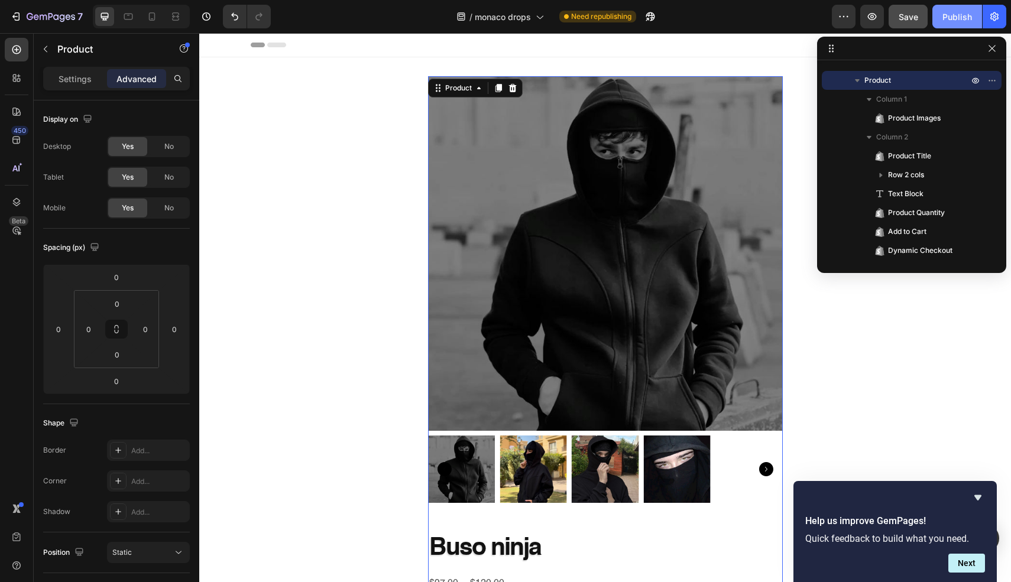
click at [940, 27] on button "Publish" at bounding box center [958, 17] width 50 height 24
click at [997, 14] on icon "button" at bounding box center [995, 17] width 12 height 12
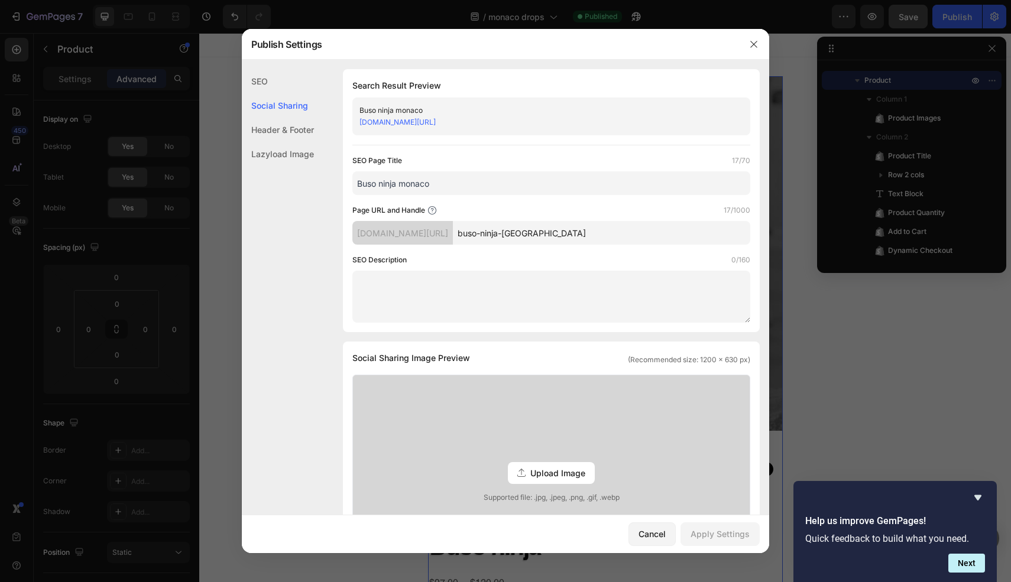
scroll to position [483, 0]
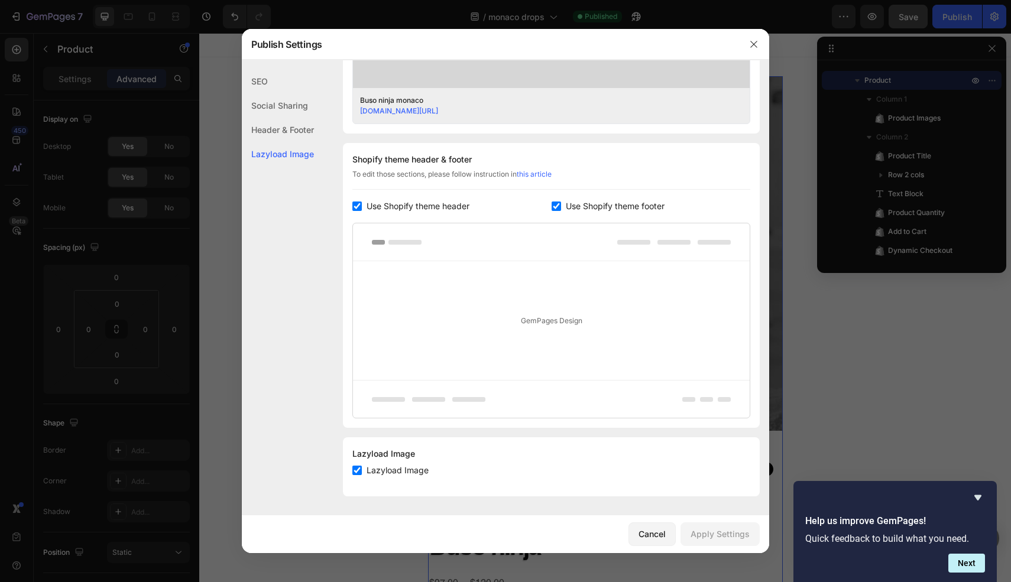
click at [406, 467] on span "Lazyload Image" at bounding box center [398, 471] width 62 height 14
checkbox input "false"
click at [714, 540] on div "Apply Settings" at bounding box center [720, 534] width 59 height 12
click at [663, 534] on div "Cancel" at bounding box center [652, 534] width 27 height 12
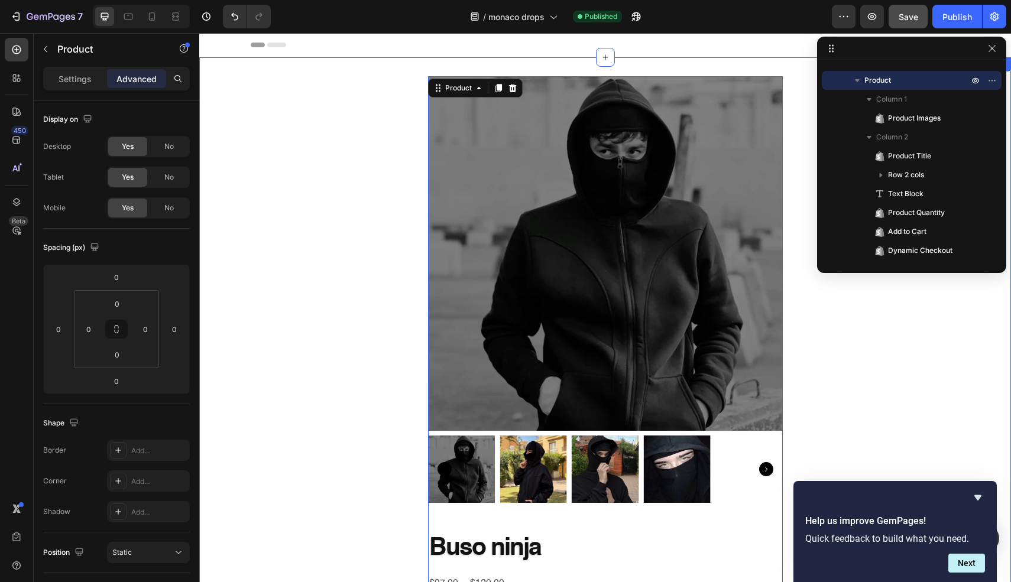
click at [960, 355] on div "Product Images Buso ninja Product Title $97,00 Product Price Product Price $120…" at bounding box center [605, 413] width 812 height 674
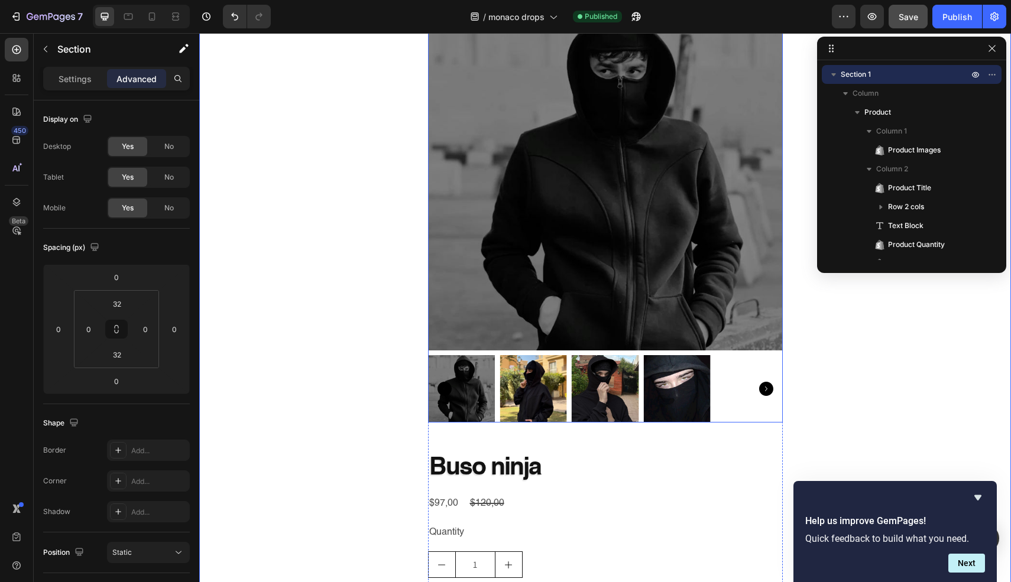
scroll to position [0, 0]
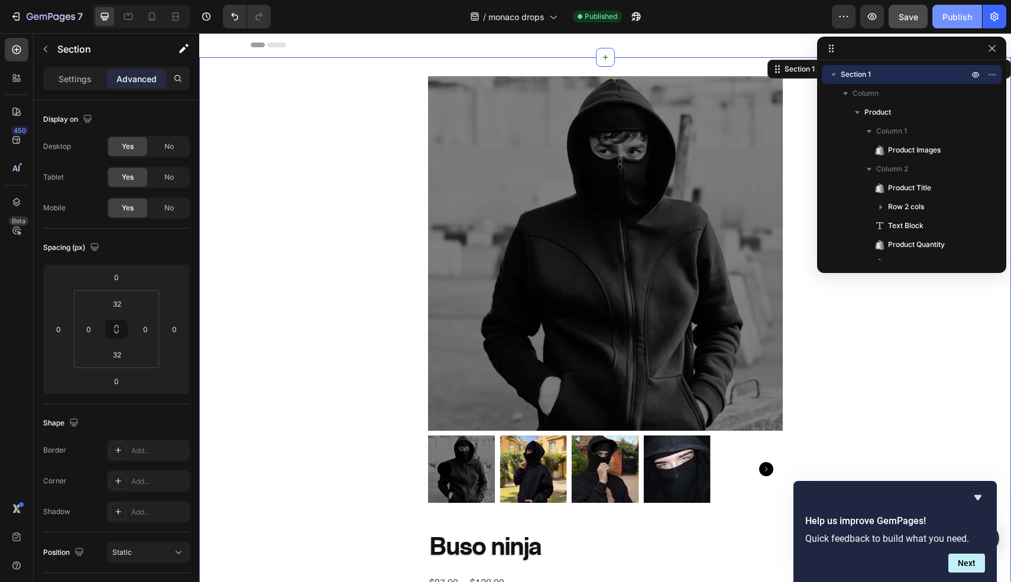
click at [949, 24] on button "Publish" at bounding box center [958, 17] width 50 height 24
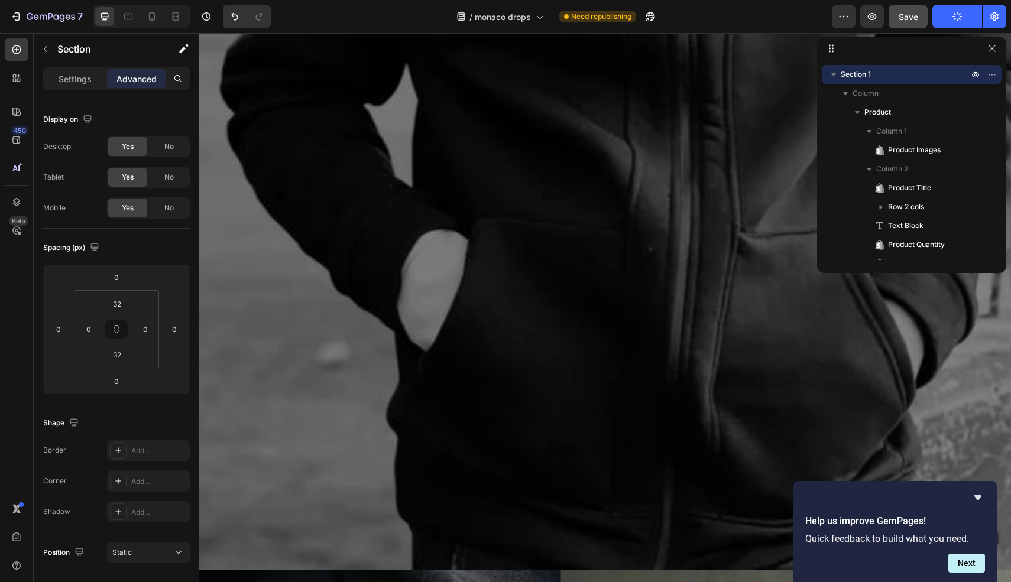
scroll to position [4546, 0]
